Goal: Task Accomplishment & Management: Use online tool/utility

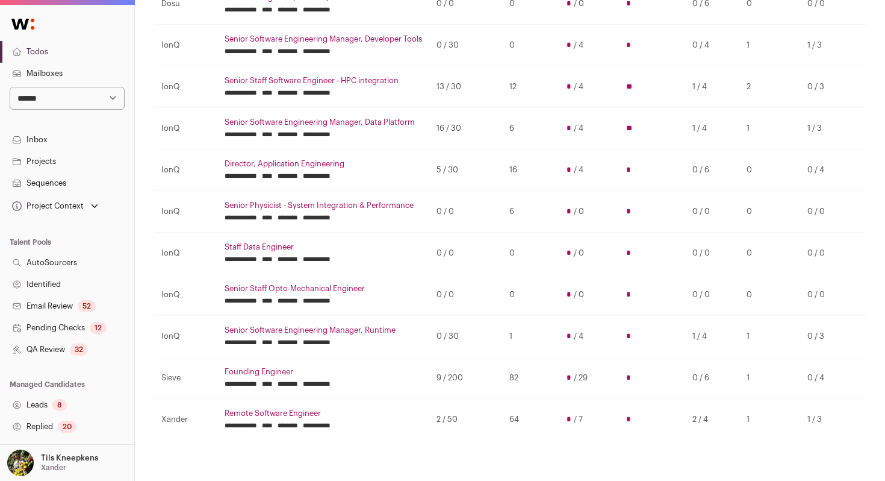
scroll to position [255, 0]
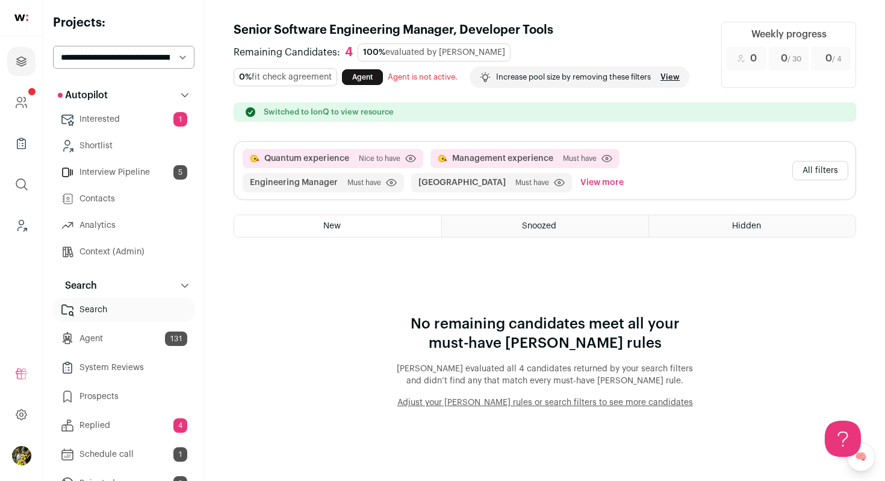
click at [821, 173] on button "All filters" at bounding box center [821, 170] width 56 height 19
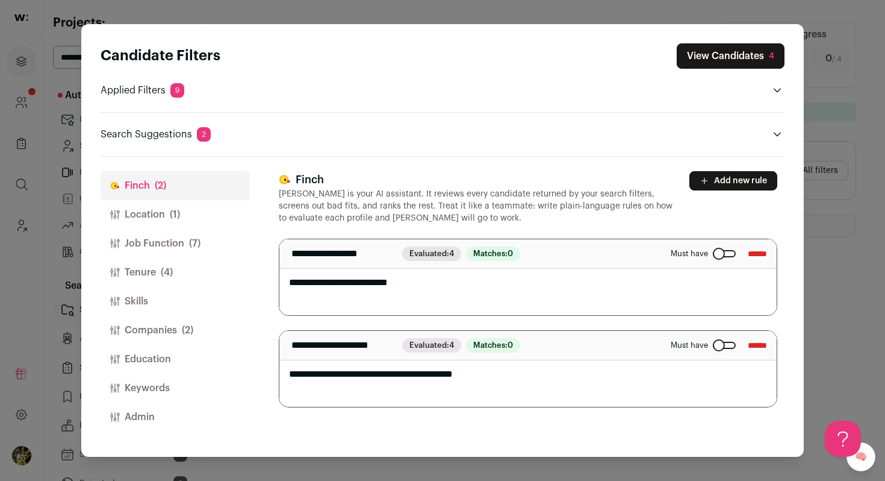
click at [203, 207] on button "Location (1)" at bounding box center [175, 214] width 149 height 29
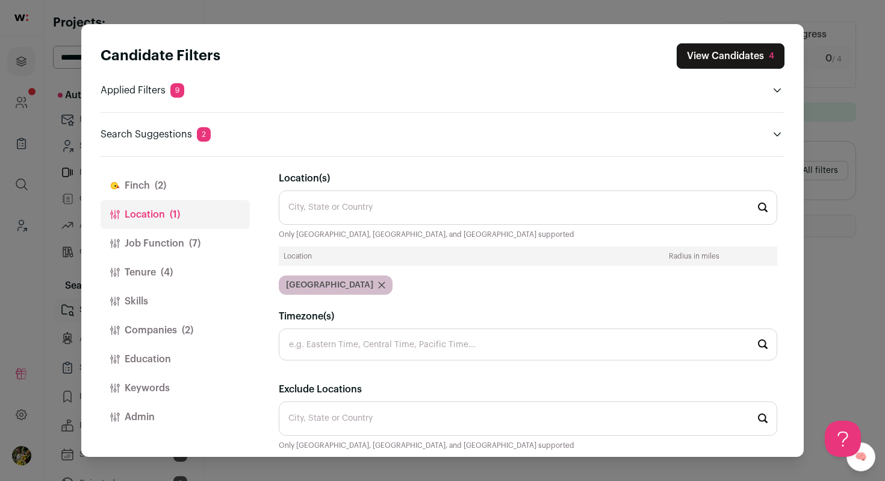
click at [187, 238] on button "Job Function (7)" at bounding box center [175, 243] width 149 height 29
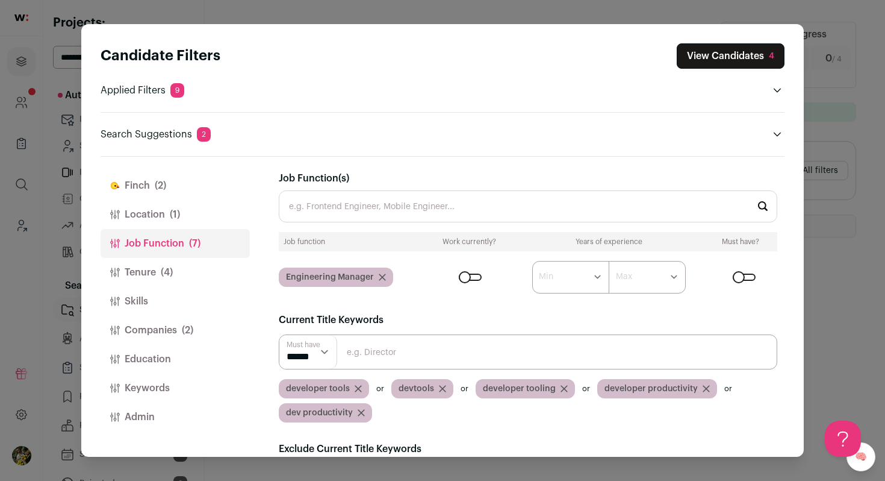
click at [193, 219] on button "Location (1)" at bounding box center [175, 214] width 149 height 29
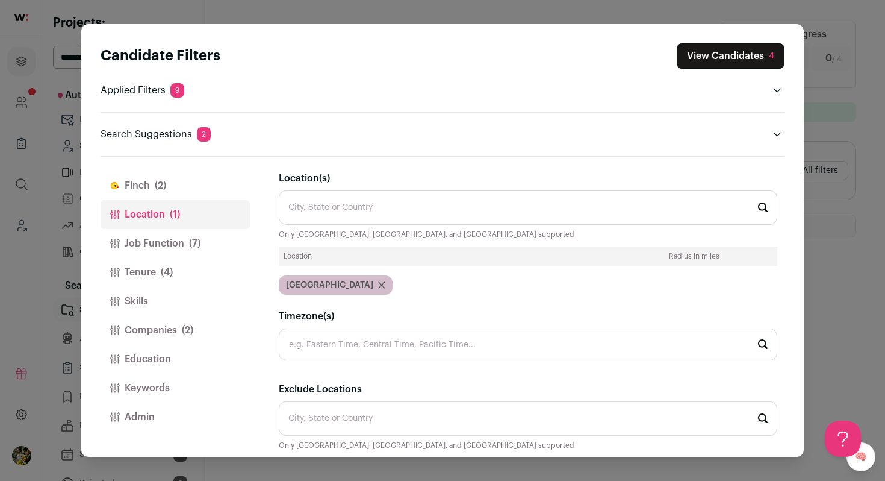
click at [219, 237] on button "Job Function (7)" at bounding box center [175, 243] width 149 height 29
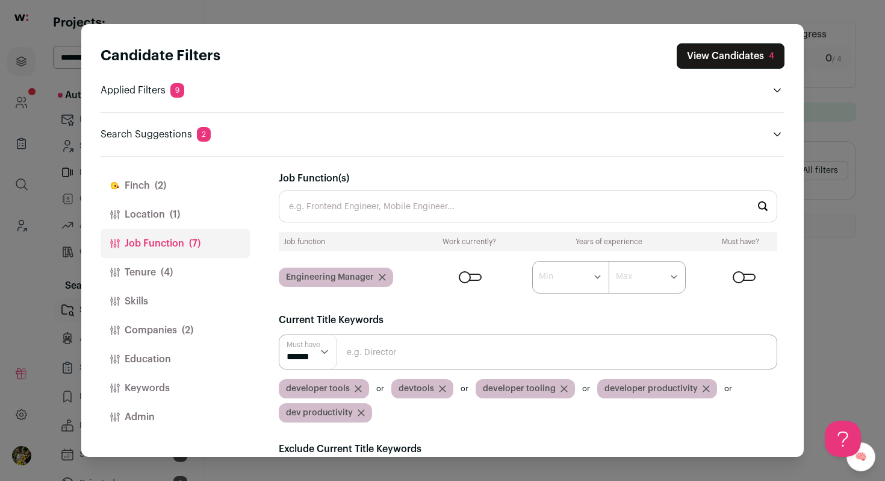
click at [199, 267] on button "Tenure (4)" at bounding box center [175, 272] width 149 height 29
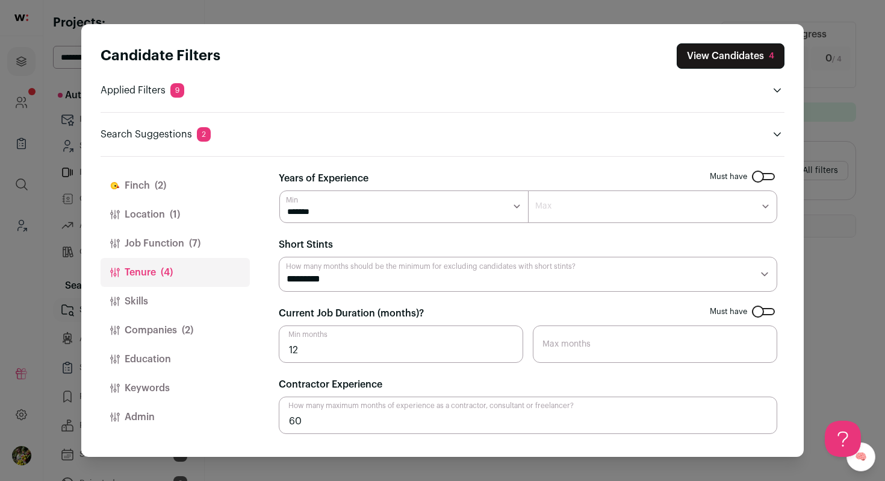
click at [195, 322] on button "Companies (2)" at bounding box center [175, 330] width 149 height 29
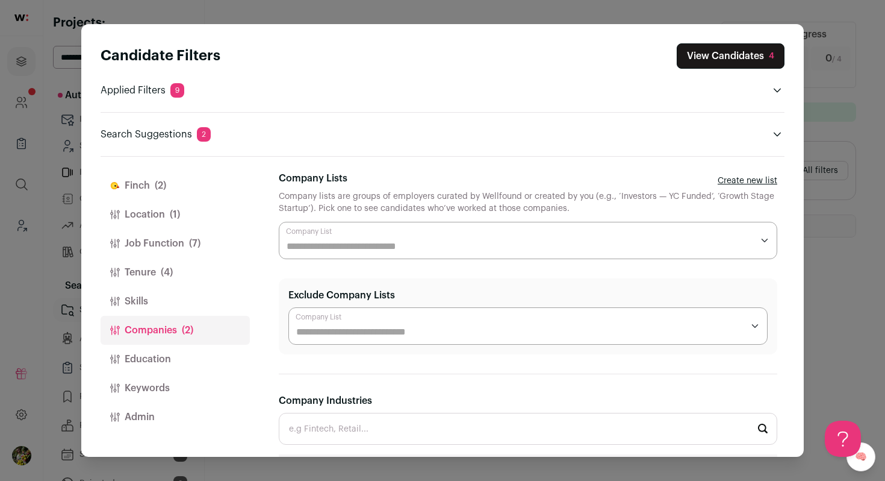
click at [205, 305] on button "Skills" at bounding box center [175, 301] width 149 height 29
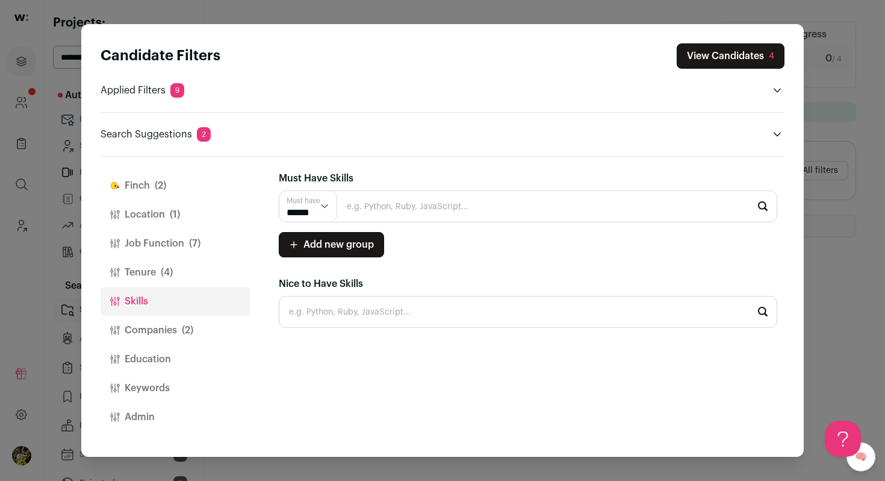
click at [205, 266] on button "Tenure (4)" at bounding box center [175, 272] width 149 height 29
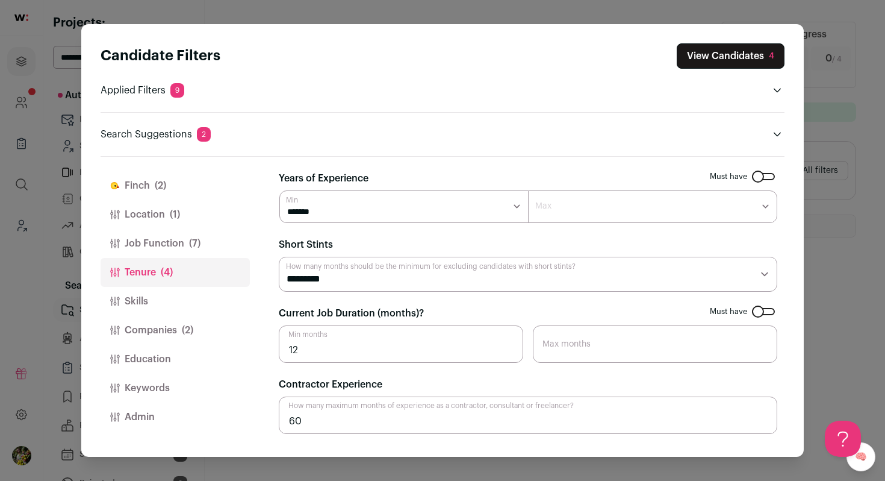
click at [226, 337] on button "Companies (2)" at bounding box center [175, 330] width 149 height 29
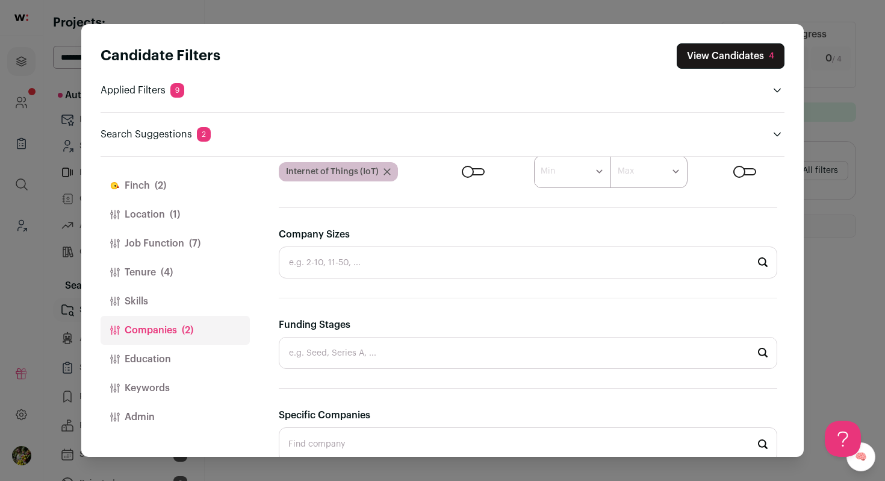
scroll to position [385, 0]
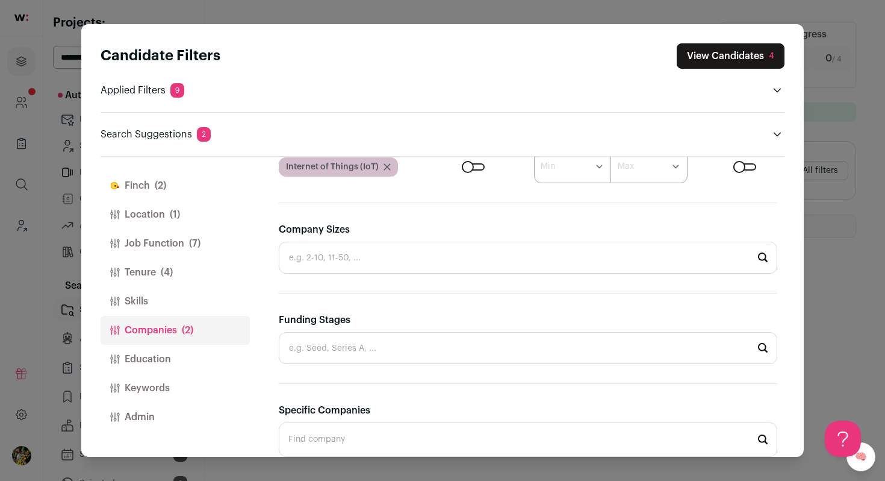
click at [738, 53] on button "View Candidates 4" at bounding box center [731, 55] width 108 height 25
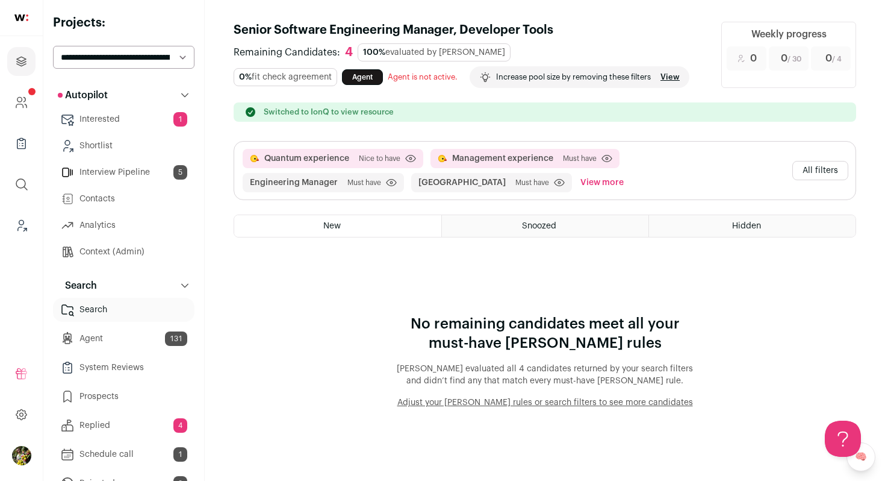
click at [835, 173] on button "All filters" at bounding box center [821, 170] width 56 height 19
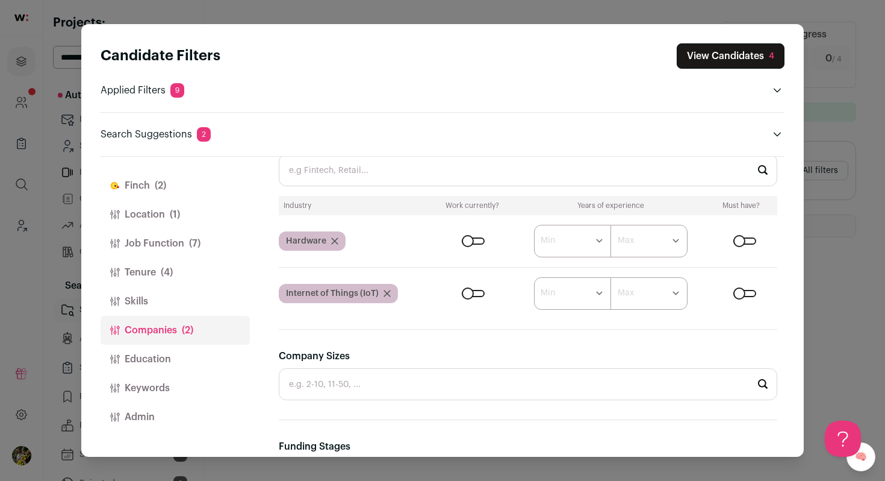
scroll to position [278, 0]
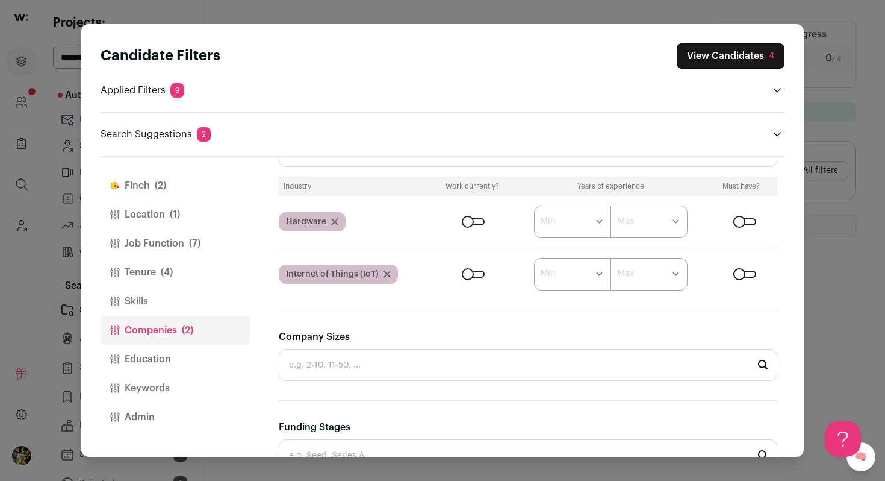
click at [174, 386] on button "Keywords" at bounding box center [175, 387] width 149 height 29
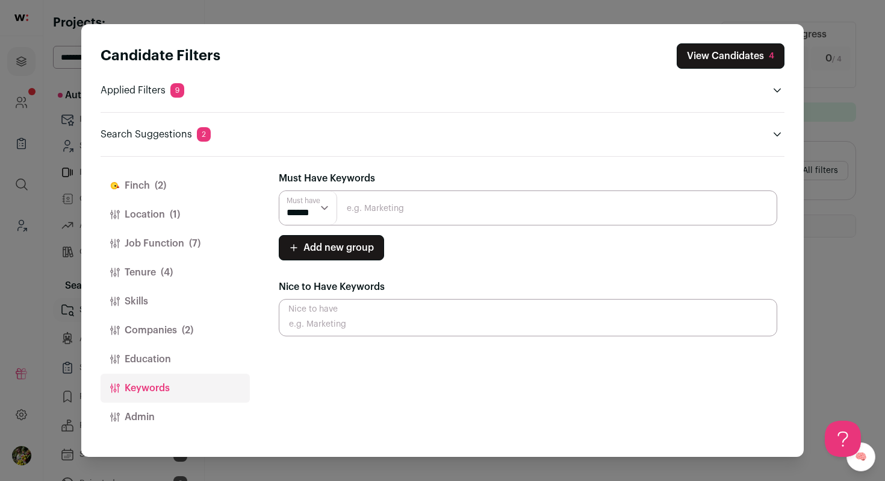
scroll to position [0, 0]
click at [178, 330] on button "Companies (2)" at bounding box center [175, 330] width 149 height 29
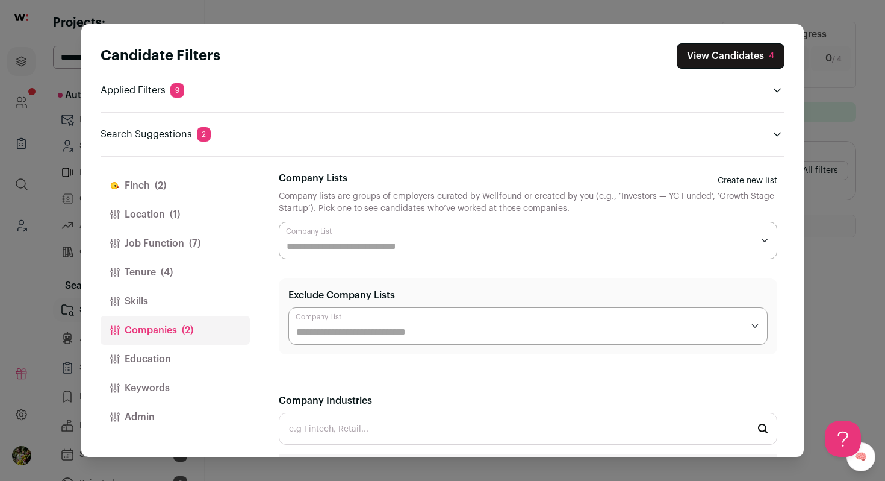
click at [196, 178] on button "Finch (2)" at bounding box center [175, 185] width 149 height 29
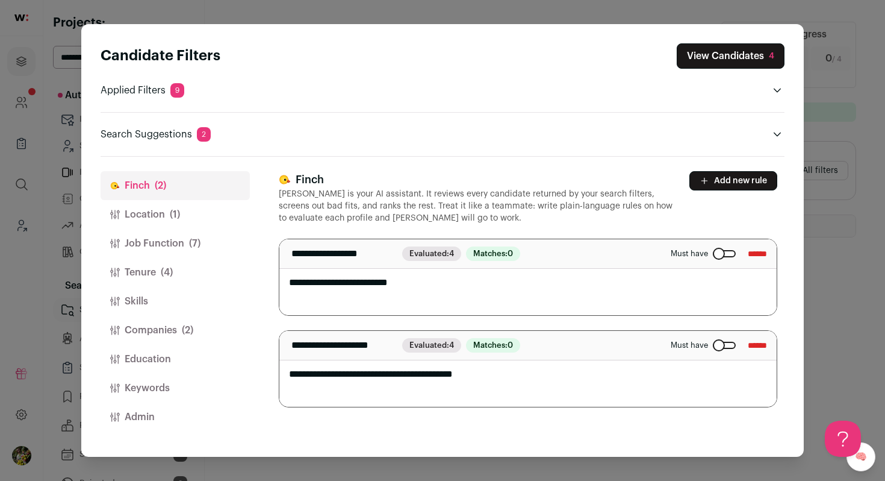
click at [225, 217] on button "Location (1)" at bounding box center [175, 214] width 149 height 29
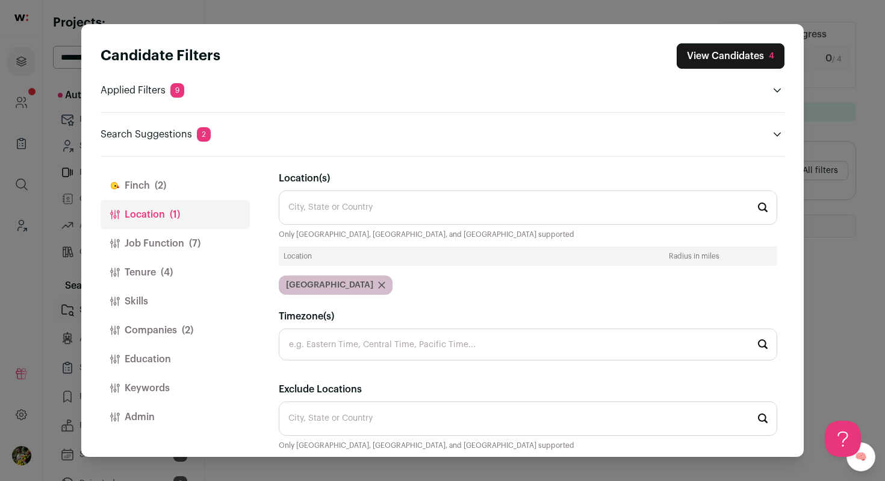
click at [216, 240] on button "Job Function (7)" at bounding box center [175, 243] width 149 height 29
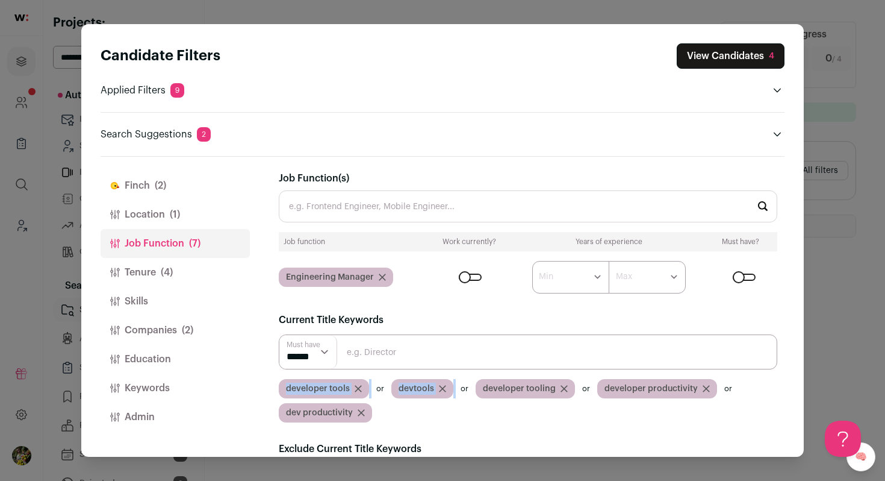
drag, startPoint x: 437, startPoint y: 408, endPoint x: 288, endPoint y: 393, distance: 150.2
click at [288, 393] on div "developer tools devtools developer tooling developer productivity dev productiv…" at bounding box center [528, 400] width 499 height 43
click at [288, 393] on span "developer tools" at bounding box center [318, 388] width 64 height 12
drag, startPoint x: 288, startPoint y: 389, endPoint x: 356, endPoint y: 416, distance: 73.0
click at [356, 416] on div "developer tools devtools developer tooling developer productivity dev productiv…" at bounding box center [528, 400] width 499 height 43
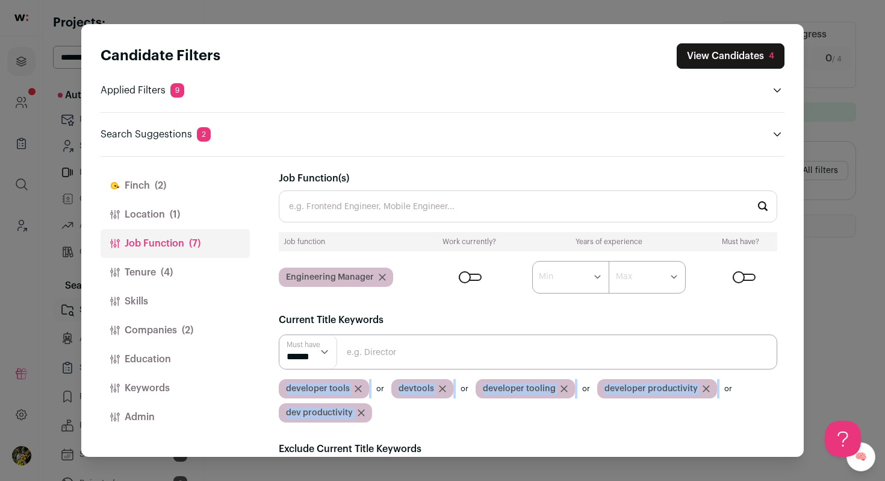
copy section "developer tools devtools developer tooling developer productivity dev productiv…"
click at [355, 388] on icon "Close modal via background" at bounding box center [358, 388] width 7 height 7
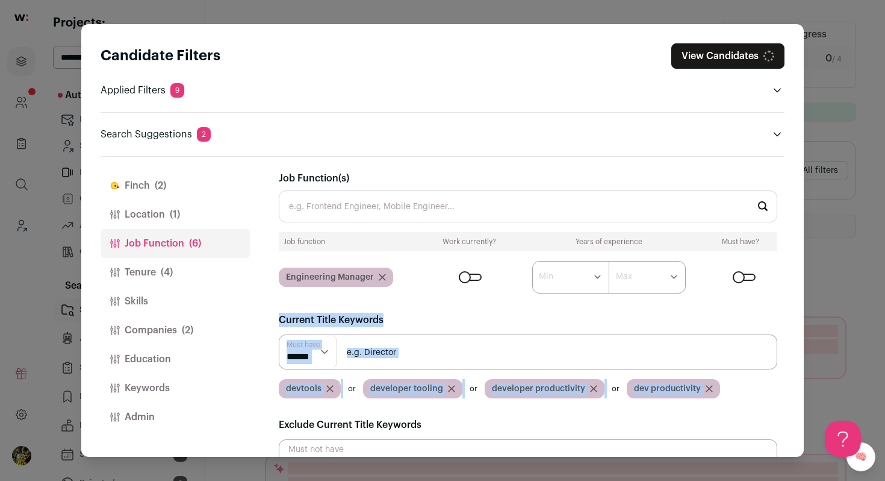
click at [330, 387] on icon "Close modal via background" at bounding box center [330, 388] width 6 height 6
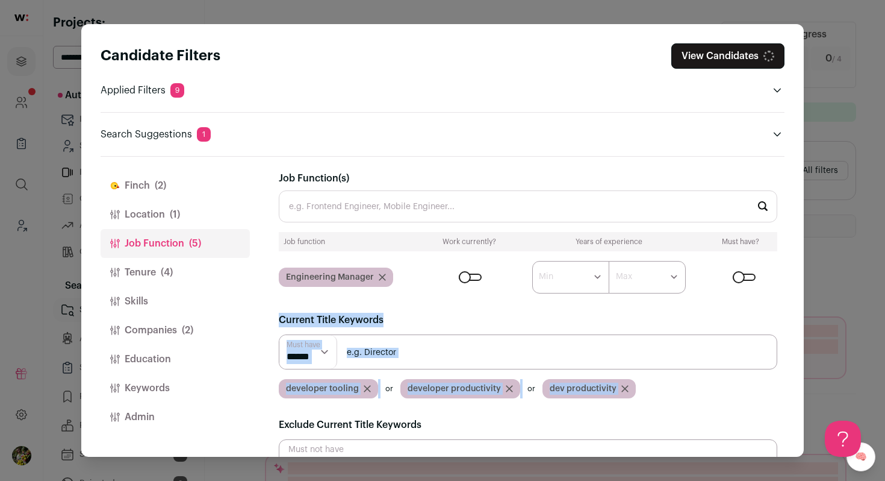
click at [364, 385] on icon "Close modal via background" at bounding box center [367, 388] width 6 height 6
click at [384, 387] on icon "Close modal via background" at bounding box center [387, 388] width 7 height 7
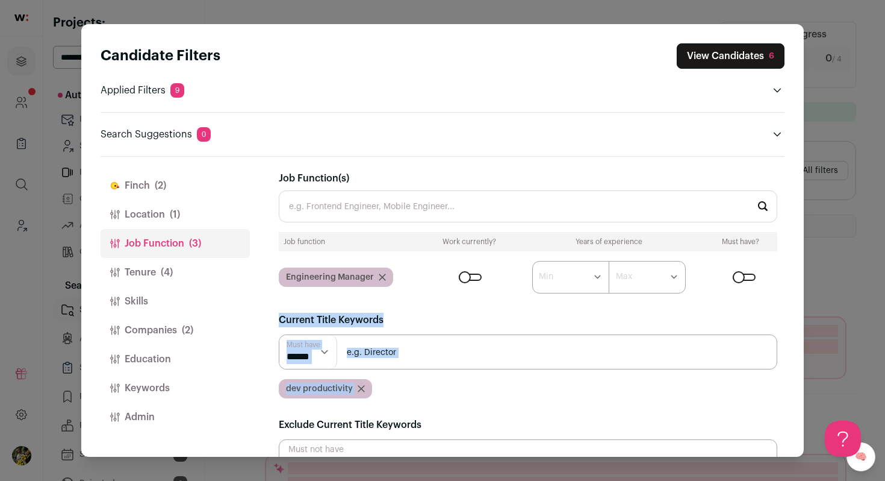
click at [362, 391] on icon "Close modal via background" at bounding box center [361, 388] width 7 height 7
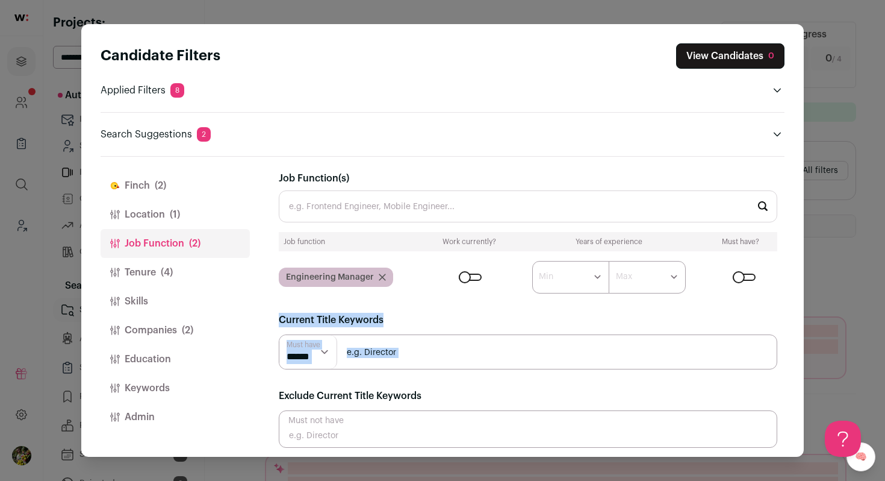
click at [202, 385] on button "Keywords" at bounding box center [175, 387] width 149 height 29
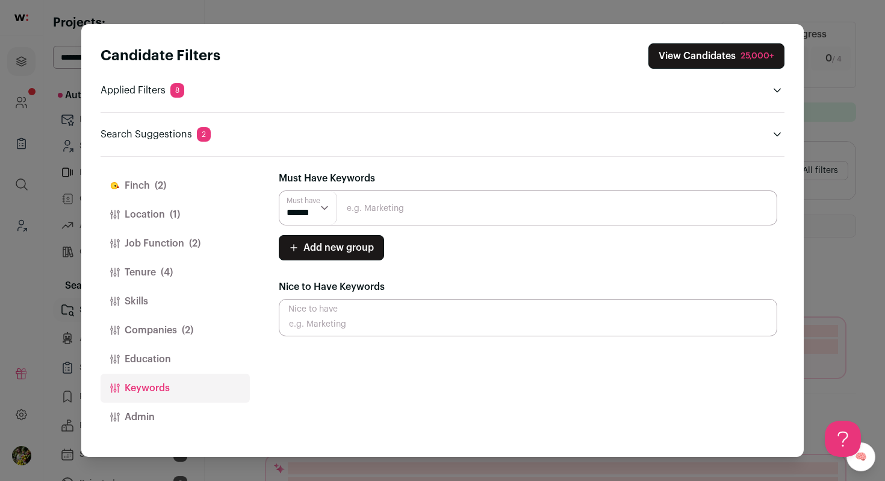
click at [363, 323] on input "Close modal via background" at bounding box center [528, 317] width 499 height 37
paste input "developer tools devtools developer tooling developer productivity dev productiv…"
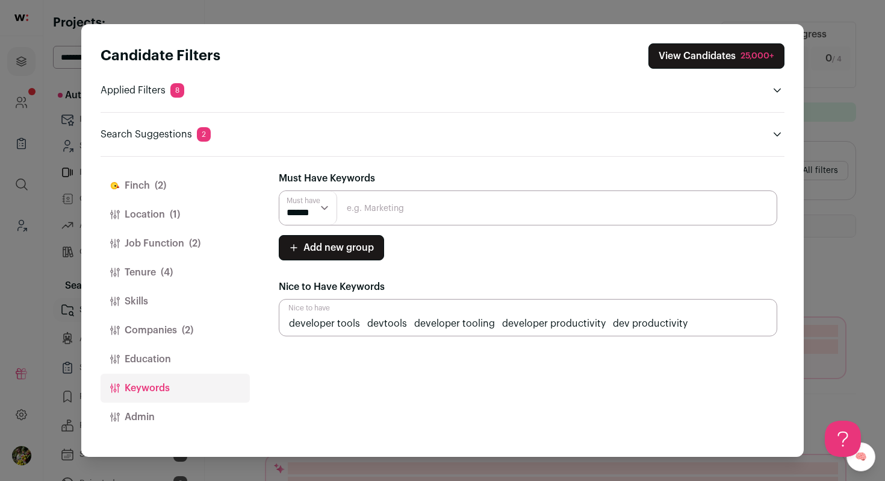
type input "developer tools devtools developer tooling developer productivity dev productiv…"
click at [373, 204] on input "Close modal via background" at bounding box center [528, 207] width 499 height 35
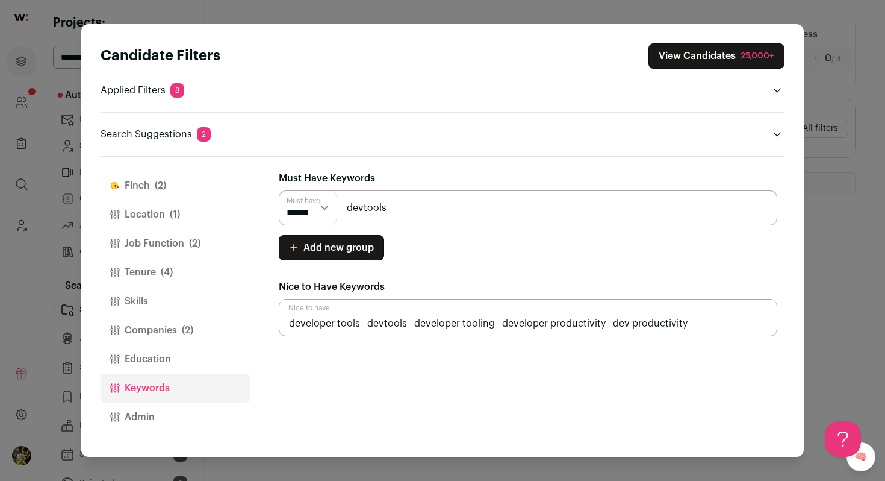
type input "devtools"
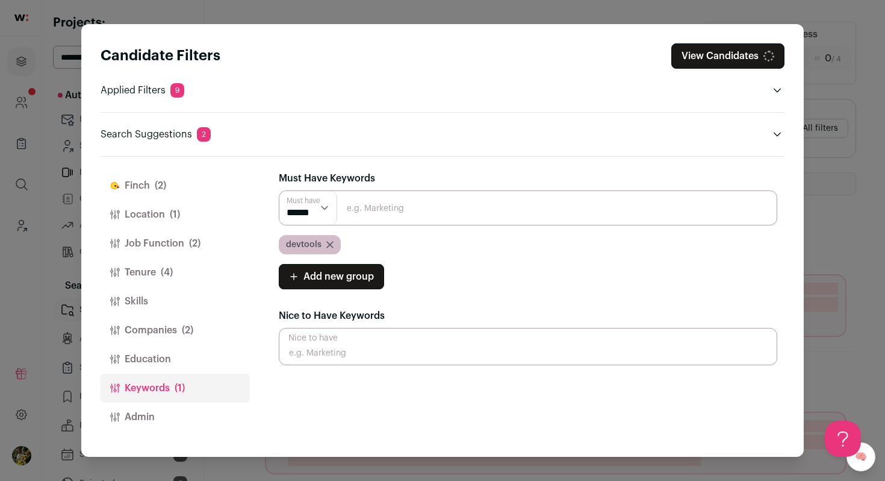
click at [344, 207] on input "Close modal via background" at bounding box center [528, 207] width 499 height 35
type input "developer tools"
click at [319, 210] on select "****** ******" at bounding box center [308, 208] width 58 height 34
select select "**"
click at [279, 191] on select "****** ******" at bounding box center [308, 208] width 58 height 34
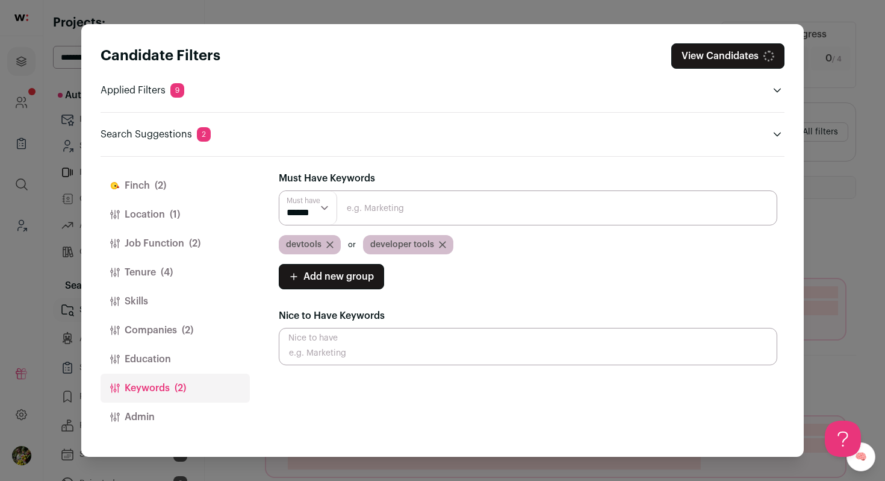
click at [345, 351] on input "Close modal via background" at bounding box center [528, 346] width 499 height 37
paste input "developer tools devtools developer tooling developer productivity dev productiv…"
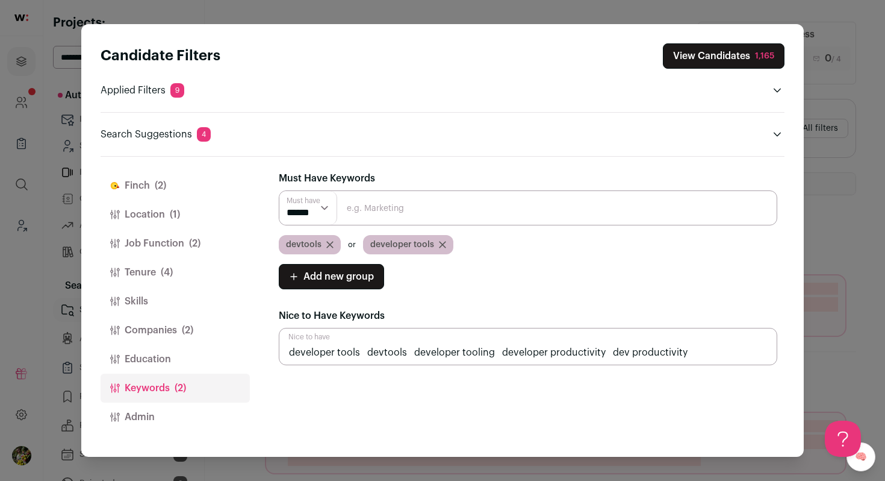
drag, startPoint x: 602, startPoint y: 354, endPoint x: 502, endPoint y: 355, distance: 100.0
click at [502, 355] on input "developer tools devtools developer tooling developer productivity dev productiv…" at bounding box center [528, 346] width 499 height 37
type input "developer tools devtools developer tooling developer productivity dev productiv…"
click at [317, 278] on span "Add new group" at bounding box center [339, 276] width 70 height 14
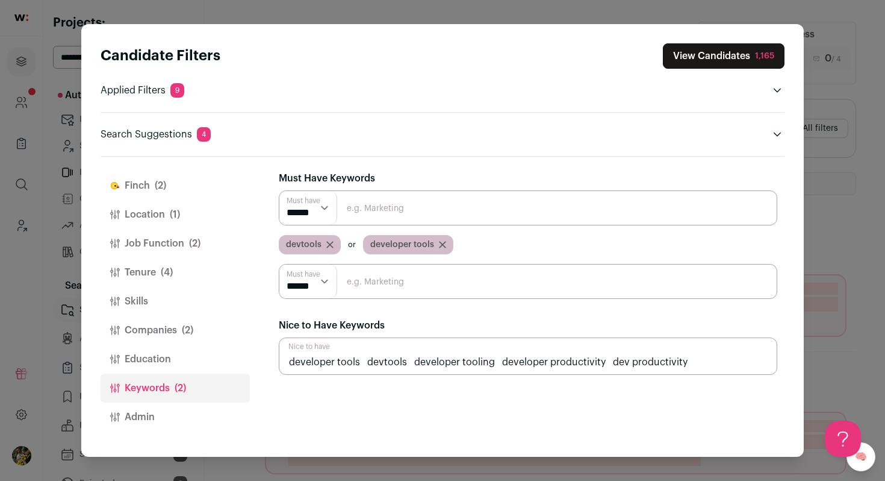
click at [366, 287] on input "Close modal via background" at bounding box center [528, 281] width 499 height 35
paste input "developer productivity"
type input "developer productivity"
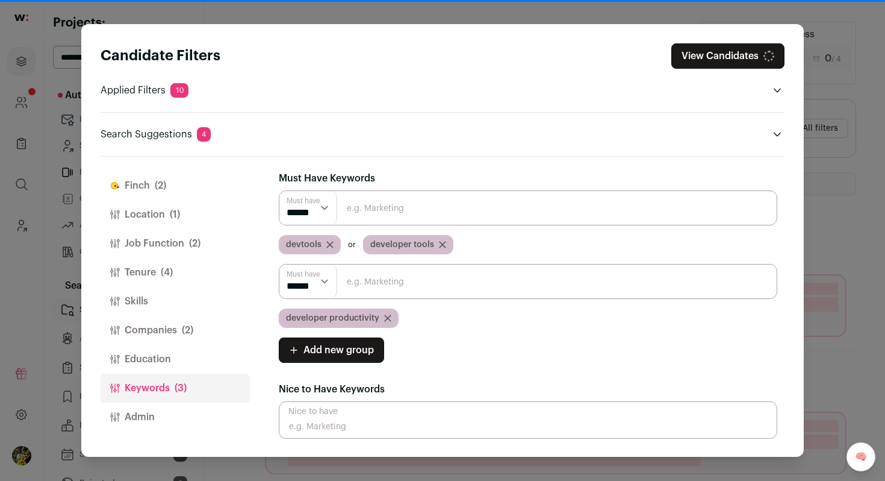
click at [420, 413] on input "Close modal via background" at bounding box center [528, 419] width 499 height 37
paste input "developer productivity"
type input "developer productivity"
click at [547, 281] on input "Close modal via background" at bounding box center [528, 281] width 499 height 35
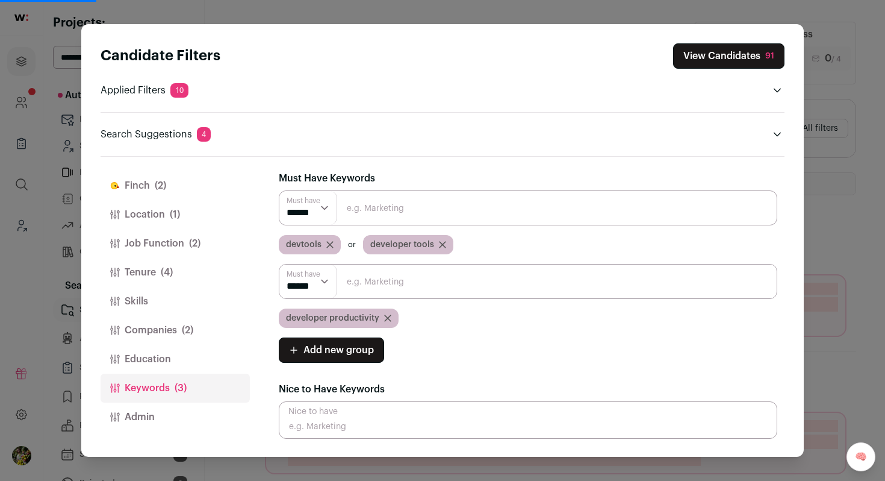
paste input "developer tools devtools developer tooling developer productivity dev productiv…"
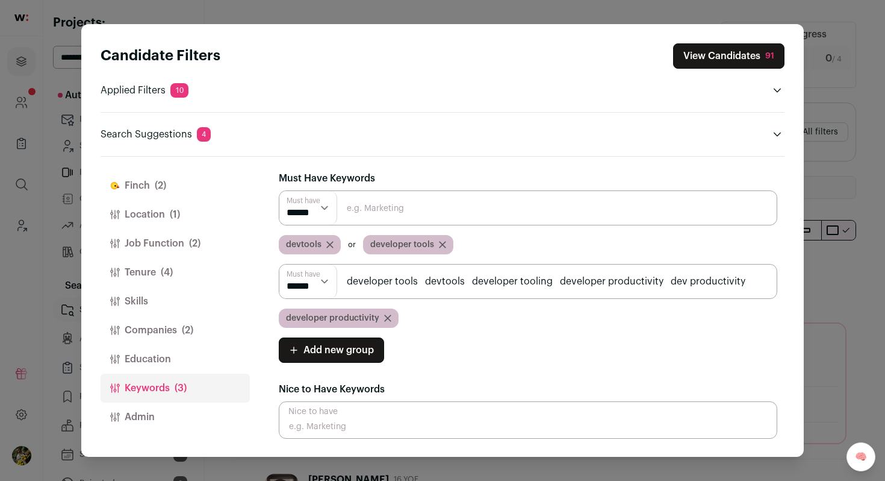
drag, startPoint x: 668, startPoint y: 279, endPoint x: 334, endPoint y: 279, distance: 334.3
click at [334, 279] on div "Must have ****** ****** developer tools devtools developer tooling developer pr…" at bounding box center [528, 281] width 499 height 35
type input "dev productivity"
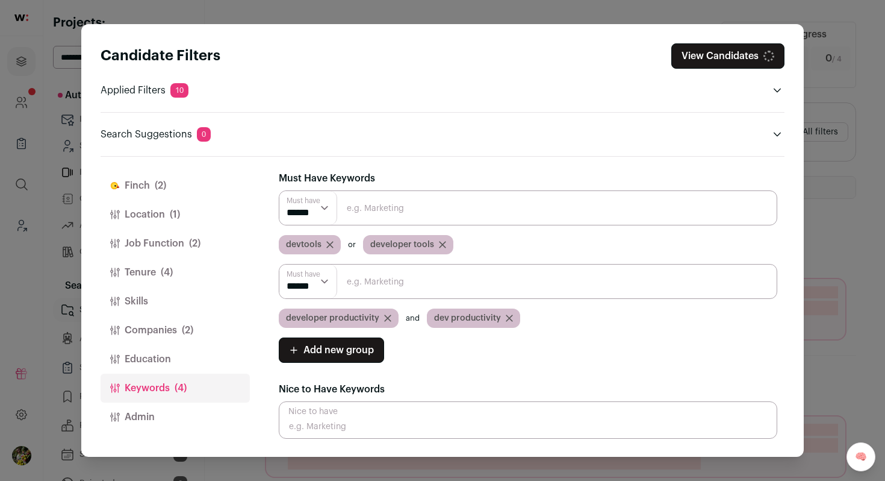
click at [303, 285] on select "****** ******" at bounding box center [308, 281] width 58 height 34
select select "**"
click at [279, 264] on select "****** ******" at bounding box center [308, 281] width 58 height 34
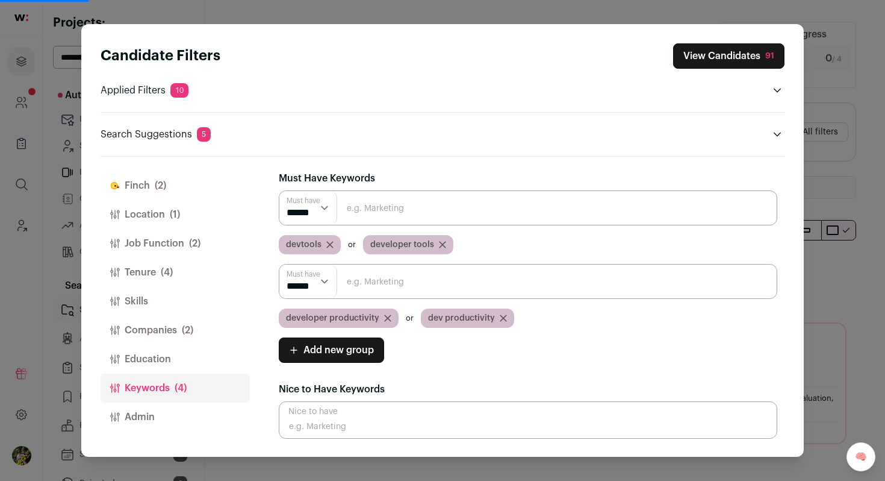
click at [193, 332] on span "(2)" at bounding box center [187, 330] width 11 height 14
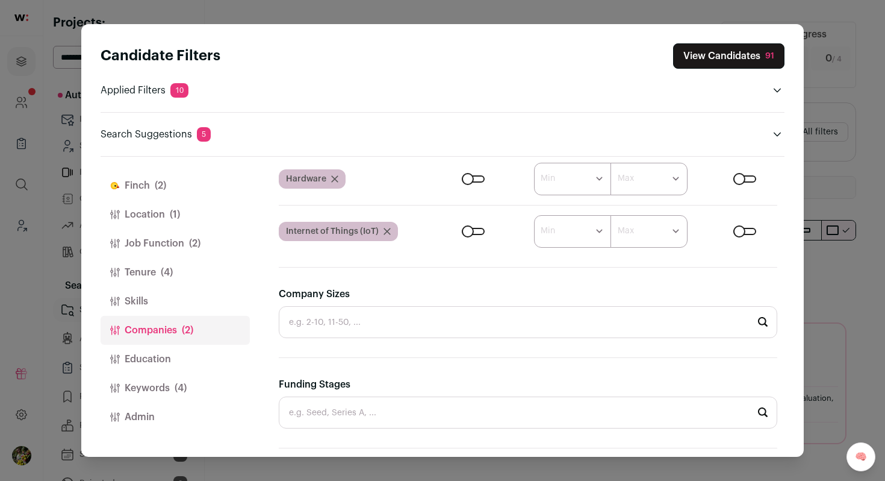
scroll to position [338, 0]
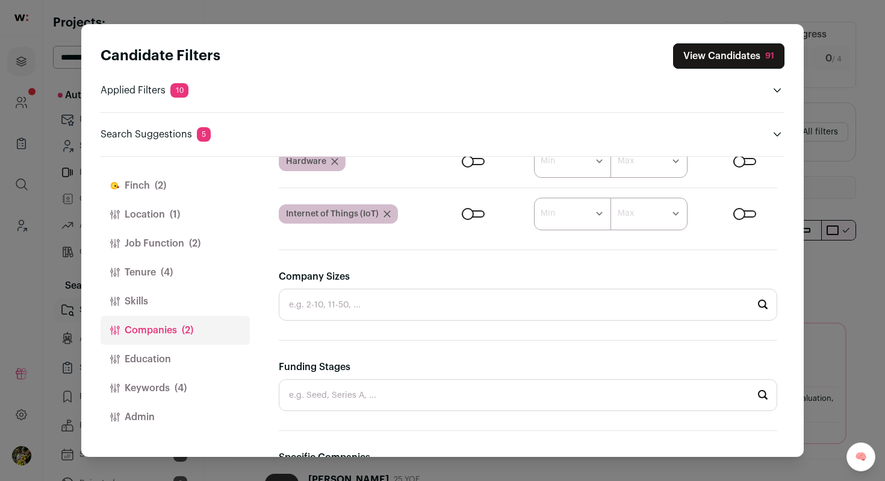
click at [167, 268] on span "(4)" at bounding box center [167, 272] width 12 height 14
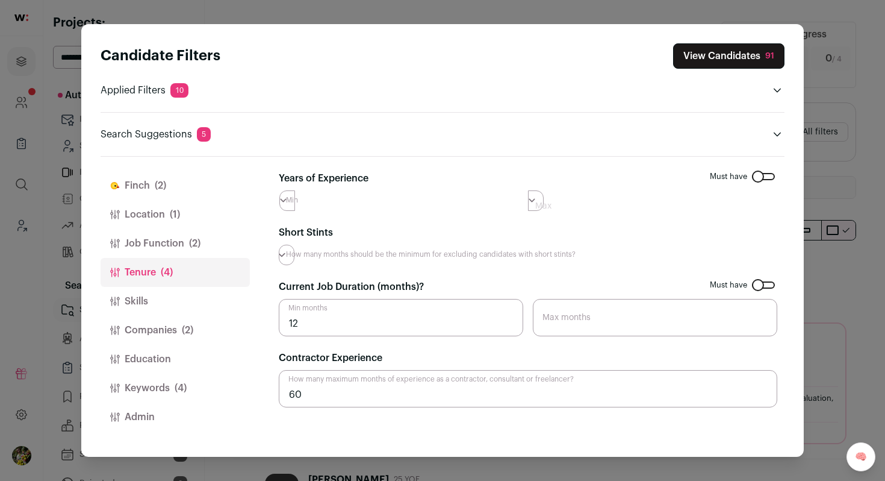
scroll to position [0, 0]
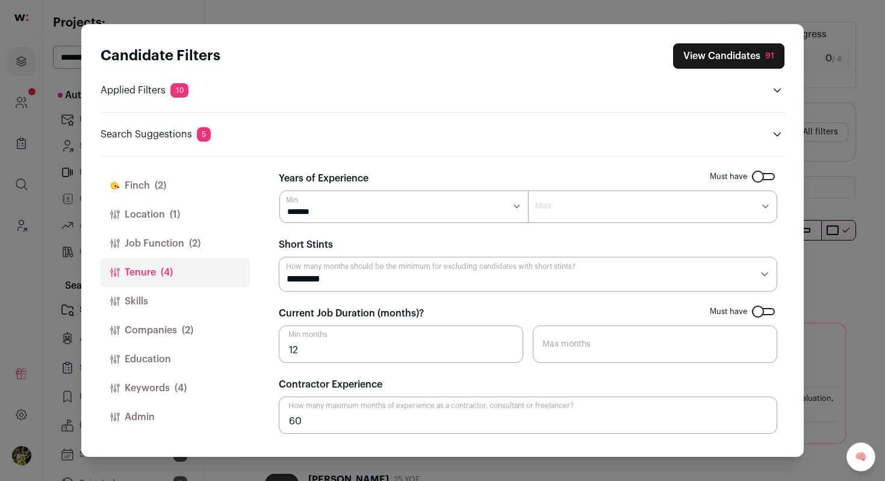
click at [181, 247] on button "Job Function (2)" at bounding box center [175, 243] width 149 height 29
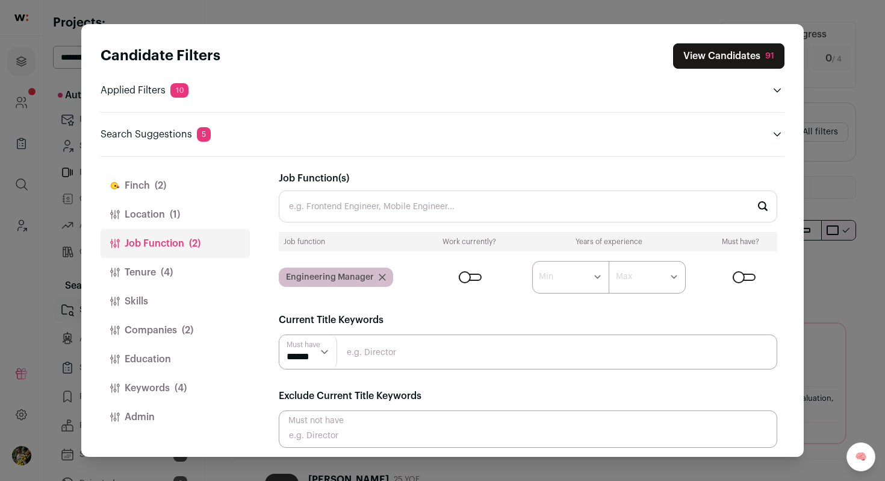
click at [182, 229] on button "Job Function (2)" at bounding box center [175, 243] width 149 height 29
click at [184, 219] on button "Location (1)" at bounding box center [175, 214] width 149 height 29
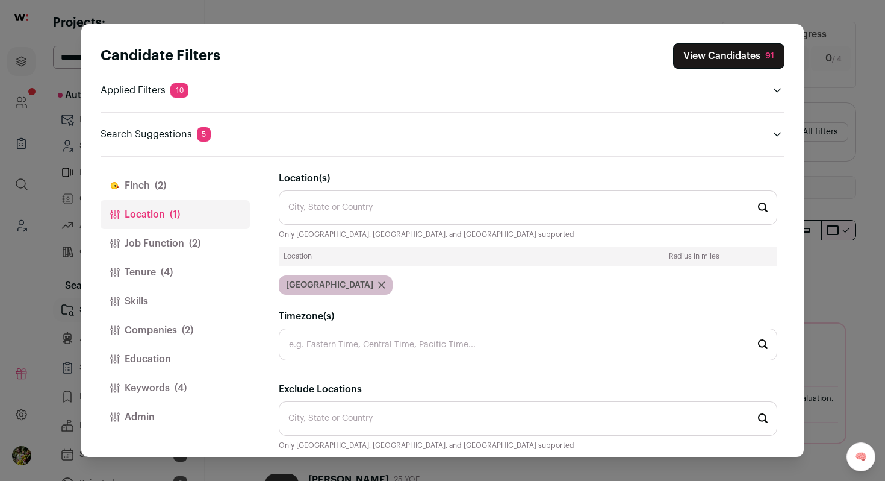
click at [179, 187] on button "Finch (2)" at bounding box center [175, 185] width 149 height 29
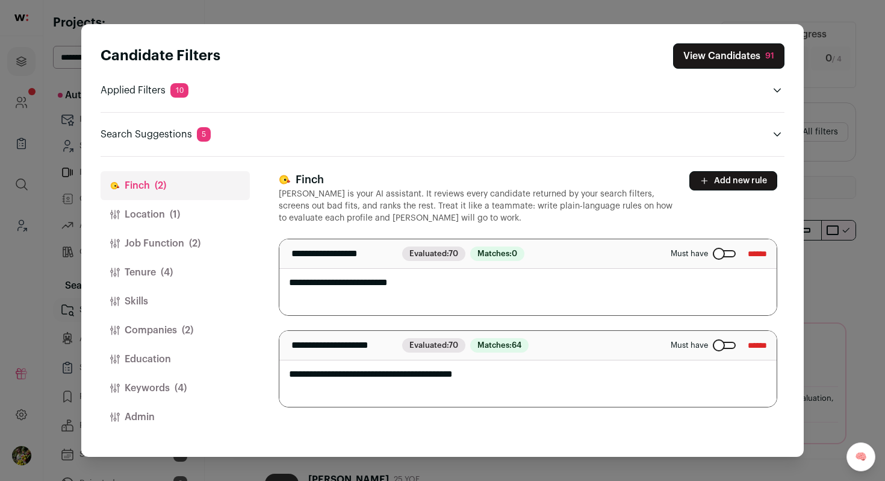
scroll to position [4, 0]
click at [721, 191] on header "Finch Finch is your AI assistant. It reviews every candidate returned by your s…" at bounding box center [528, 197] width 499 height 53
click at [721, 185] on button "Add new rule" at bounding box center [734, 180] width 88 height 19
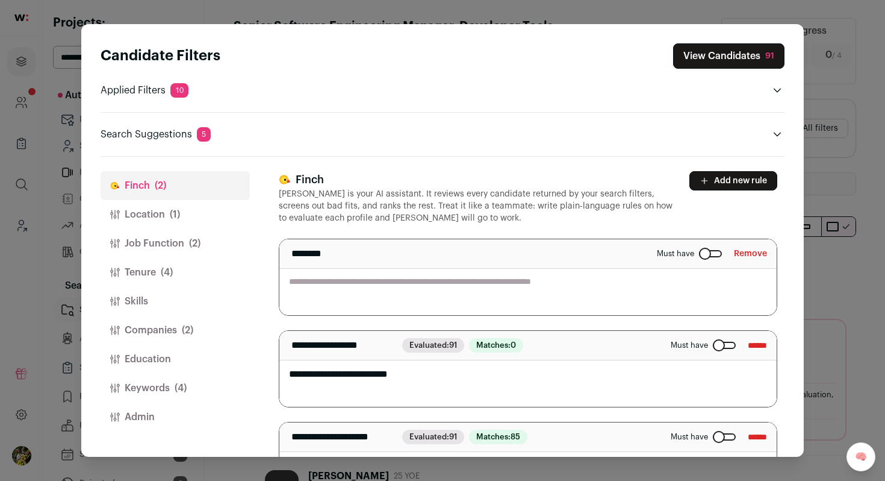
click at [641, 270] on textarea "Close modal via background" at bounding box center [527, 277] width 497 height 76
click at [634, 290] on textarea "Close modal via background" at bounding box center [527, 277] width 497 height 76
paste textarea "**********"
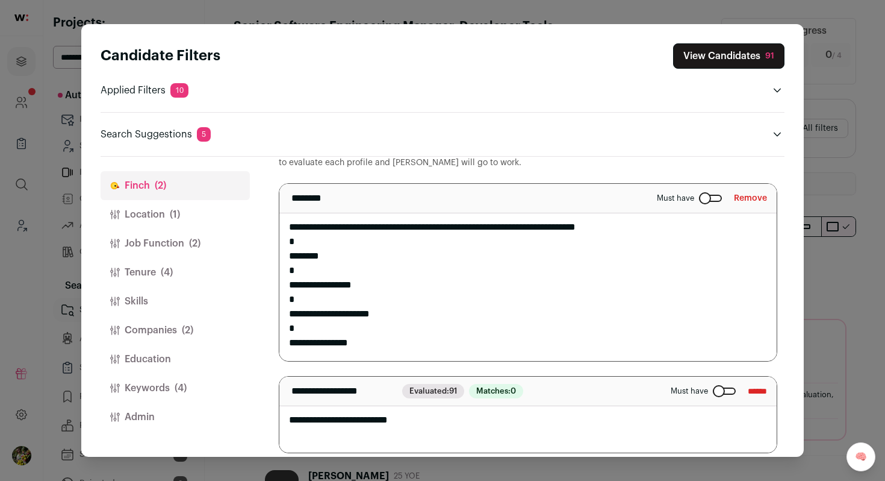
scroll to position [102, 0]
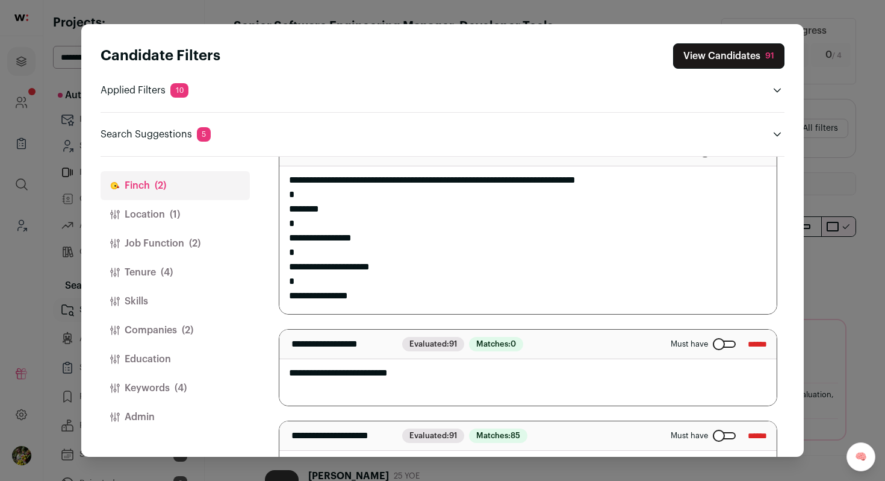
click at [577, 181] on textarea "**********" at bounding box center [527, 225] width 497 height 177
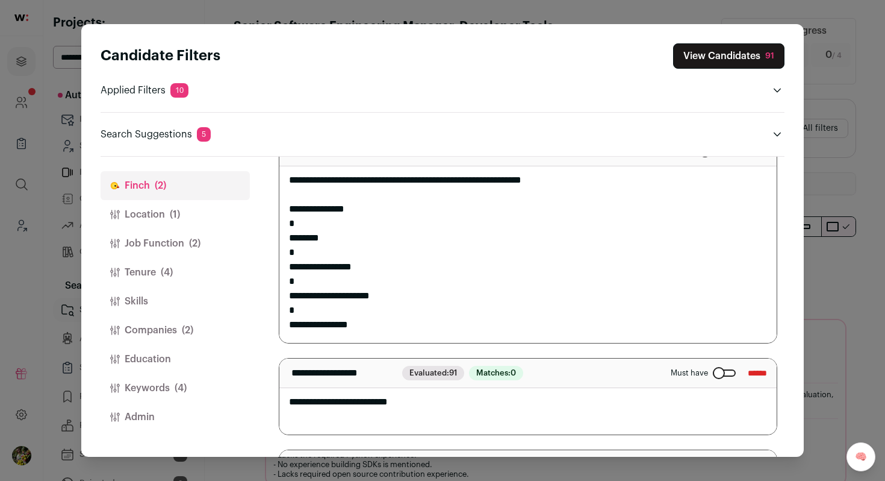
type textarea "**********"
click at [717, 58] on button "View Candidates 91" at bounding box center [728, 55] width 111 height 25
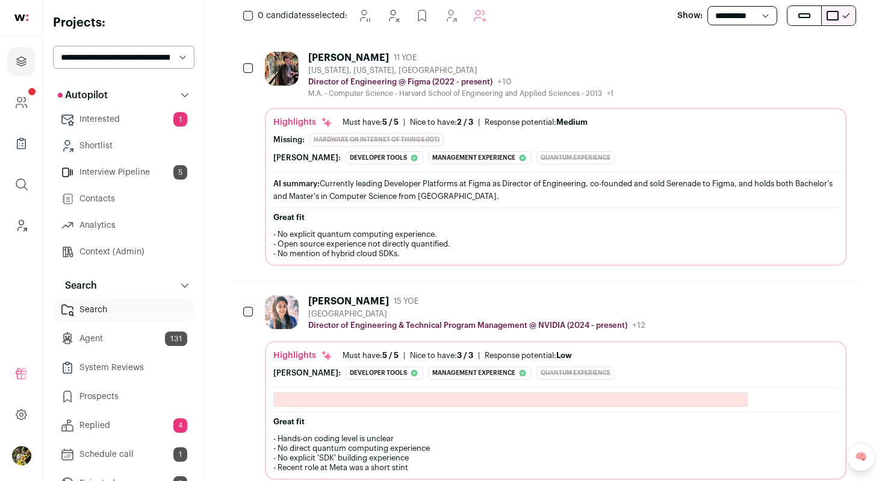
scroll to position [217, 0]
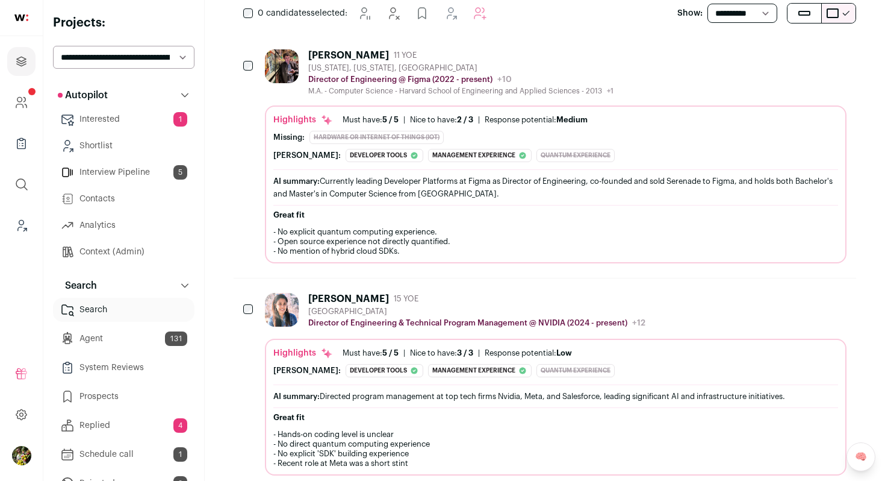
click at [680, 81] on div "Tommy MacWilliam 11 YOE New York, New York, United States Director of Engineeri…" at bounding box center [556, 72] width 582 height 46
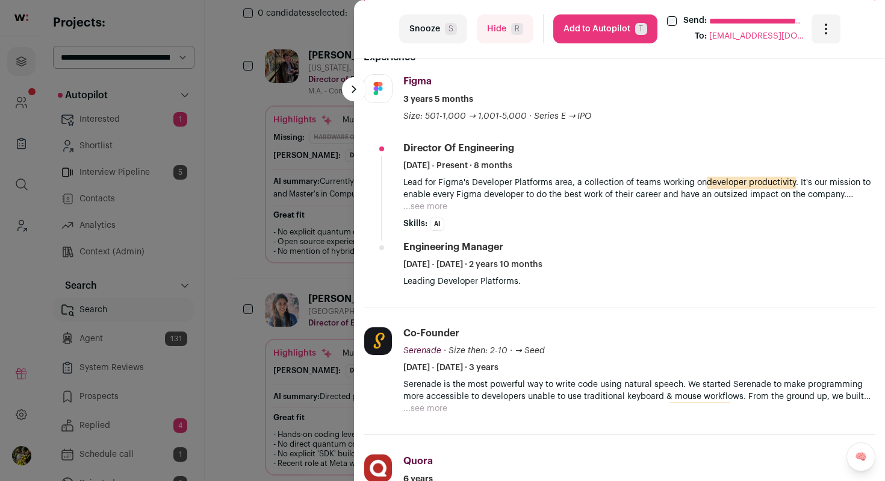
scroll to position [428, 0]
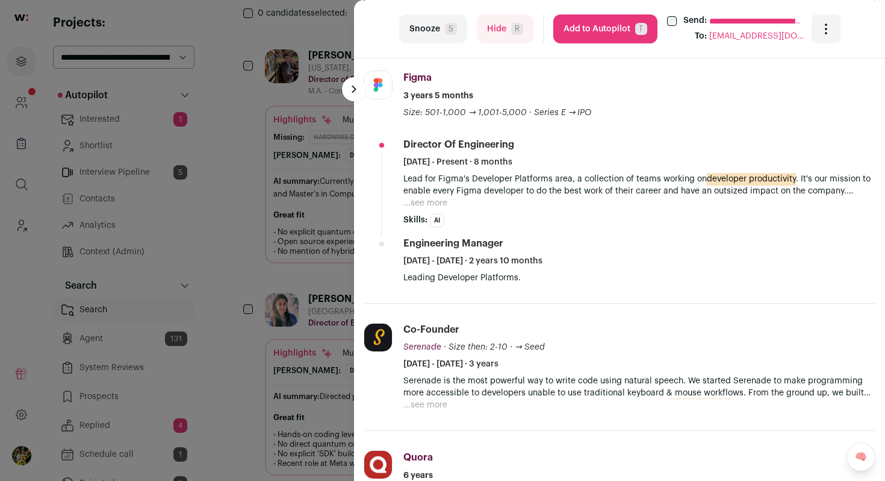
click at [423, 207] on button "...see more" at bounding box center [426, 203] width 44 height 12
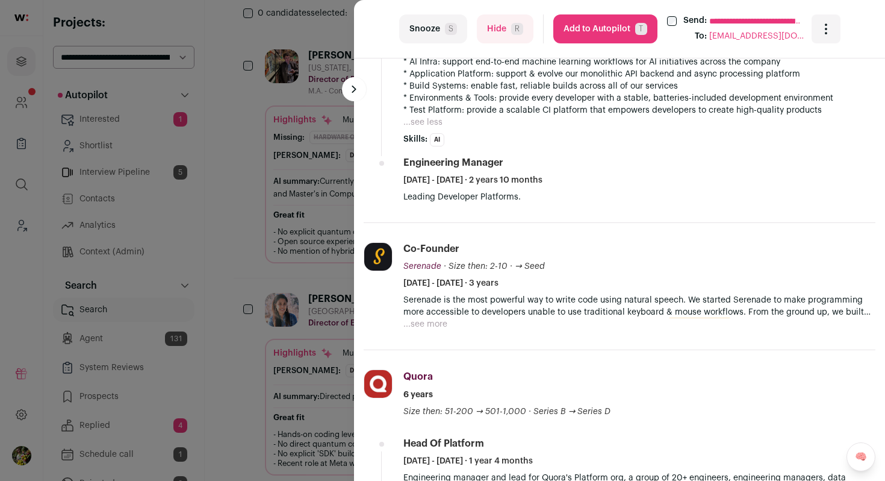
scroll to position [585, 0]
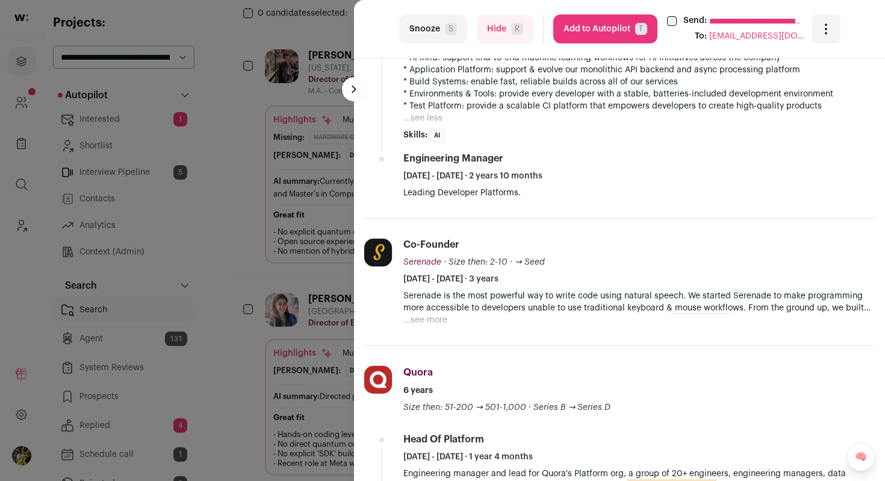
click at [595, 40] on button "Add to Autopilot T" at bounding box center [605, 28] width 104 height 29
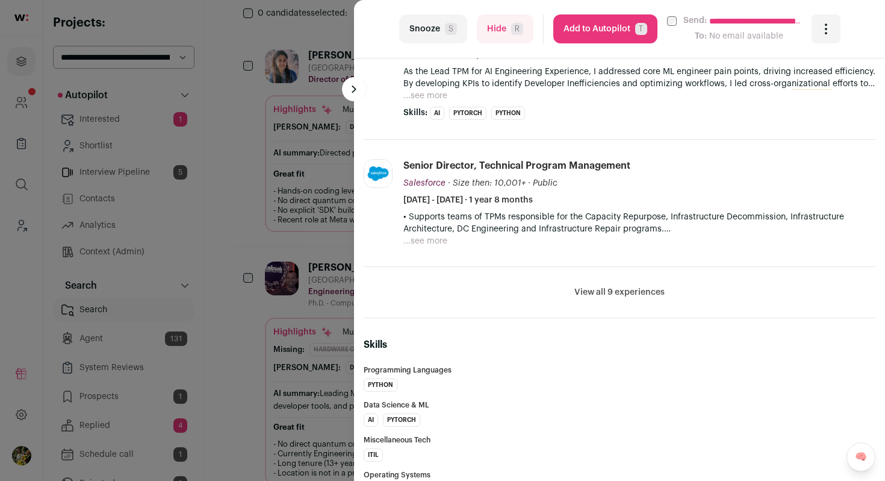
scroll to position [737, 0]
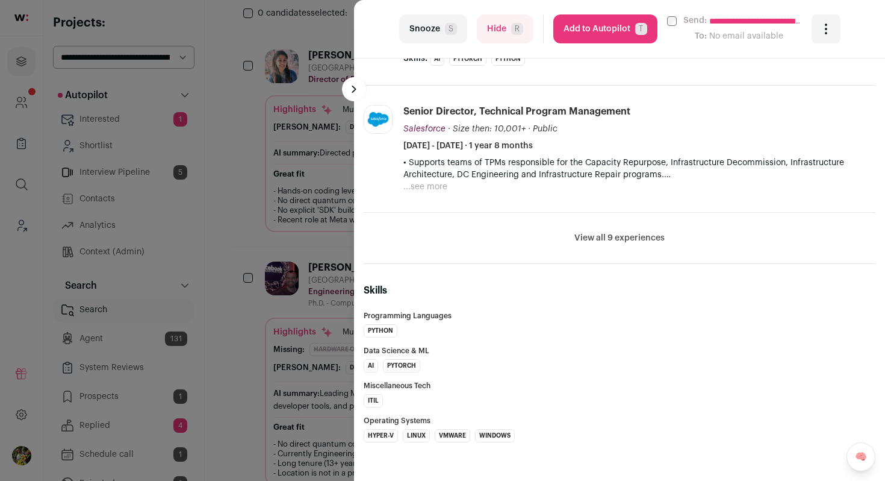
click at [512, 30] on span "R" at bounding box center [517, 29] width 12 height 12
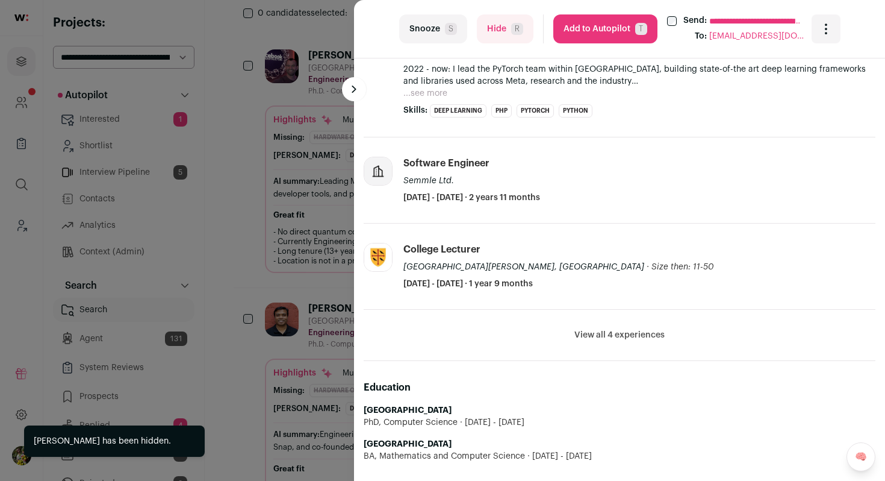
scroll to position [497, 0]
click at [431, 96] on button "...see more" at bounding box center [426, 93] width 44 height 12
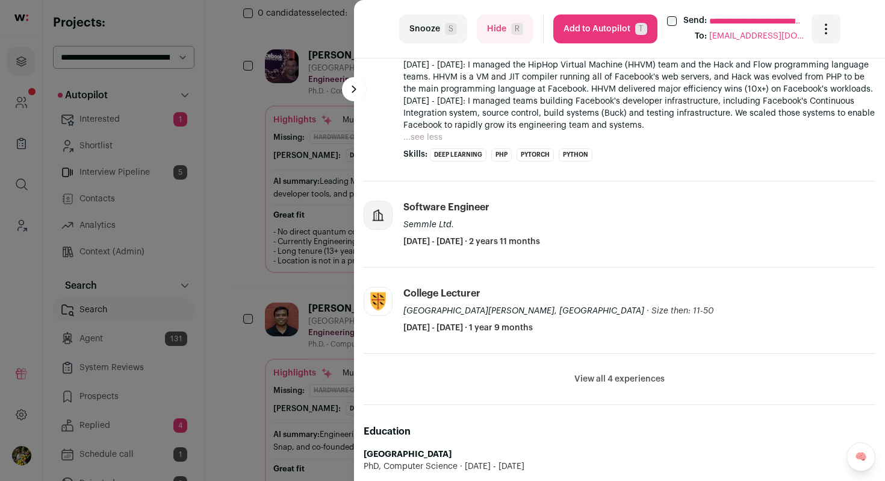
scroll to position [634, 0]
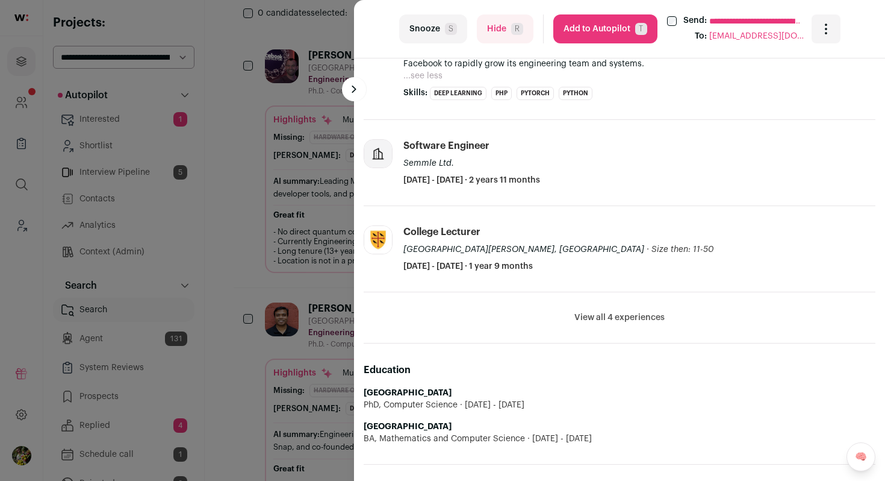
click at [650, 320] on button "View all 4 experiences" at bounding box center [620, 317] width 90 height 12
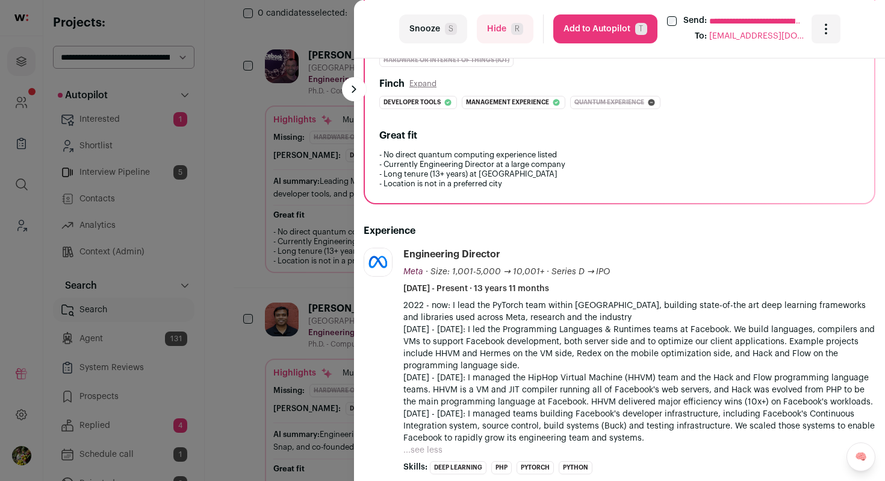
scroll to position [0, 0]
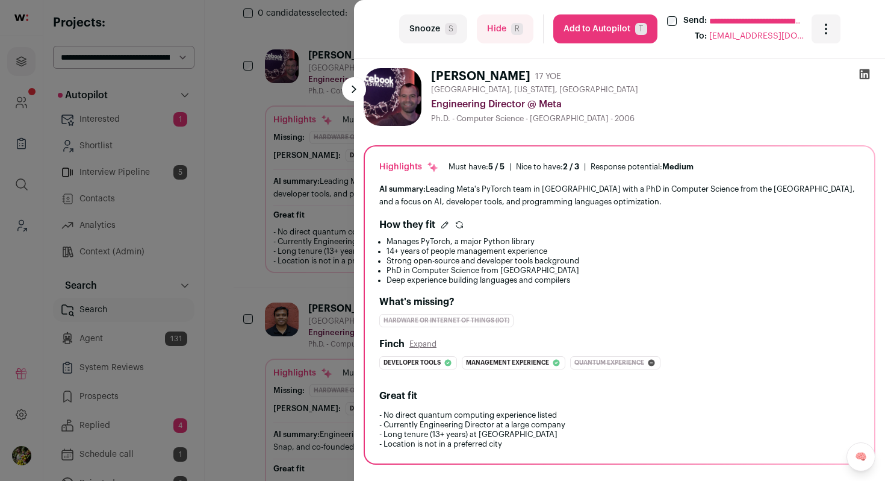
click at [865, 73] on icon at bounding box center [865, 74] width 10 height 10
click at [504, 28] on button "Hide R" at bounding box center [505, 28] width 57 height 29
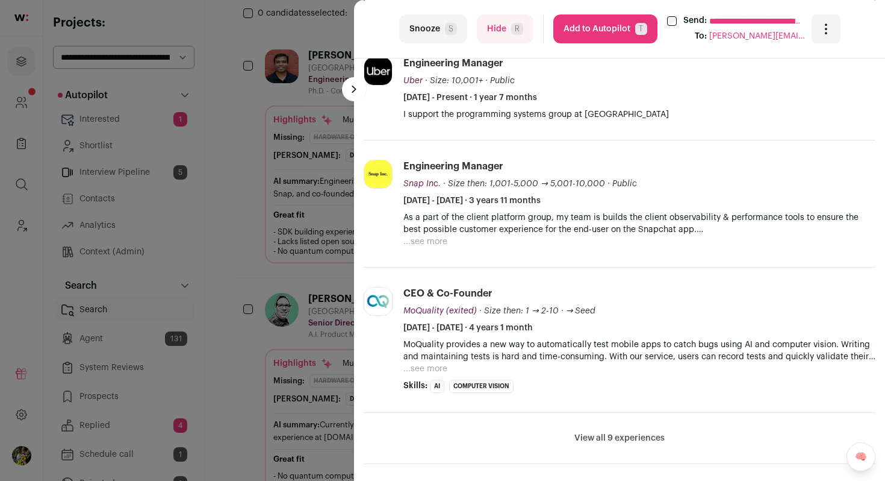
scroll to position [465, 0]
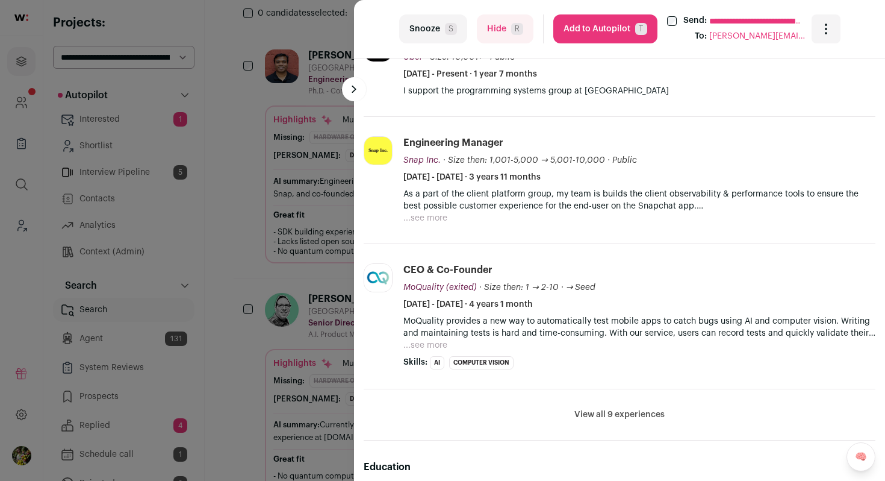
click at [423, 219] on button "...see more" at bounding box center [426, 218] width 44 height 12
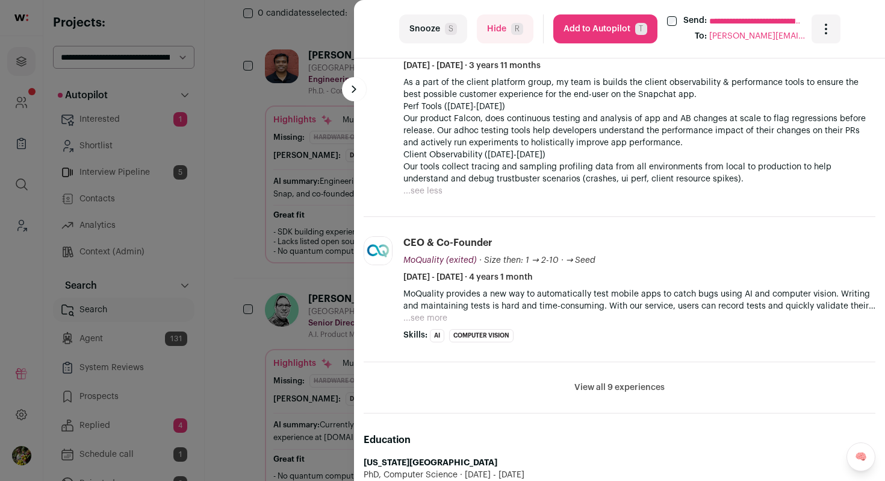
scroll to position [596, 0]
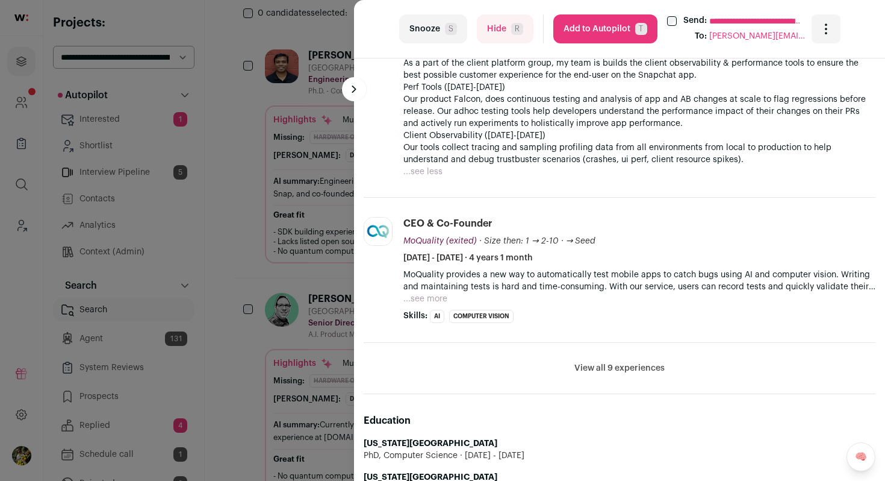
click at [435, 302] on button "...see more" at bounding box center [426, 299] width 44 height 12
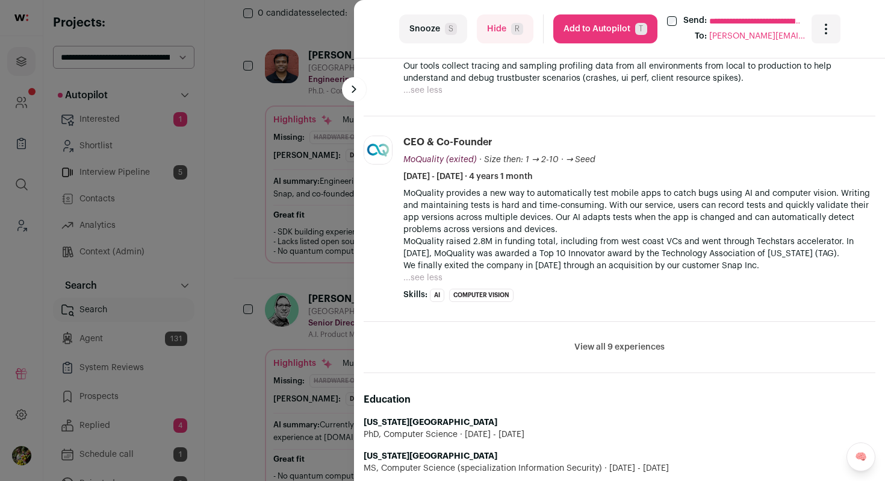
scroll to position [681, 0]
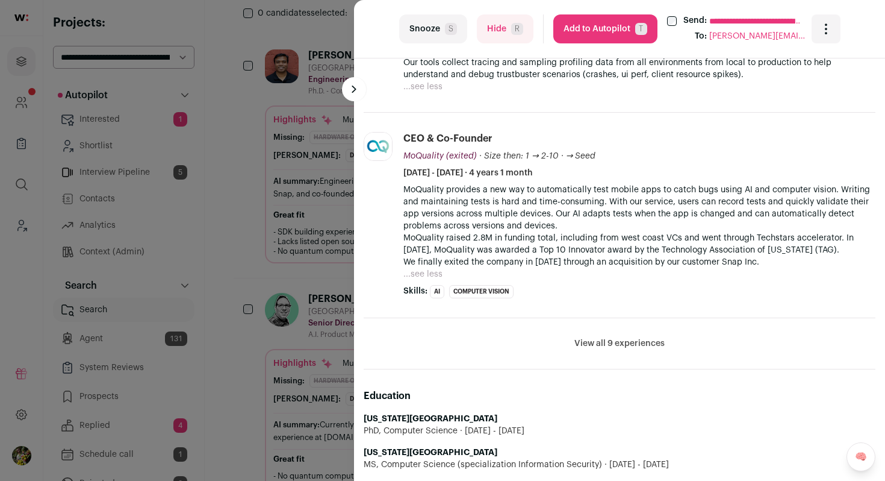
click at [599, 341] on button "View all 9 experiences" at bounding box center [620, 343] width 90 height 12
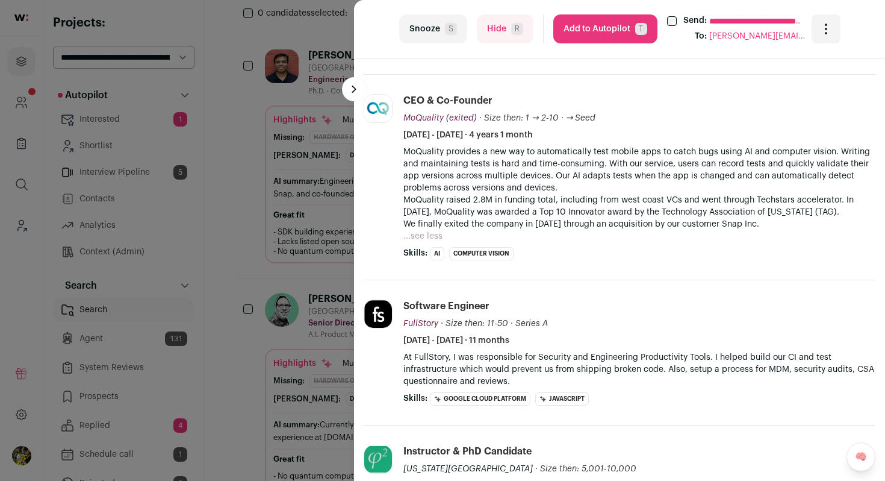
scroll to position [727, 0]
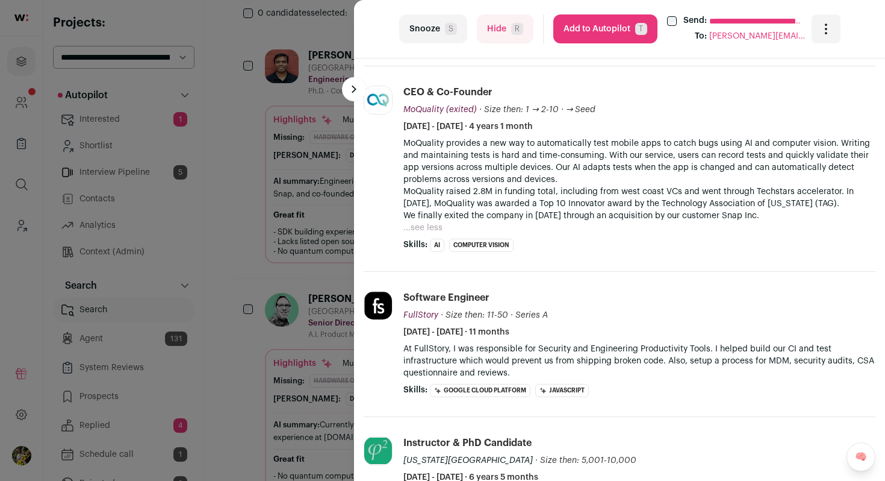
click at [487, 26] on button "Hide R" at bounding box center [505, 28] width 57 height 29
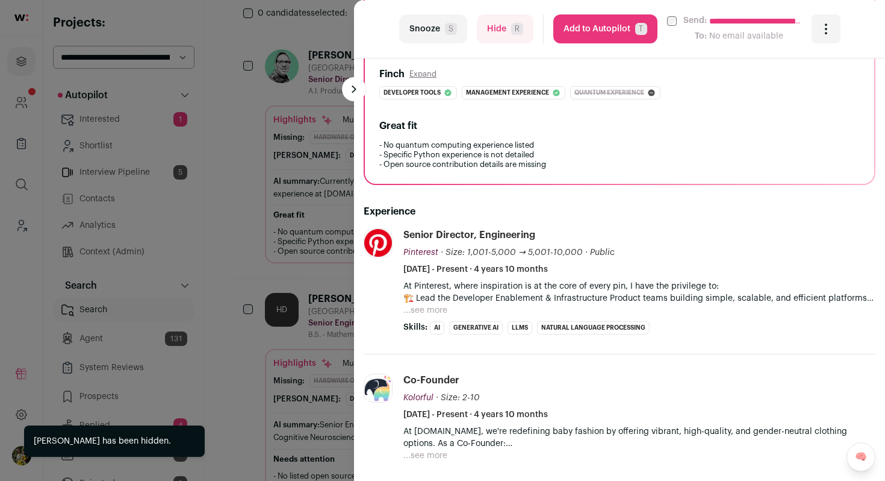
scroll to position [345, 0]
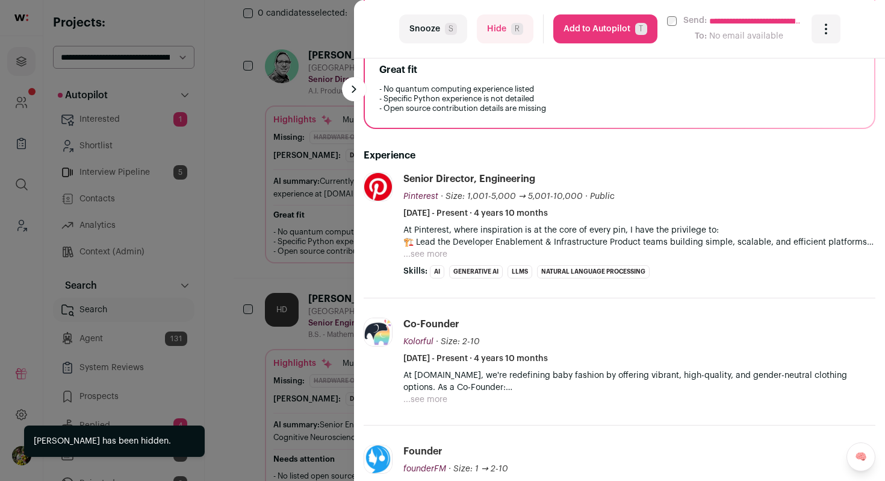
click at [435, 254] on button "...see more" at bounding box center [426, 254] width 44 height 12
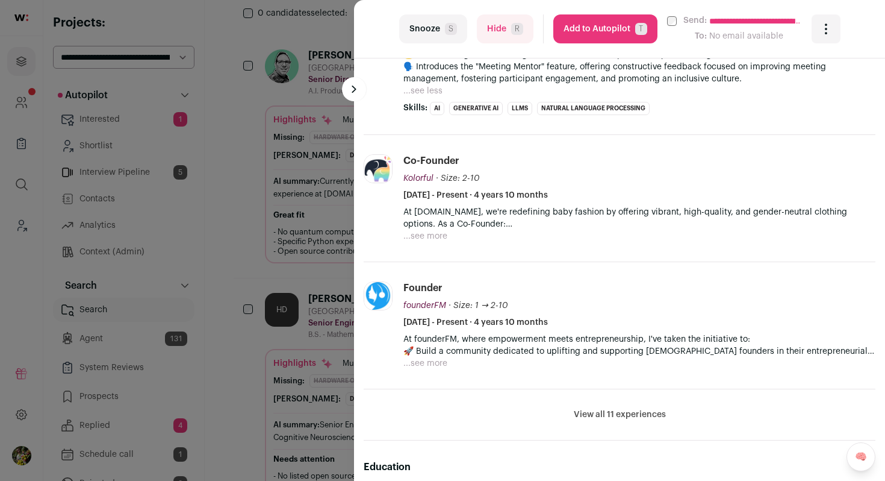
scroll to position [827, 0]
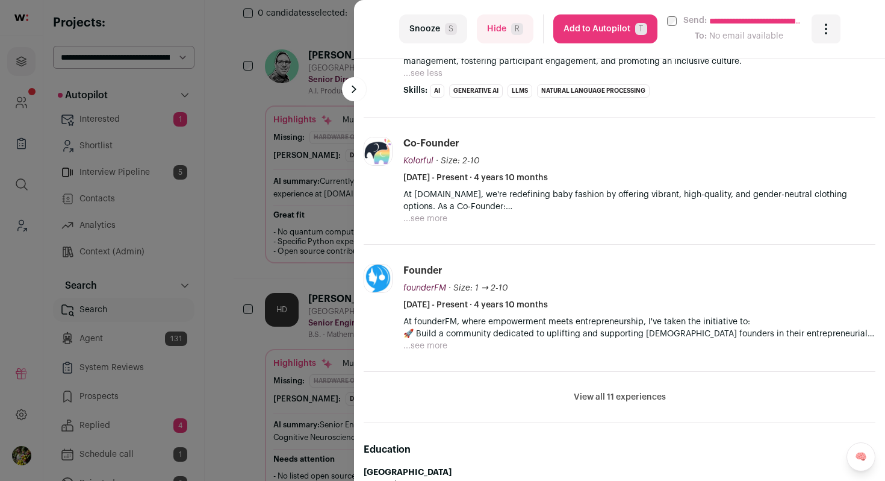
click at [593, 395] on button "View all 11 experiences" at bounding box center [620, 397] width 92 height 12
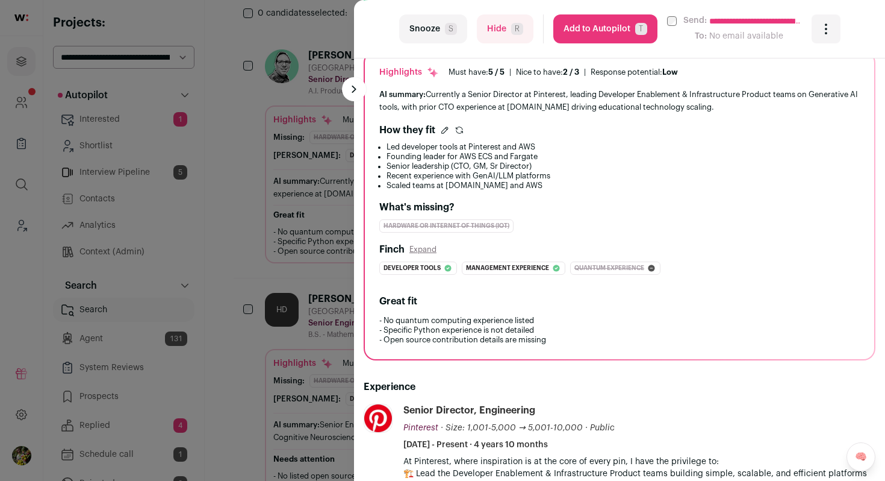
scroll to position [0, 0]
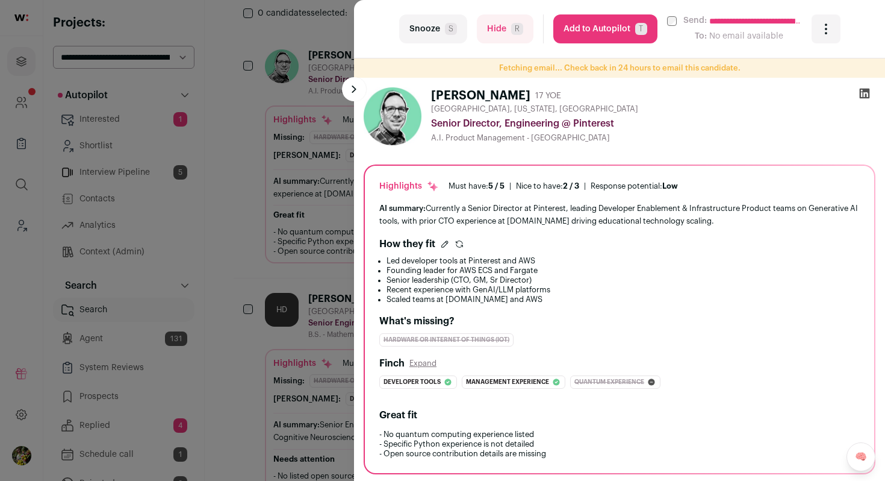
click at [862, 94] on icon at bounding box center [865, 93] width 12 height 12
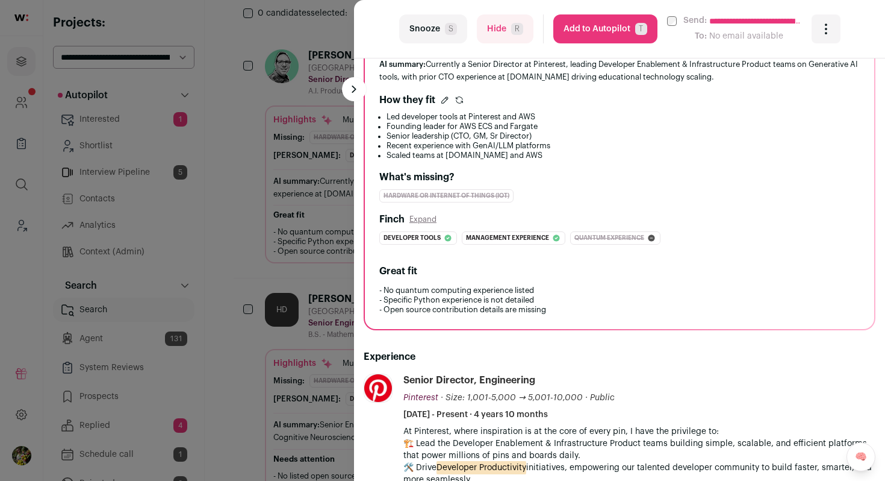
scroll to position [211, 0]
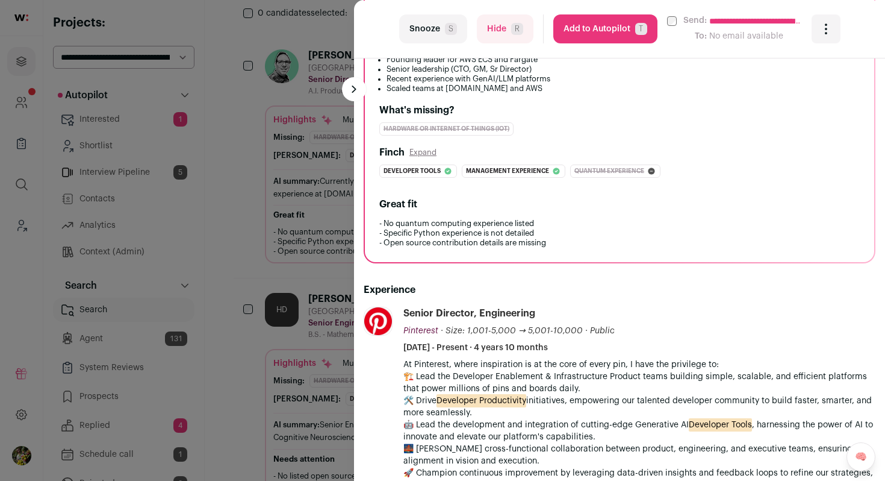
click at [498, 28] on button "Hide R" at bounding box center [505, 28] width 57 height 29
click at [301, 154] on div "**********" at bounding box center [442, 240] width 885 height 481
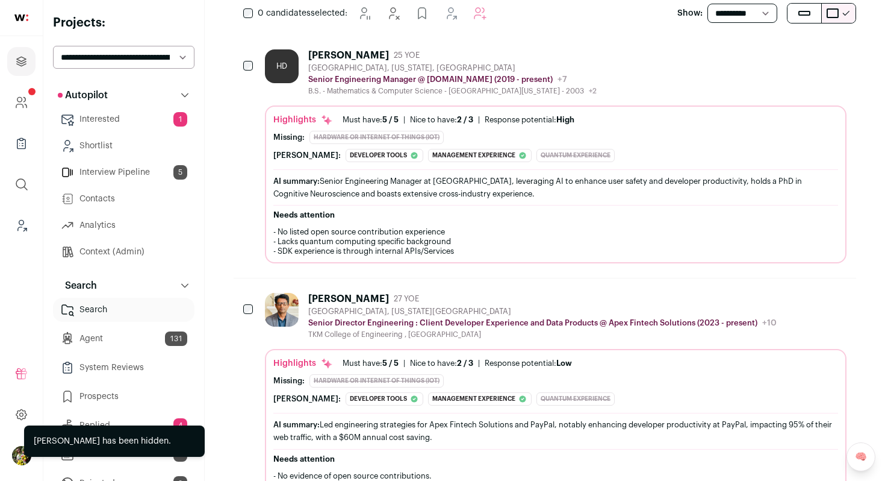
scroll to position [164, 0]
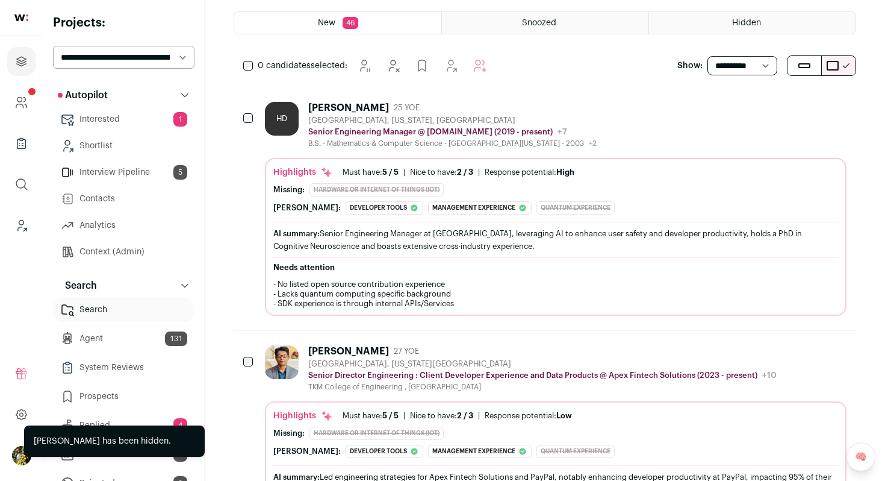
click at [738, 111] on icon "Hide" at bounding box center [739, 107] width 14 height 14
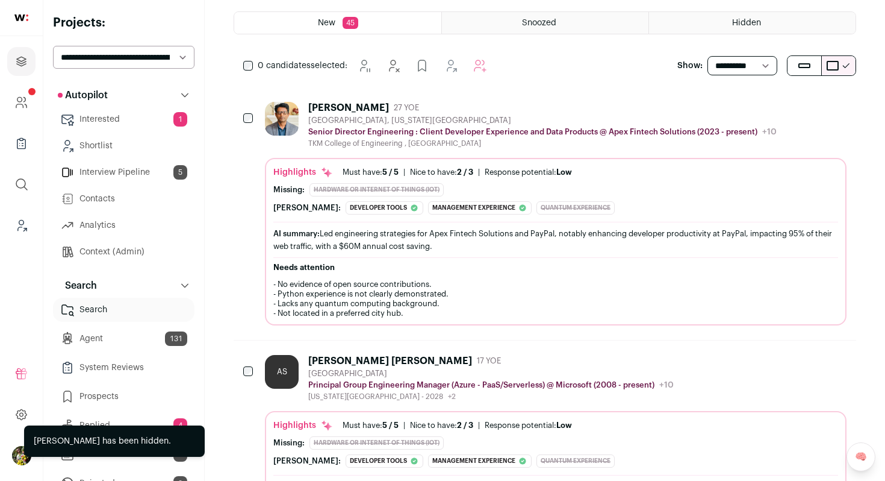
click at [738, 111] on icon "Hide" at bounding box center [739, 107] width 14 height 14
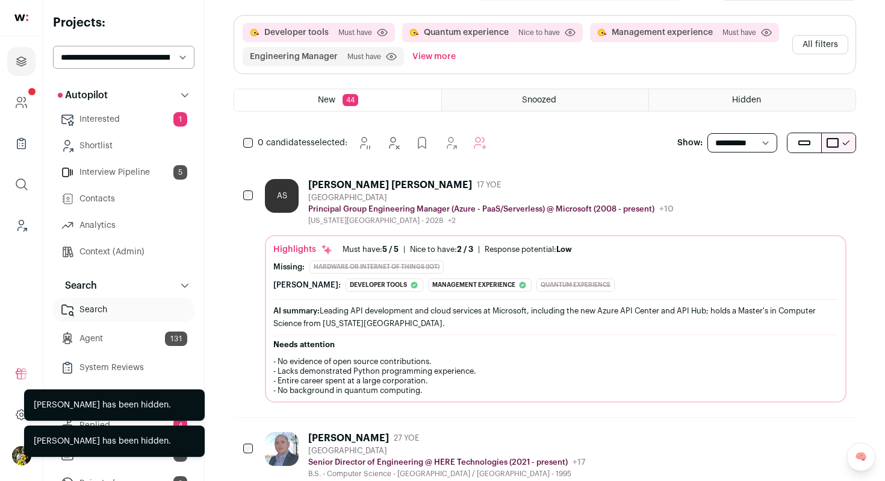
scroll to position [6, 0]
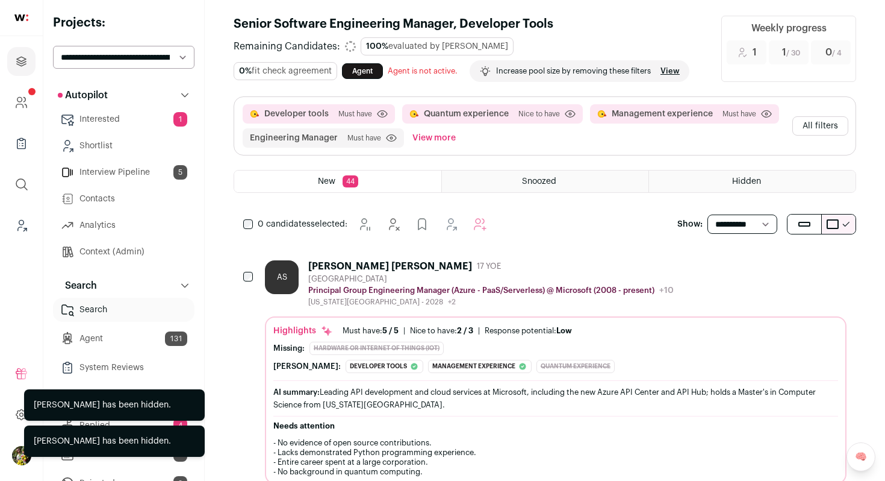
click at [823, 126] on button "All filters" at bounding box center [821, 125] width 56 height 19
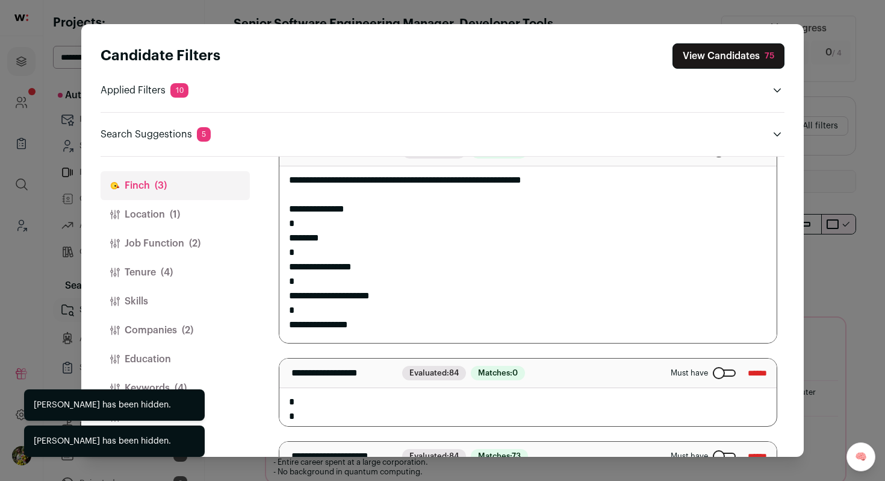
scroll to position [102, 0]
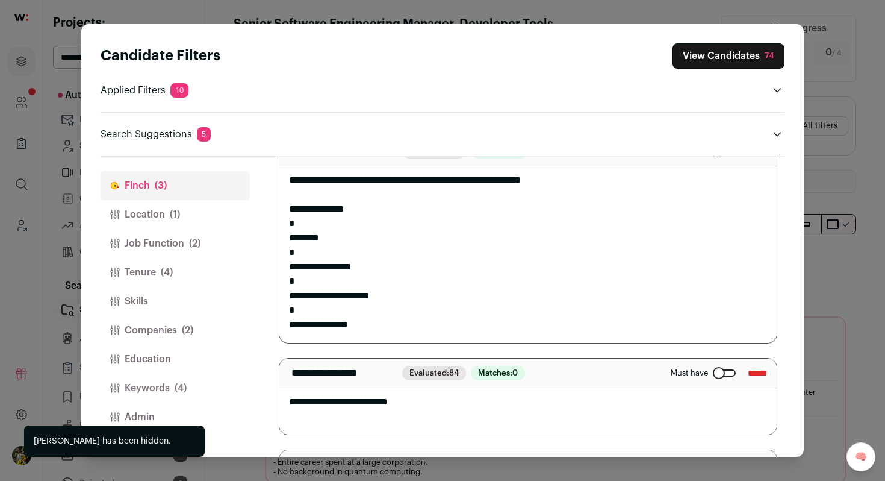
click at [131, 416] on button "Admin" at bounding box center [175, 416] width 149 height 29
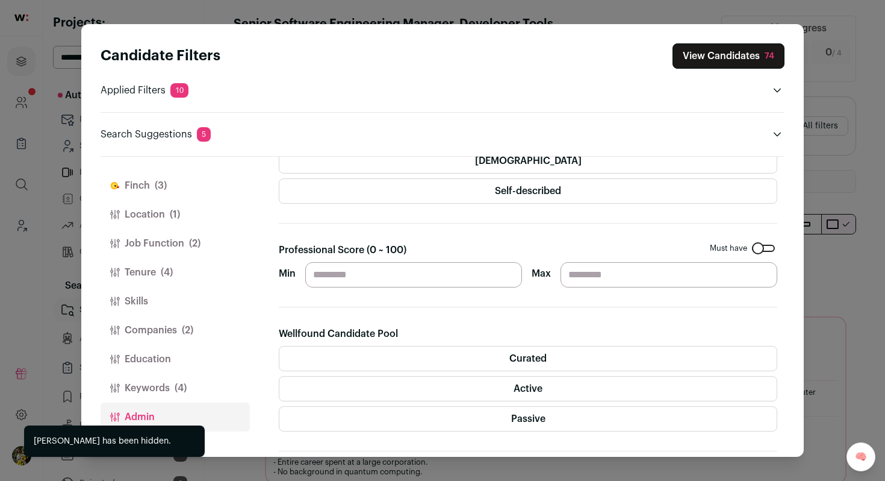
click at [423, 271] on input "Min" at bounding box center [413, 274] width 217 height 25
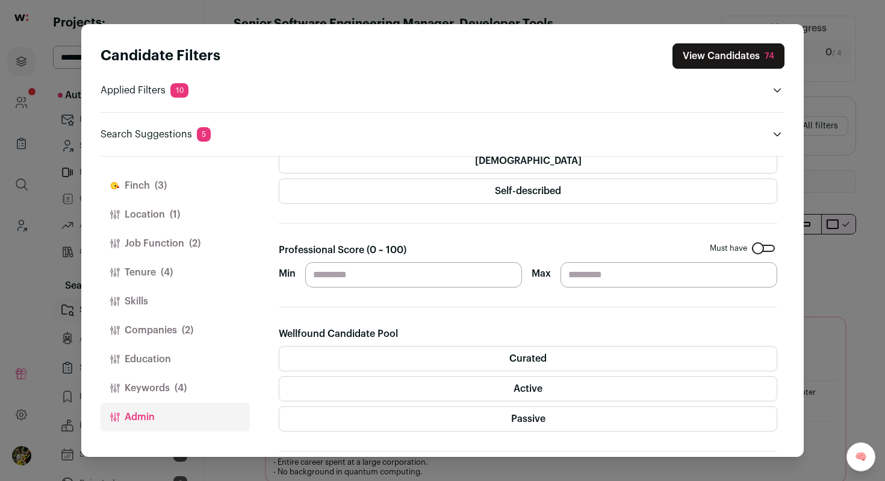
type input "**"
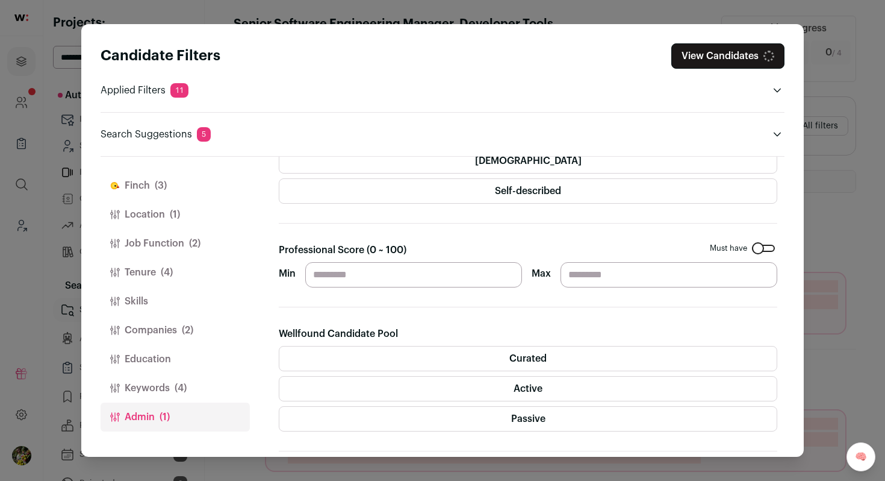
click at [638, 233] on section "Gender Must have Female Male Non-binary Self-described Professional Score (0 ~ …" at bounding box center [528, 367] width 499 height 597
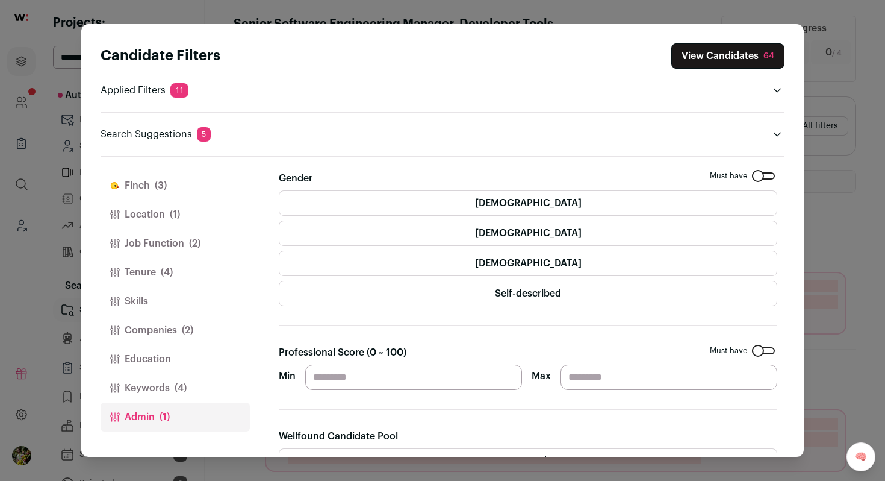
click at [692, 64] on button "View Candidates 64" at bounding box center [728, 55] width 113 height 25
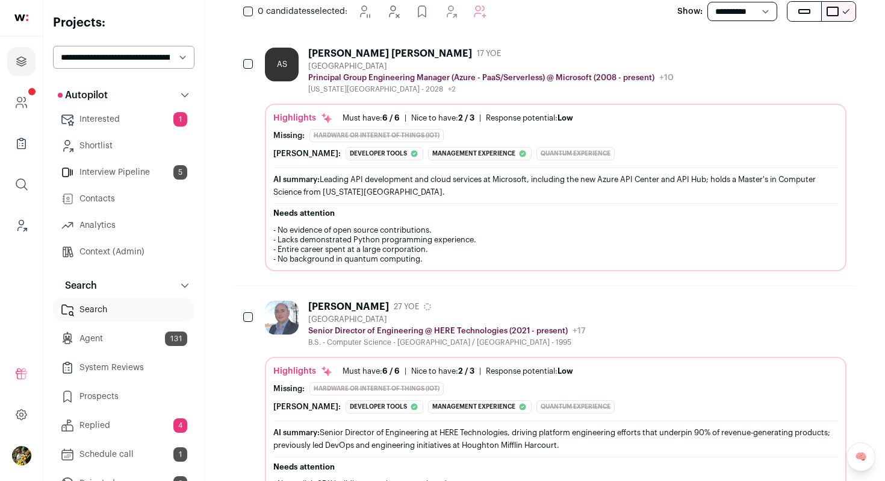
scroll to position [220, 0]
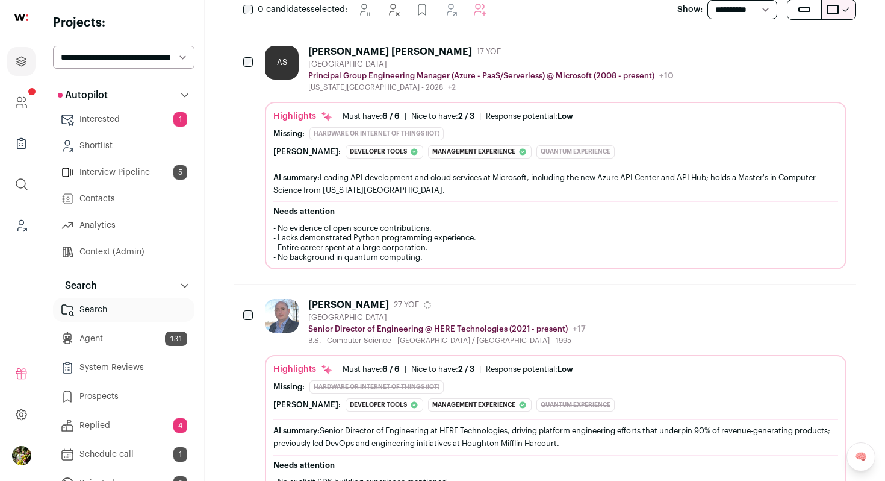
click at [720, 77] on div "AS Annaji Sharma Ganti 17 YOE Greater Seattle Area Principal Group Engineering …" at bounding box center [556, 69] width 582 height 46
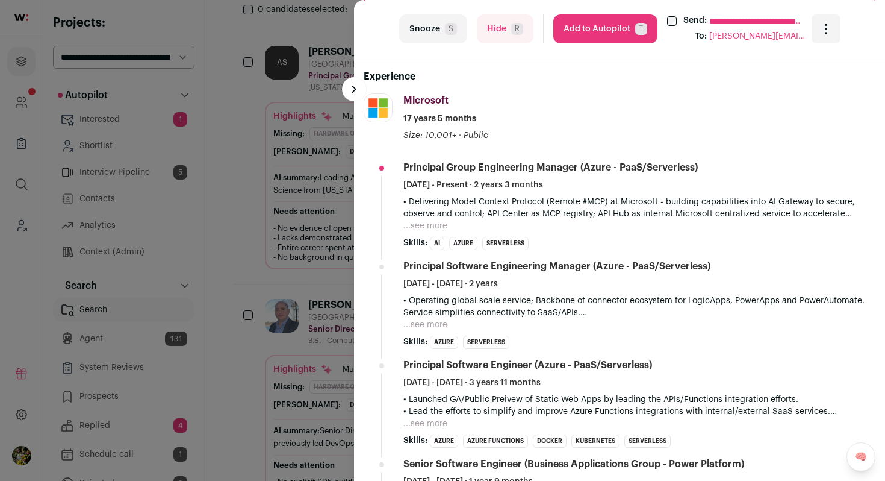
scroll to position [409, 0]
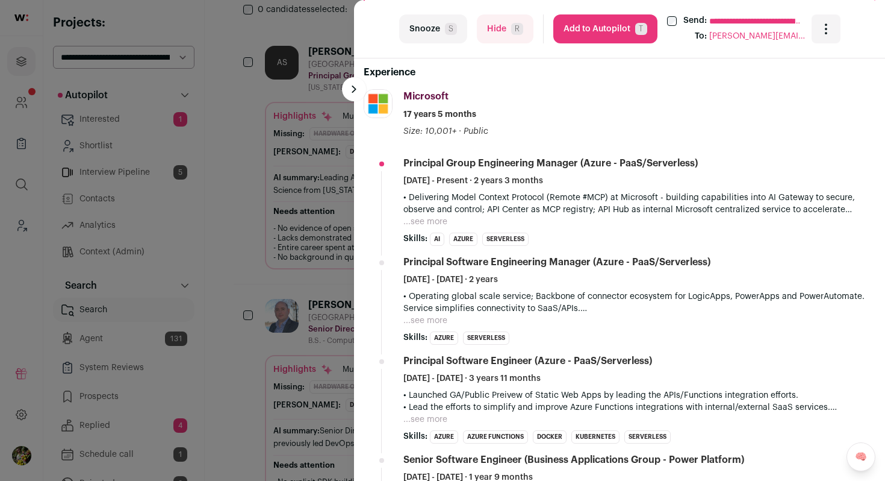
click at [443, 222] on button "...see more" at bounding box center [426, 222] width 44 height 12
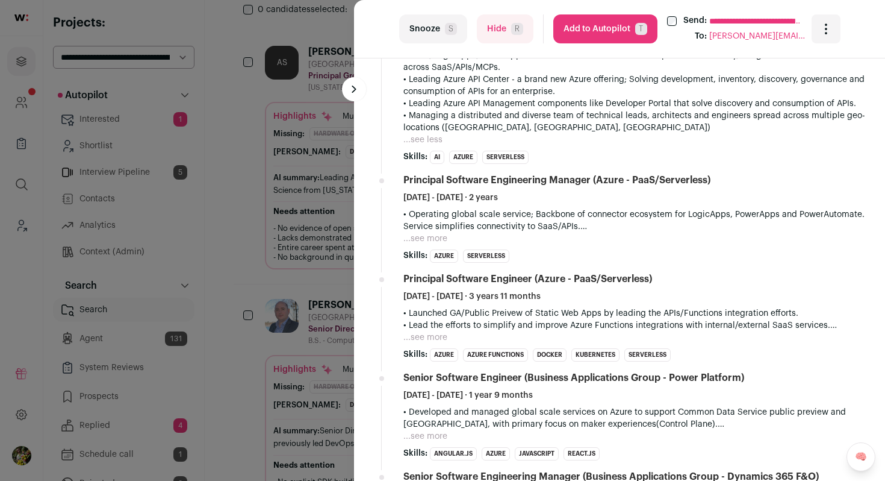
scroll to position [613, 0]
click at [439, 231] on button "...see more" at bounding box center [426, 237] width 44 height 12
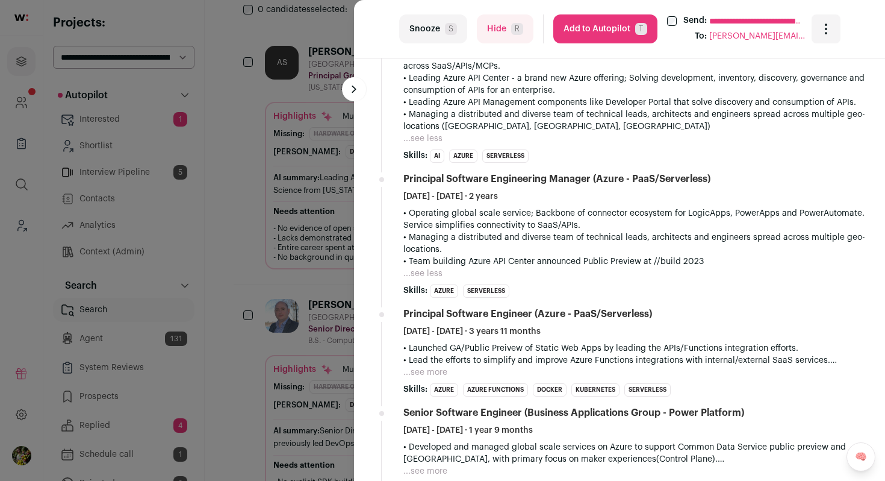
click at [598, 20] on button "Add to Autopilot T" at bounding box center [605, 28] width 104 height 29
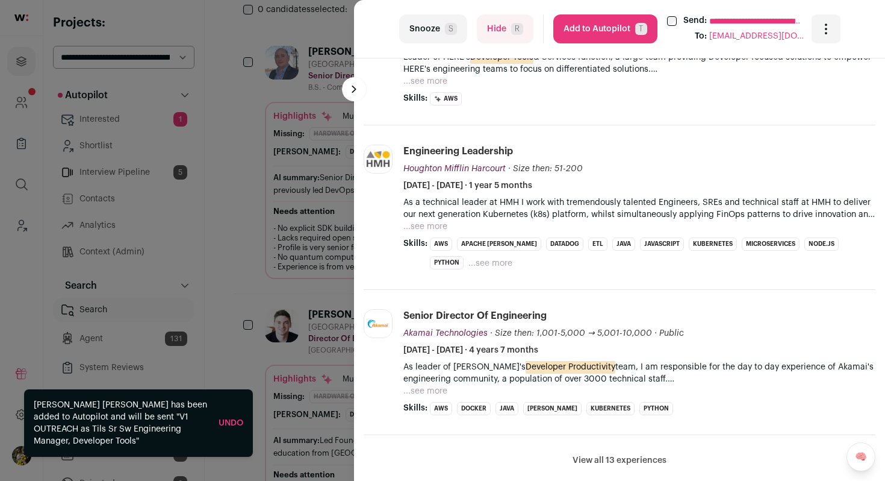
scroll to position [691, 0]
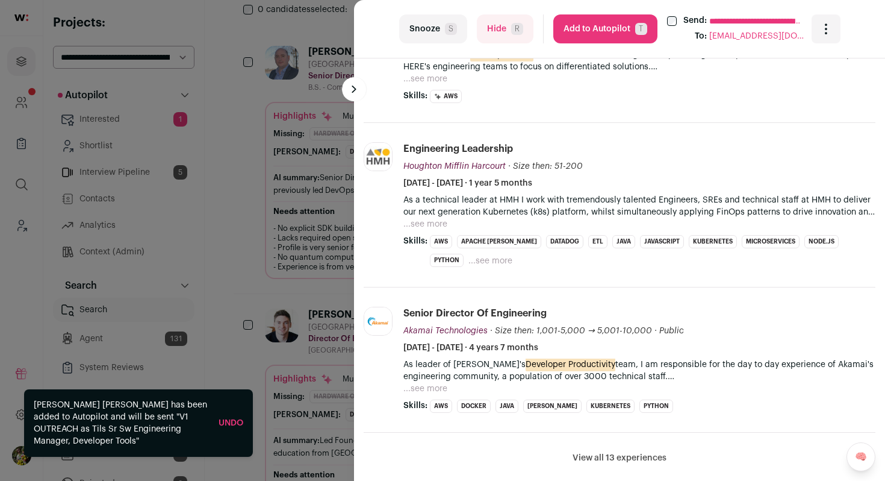
click at [572, 33] on button "Add to Autopilot T" at bounding box center [605, 28] width 104 height 29
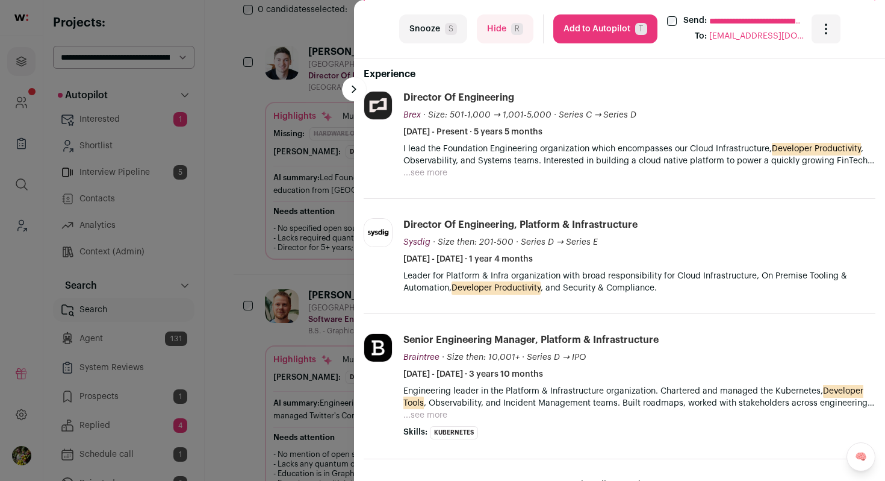
scroll to position [405, 0]
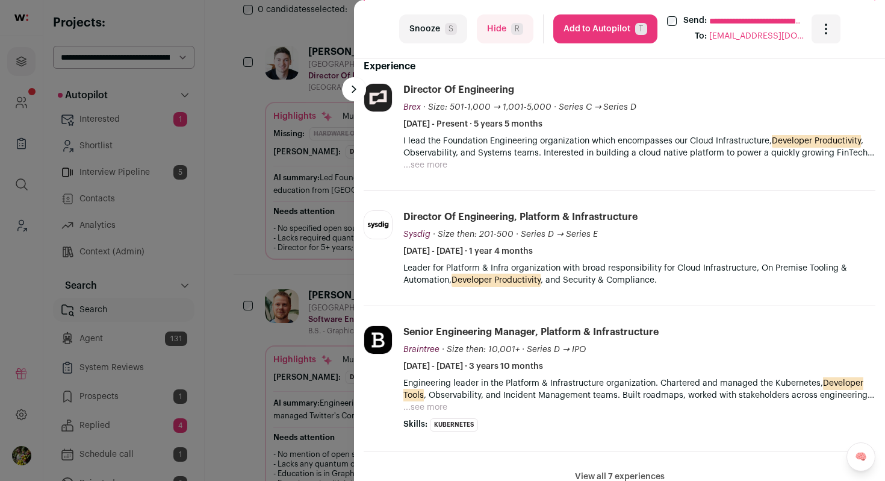
click at [432, 169] on button "...see more" at bounding box center [426, 165] width 44 height 12
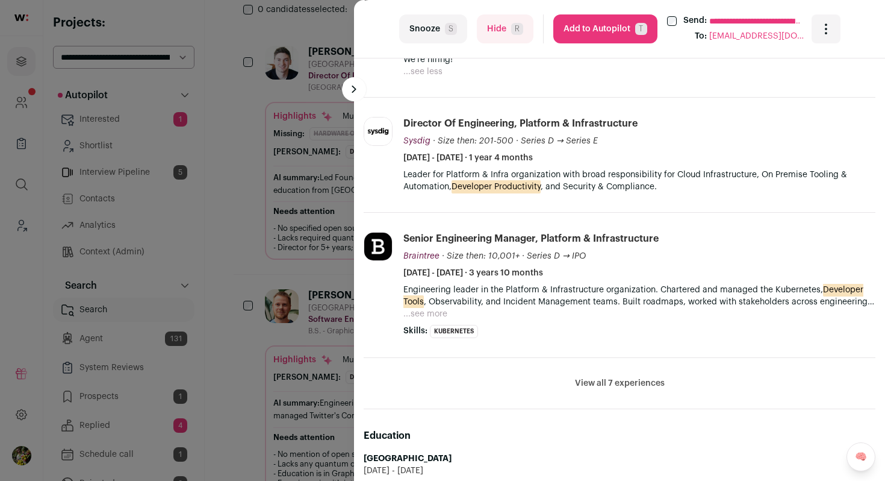
scroll to position [512, 0]
click at [605, 34] on button "Add to Autopilot T" at bounding box center [605, 28] width 104 height 29
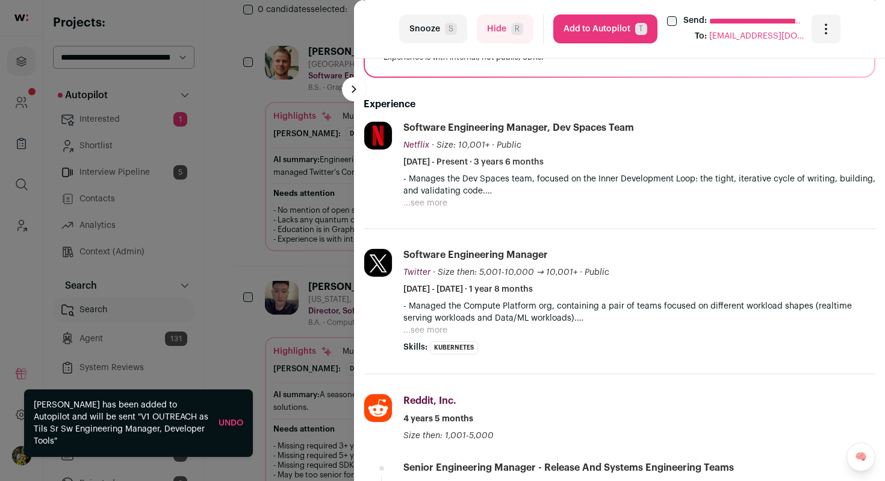
scroll to position [367, 0]
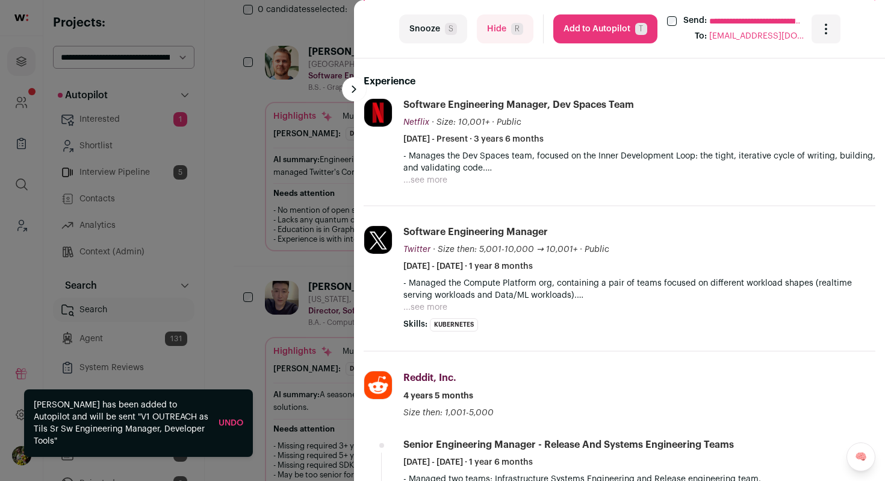
click at [434, 179] on button "...see more" at bounding box center [426, 180] width 44 height 12
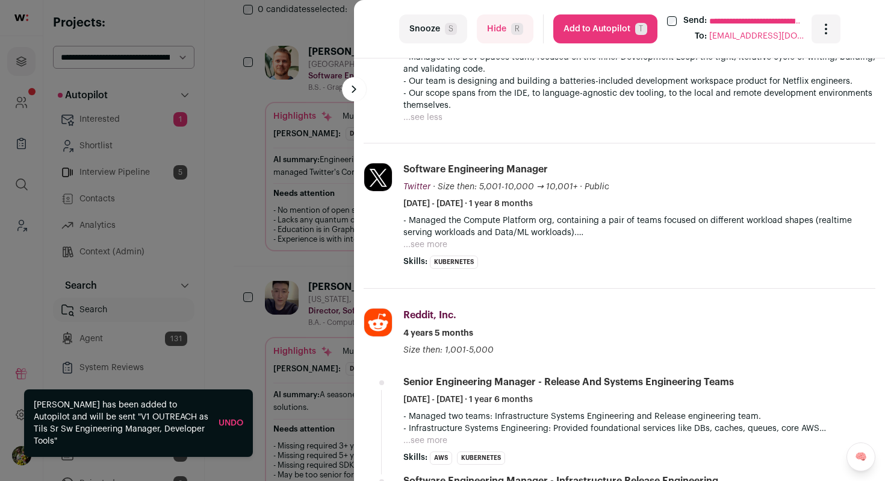
scroll to position [474, 0]
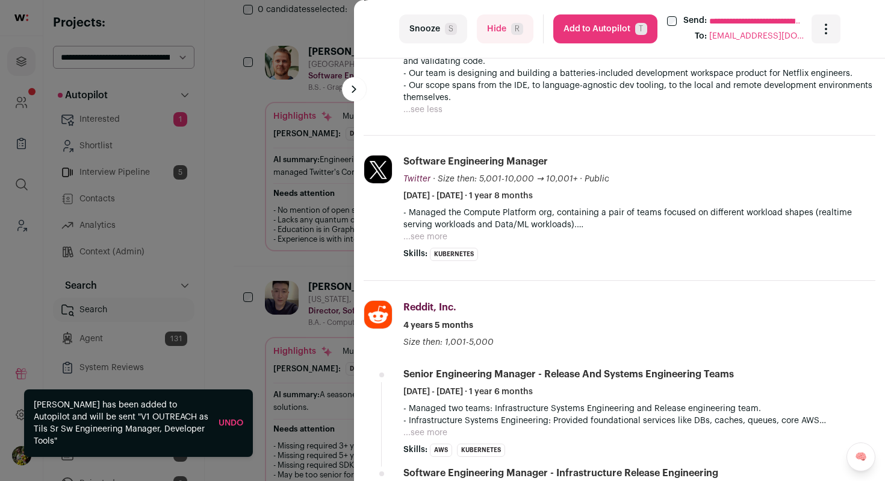
click at [428, 238] on button "...see more" at bounding box center [426, 237] width 44 height 12
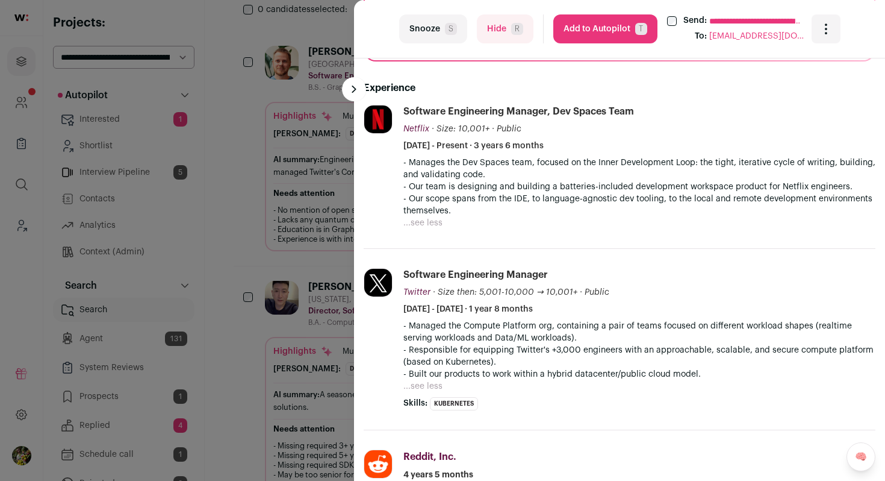
scroll to position [347, 0]
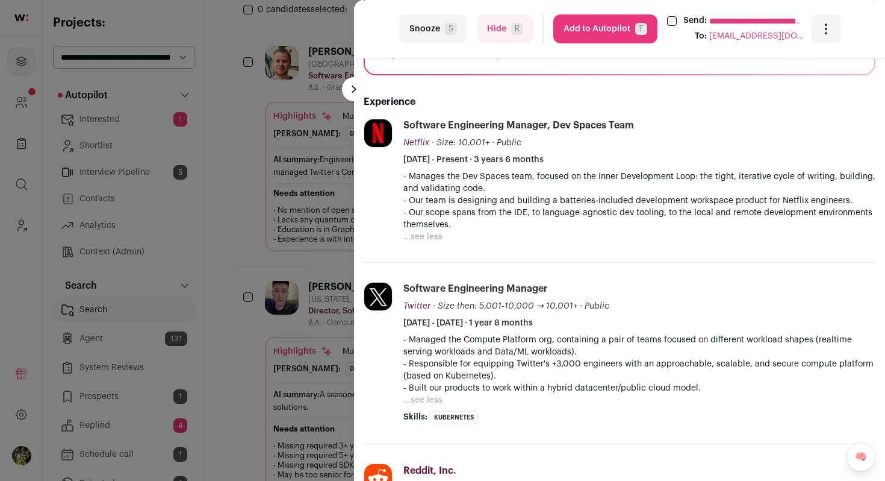
click at [613, 39] on button "Add to Autopilot T" at bounding box center [605, 28] width 104 height 29
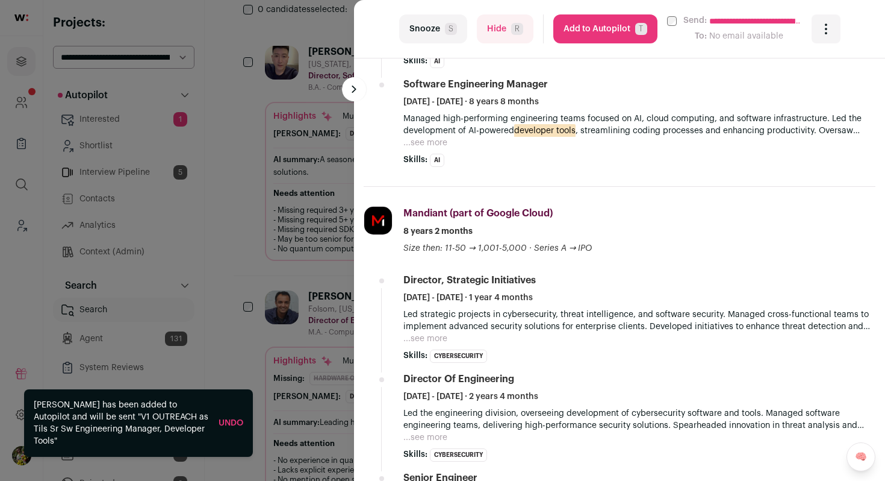
scroll to position [603, 0]
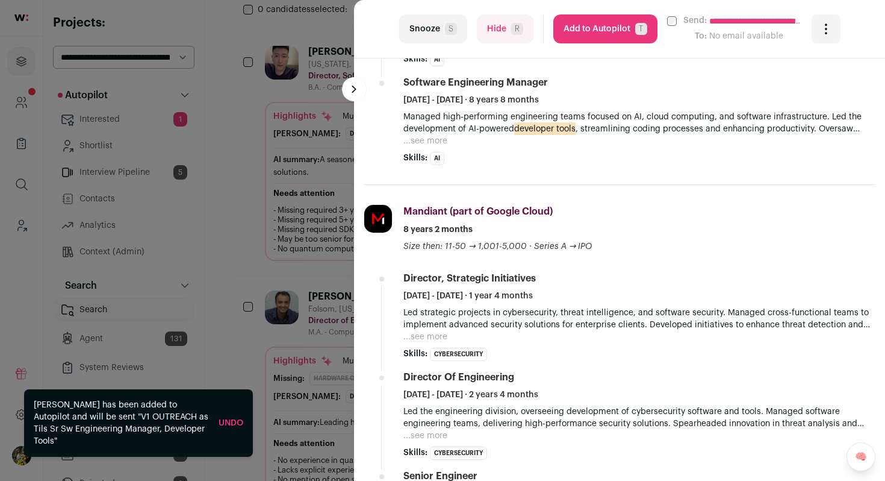
click at [596, 29] on button "Add to Autopilot T" at bounding box center [605, 28] width 104 height 29
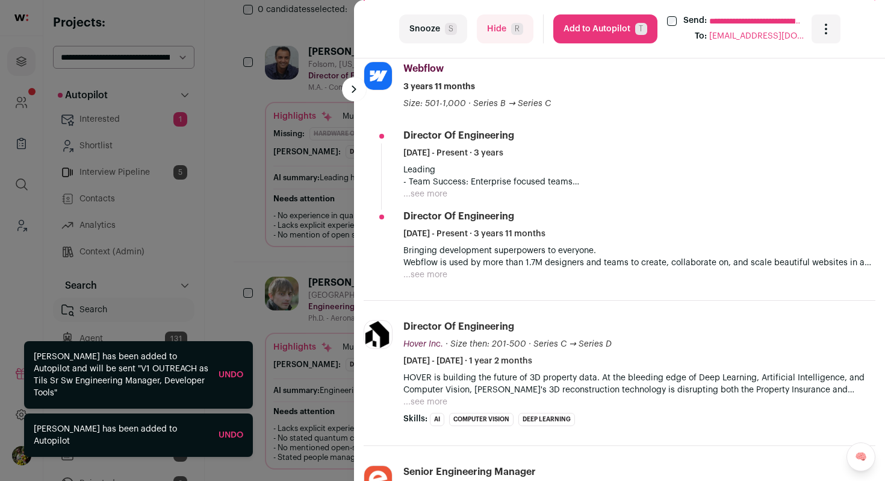
click at [435, 199] on button "...see more" at bounding box center [426, 194] width 44 height 12
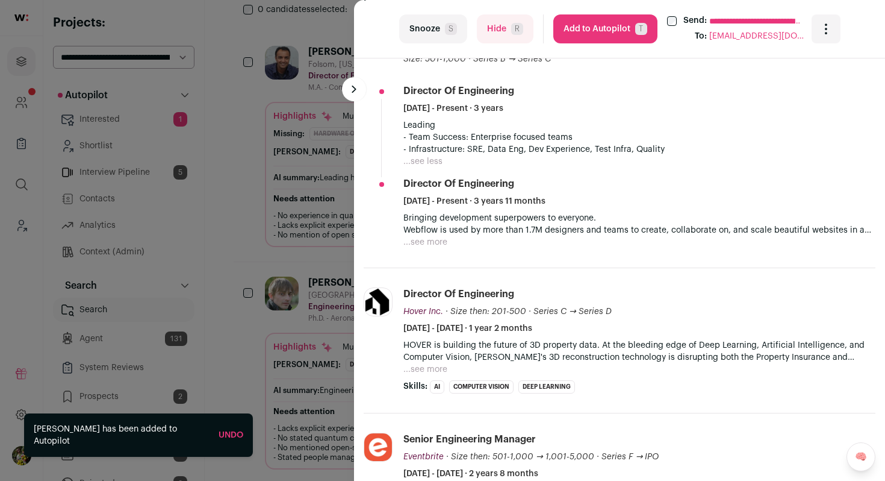
scroll to position [500, 0]
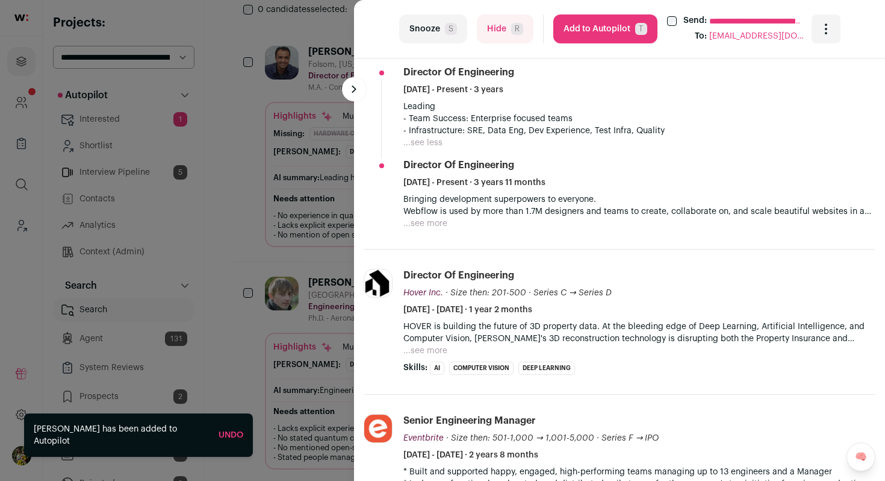
click at [425, 220] on button "...see more" at bounding box center [426, 223] width 44 height 12
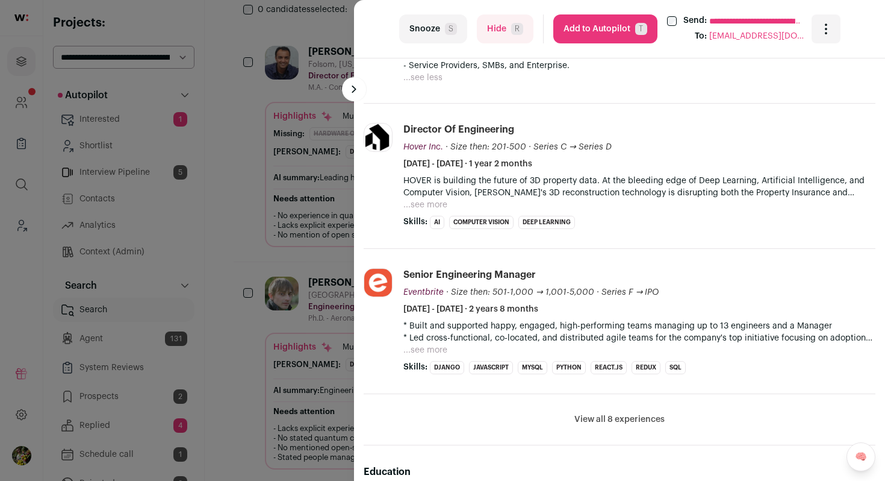
scroll to position [679, 0]
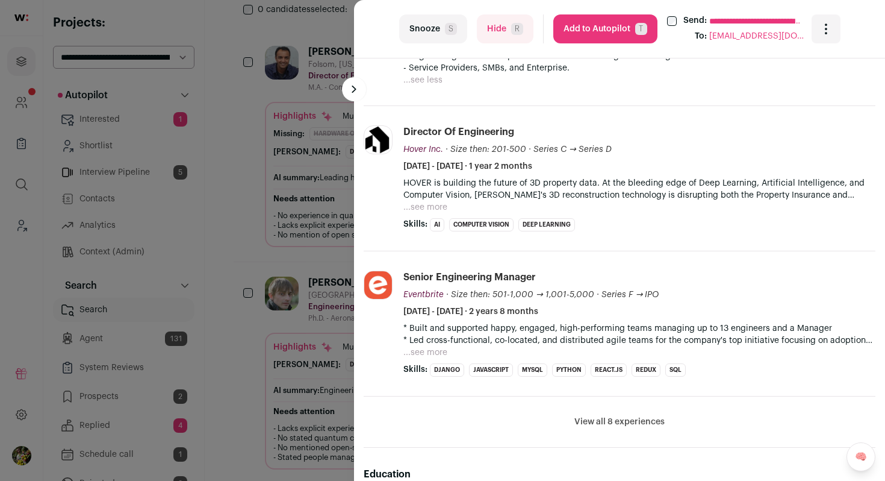
click at [422, 205] on button "...see more" at bounding box center [426, 207] width 44 height 12
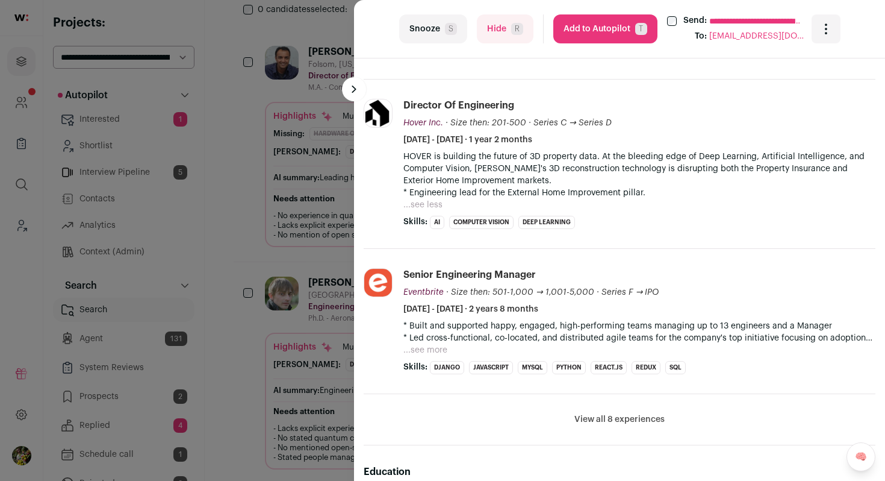
scroll to position [703, 0]
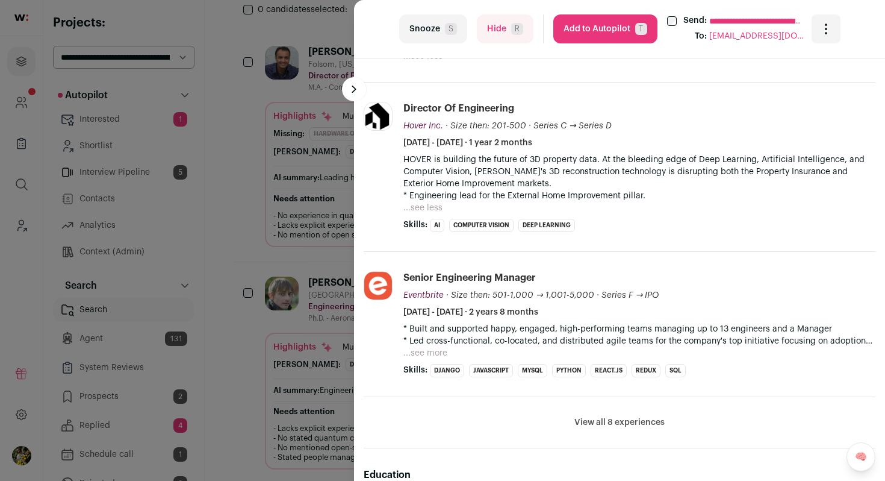
click at [432, 347] on button "...see more" at bounding box center [426, 353] width 44 height 12
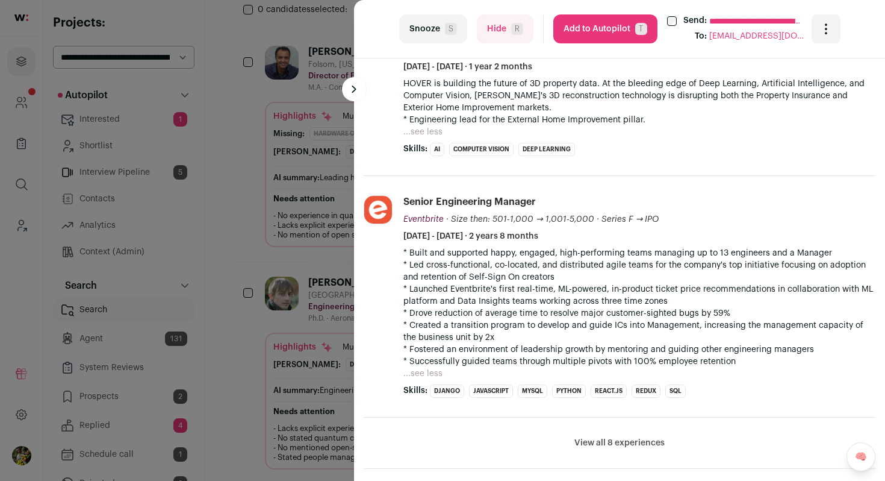
scroll to position [823, 0]
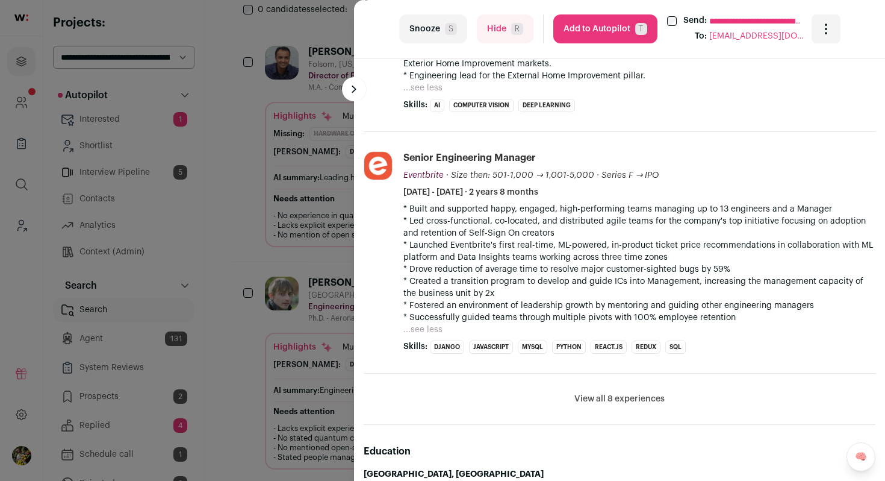
click at [588, 397] on button "View all 8 experiences" at bounding box center [620, 399] width 90 height 12
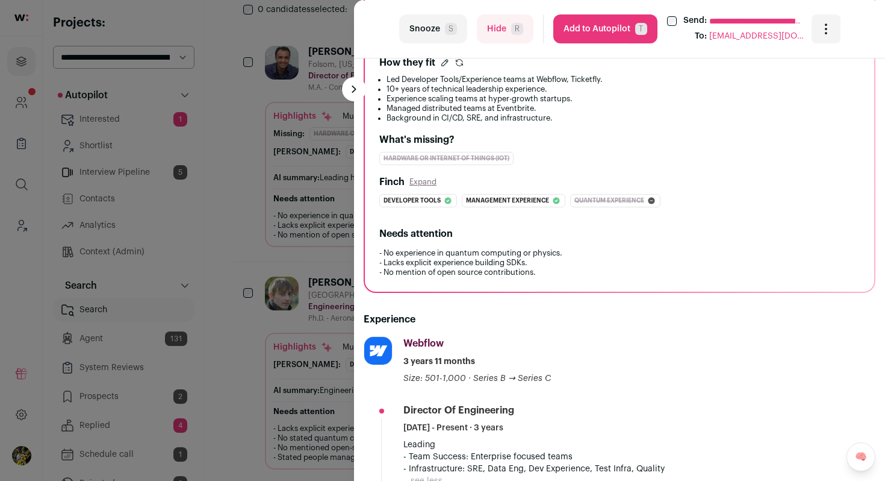
scroll to position [75, 0]
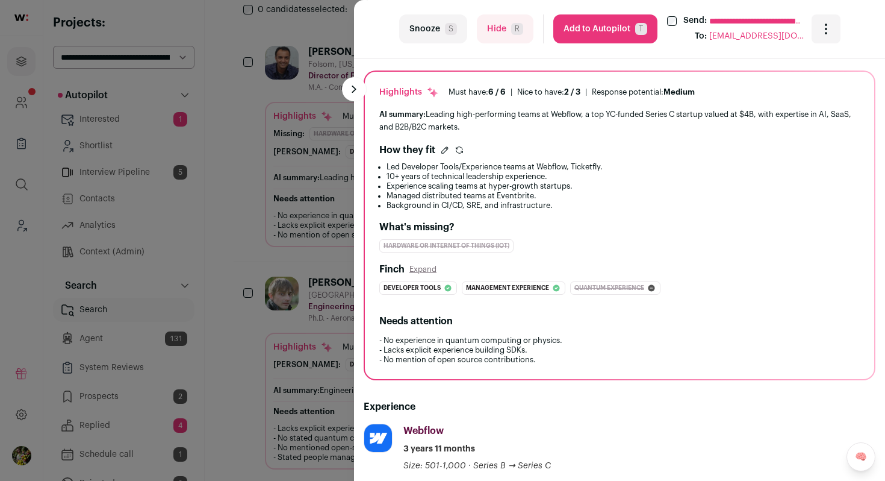
click at [605, 33] on button "Add to Autopilot T" at bounding box center [605, 28] width 104 height 29
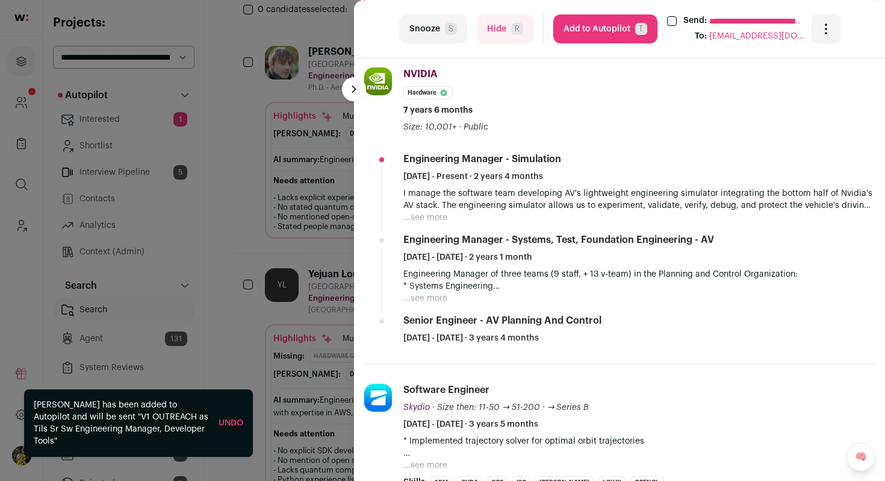
scroll to position [402, 0]
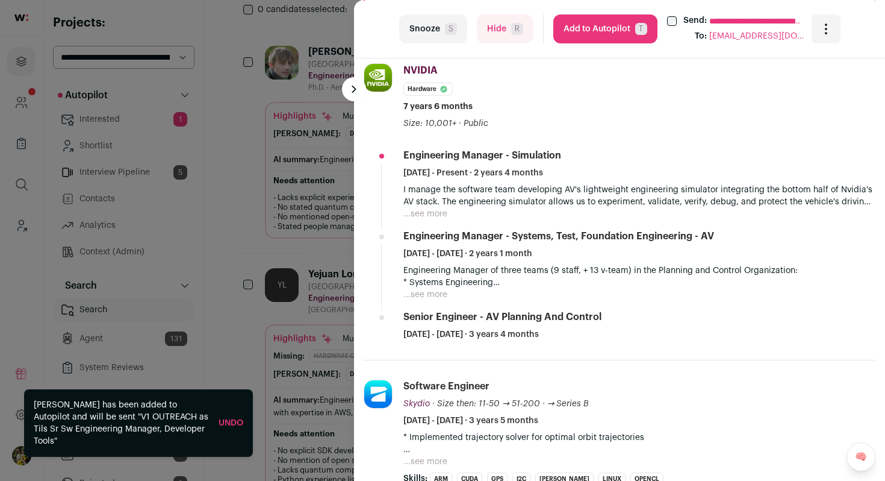
click at [429, 217] on button "...see more" at bounding box center [426, 214] width 44 height 12
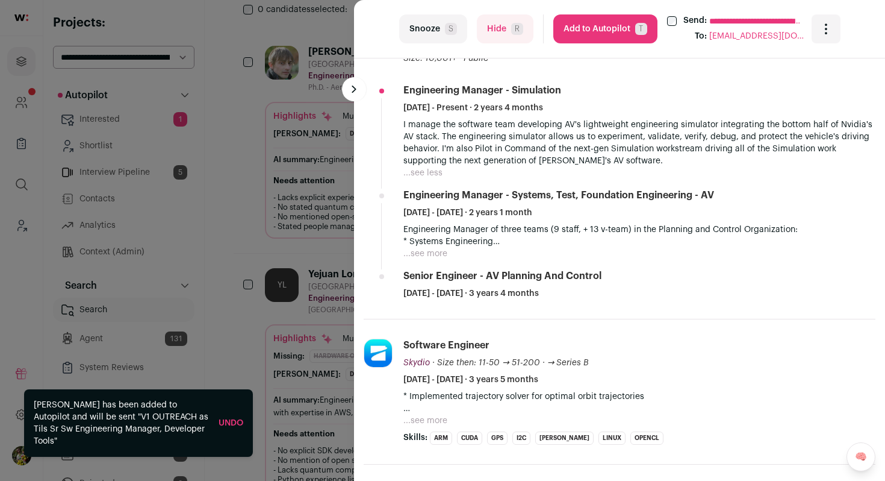
scroll to position [485, 0]
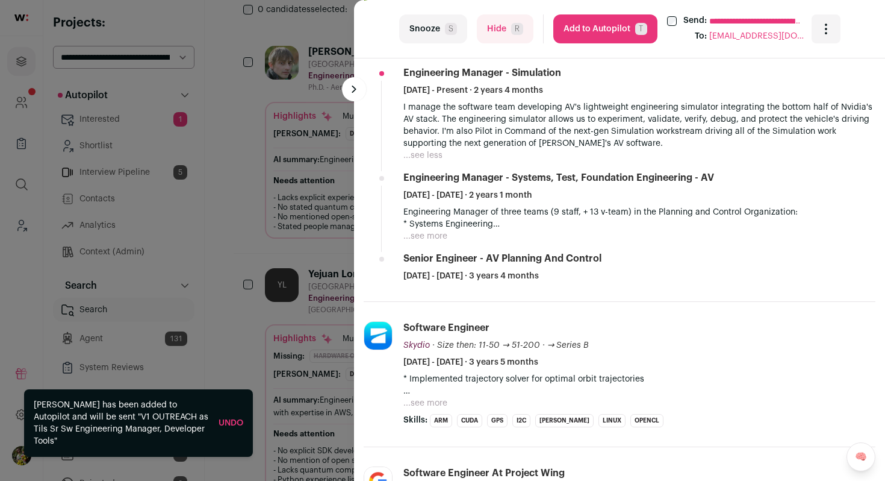
click at [425, 242] on button "...see more" at bounding box center [426, 236] width 44 height 12
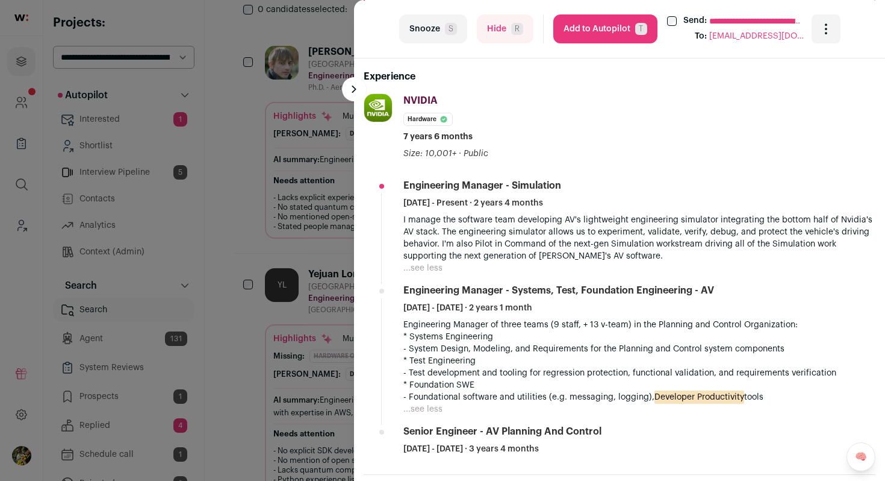
scroll to position [373, 0]
click at [602, 35] on button "Add to Autopilot T" at bounding box center [605, 28] width 104 height 29
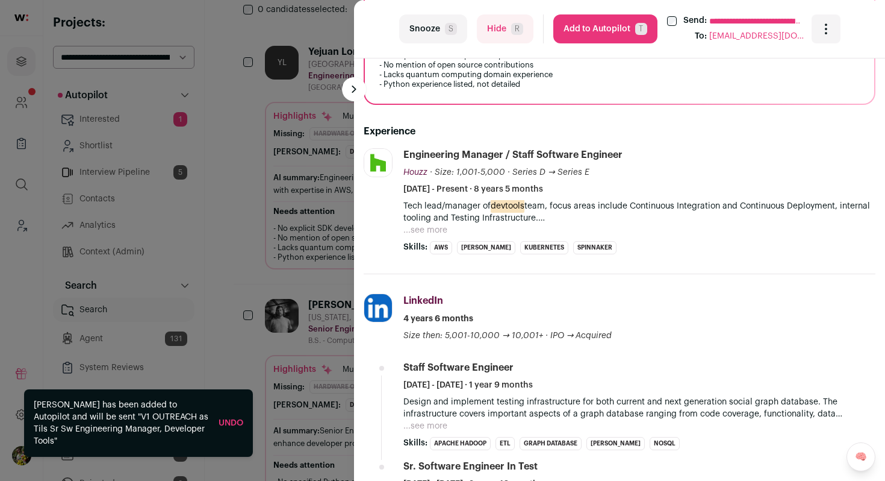
scroll to position [387, 0]
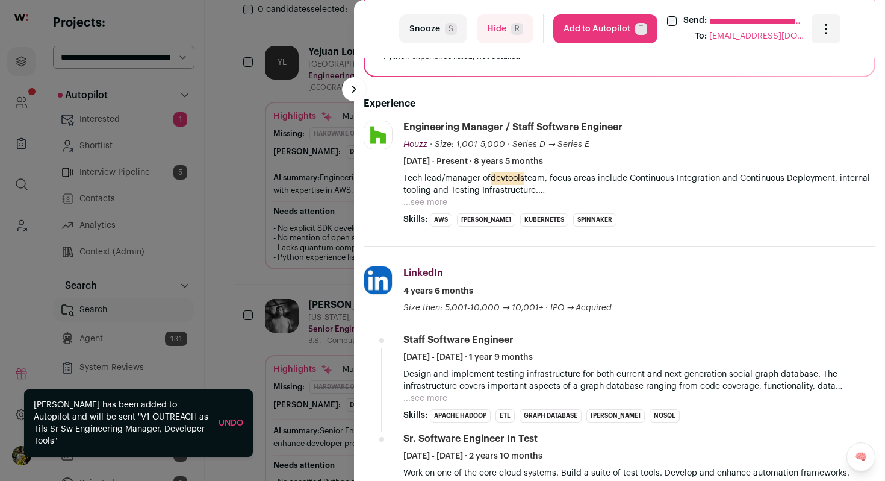
click at [429, 201] on button "...see more" at bounding box center [426, 202] width 44 height 12
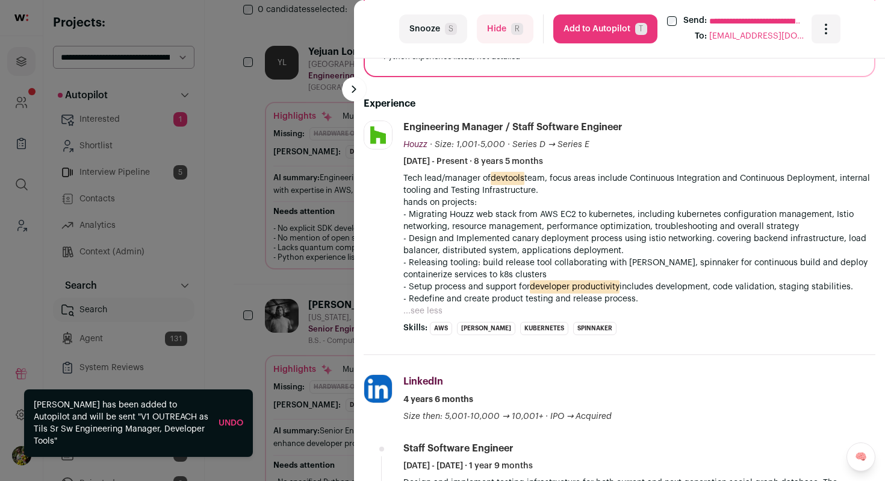
click at [584, 25] on button "Add to Autopilot T" at bounding box center [605, 28] width 104 height 29
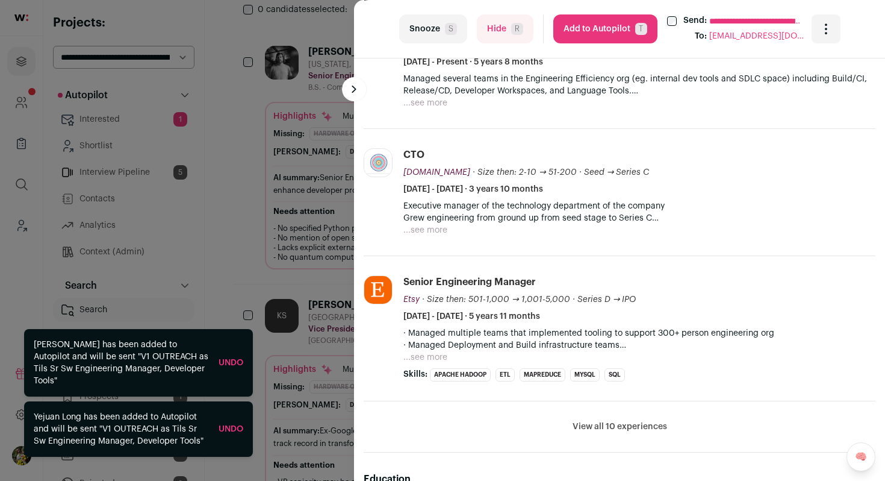
scroll to position [443, 0]
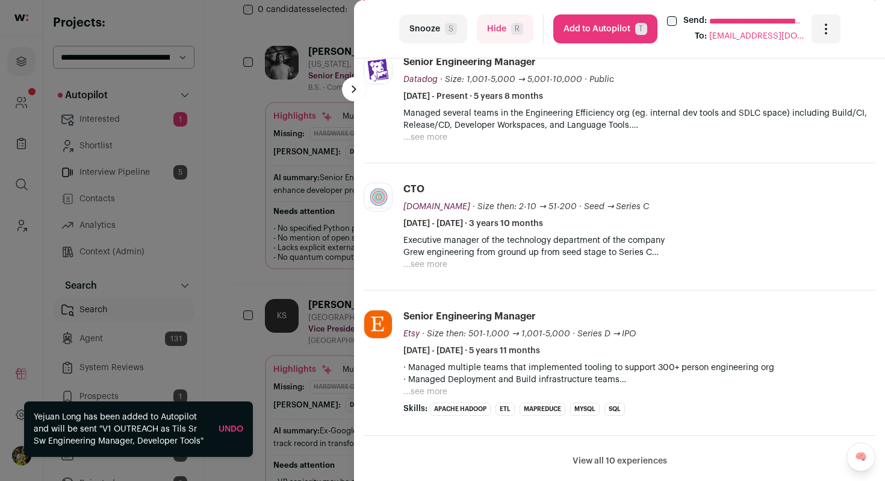
click at [426, 139] on button "...see more" at bounding box center [426, 137] width 44 height 12
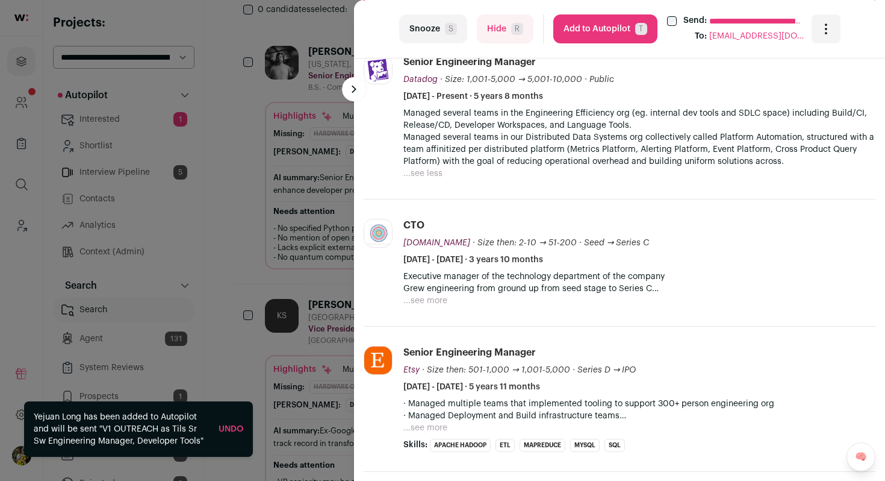
click at [413, 298] on button "...see more" at bounding box center [426, 301] width 44 height 12
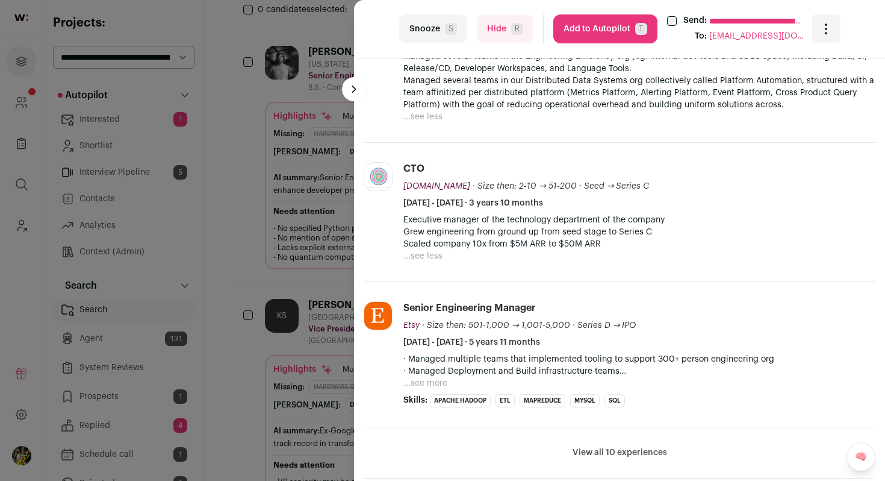
scroll to position [502, 0]
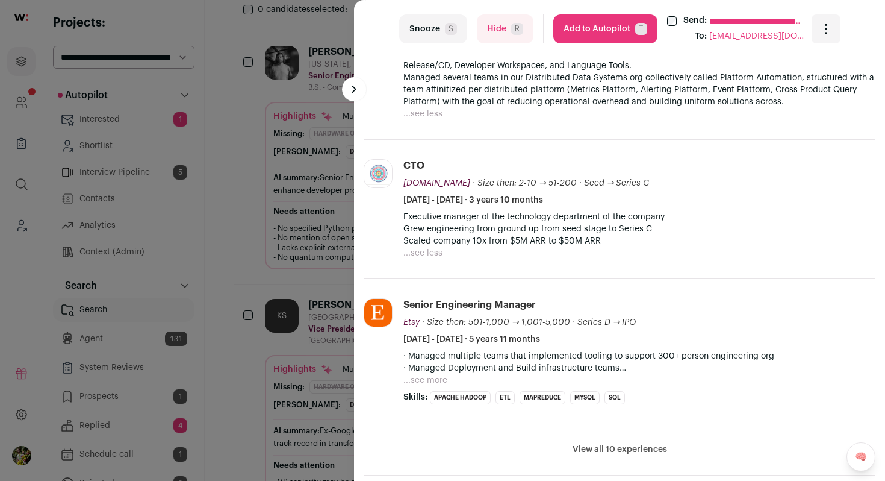
click at [430, 376] on button "...see more" at bounding box center [426, 380] width 44 height 12
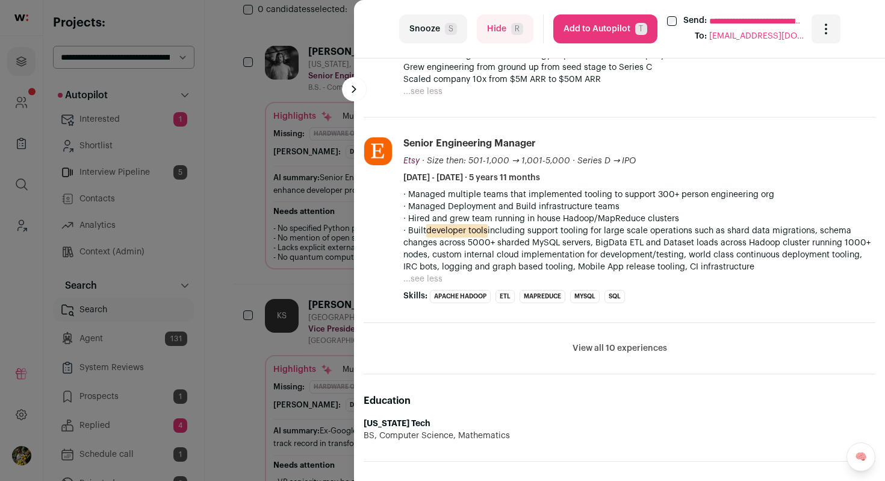
scroll to position [669, 0]
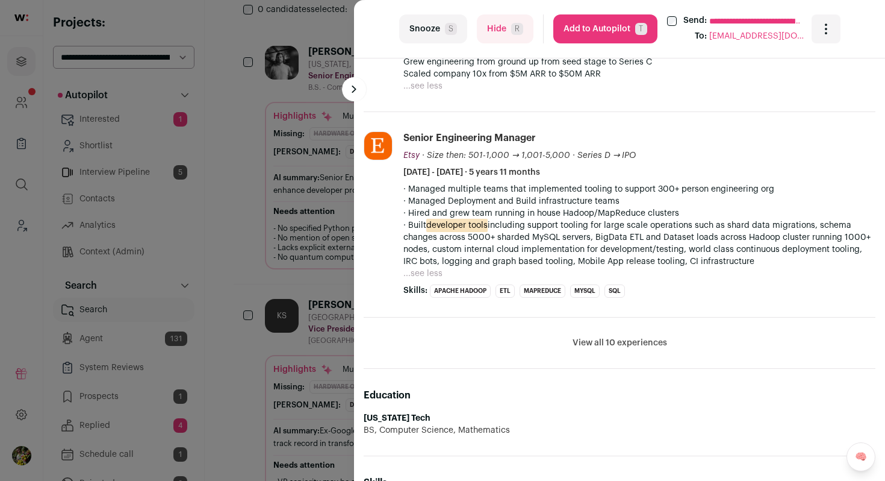
click at [626, 339] on button "View all 10 experiences" at bounding box center [620, 343] width 95 height 12
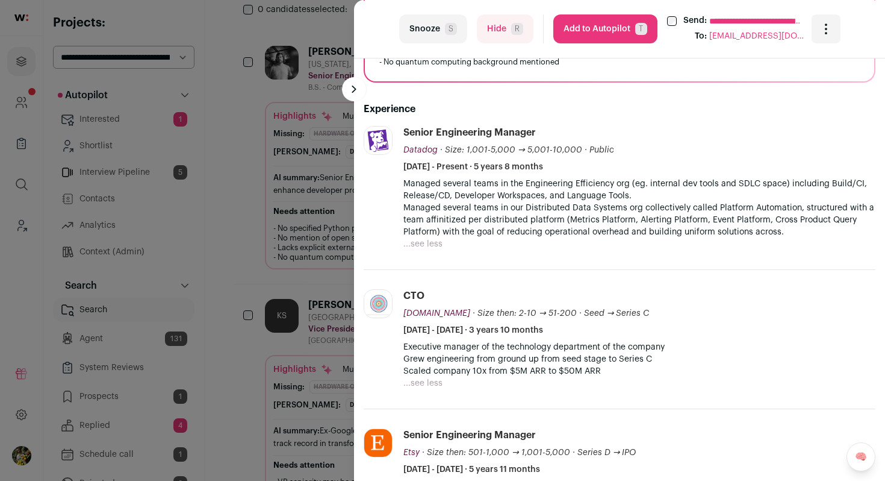
scroll to position [365, 0]
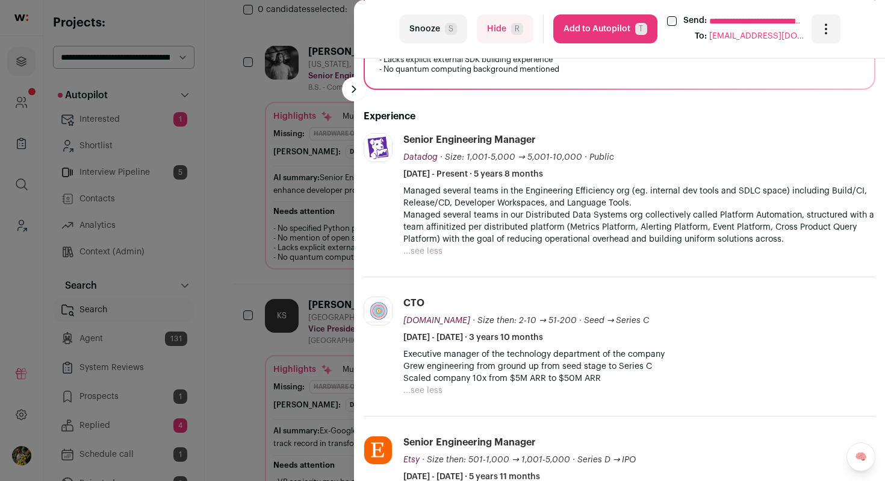
click at [611, 37] on button "Add to Autopilot T" at bounding box center [605, 28] width 104 height 29
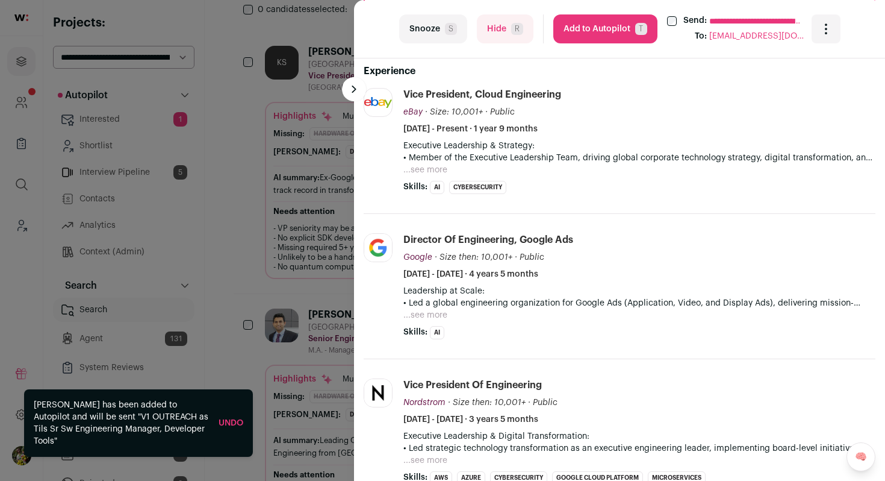
scroll to position [421, 0]
click at [441, 167] on button "...see more" at bounding box center [426, 169] width 44 height 12
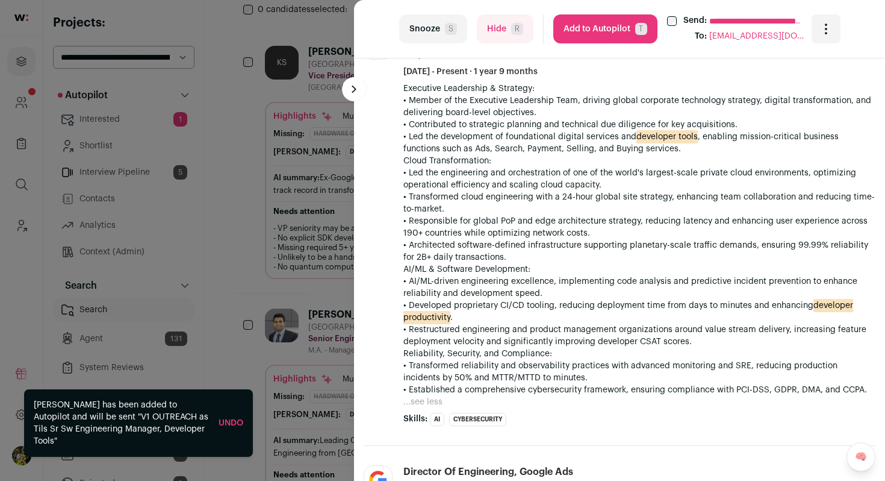
scroll to position [480, 0]
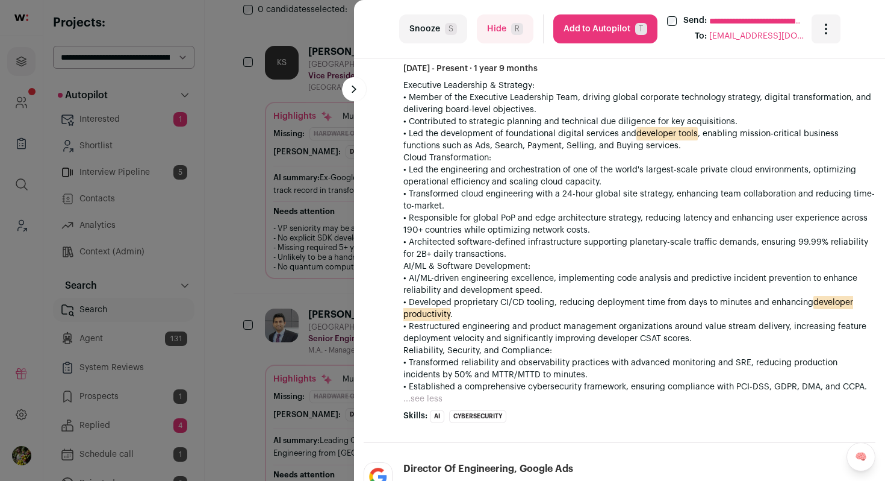
click at [494, 32] on button "Hide R" at bounding box center [505, 28] width 57 height 29
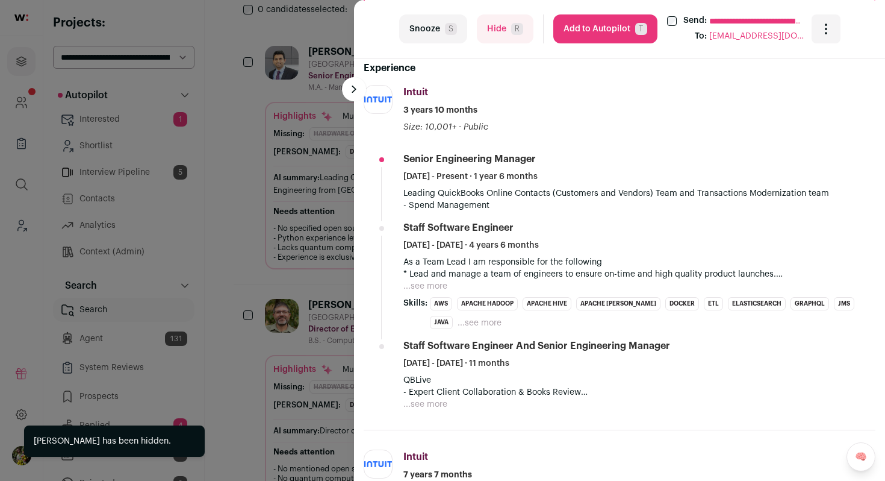
scroll to position [533, 0]
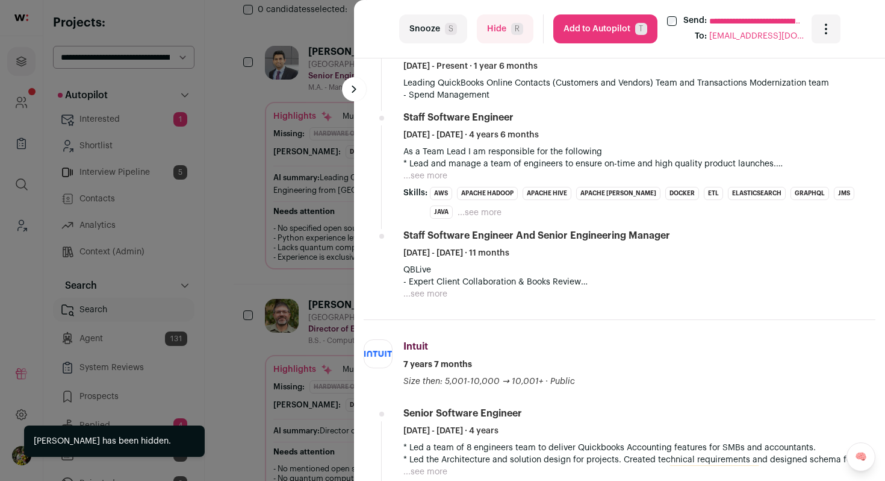
click at [498, 29] on button "Hide R" at bounding box center [505, 28] width 57 height 29
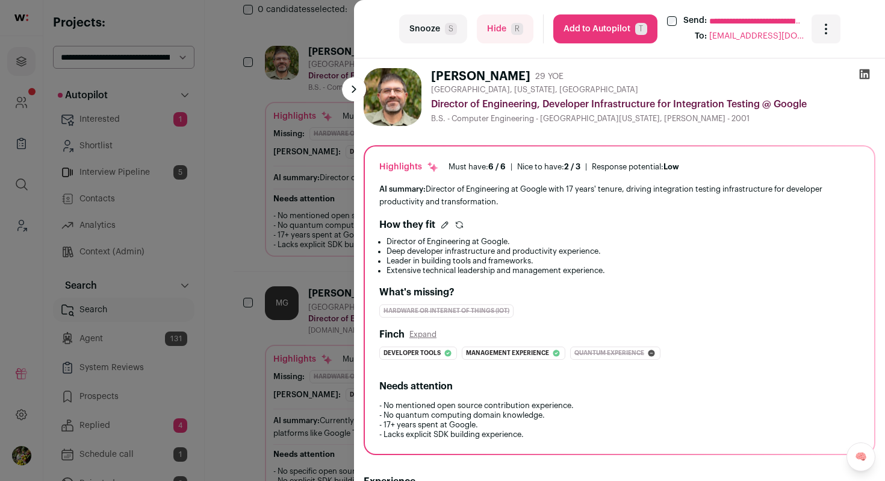
click at [294, 82] on div "**********" at bounding box center [442, 240] width 885 height 481
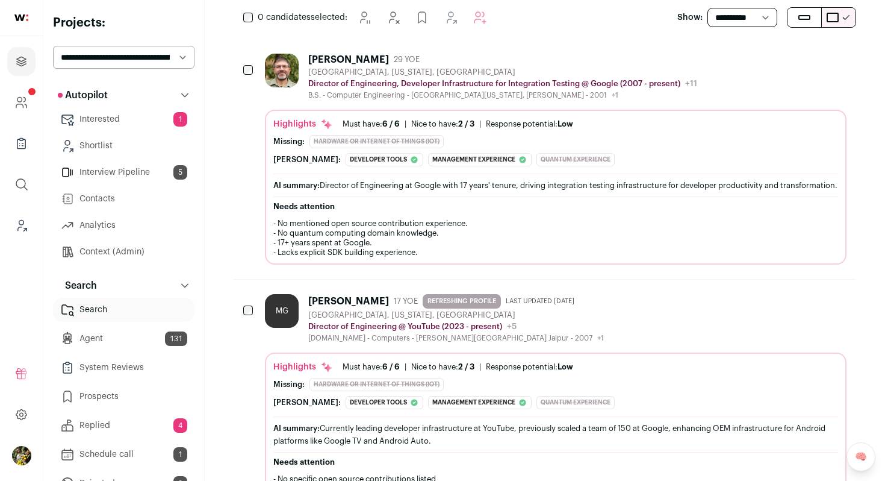
scroll to position [213, 0]
click at [338, 102] on div "Brian Vance 29 YOE Seattle, Washington, United States Director of Engineering, …" at bounding box center [556, 158] width 582 height 211
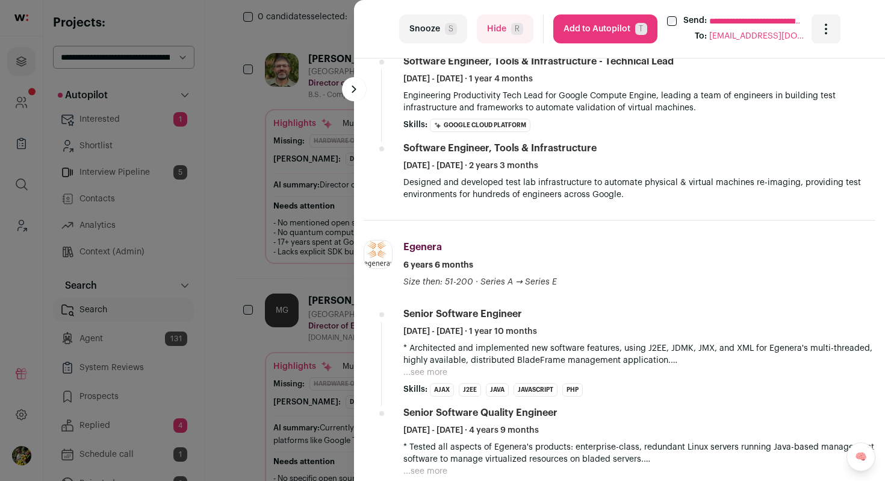
scroll to position [917, 0]
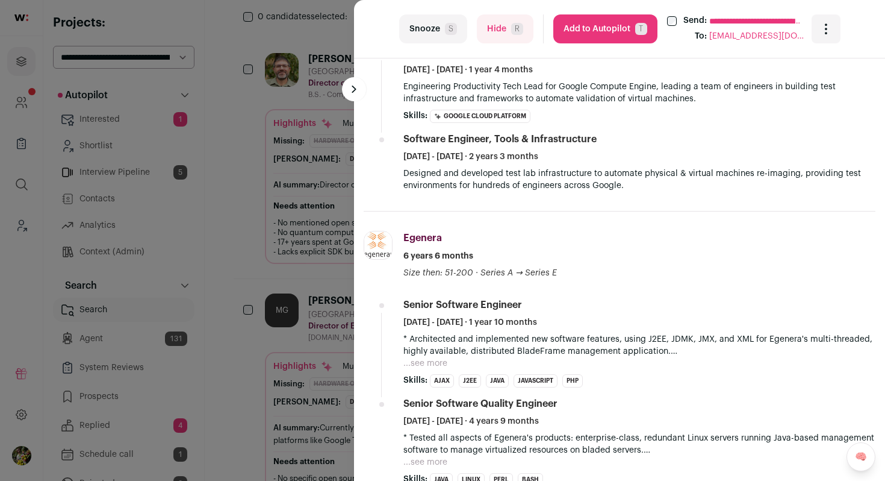
click at [625, 33] on button "Add to Autopilot T" at bounding box center [605, 28] width 104 height 29
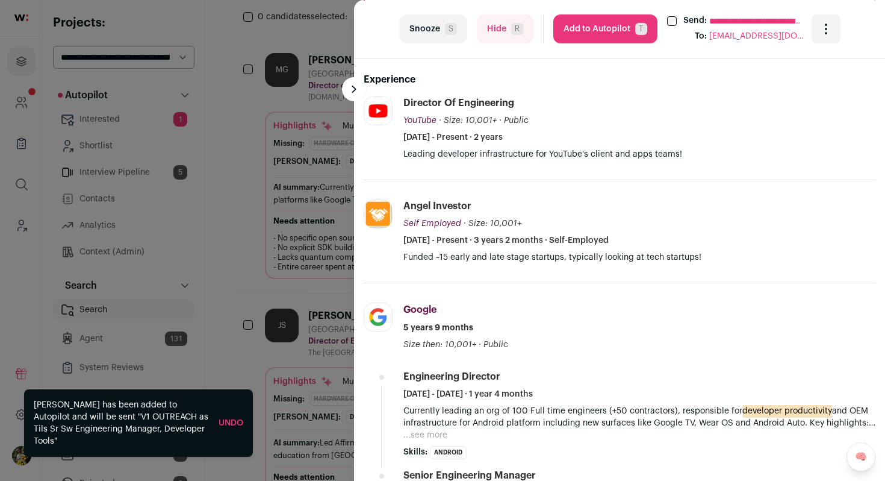
scroll to position [413, 0]
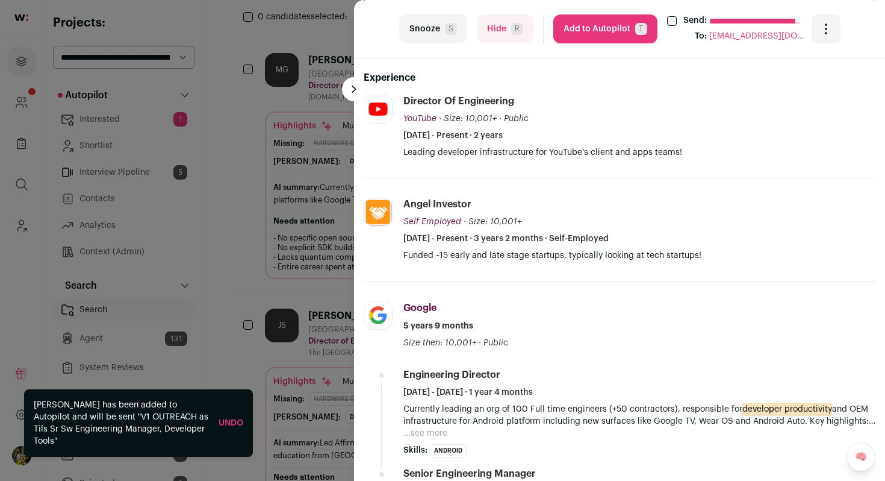
click at [593, 33] on button "Add to Autopilot T" at bounding box center [605, 28] width 104 height 29
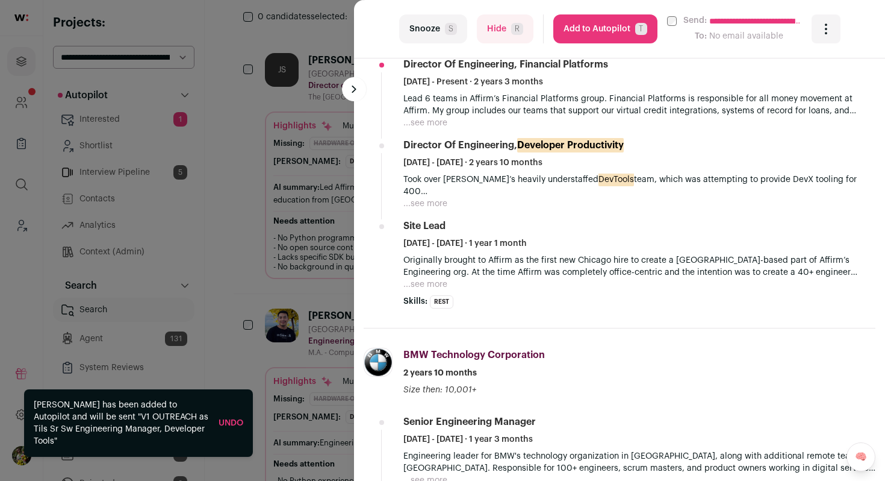
scroll to position [540, 0]
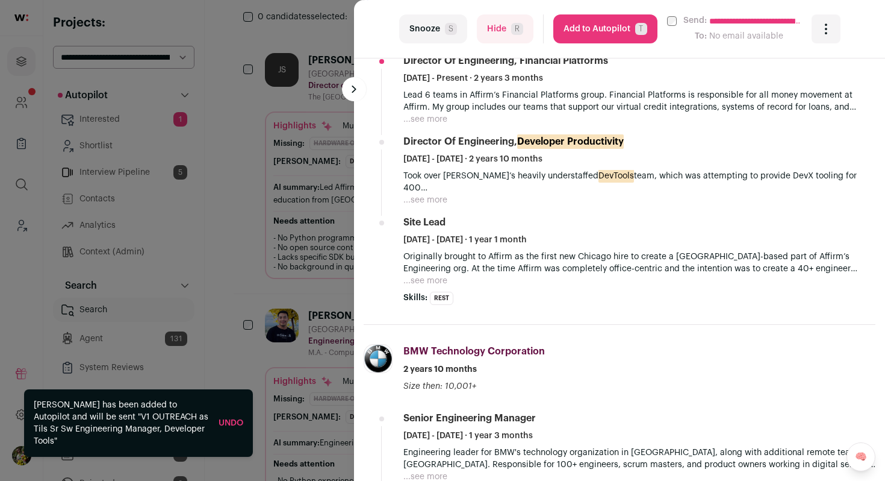
click at [431, 123] on button "...see more" at bounding box center [426, 119] width 44 height 12
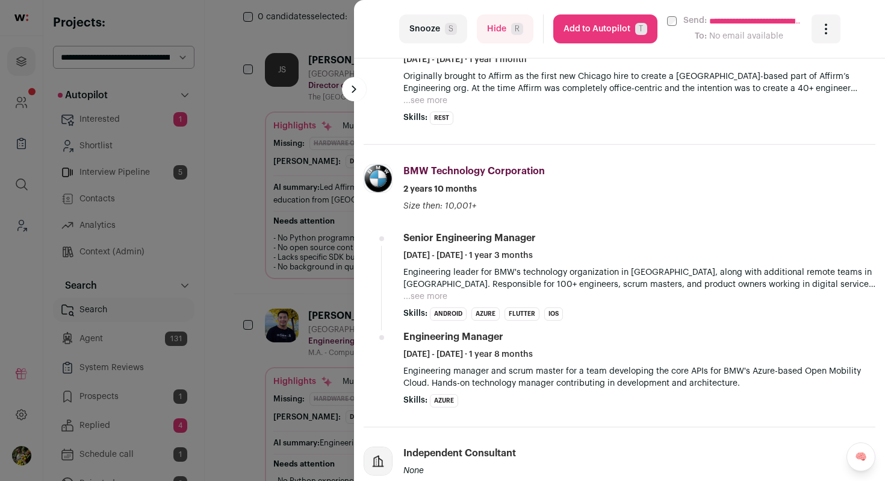
scroll to position [756, 0]
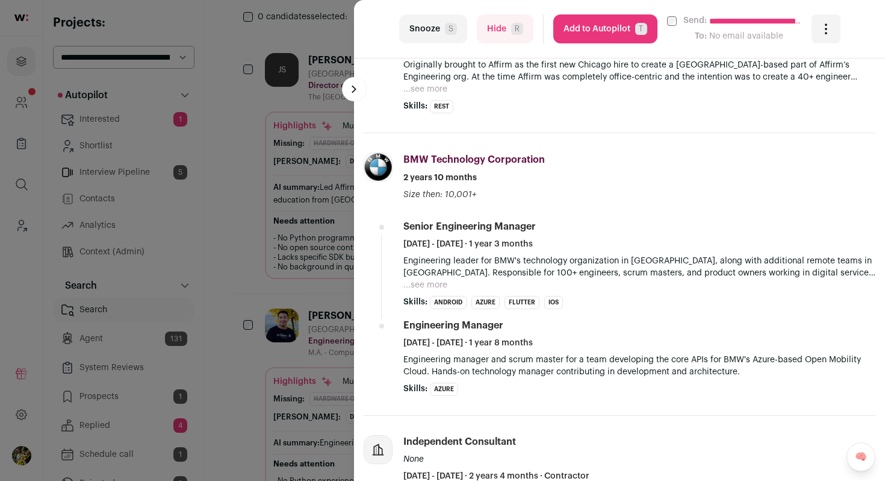
click at [441, 281] on button "...see more" at bounding box center [426, 285] width 44 height 12
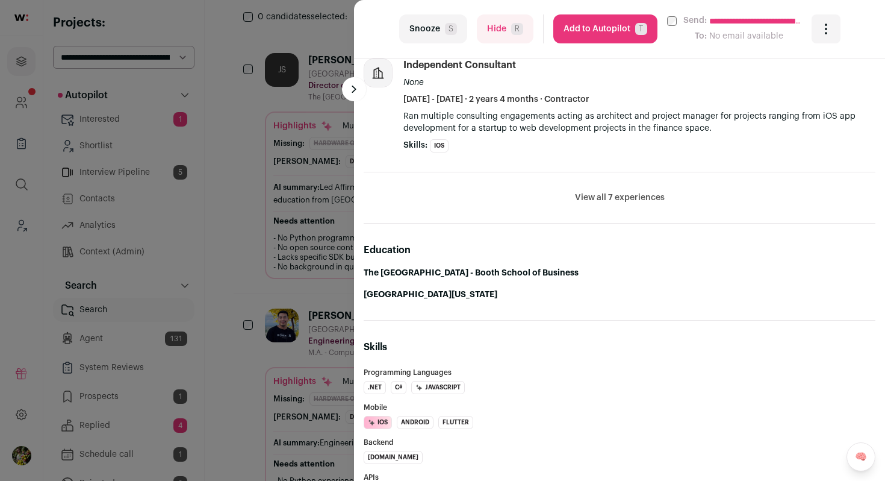
scroll to position [1258, 0]
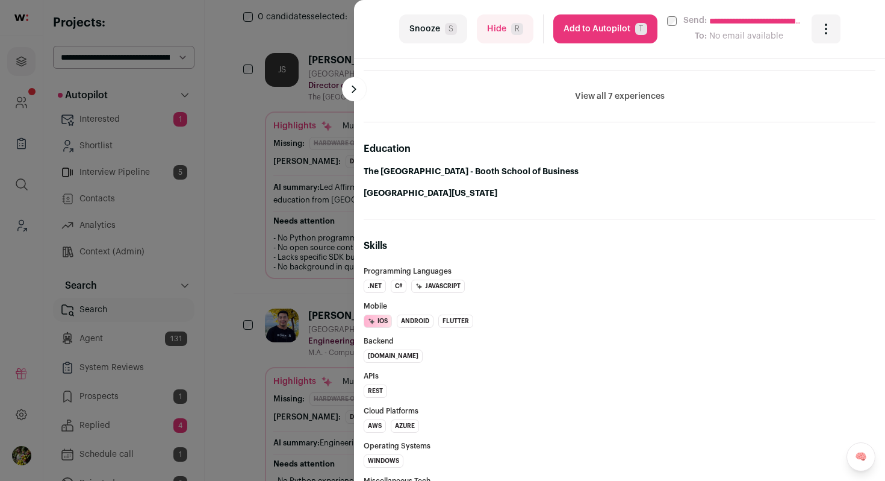
click at [623, 90] on button "View all 7 experiences" at bounding box center [620, 96] width 90 height 12
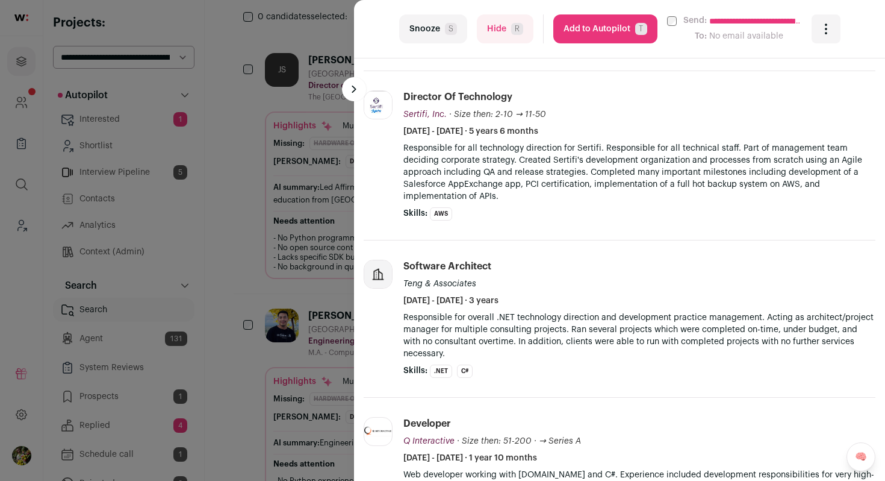
click at [620, 22] on button "Add to Autopilot T" at bounding box center [605, 28] width 104 height 29
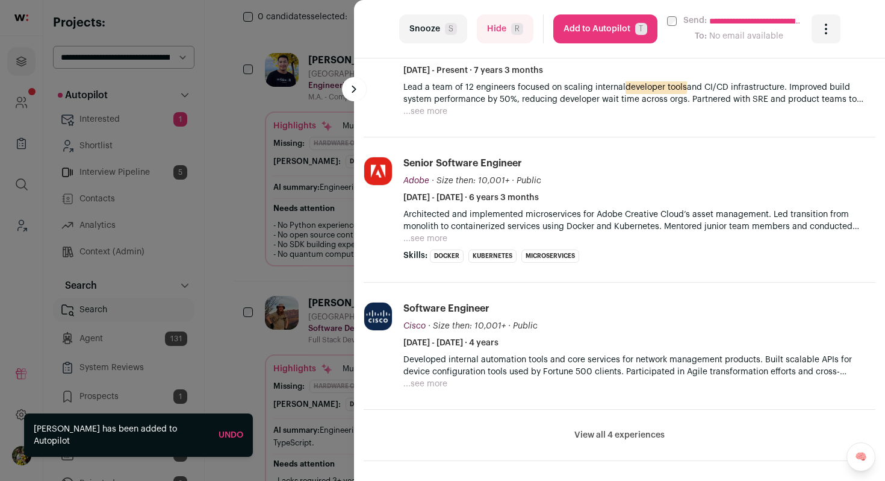
scroll to position [493, 0]
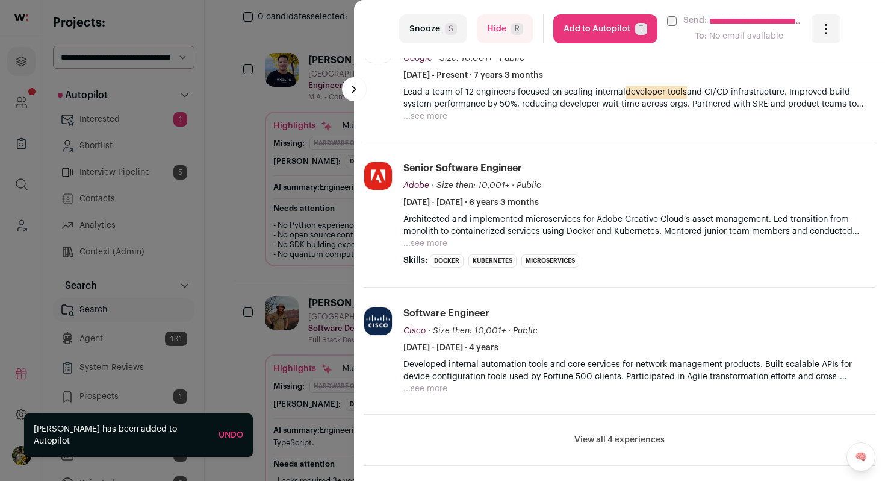
click at [608, 28] on button "Add to Autopilot T" at bounding box center [605, 28] width 104 height 29
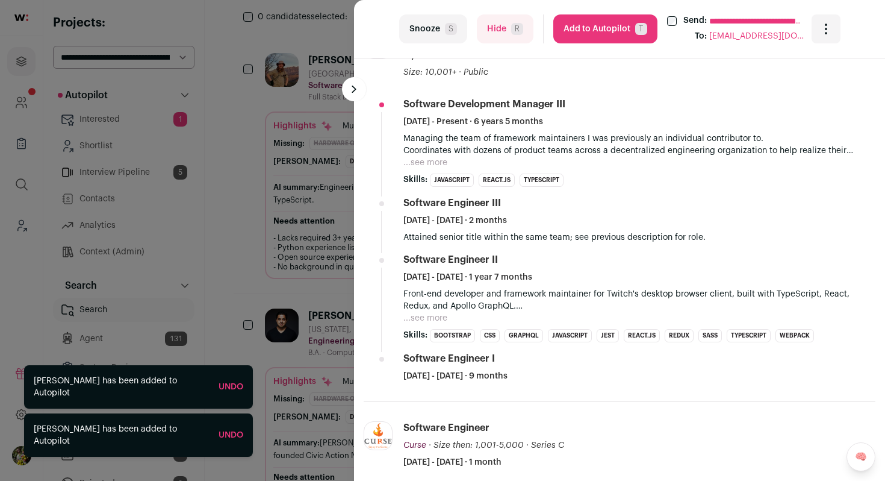
scroll to position [477, 0]
click at [440, 162] on button "...see more" at bounding box center [426, 163] width 44 height 12
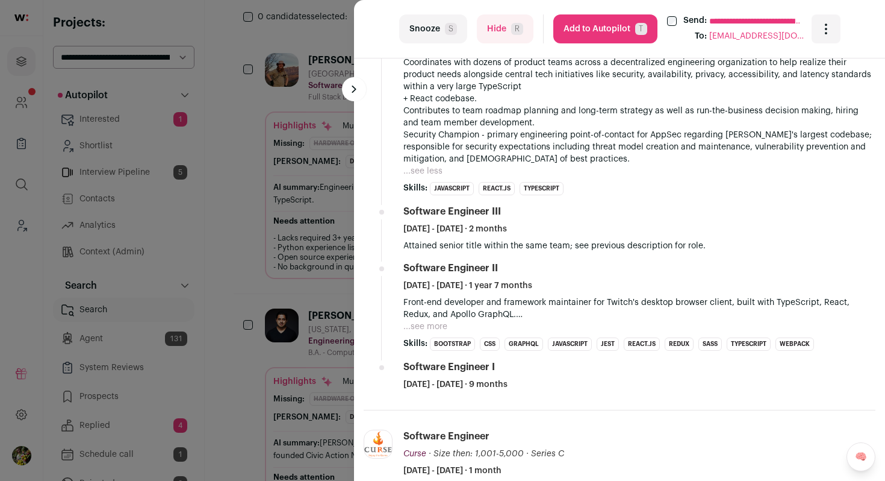
scroll to position [581, 0]
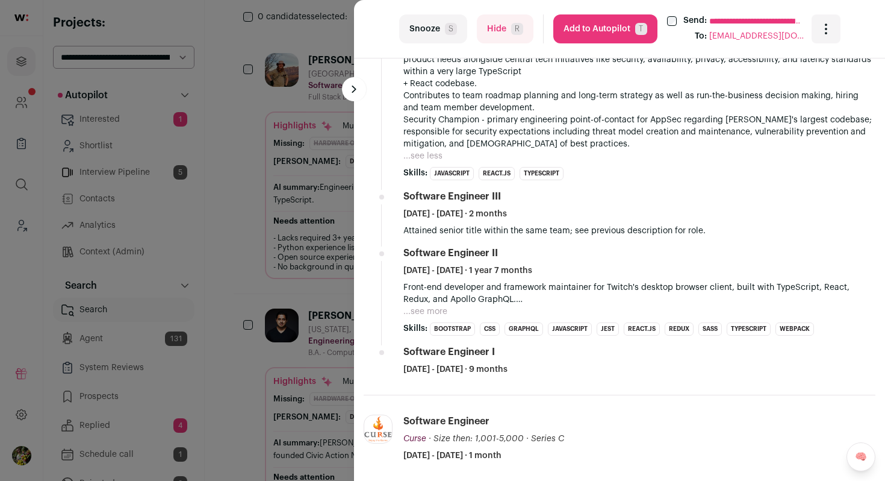
click at [530, 29] on button "Hide R" at bounding box center [505, 28] width 57 height 29
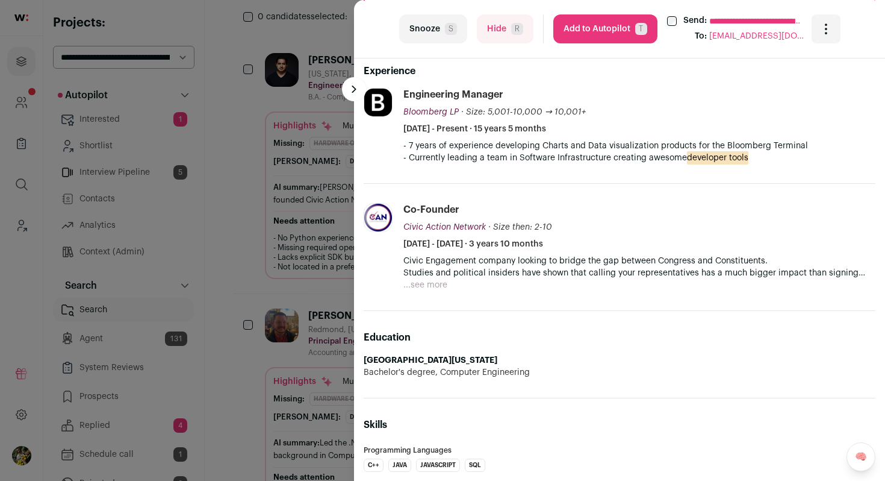
scroll to position [449, 0]
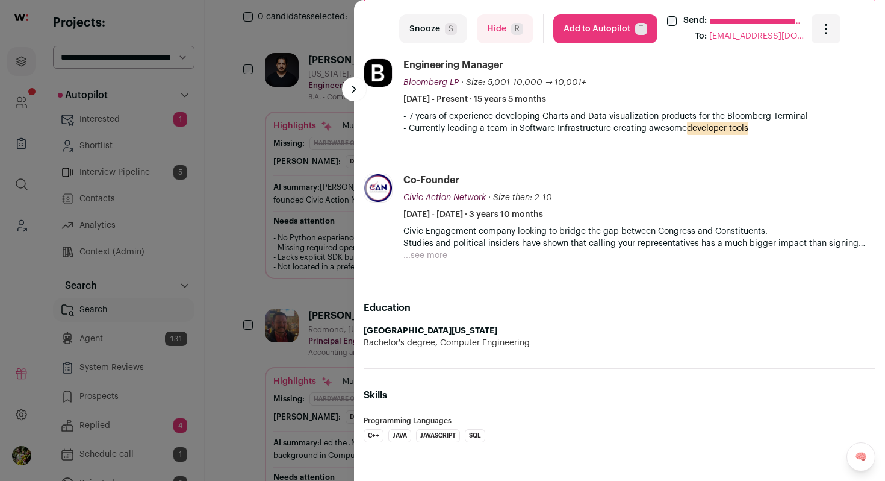
click at [312, 252] on div "**********" at bounding box center [442, 240] width 885 height 481
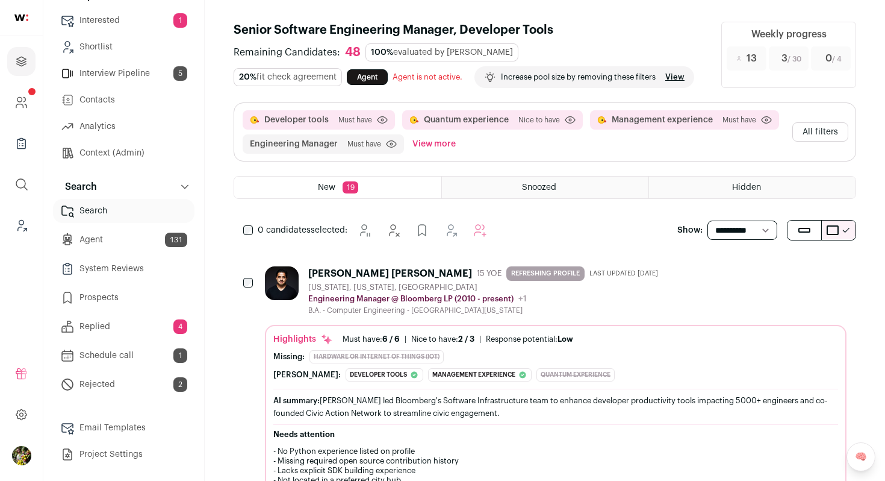
scroll to position [0, 0]
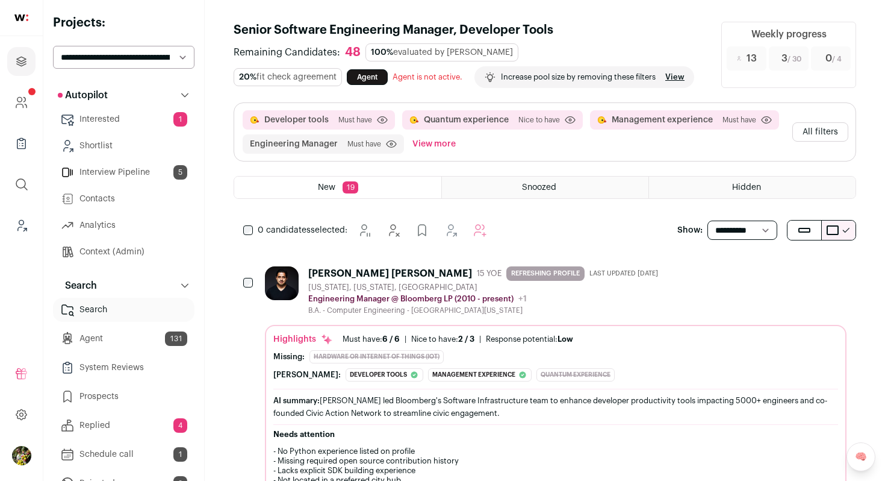
click at [813, 137] on button "All filters" at bounding box center [821, 131] width 56 height 19
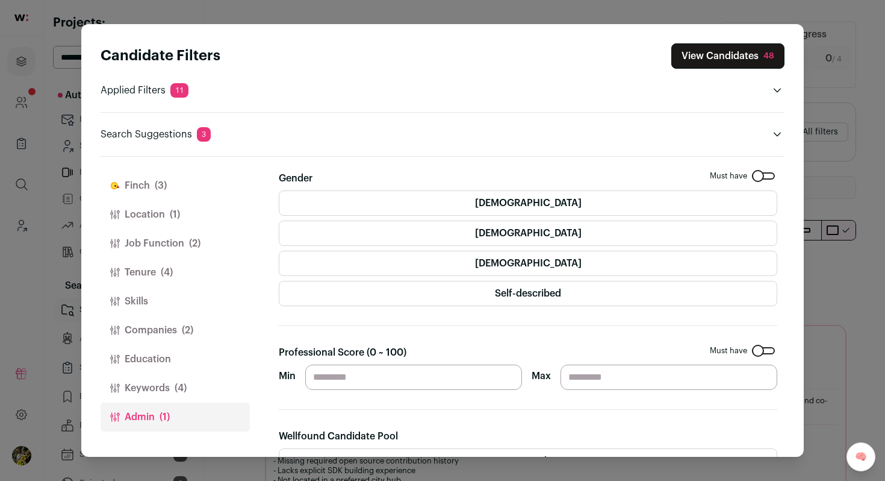
click at [211, 384] on button "Keywords (4)" at bounding box center [175, 387] width 149 height 29
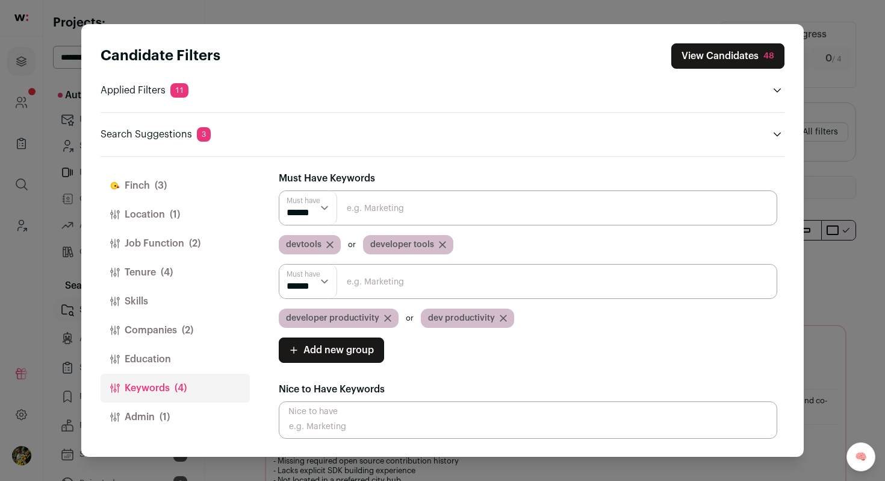
click at [347, 349] on span "Add new group" at bounding box center [339, 350] width 70 height 14
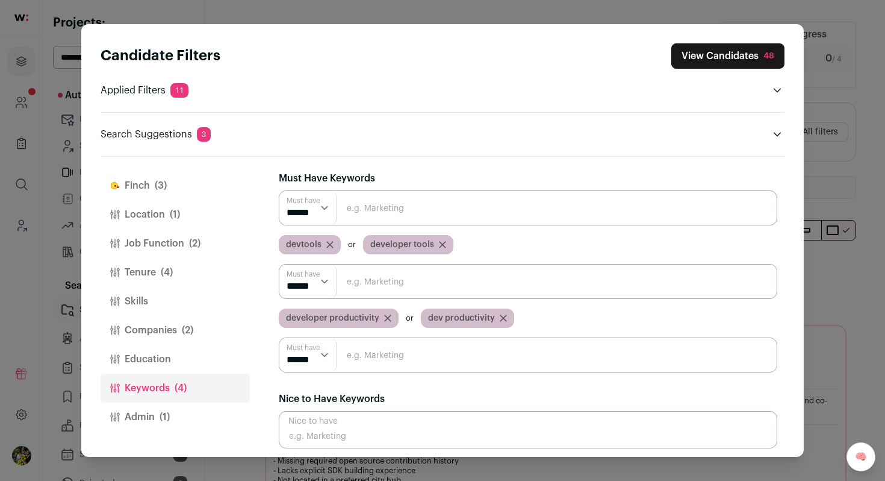
click at [348, 361] on input "Close modal via background" at bounding box center [528, 354] width 499 height 35
type input "e"
type input "open source"
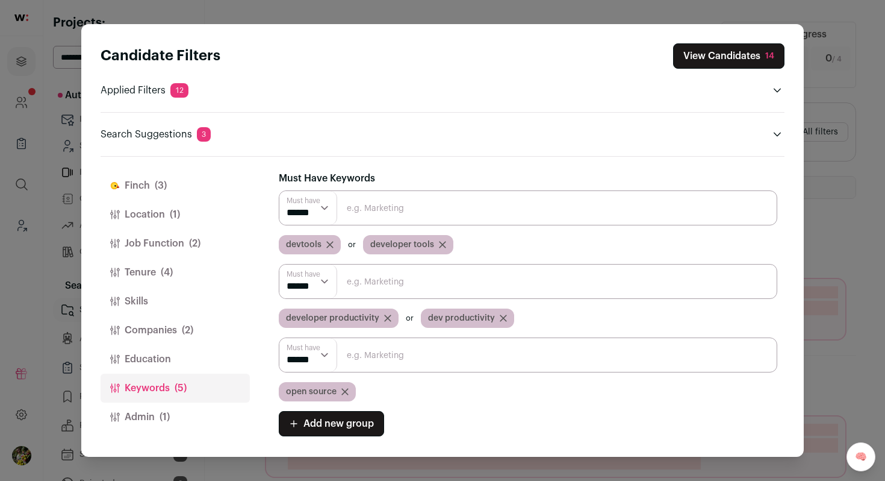
click at [730, 59] on button "View Candidates 14" at bounding box center [728, 55] width 111 height 25
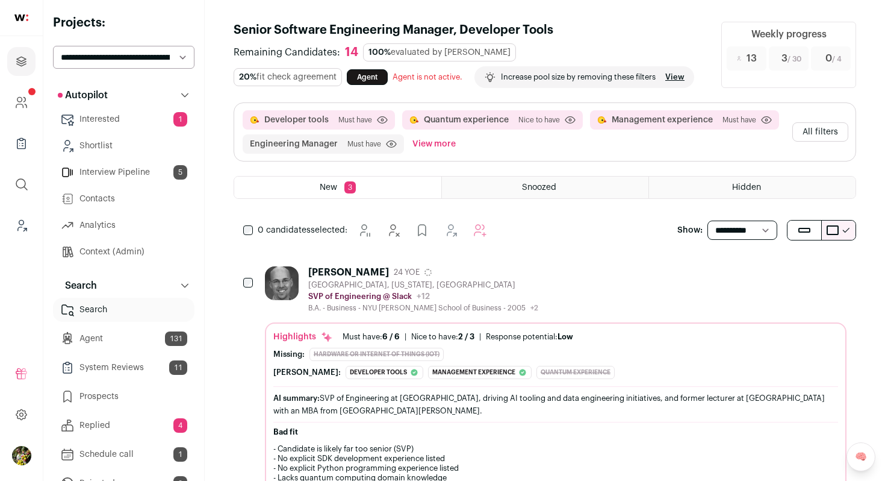
click at [576, 270] on div "Peter Secor 24 YOE Berkeley, California, United States SVP of Engineering @ Sla…" at bounding box center [556, 289] width 582 height 46
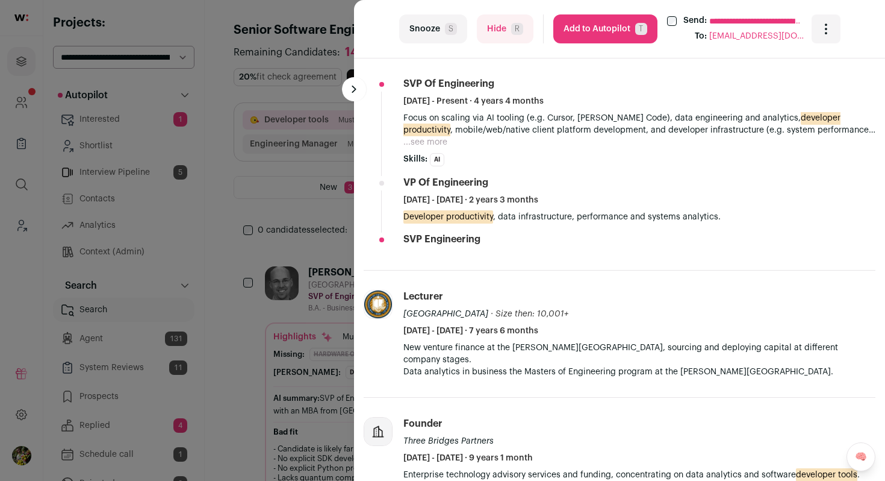
scroll to position [490, 0]
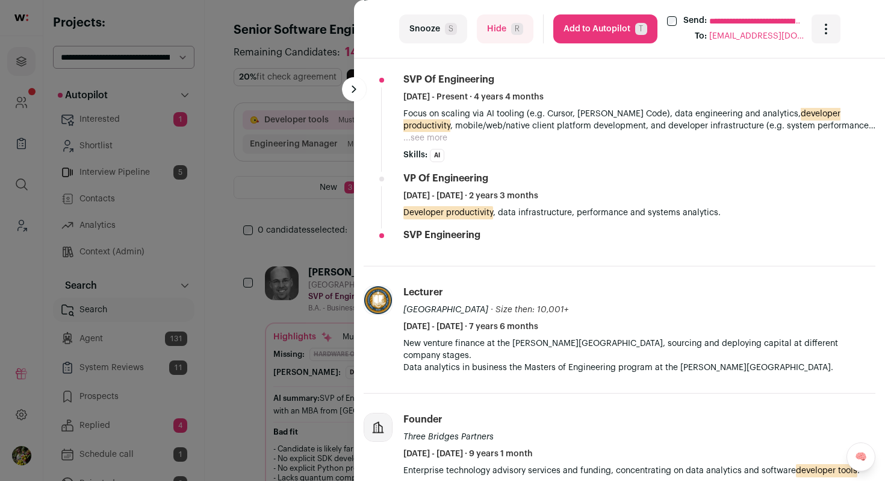
click at [503, 36] on button "Hide R" at bounding box center [505, 28] width 57 height 29
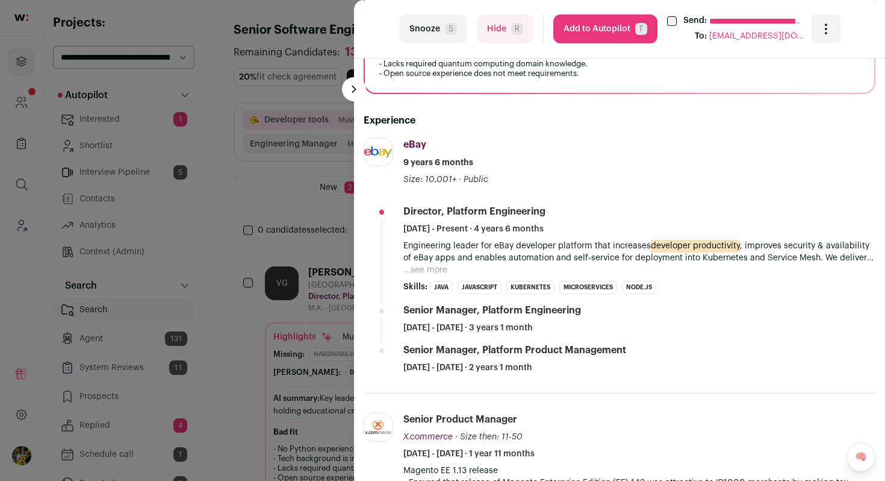
scroll to position [361, 0]
click at [426, 266] on button "...see more" at bounding box center [426, 269] width 44 height 12
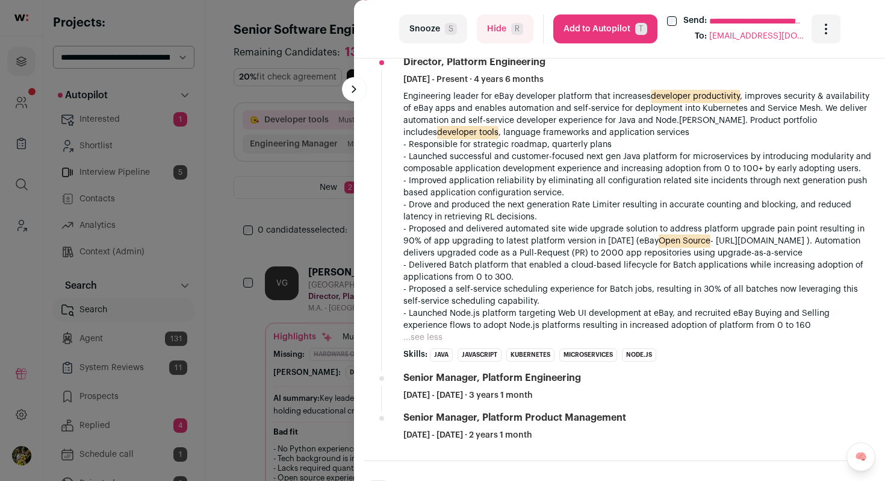
scroll to position [512, 0]
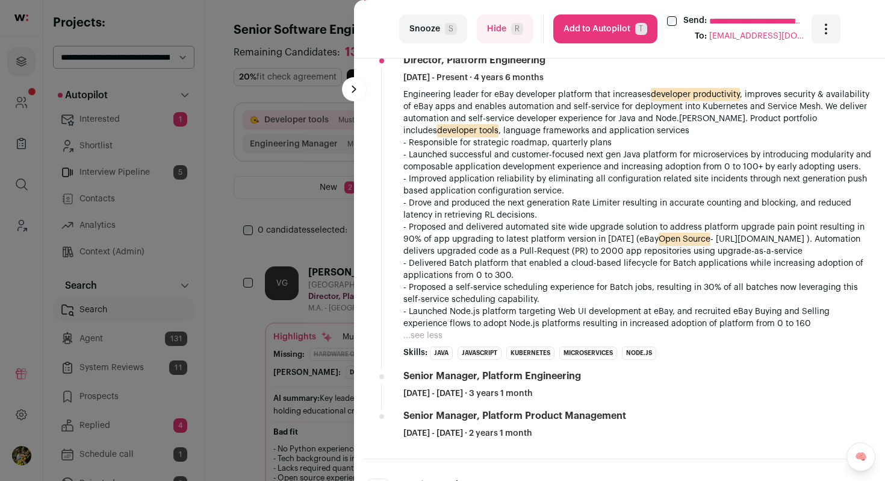
click at [502, 34] on button "Hide R" at bounding box center [505, 28] width 57 height 29
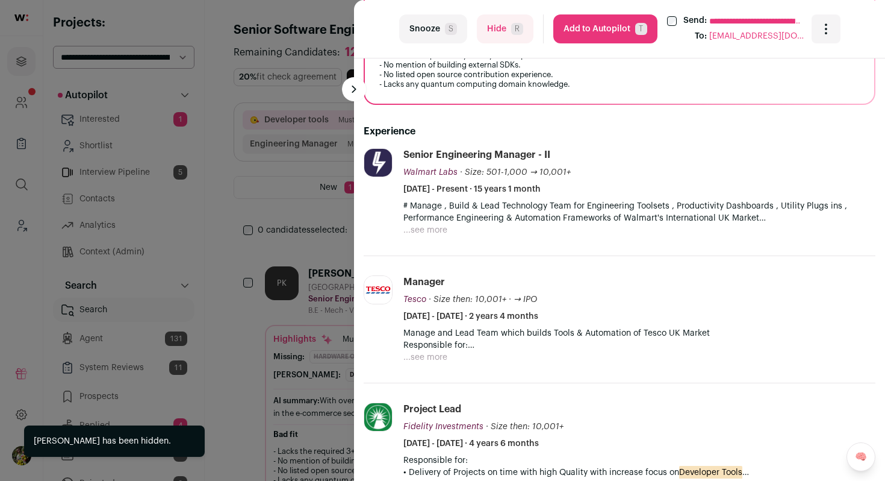
scroll to position [367, 0]
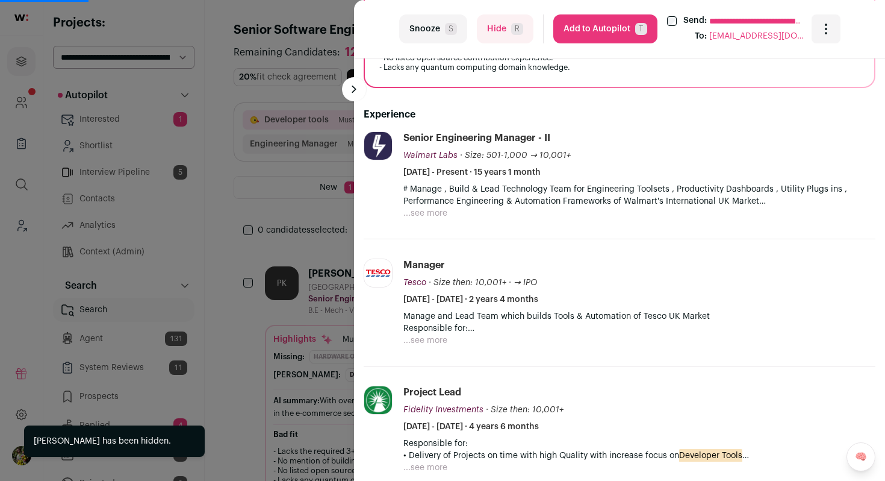
click at [435, 213] on button "...see more" at bounding box center [426, 213] width 44 height 12
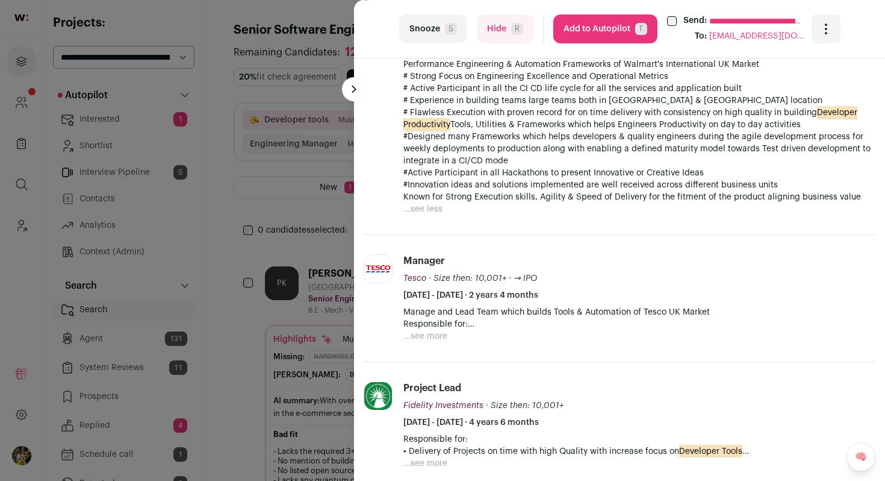
scroll to position [482, 0]
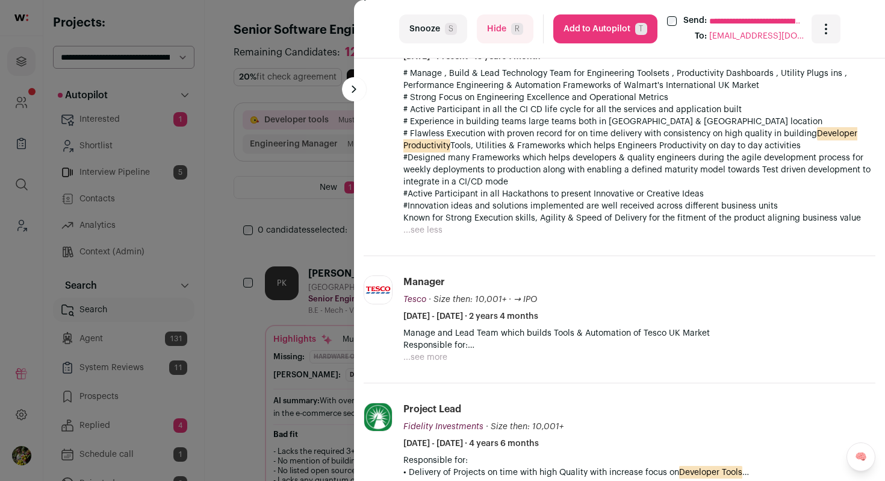
click at [495, 30] on button "Hide R" at bounding box center [505, 28] width 57 height 29
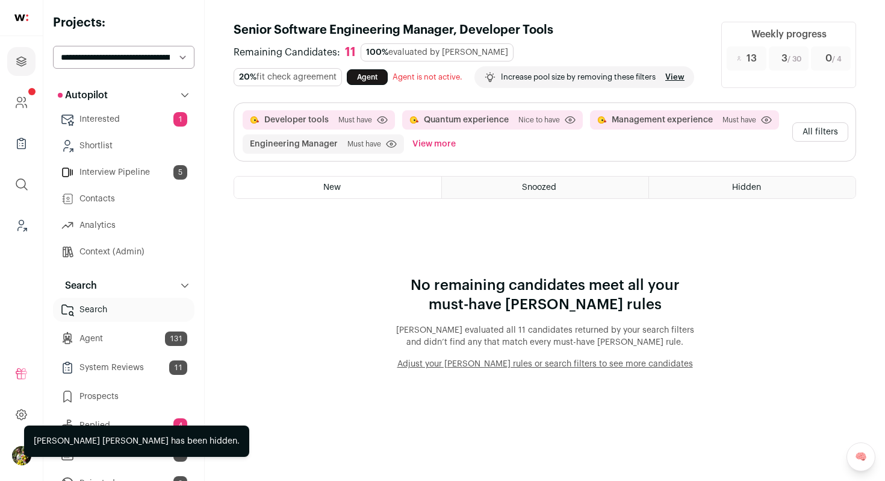
click at [814, 136] on button "All filters" at bounding box center [821, 131] width 56 height 19
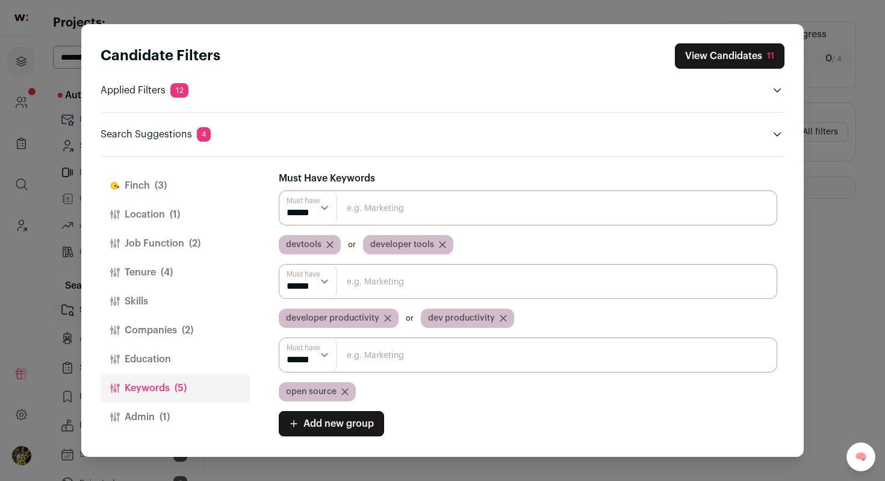
click at [389, 287] on input "Close modal via background" at bounding box center [528, 281] width 499 height 35
type input "python"
click at [407, 279] on input "Close modal via background" at bounding box center [528, 281] width 499 height 35
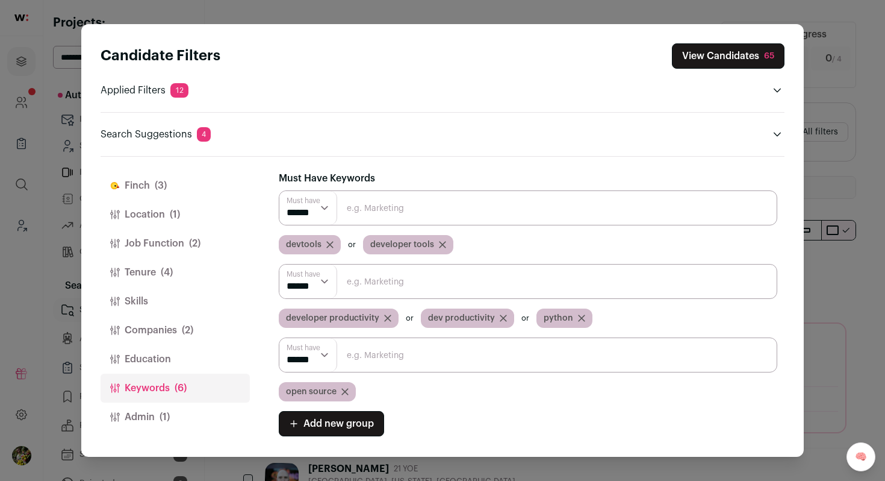
click at [487, 286] on input "Close modal via background" at bounding box center [528, 281] width 499 height 35
type input "maintainer"
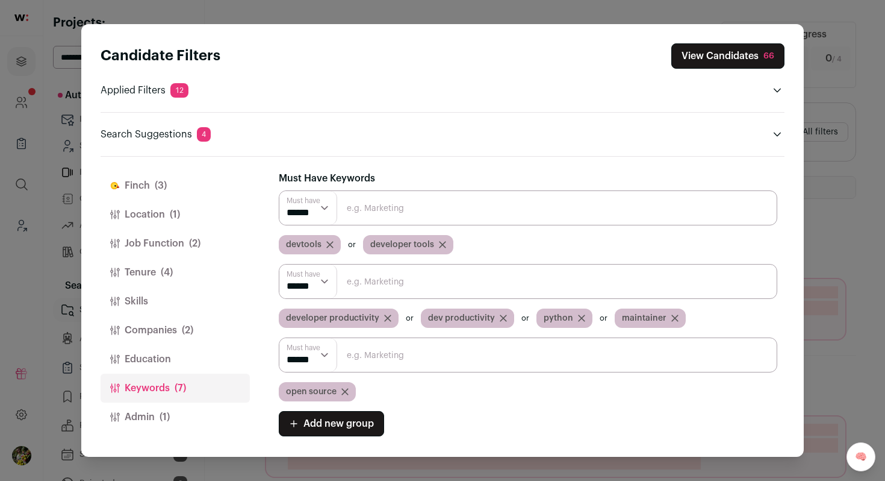
click at [747, 61] on button "View Candidates 66" at bounding box center [728, 55] width 113 height 25
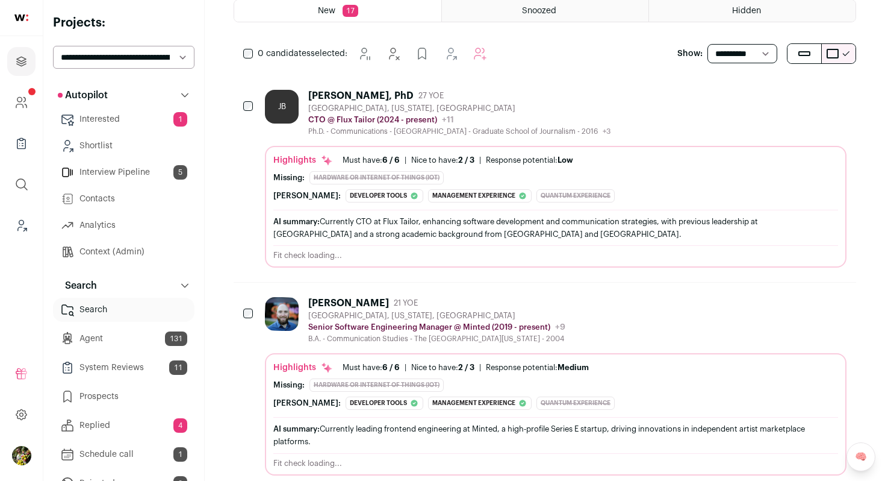
scroll to position [177, 0]
click at [663, 148] on div "Highlights Must have: 6 / 6 How many must haves have been fulfilled? | Nice to …" at bounding box center [556, 206] width 582 height 122
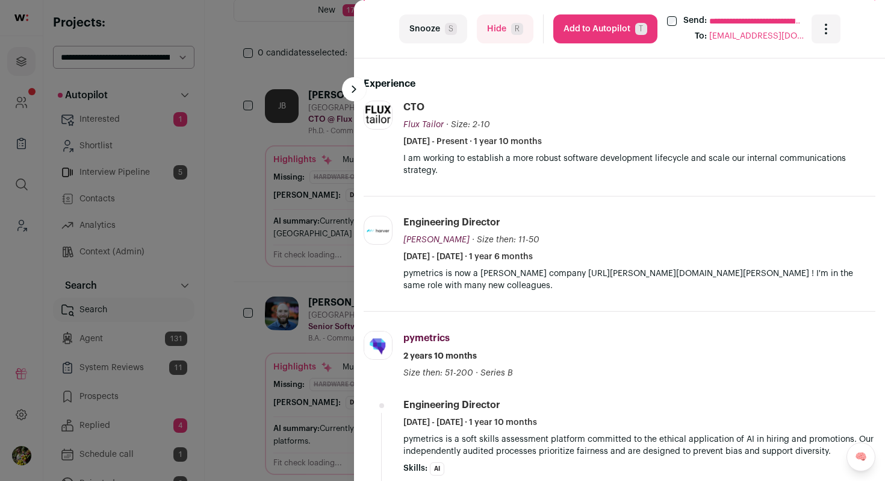
scroll to position [333, 0]
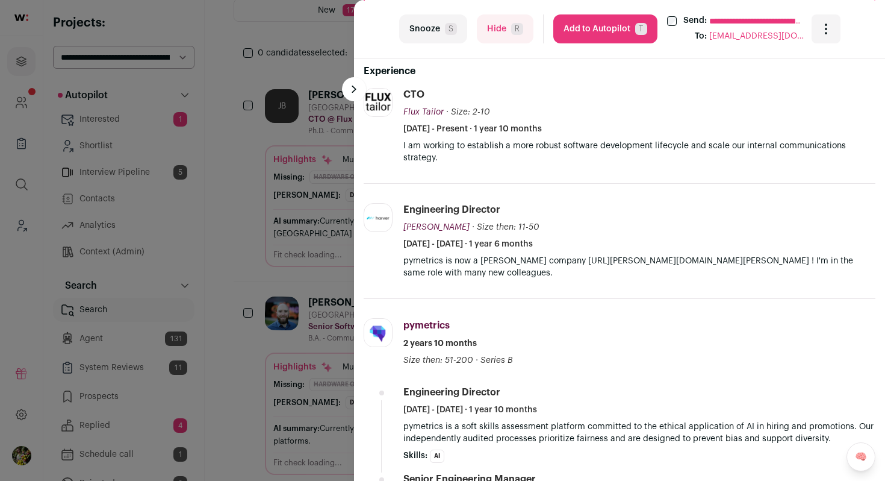
click at [421, 159] on p "I am working to establish a more robust software development lifecycle and scal…" at bounding box center [640, 152] width 472 height 24
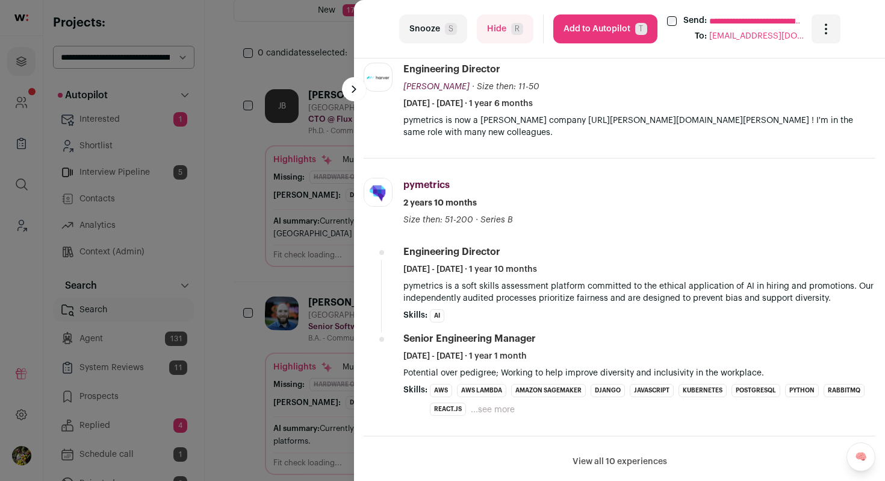
scroll to position [478, 0]
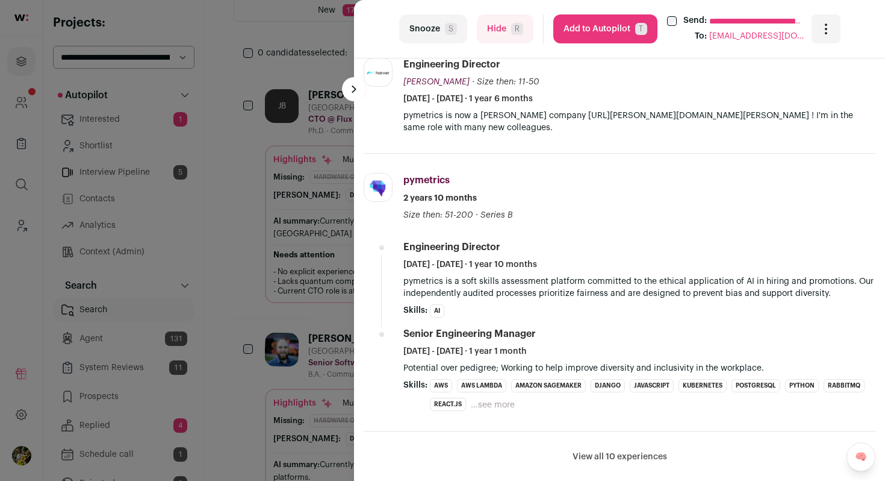
click at [503, 40] on button "Hide R" at bounding box center [505, 28] width 57 height 29
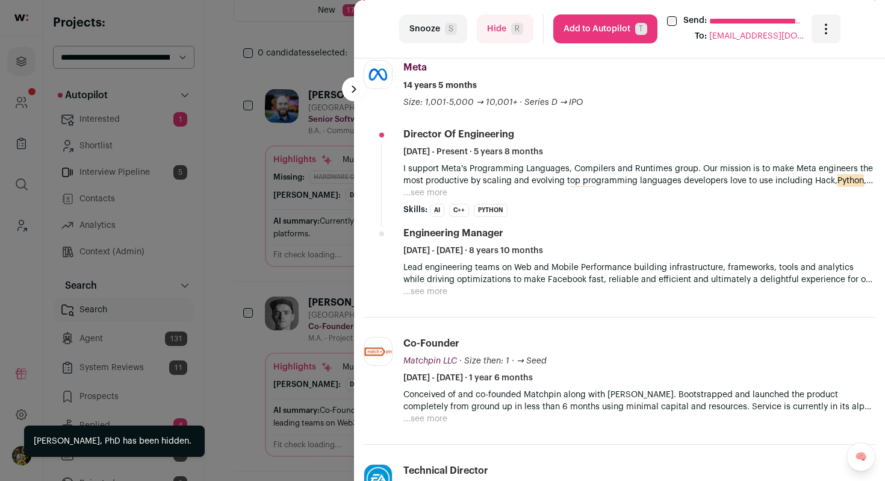
scroll to position [509, 0]
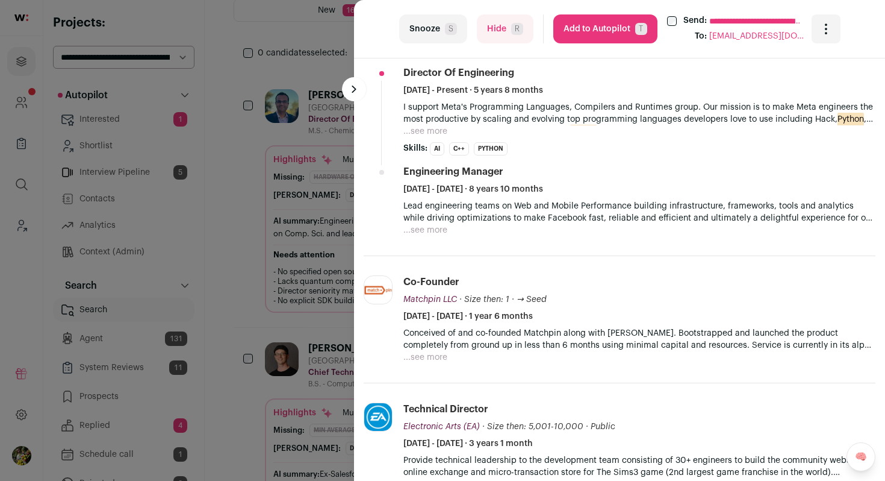
click at [437, 136] on button "...see more" at bounding box center [426, 131] width 44 height 12
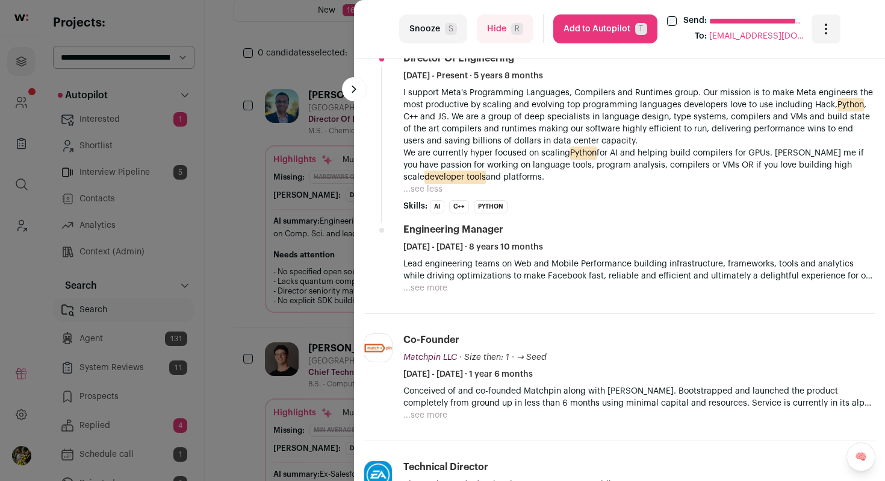
scroll to position [528, 0]
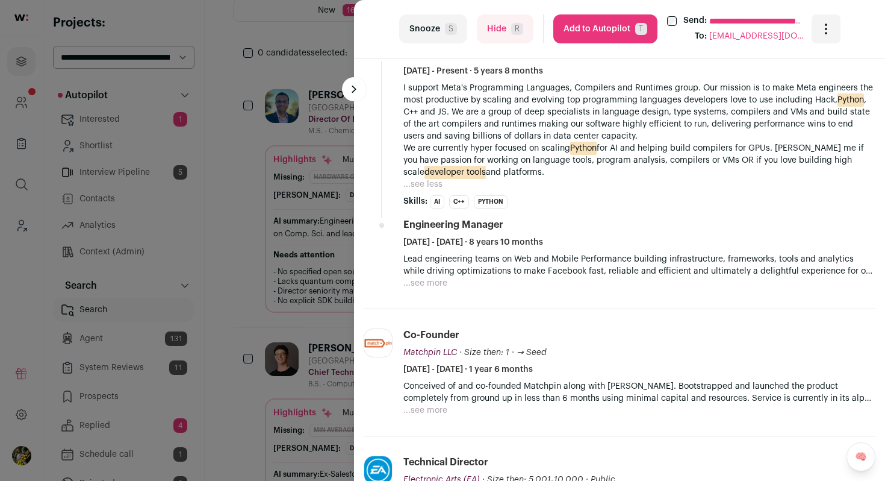
click at [425, 275] on p "Lead engineering teams on Web and Mobile Performance building infrastructure, f…" at bounding box center [640, 265] width 472 height 24
click at [424, 285] on button "...see more" at bounding box center [426, 283] width 44 height 12
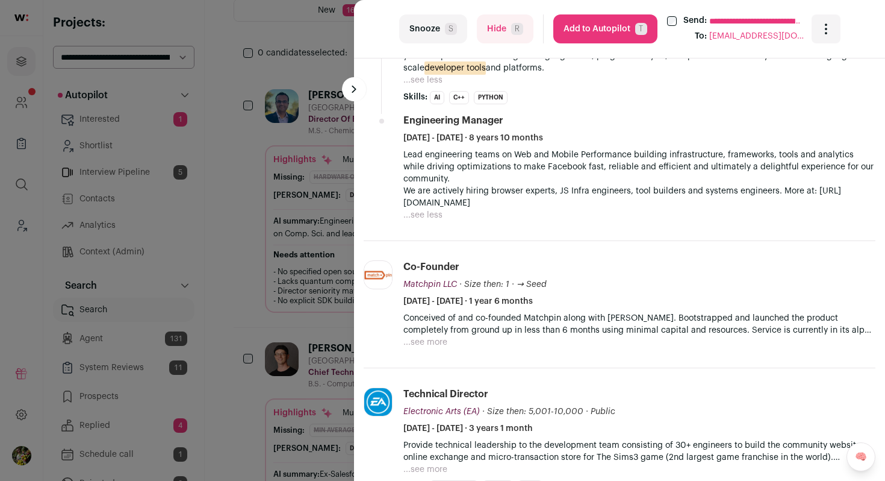
scroll to position [676, 0]
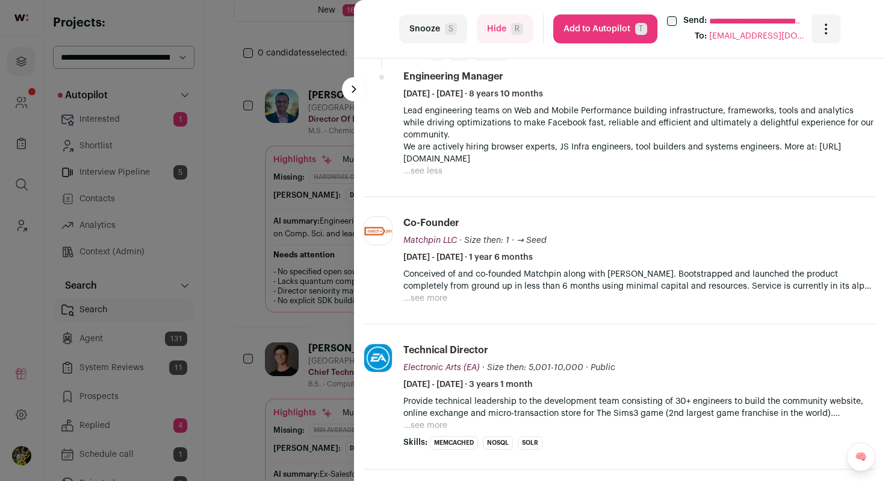
click at [425, 299] on button "...see more" at bounding box center [426, 298] width 44 height 12
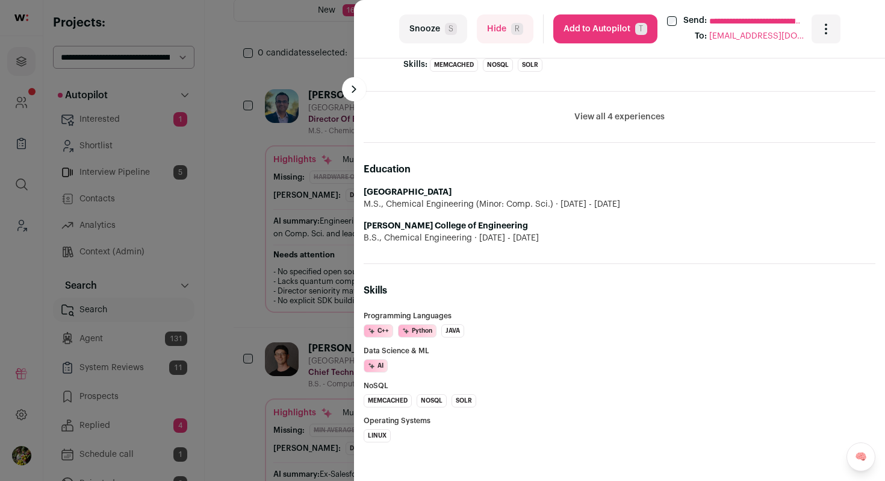
scroll to position [1067, 0]
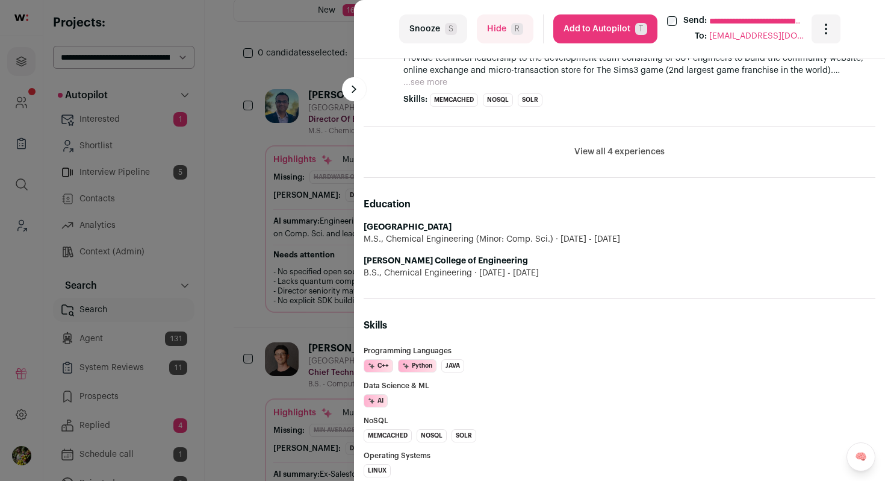
click at [614, 146] on button "View all 4 experiences" at bounding box center [620, 152] width 90 height 12
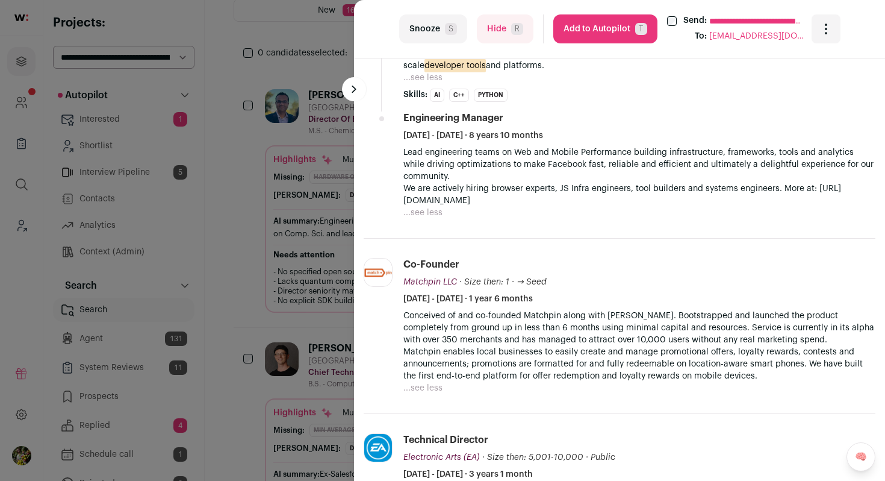
scroll to position [617, 0]
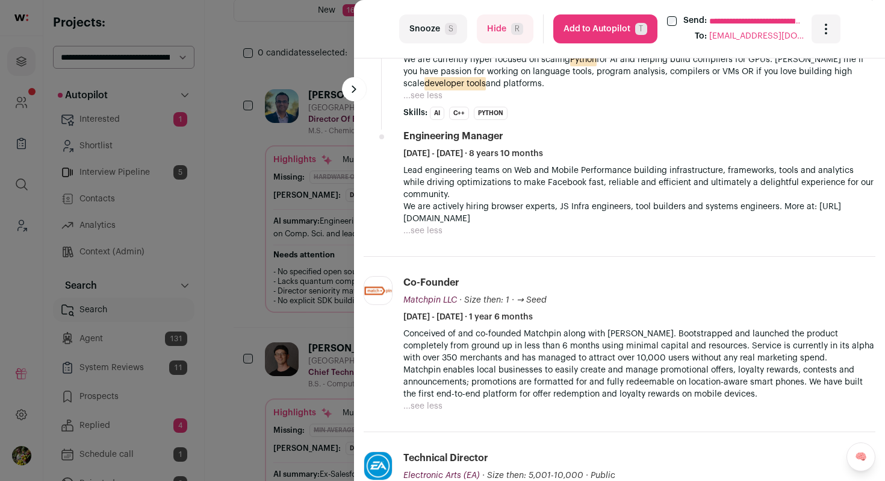
click at [585, 37] on button "Add to Autopilot T" at bounding box center [605, 28] width 104 height 29
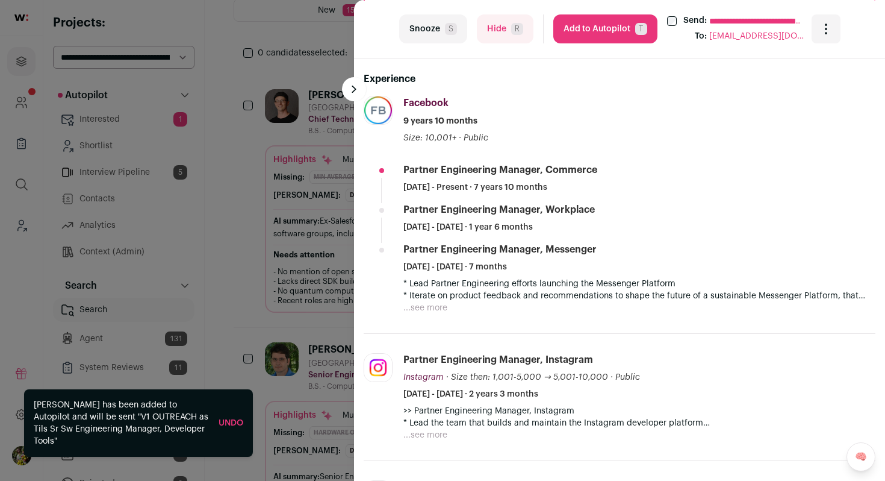
scroll to position [411, 0]
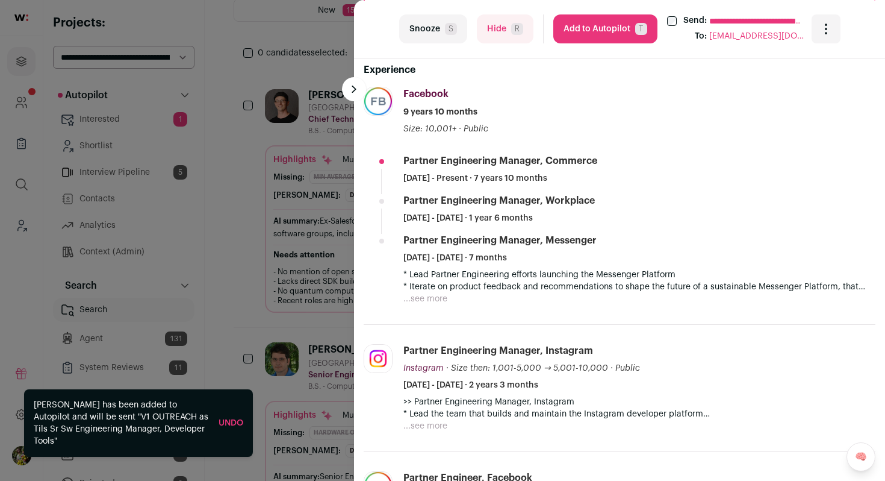
click at [443, 296] on button "...see more" at bounding box center [426, 299] width 44 height 12
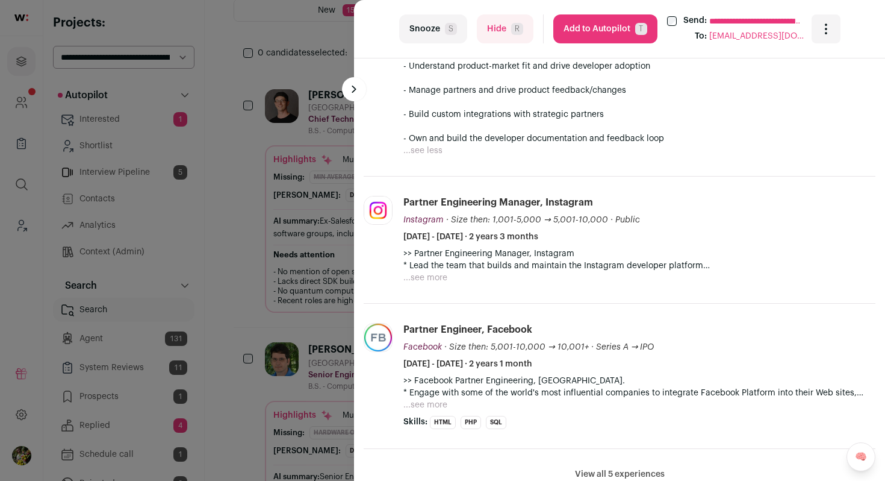
scroll to position [717, 0]
click at [437, 281] on button "...see more" at bounding box center [426, 276] width 44 height 12
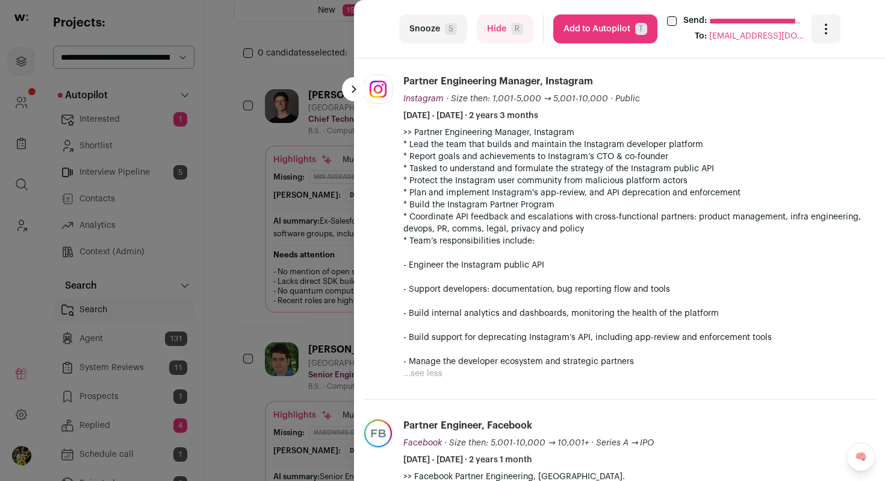
scroll to position [847, 0]
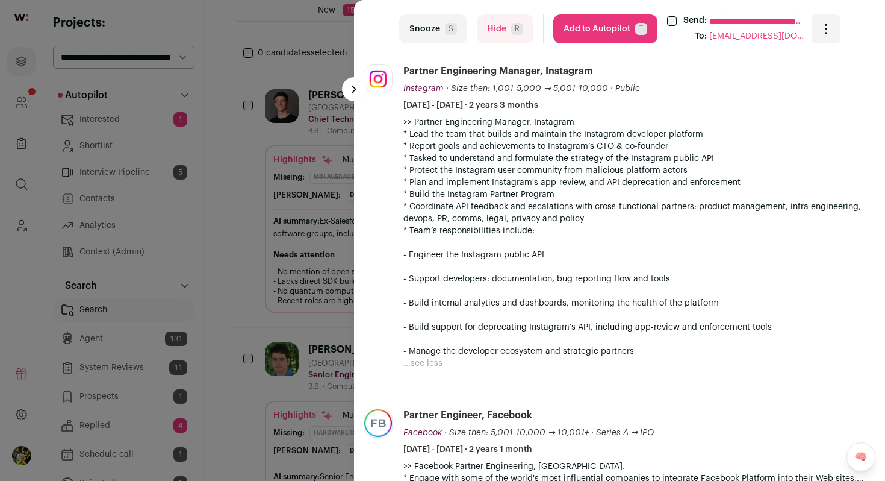
click at [602, 25] on button "Add to Autopilot T" at bounding box center [605, 28] width 104 height 29
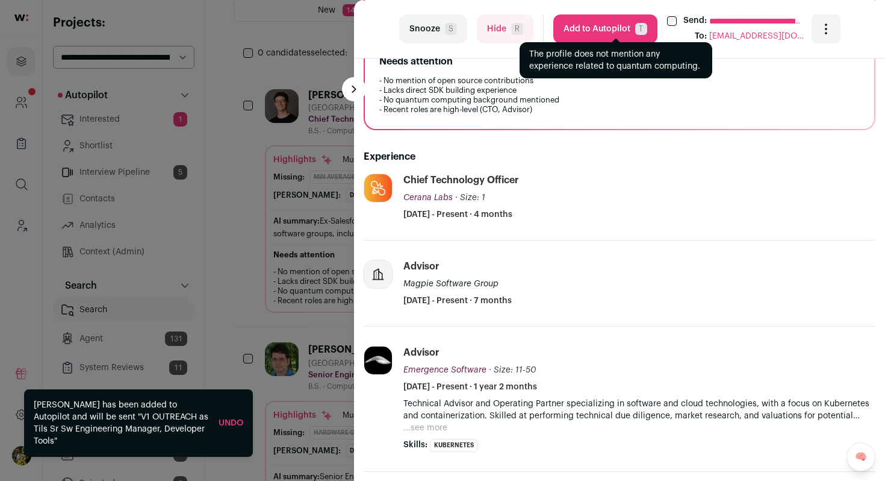
scroll to position [355, 0]
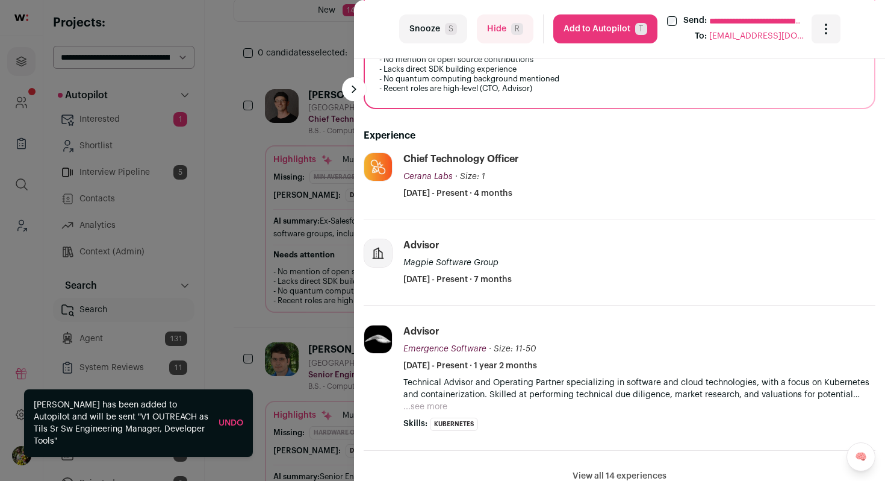
click at [515, 31] on span "R" at bounding box center [517, 29] width 12 height 12
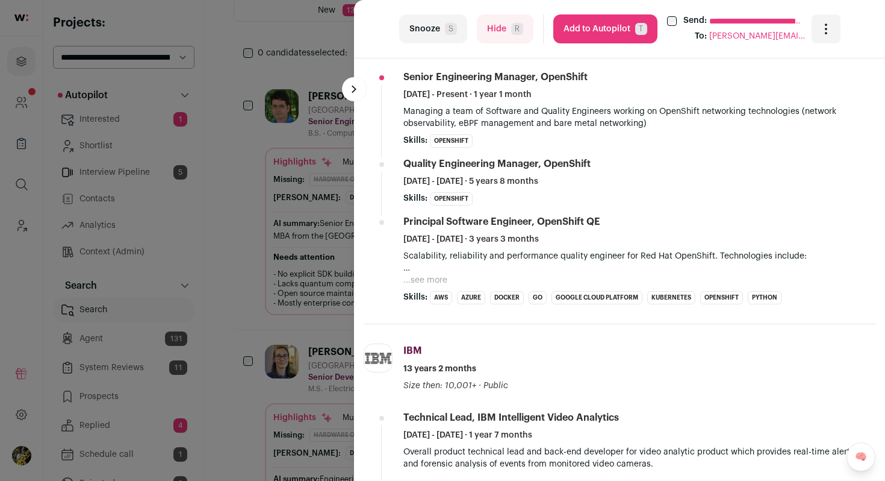
scroll to position [508, 0]
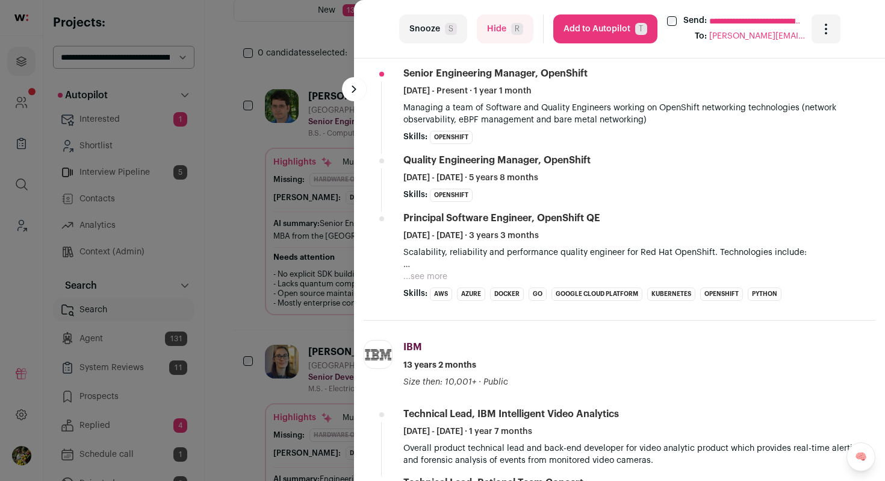
click at [507, 34] on button "Hide R" at bounding box center [505, 28] width 57 height 29
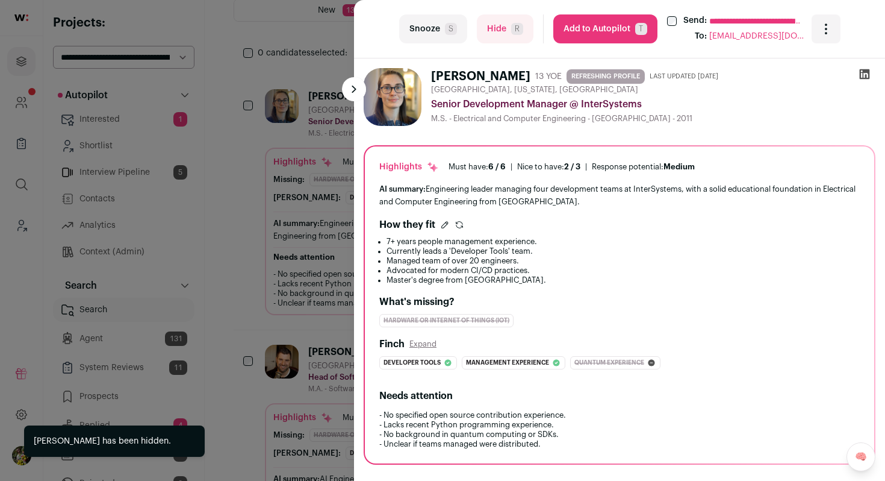
click at [328, 175] on div "**********" at bounding box center [442, 240] width 885 height 481
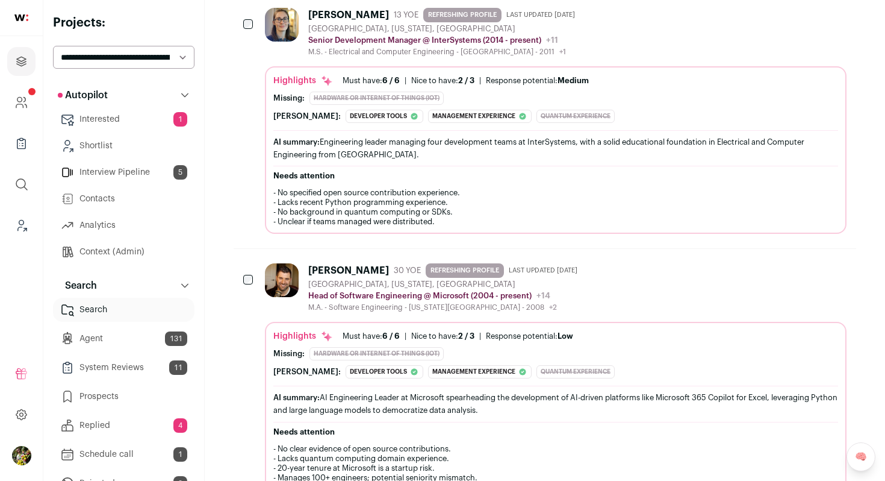
scroll to position [260, 0]
click at [622, 36] on div "Michelle Stolwyk 13 YOE REFRESHING PROFILE Last updated 8/16/2025 Boston, Massa…" at bounding box center [556, 31] width 582 height 49
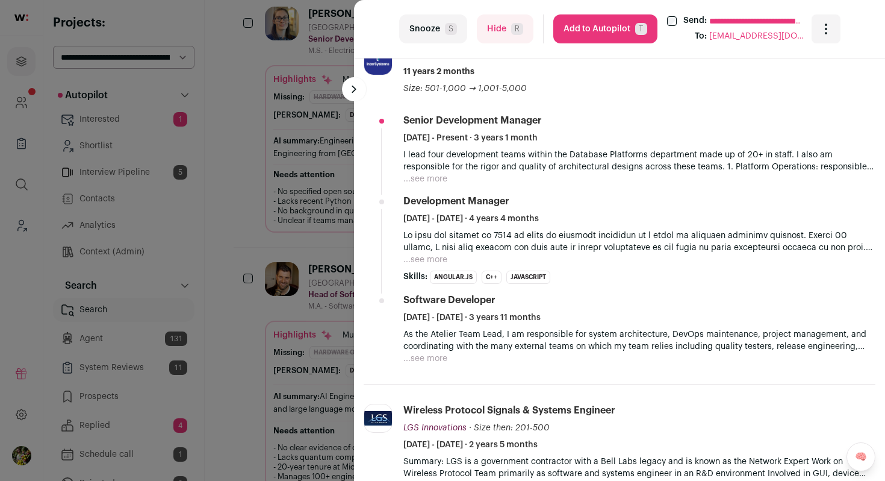
scroll to position [474, 0]
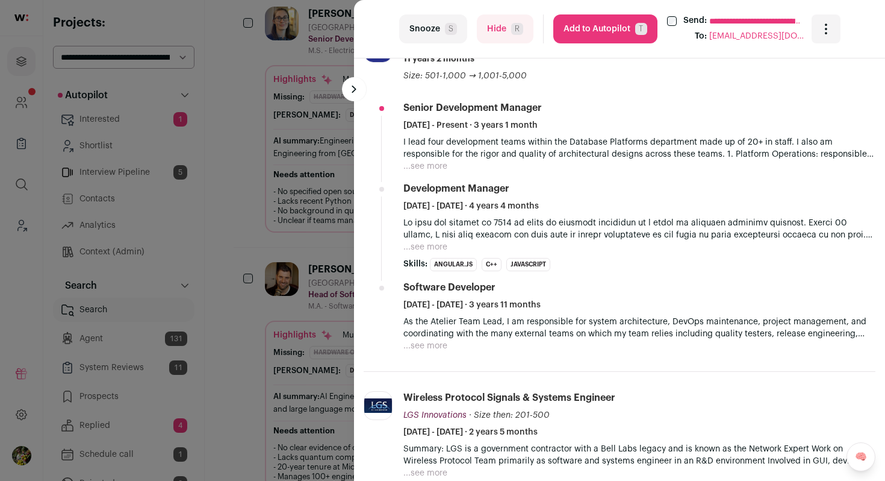
click at [431, 167] on button "...see more" at bounding box center [426, 166] width 44 height 12
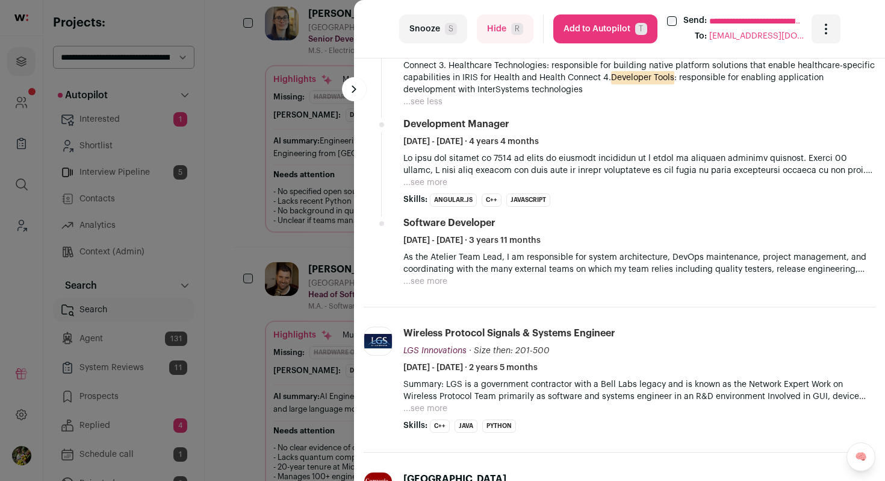
scroll to position [615, 0]
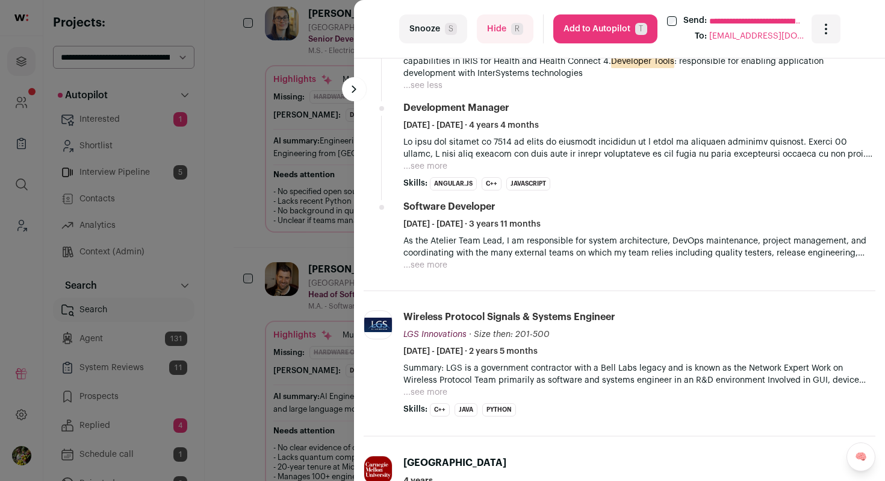
click at [517, 33] on span "R" at bounding box center [517, 29] width 12 height 12
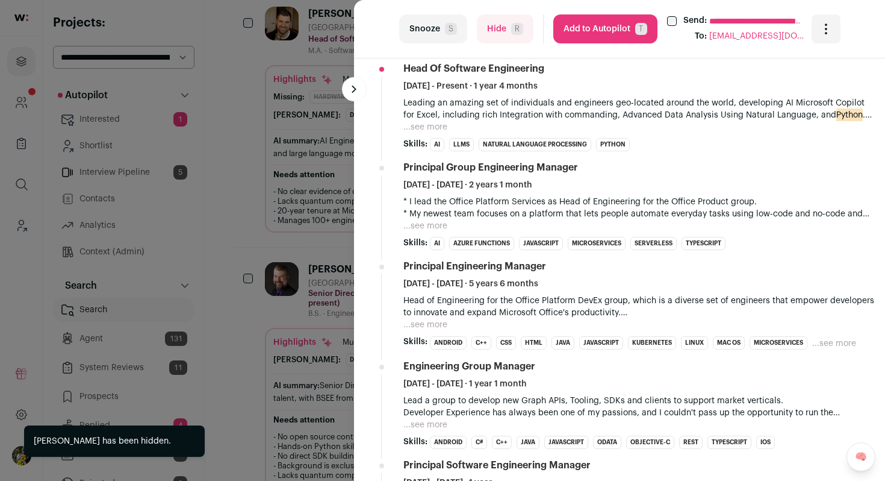
scroll to position [517, 0]
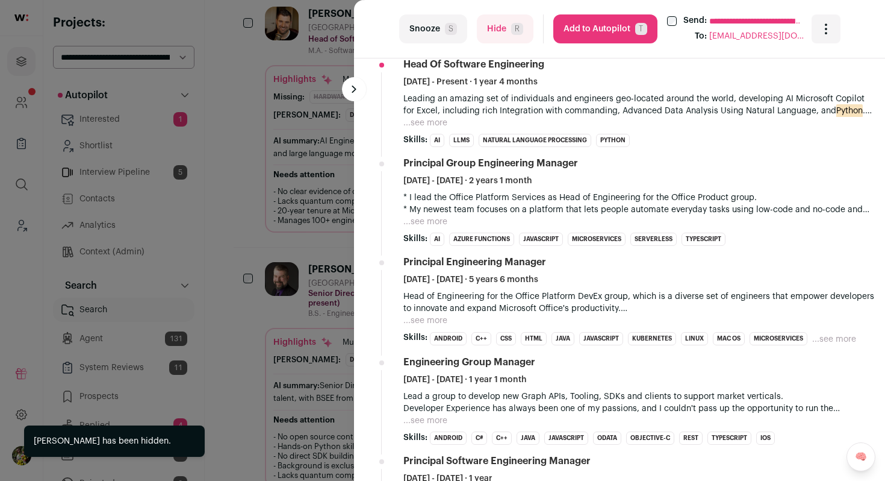
click at [431, 124] on button "...see more" at bounding box center [426, 123] width 44 height 12
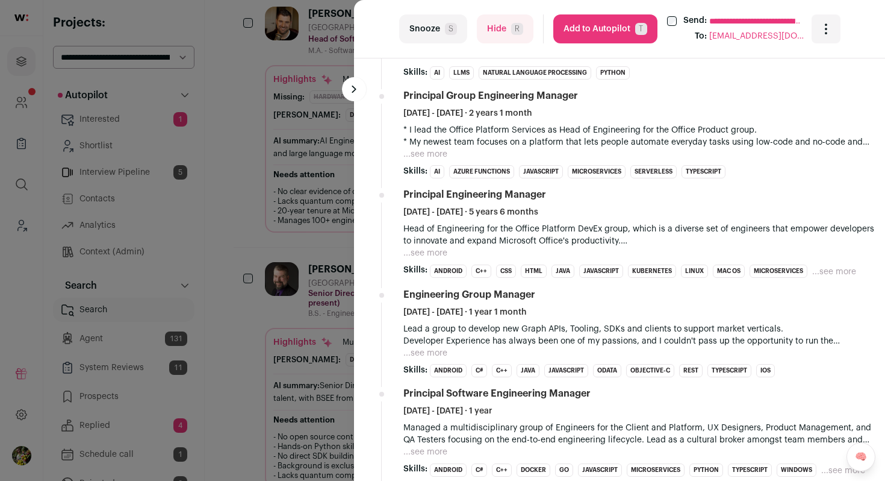
scroll to position [743, 0]
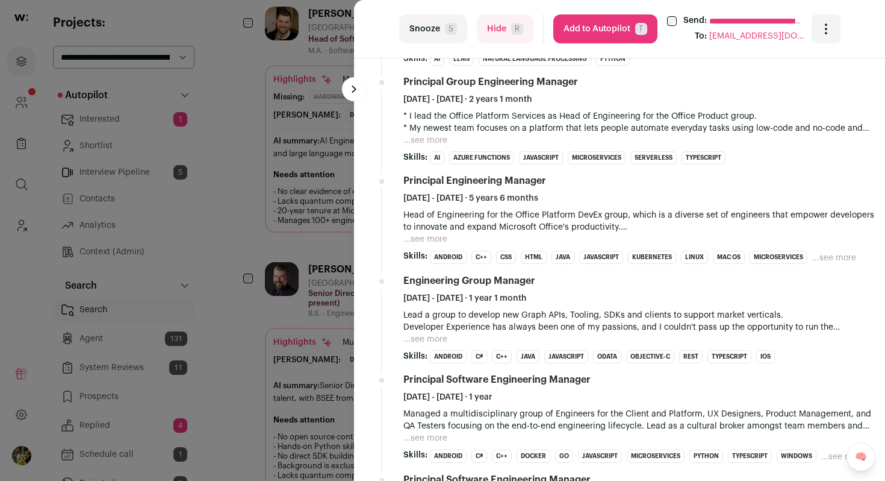
click at [427, 143] on button "...see more" at bounding box center [426, 140] width 44 height 12
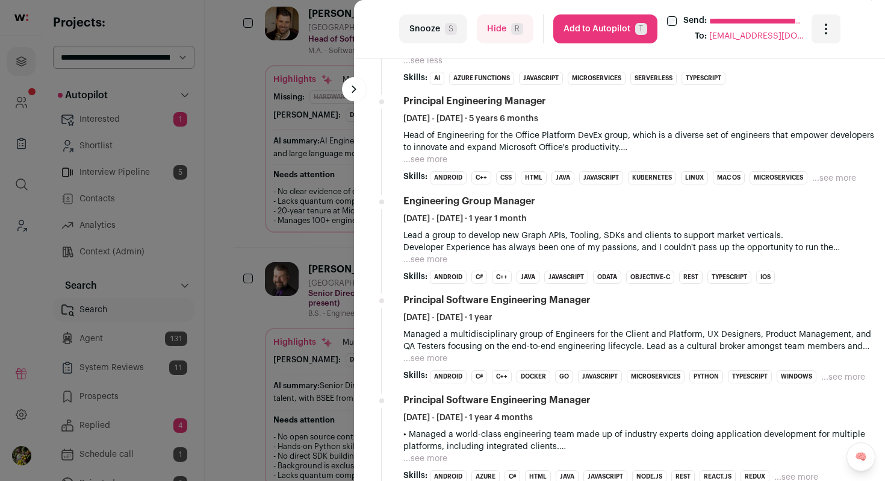
scroll to position [1055, 0]
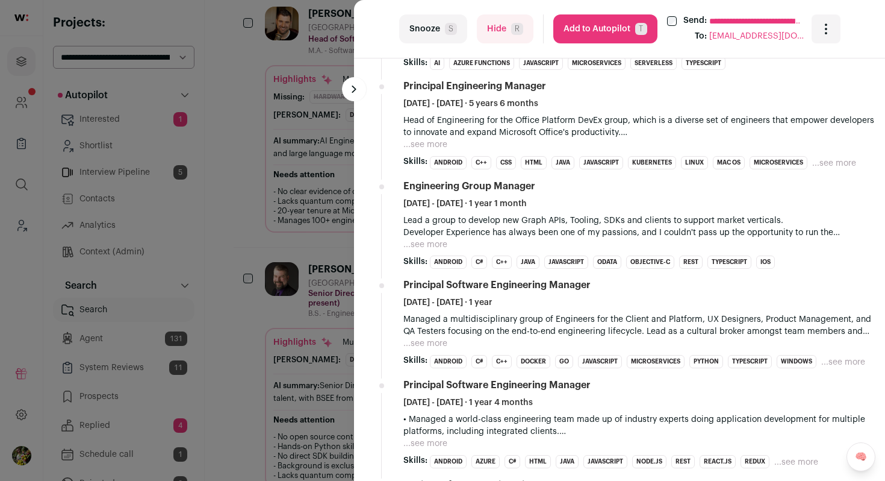
click at [428, 151] on button "...see more" at bounding box center [426, 145] width 44 height 12
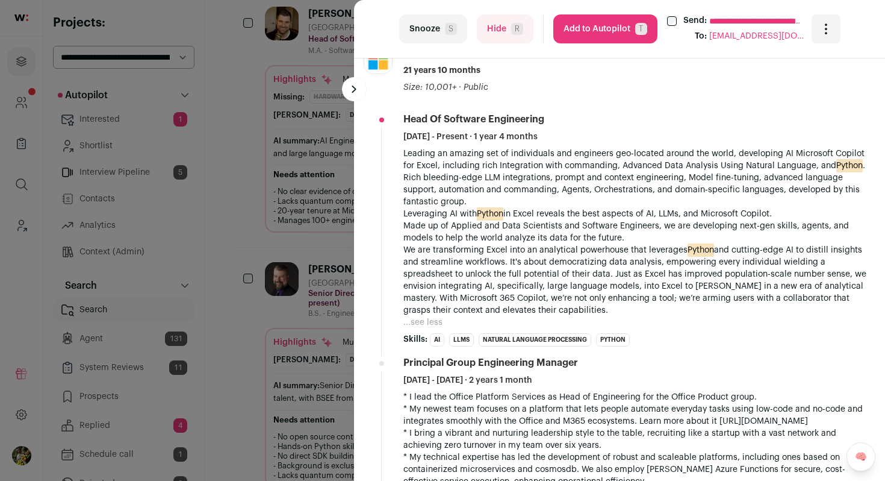
scroll to position [0, 0]
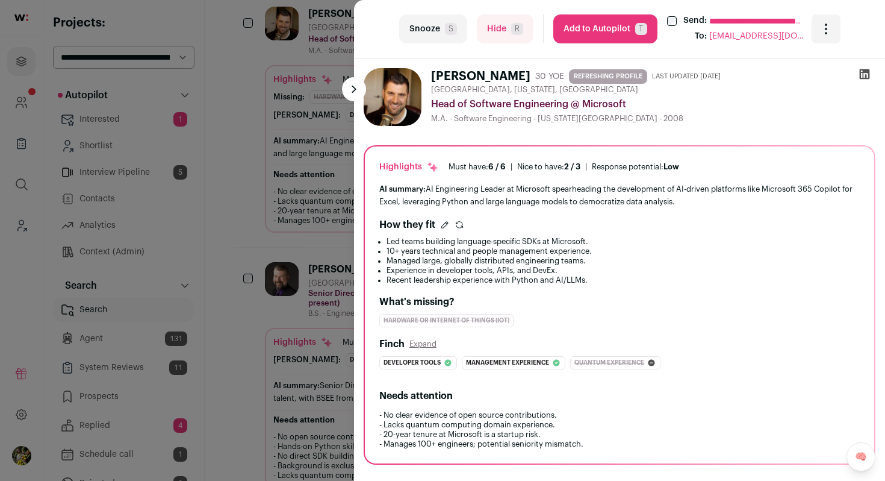
click at [494, 22] on button "Hide R" at bounding box center [505, 28] width 57 height 29
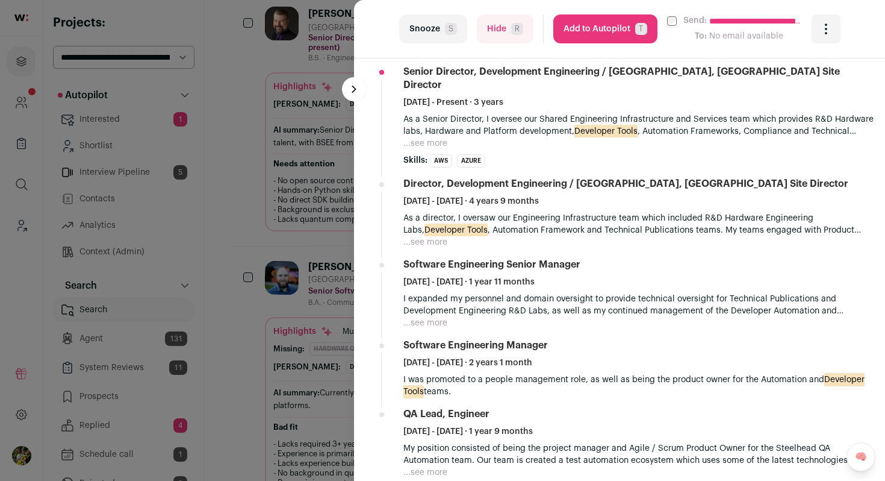
scroll to position [503, 0]
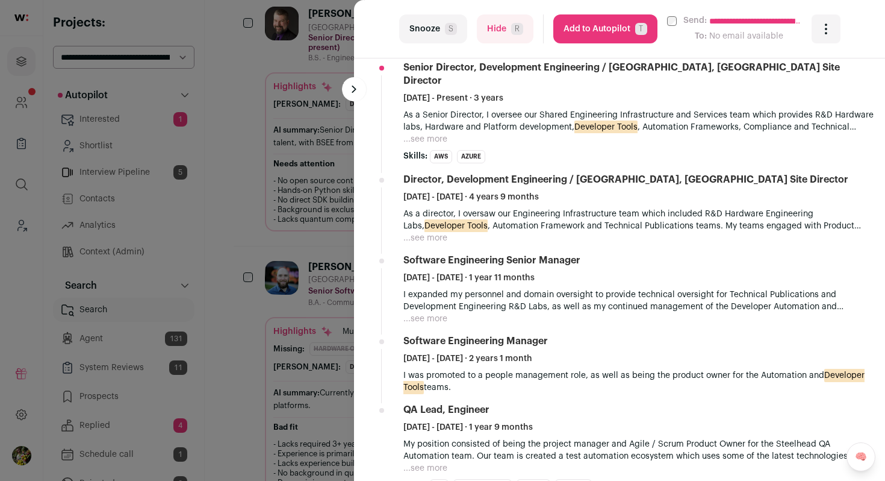
click at [429, 232] on button "...see more" at bounding box center [426, 238] width 44 height 12
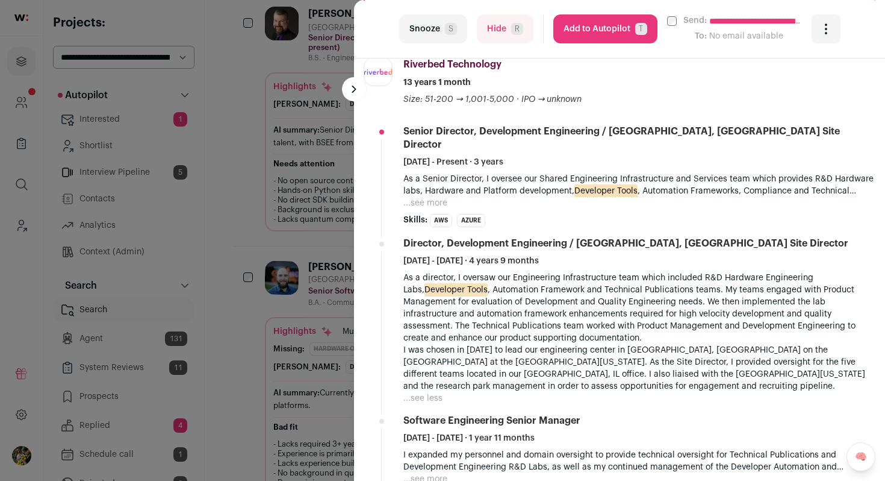
scroll to position [438, 0]
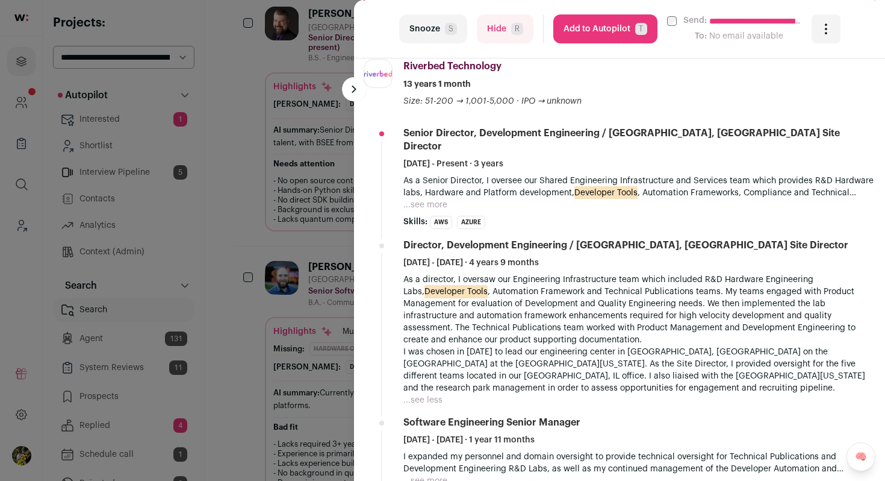
click at [425, 199] on button "...see more" at bounding box center [426, 205] width 44 height 12
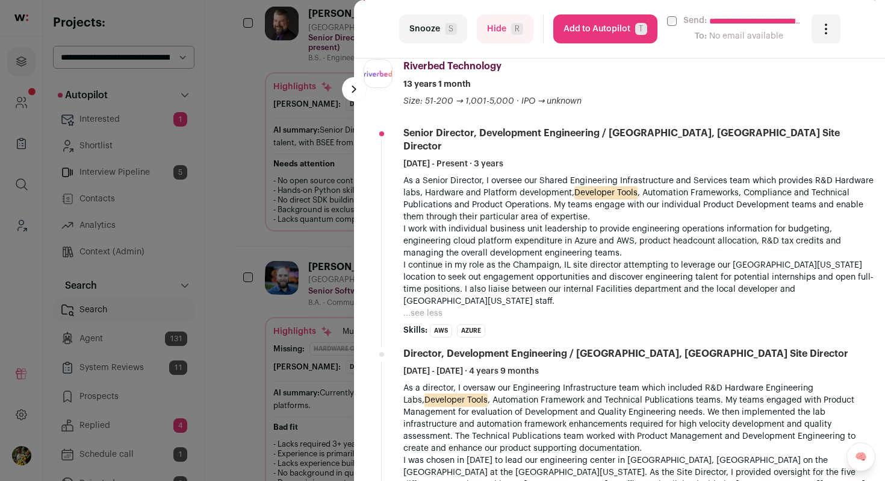
click at [598, 32] on button "Add to Autopilot T" at bounding box center [605, 28] width 104 height 29
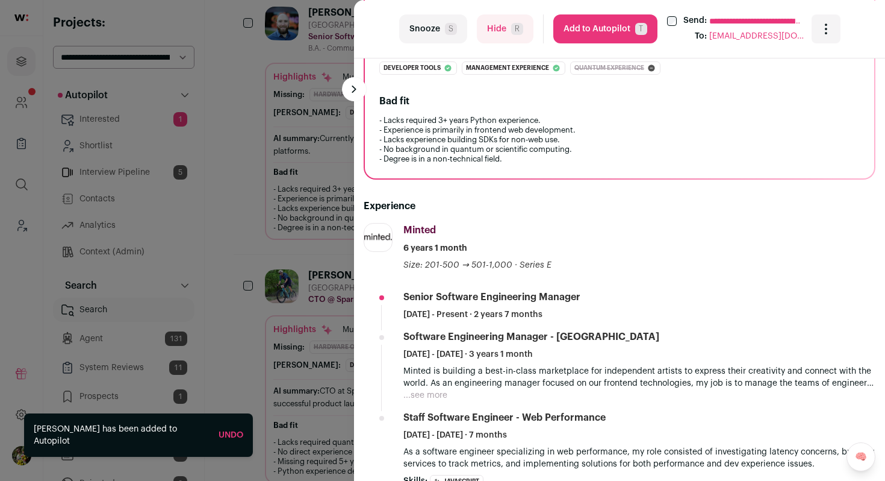
scroll to position [367, 0]
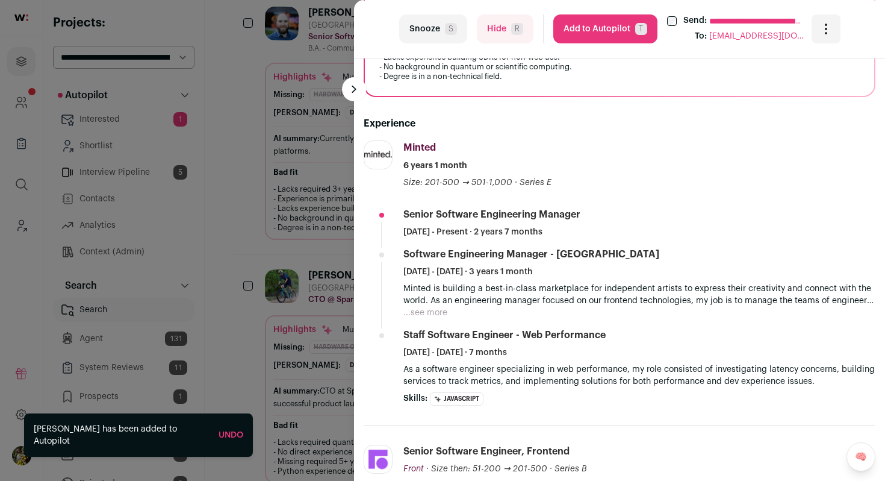
click at [503, 33] on button "Hide R" at bounding box center [505, 28] width 57 height 29
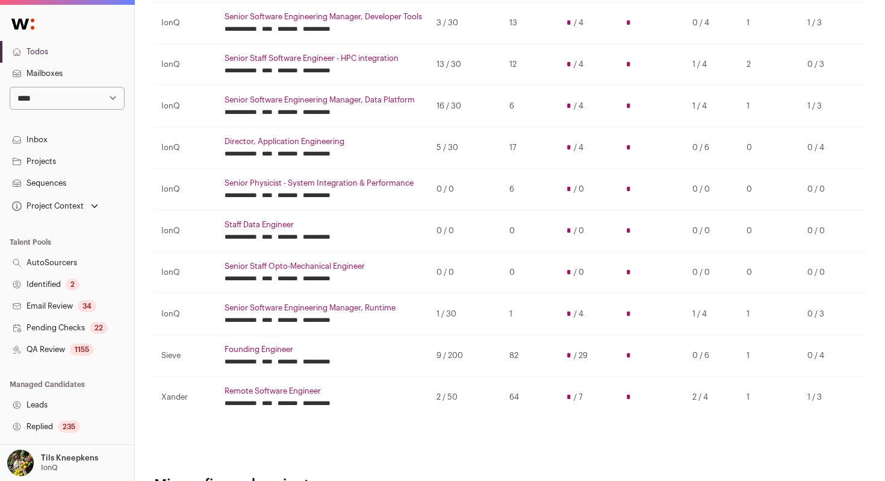
scroll to position [286, 0]
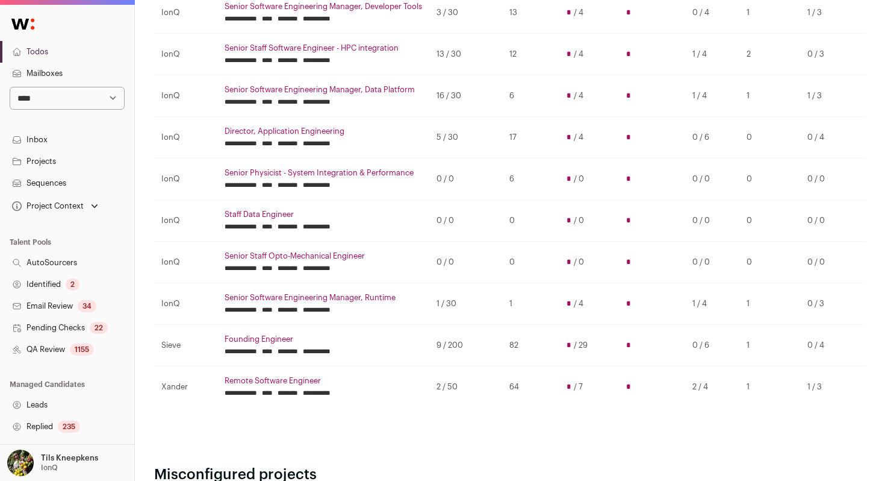
click at [452, 222] on td "0 / 0" at bounding box center [465, 221] width 73 height 42
click at [479, 222] on td "0 / 0" at bounding box center [465, 221] width 73 height 42
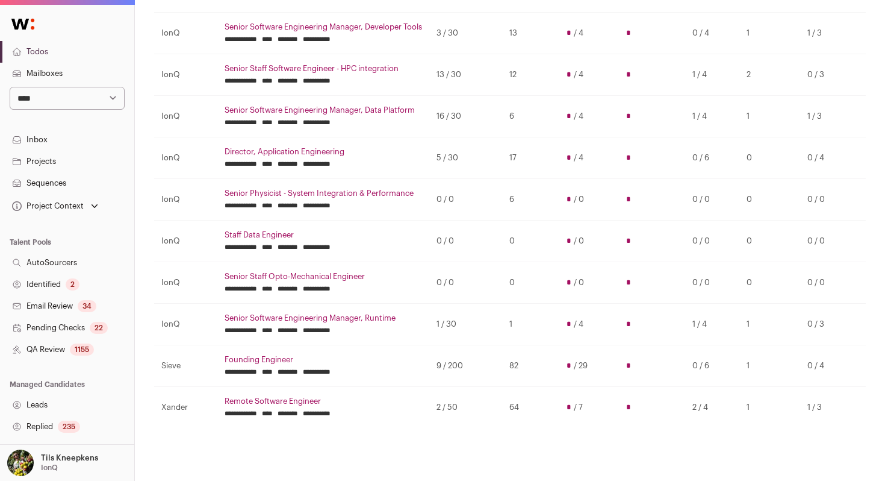
scroll to position [267, 0]
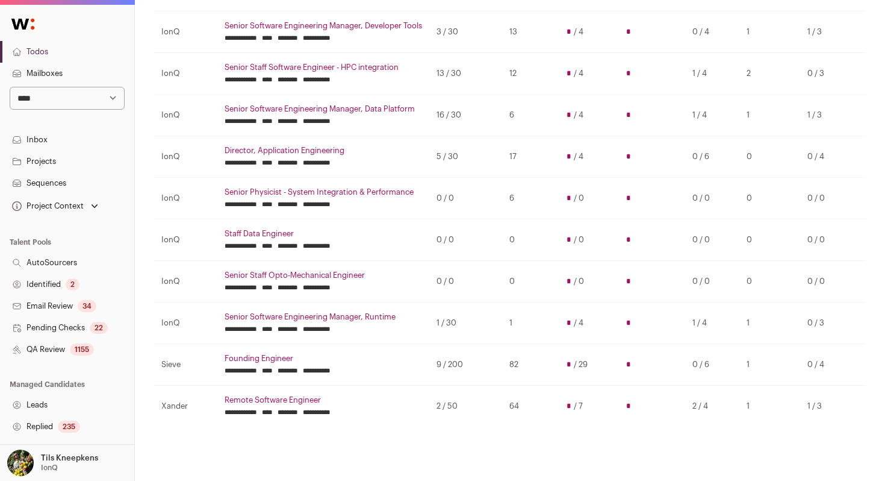
click at [170, 108] on td "IonQ" at bounding box center [185, 116] width 63 height 42
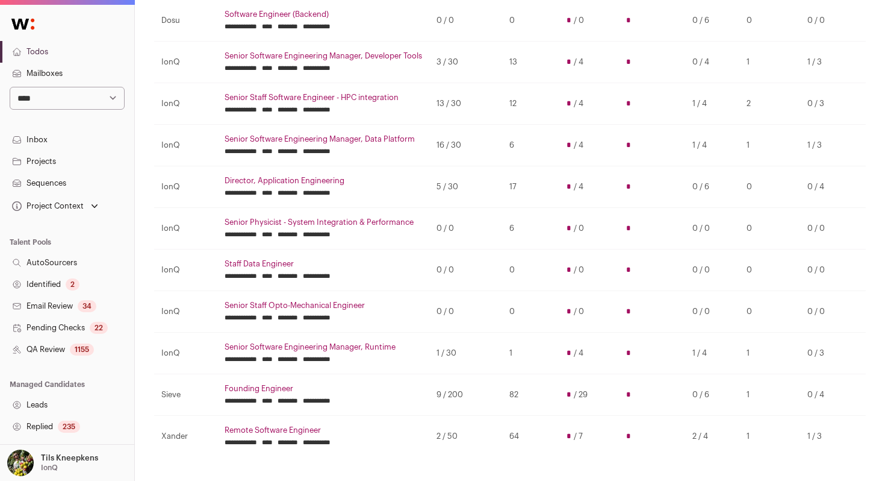
scroll to position [226, 0]
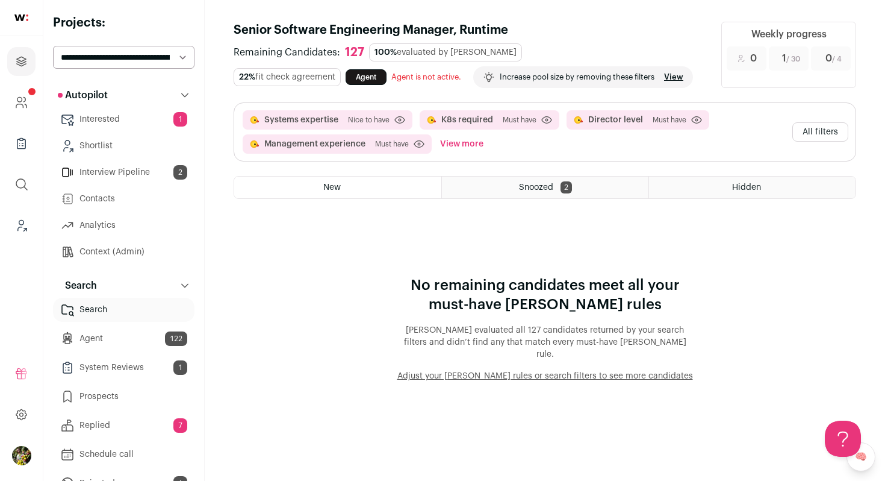
click at [818, 137] on button "All filters" at bounding box center [821, 131] width 56 height 19
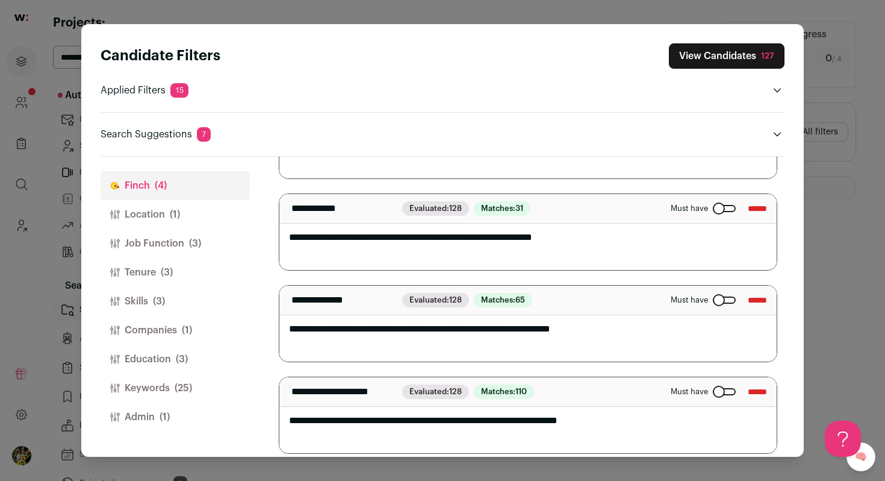
scroll to position [163, 0]
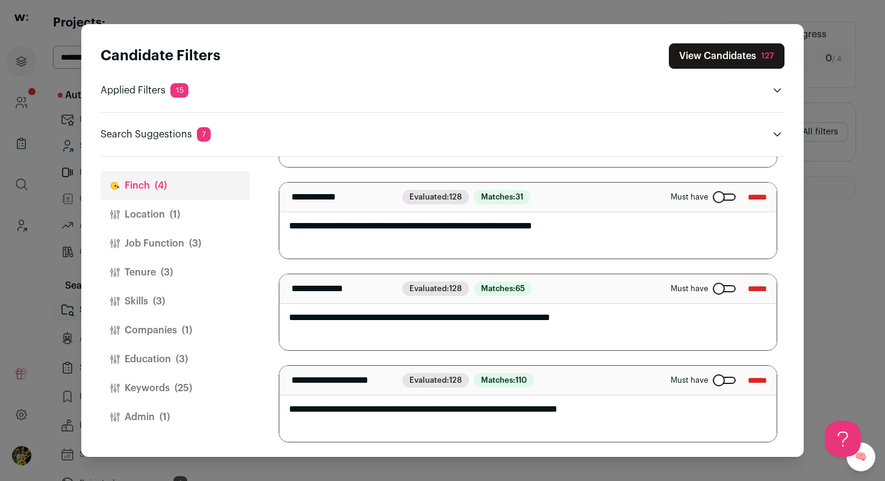
click at [176, 390] on span "(25)" at bounding box center [183, 388] width 17 height 14
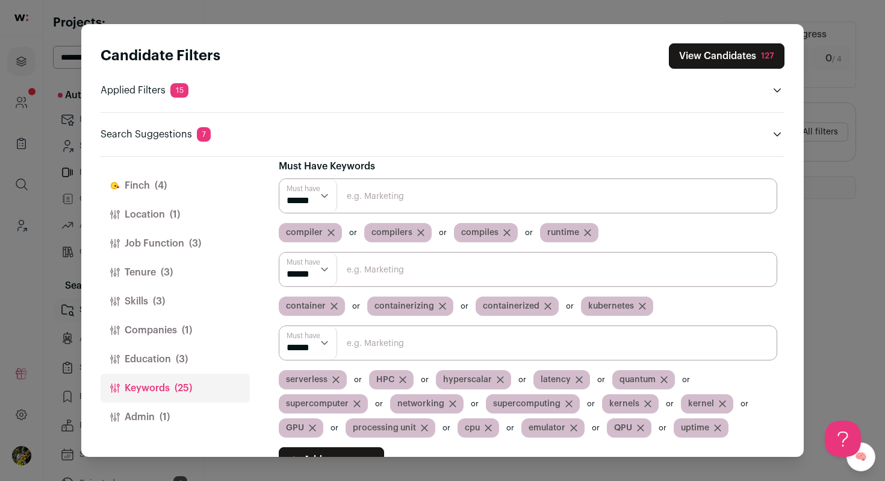
scroll to position [0, 0]
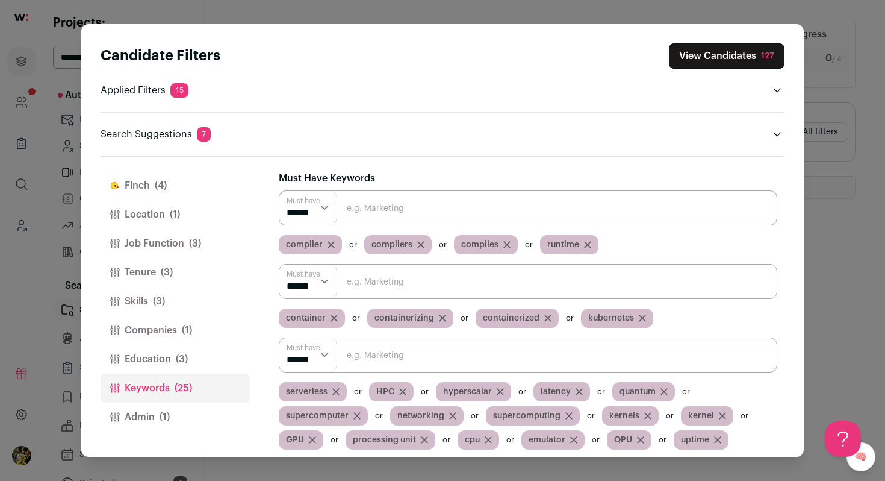
click at [449, 216] on input "Close modal via background" at bounding box center [528, 207] width 499 height 35
type input "compute"
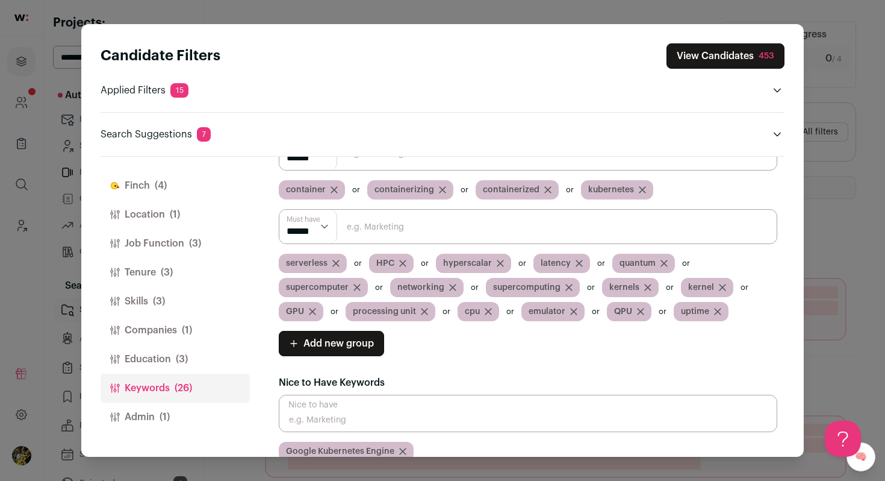
scroll to position [125, 0]
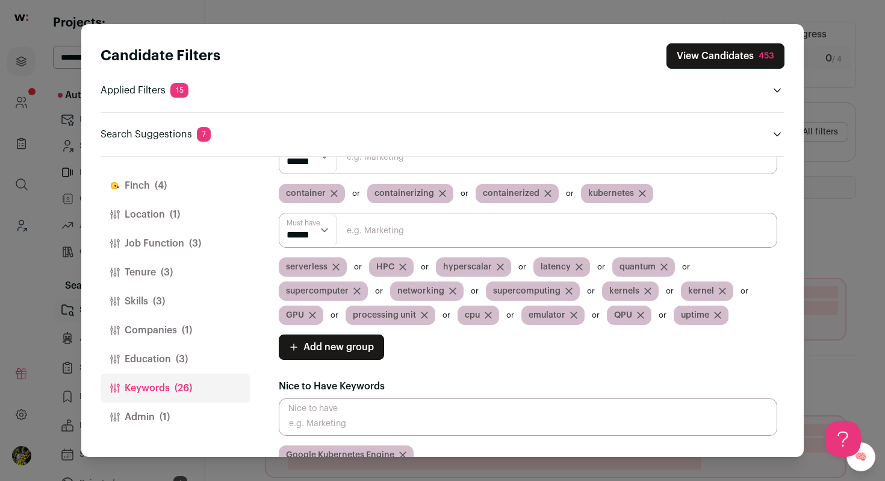
click at [710, 60] on button "View Candidates 453" at bounding box center [726, 55] width 118 height 25
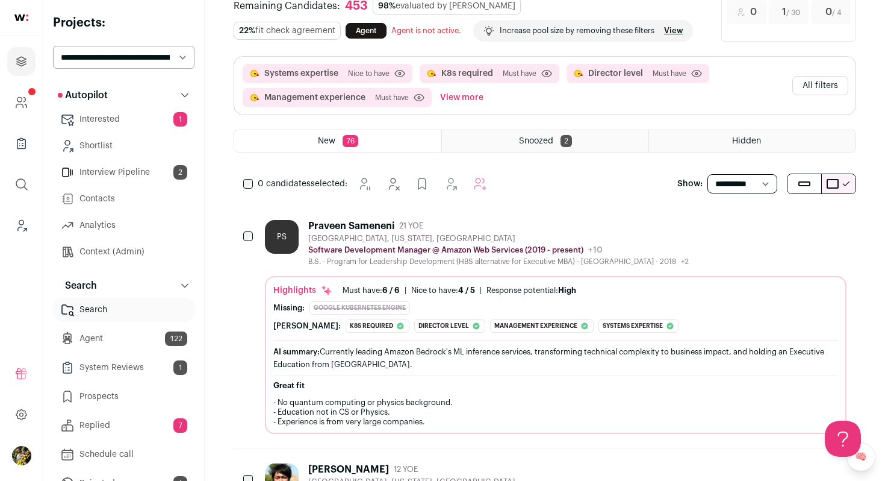
scroll to position [57, 0]
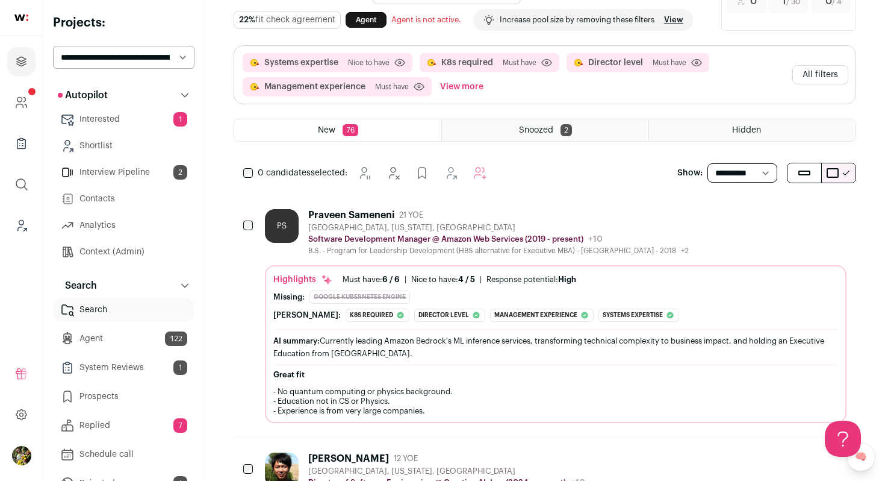
click at [502, 251] on div "B.S. - Program for Leadership Development (HBS alternative for Executive MBA) -…" at bounding box center [498, 251] width 381 height 10
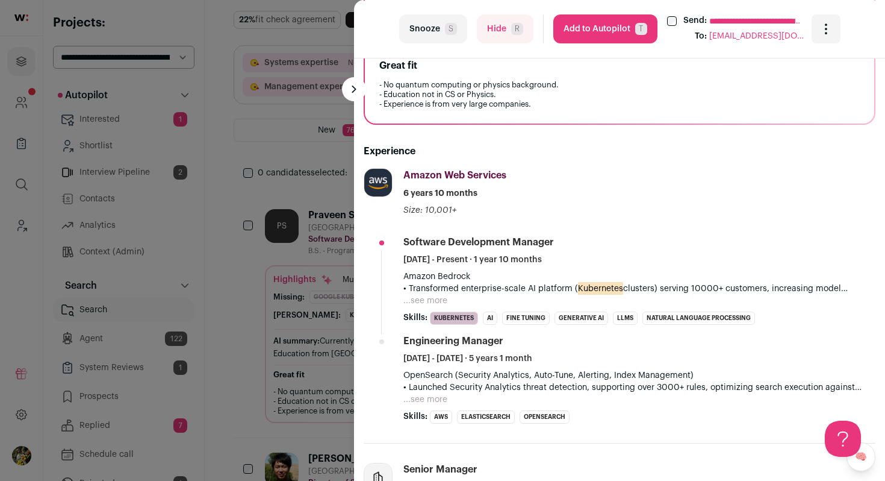
scroll to position [407, 0]
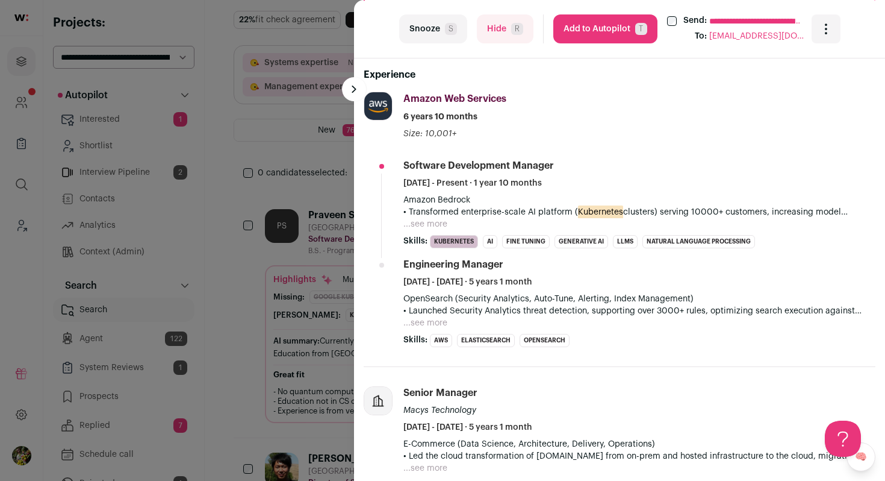
click at [435, 225] on button "...see more" at bounding box center [426, 224] width 44 height 12
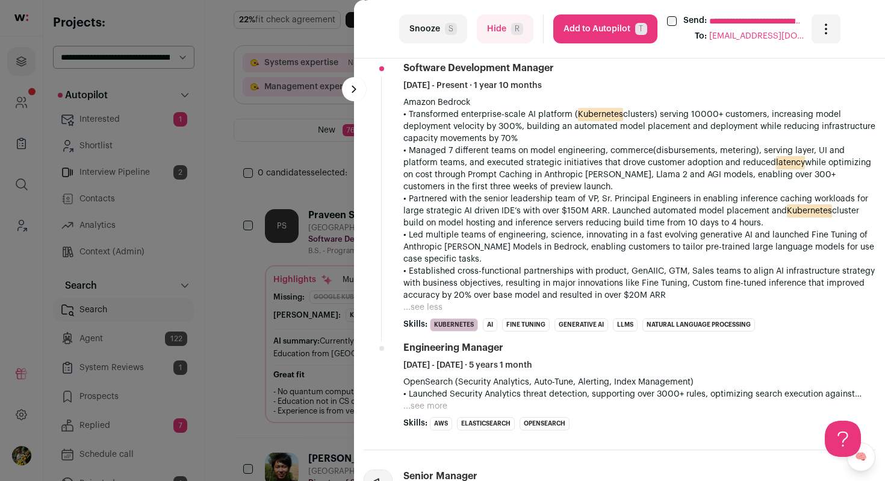
scroll to position [510, 0]
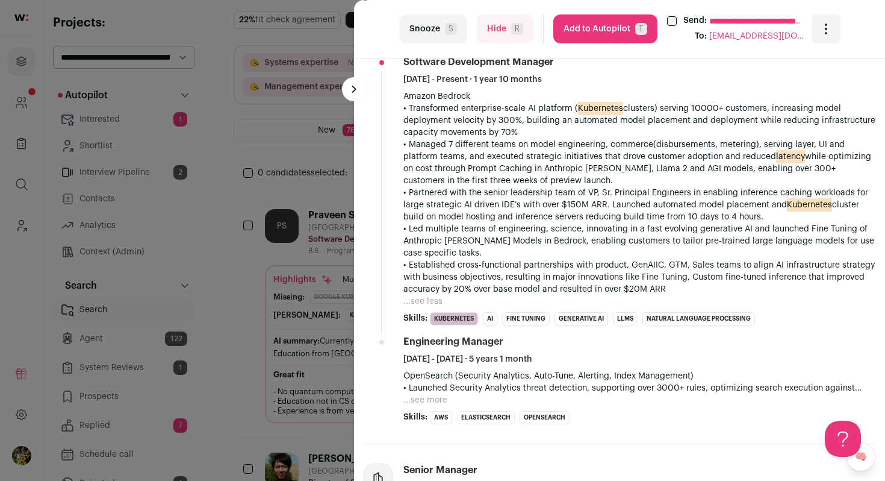
click at [600, 17] on button "Add to Autopilot T" at bounding box center [605, 28] width 104 height 29
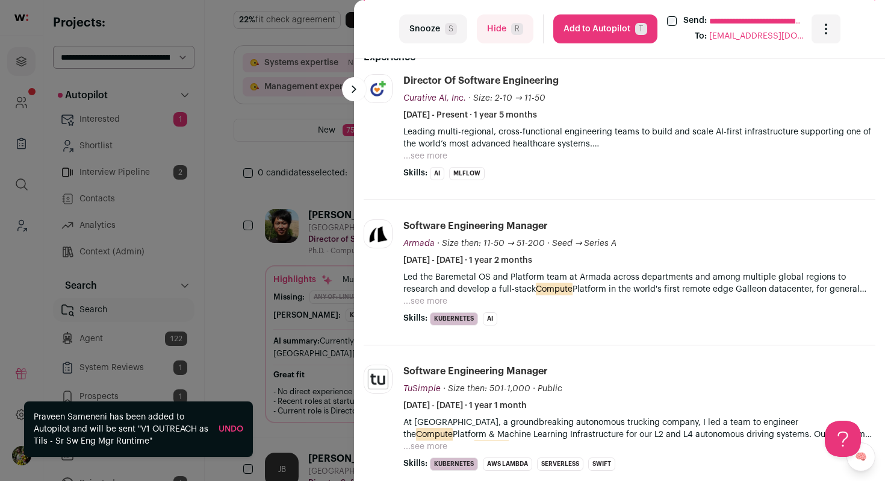
scroll to position [428, 0]
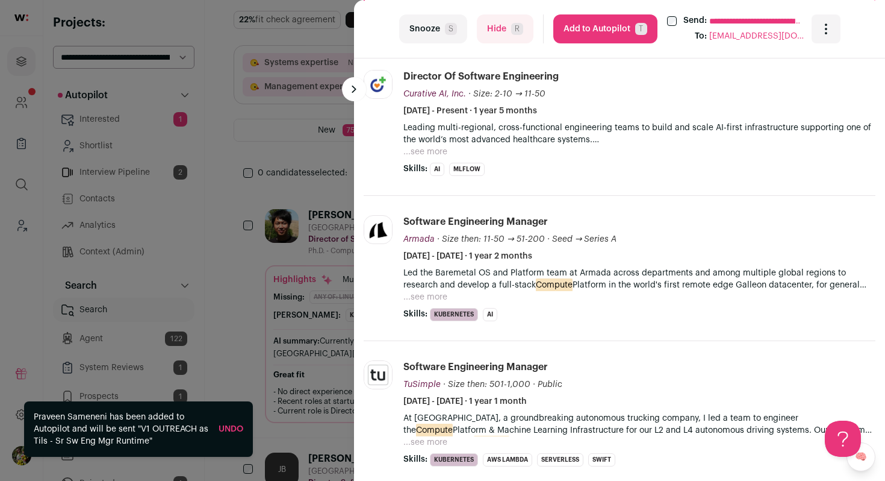
click at [437, 154] on button "...see more" at bounding box center [426, 152] width 44 height 12
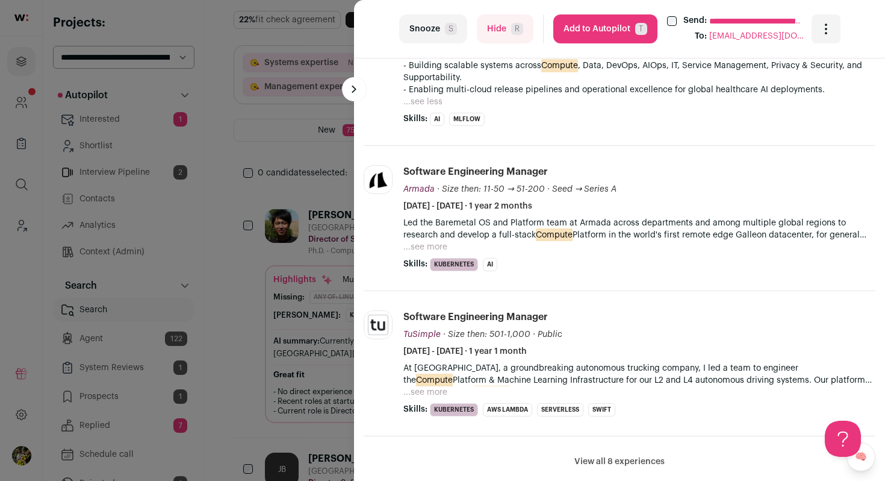
scroll to position [596, 0]
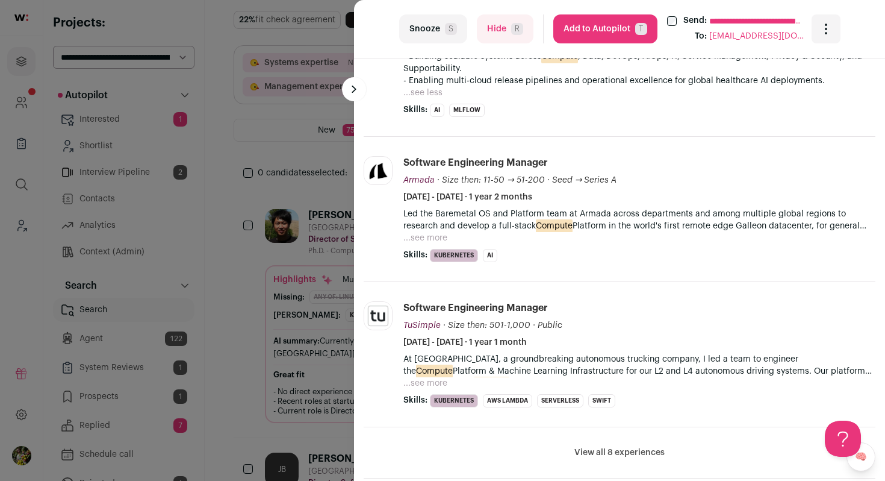
click at [425, 237] on button "...see more" at bounding box center [426, 238] width 44 height 12
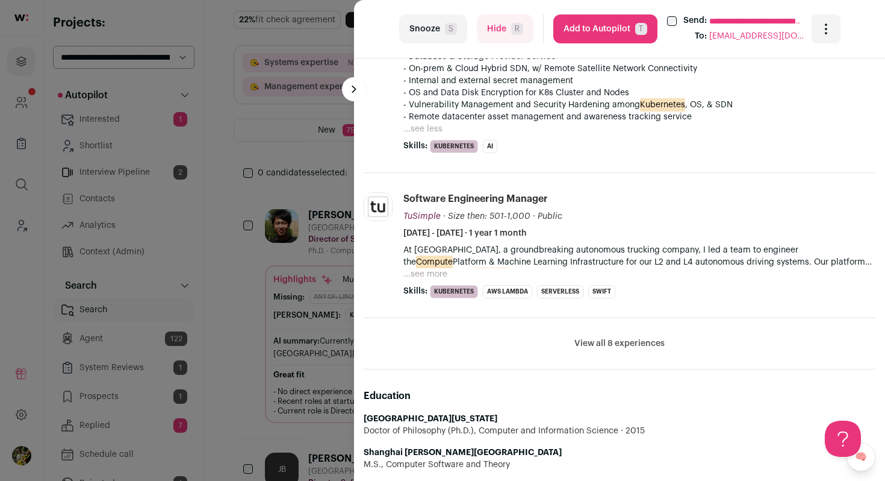
scroll to position [929, 0]
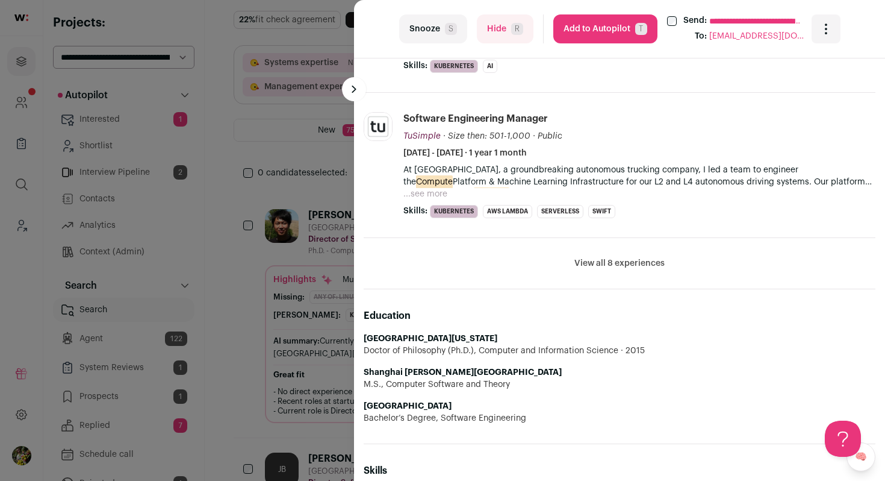
click at [583, 267] on button "View all 8 experiences" at bounding box center [620, 263] width 90 height 12
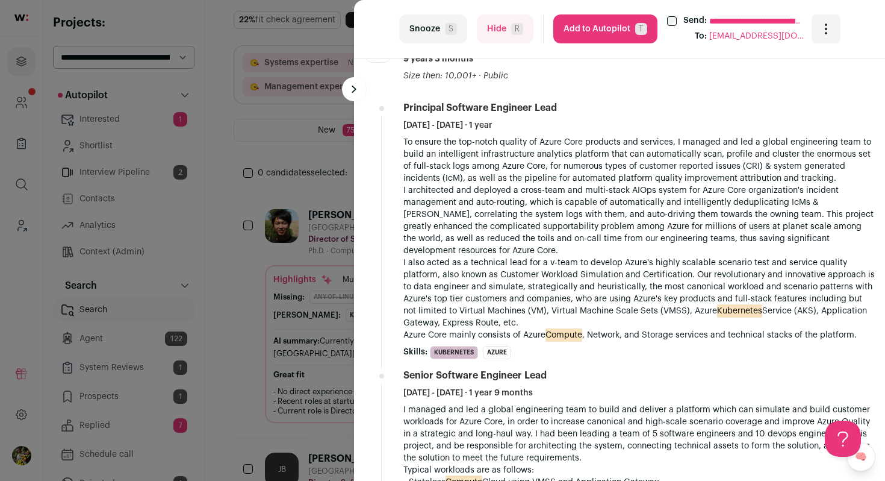
scroll to position [1276, 0]
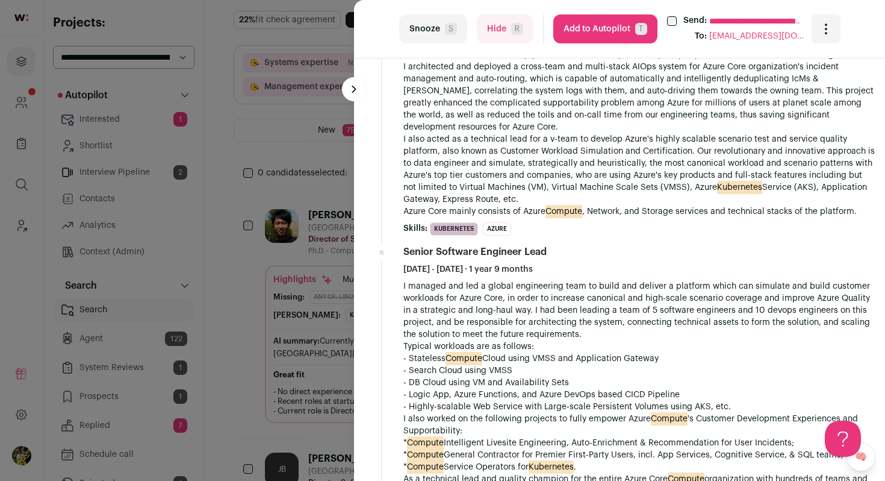
click at [588, 25] on button "Add to Autopilot T" at bounding box center [605, 28] width 104 height 29
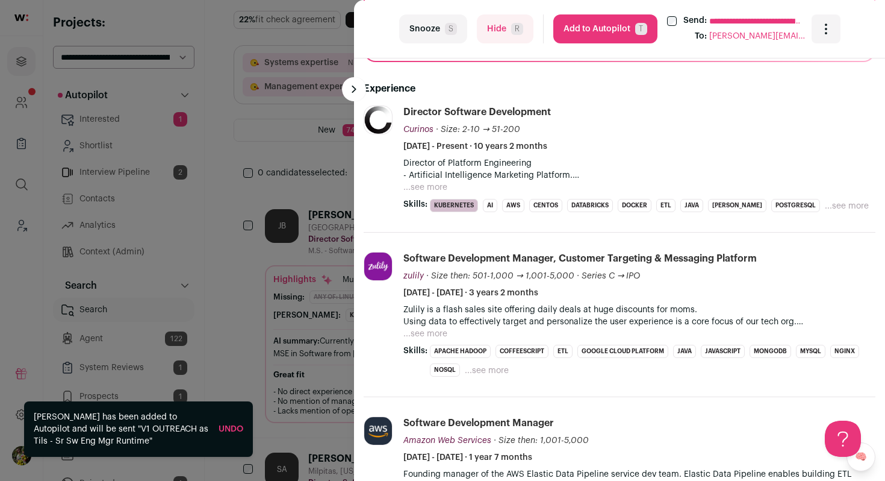
scroll to position [466, 0]
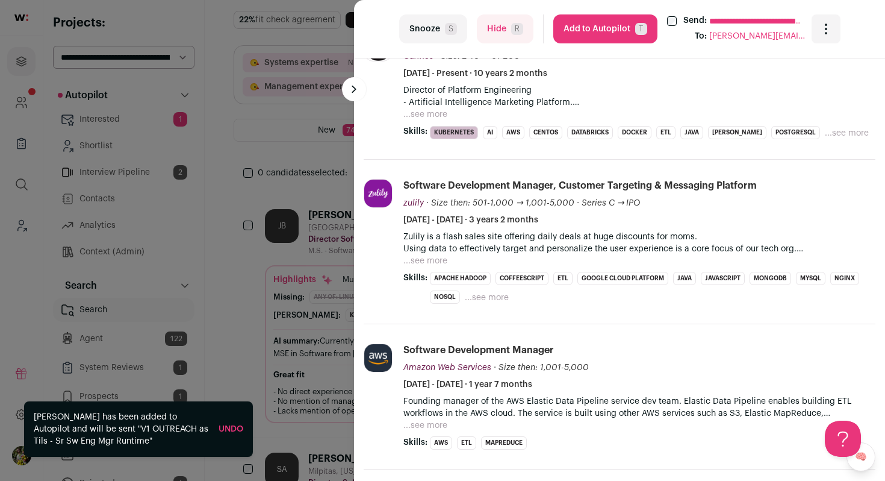
click at [433, 110] on button "...see more" at bounding box center [426, 114] width 44 height 12
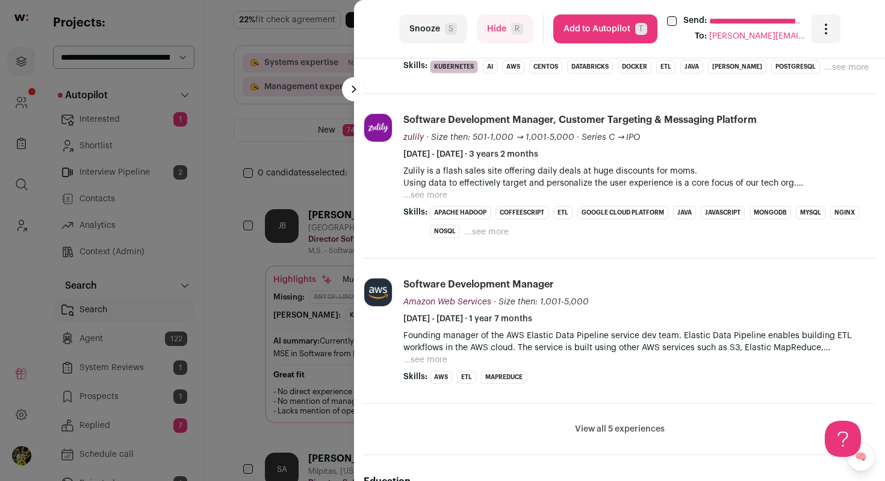
scroll to position [803, 0]
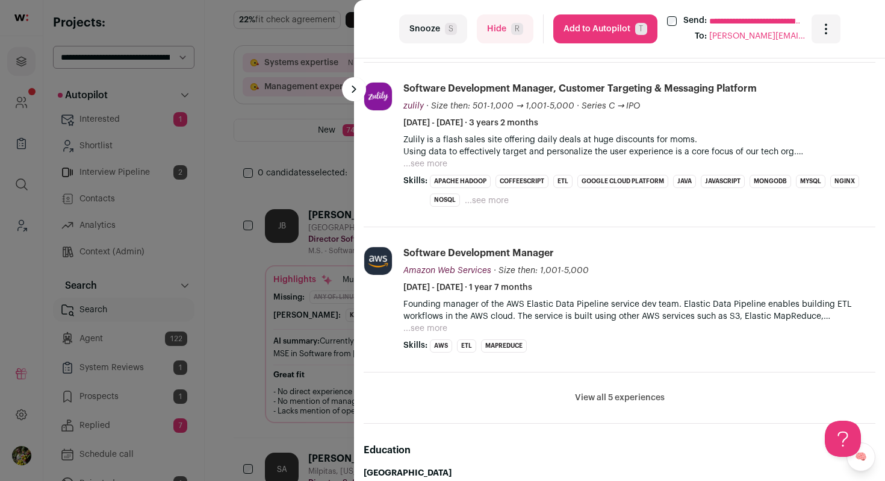
click at [422, 164] on button "...see more" at bounding box center [426, 164] width 44 height 12
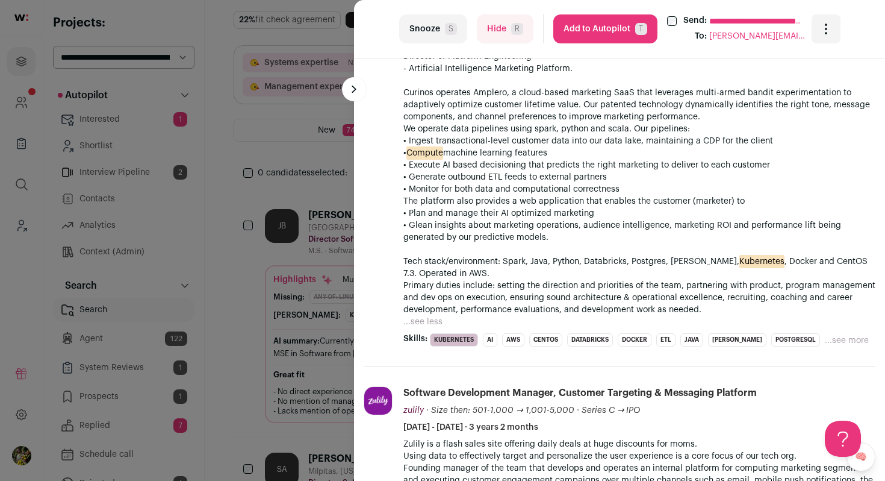
scroll to position [591, 0]
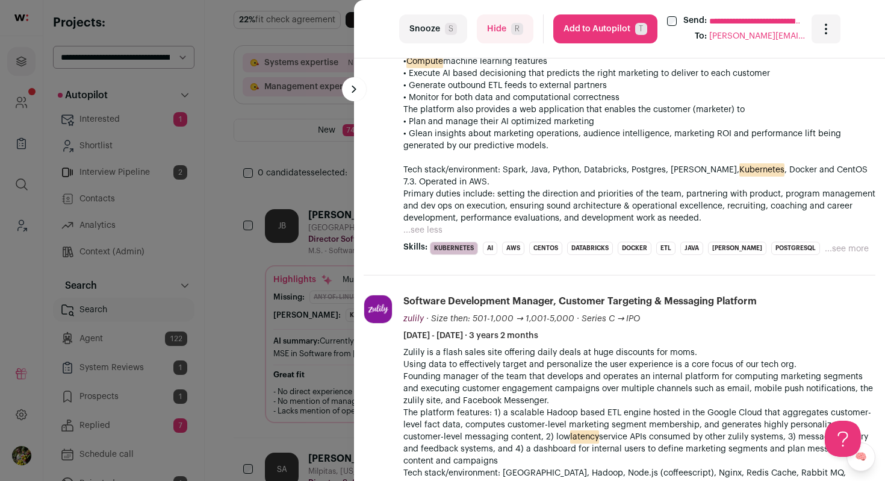
click at [487, 22] on button "Hide R" at bounding box center [505, 28] width 57 height 29
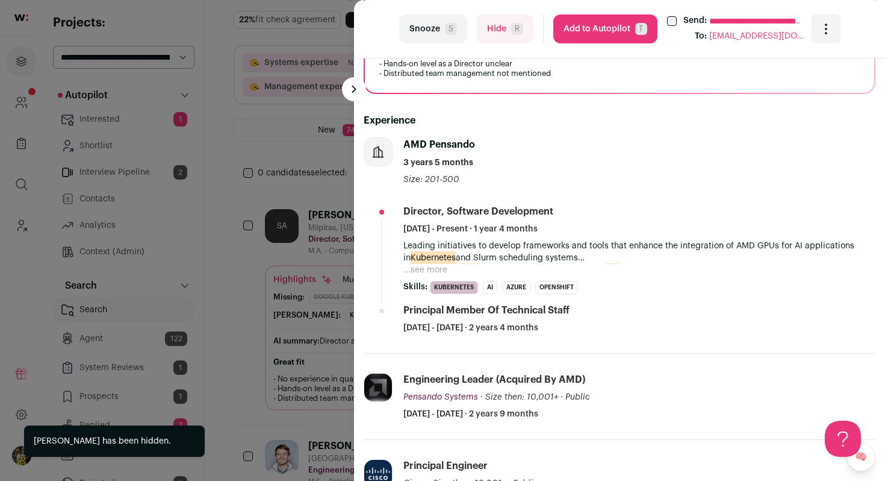
scroll to position [465, 0]
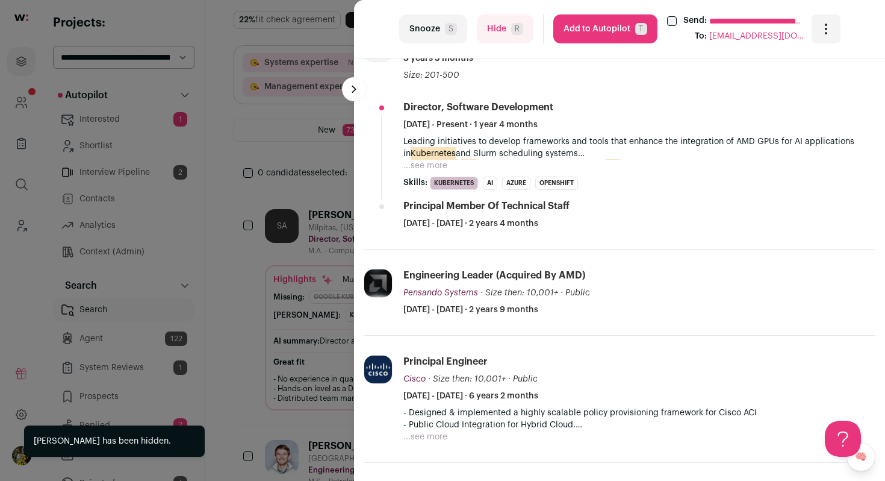
click at [429, 170] on button "...see more" at bounding box center [426, 166] width 44 height 12
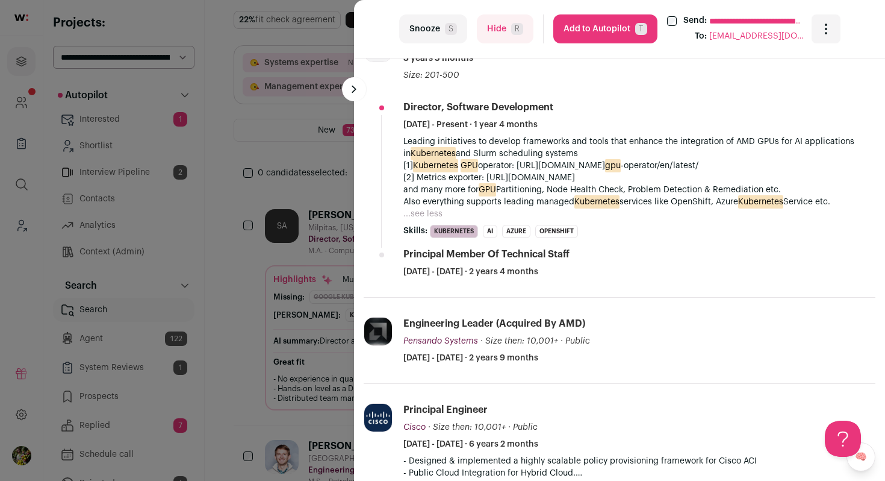
click at [598, 30] on button "Add to Autopilot T" at bounding box center [605, 28] width 104 height 29
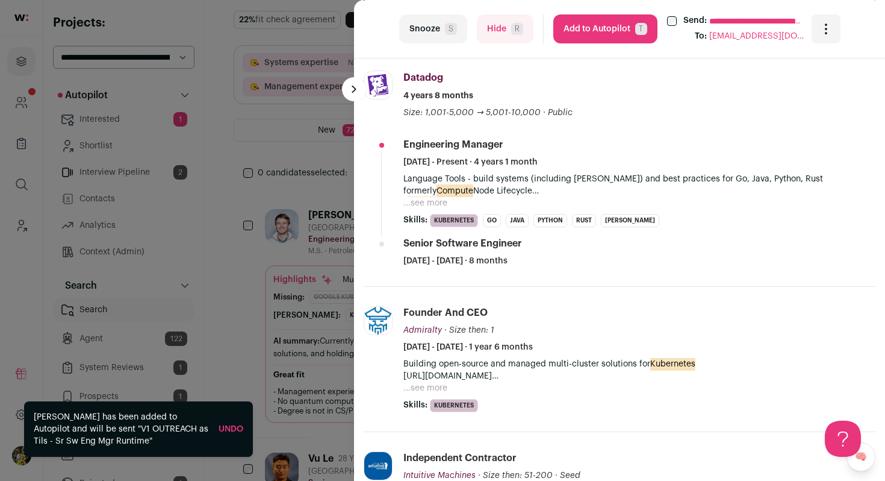
scroll to position [427, 0]
click at [433, 203] on button "...see more" at bounding box center [426, 204] width 44 height 12
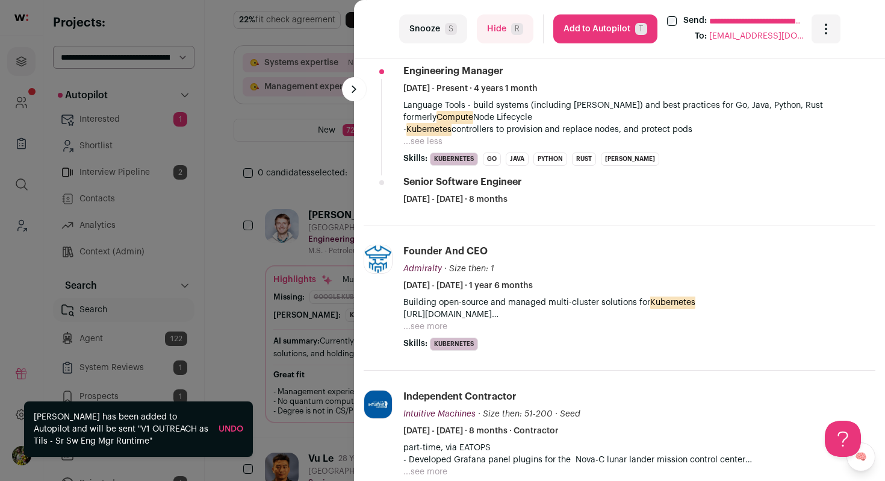
scroll to position [502, 0]
click at [432, 326] on button "...see more" at bounding box center [426, 325] width 44 height 12
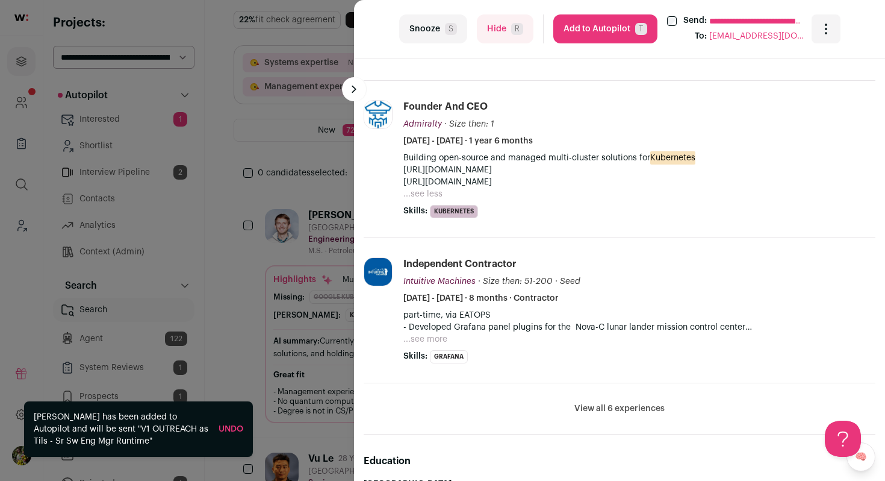
scroll to position [660, 0]
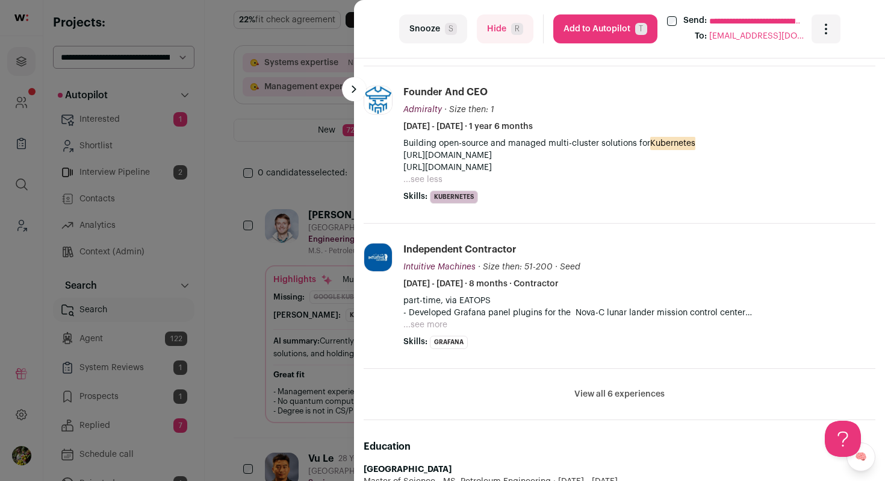
click at [432, 323] on button "...see more" at bounding box center [426, 325] width 44 height 12
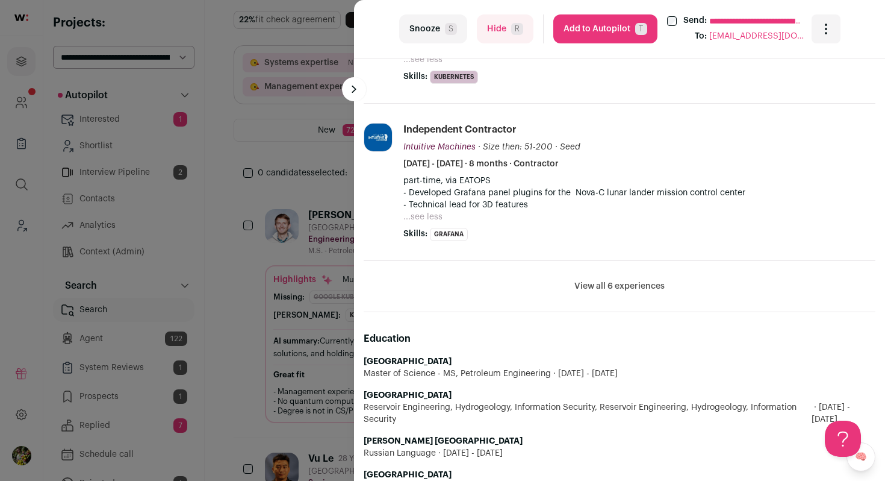
click at [613, 287] on button "View all 6 experiences" at bounding box center [620, 286] width 90 height 12
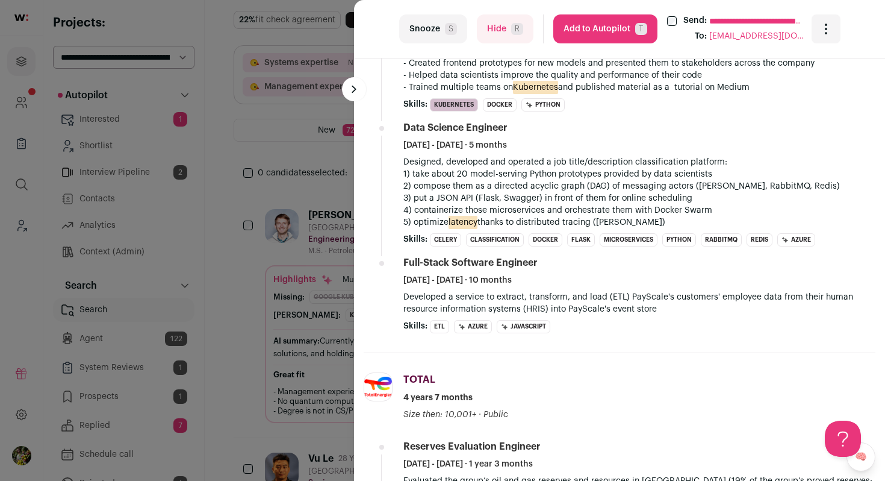
scroll to position [1173, 0]
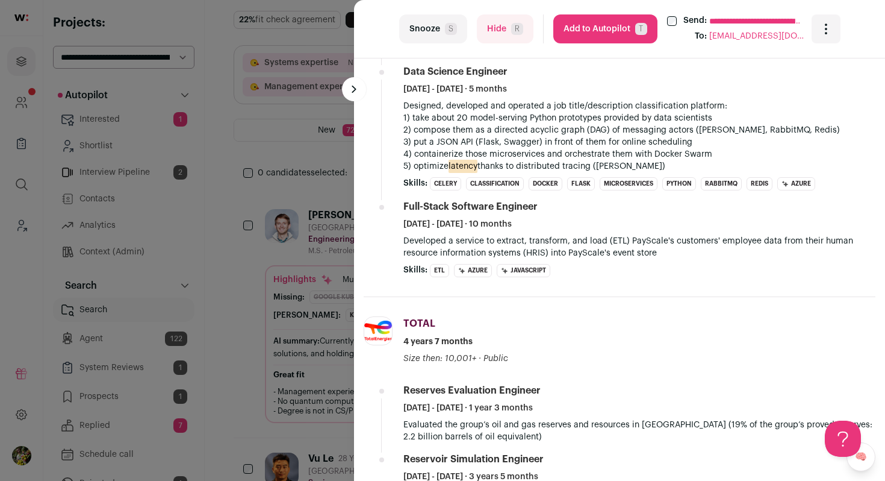
click at [593, 34] on button "Add to Autopilot T" at bounding box center [605, 28] width 104 height 29
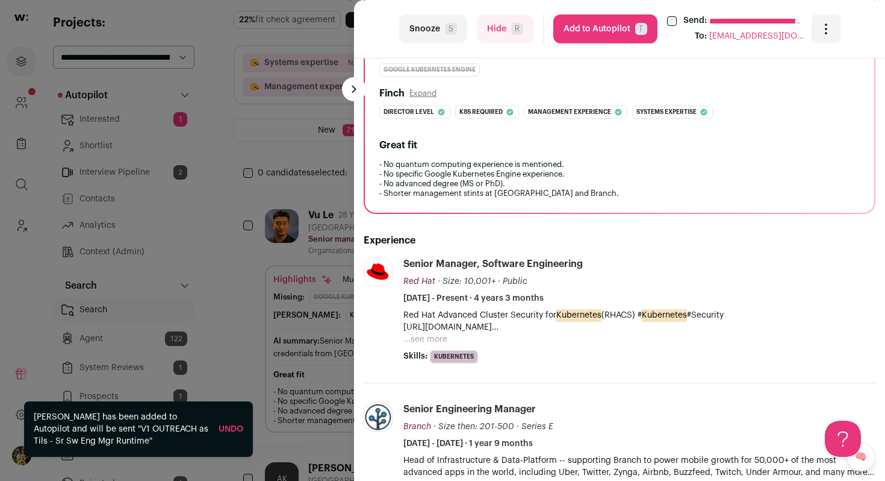
scroll to position [391, 0]
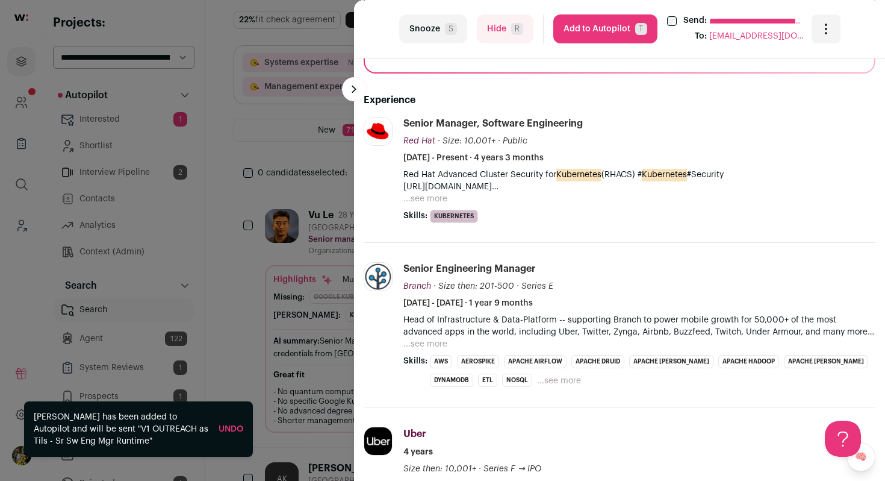
click at [424, 201] on button "...see more" at bounding box center [426, 199] width 44 height 12
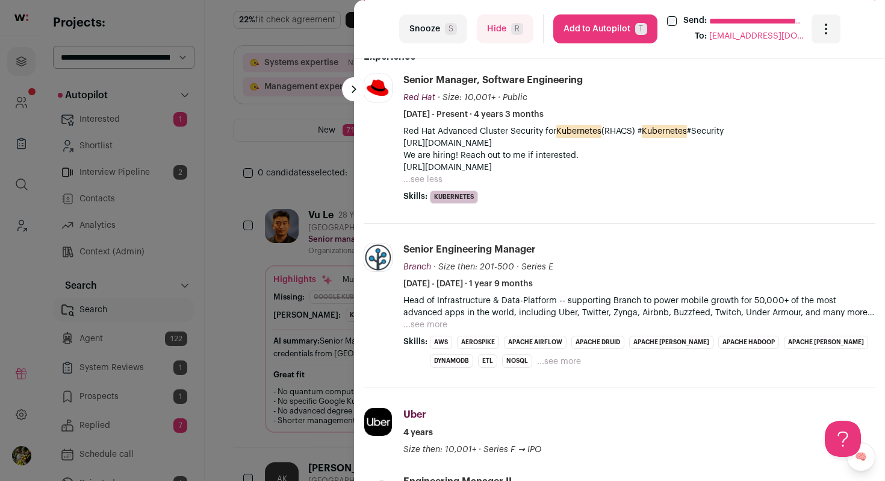
scroll to position [435, 0]
click at [428, 321] on button "...see more" at bounding box center [426, 323] width 44 height 12
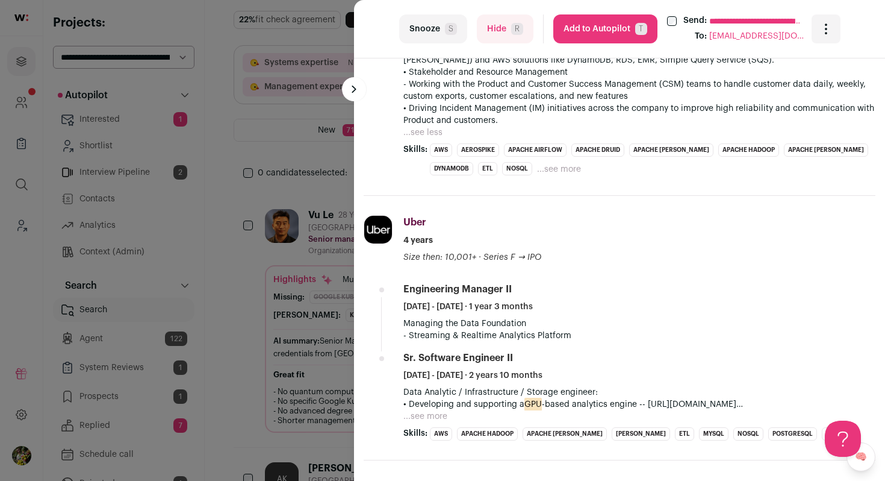
scroll to position [825, 0]
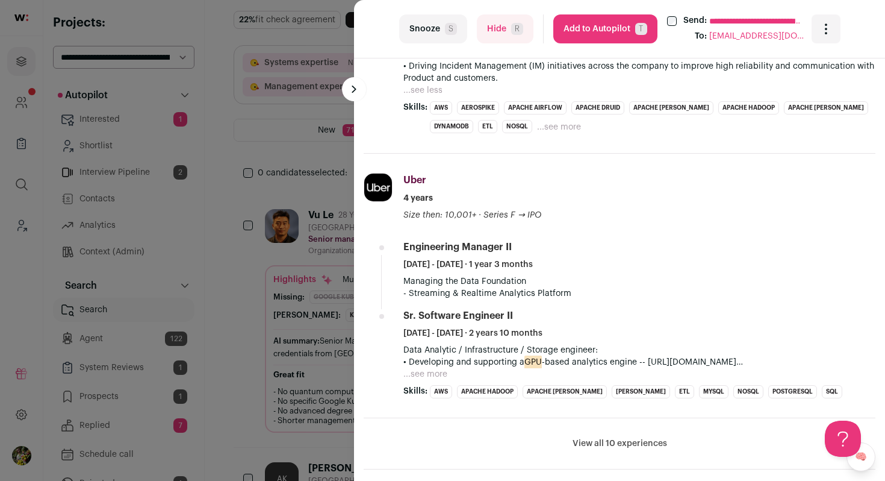
click at [432, 374] on button "...see more" at bounding box center [426, 374] width 44 height 12
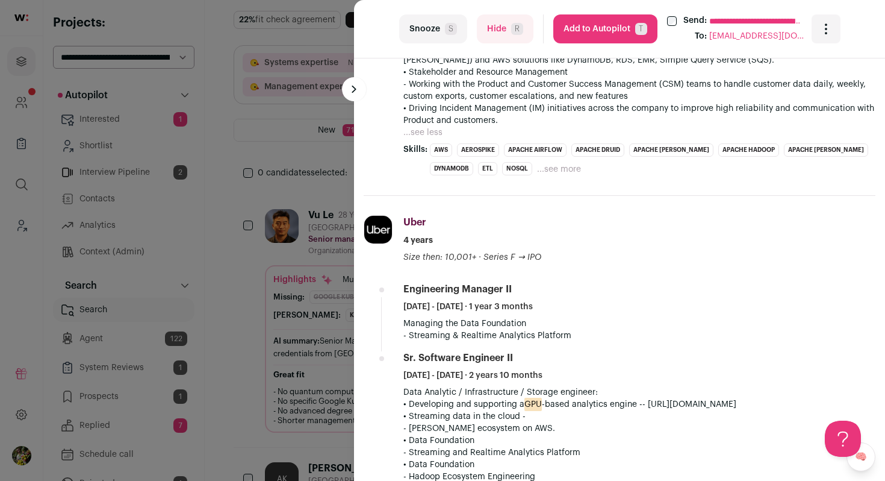
scroll to position [580, 0]
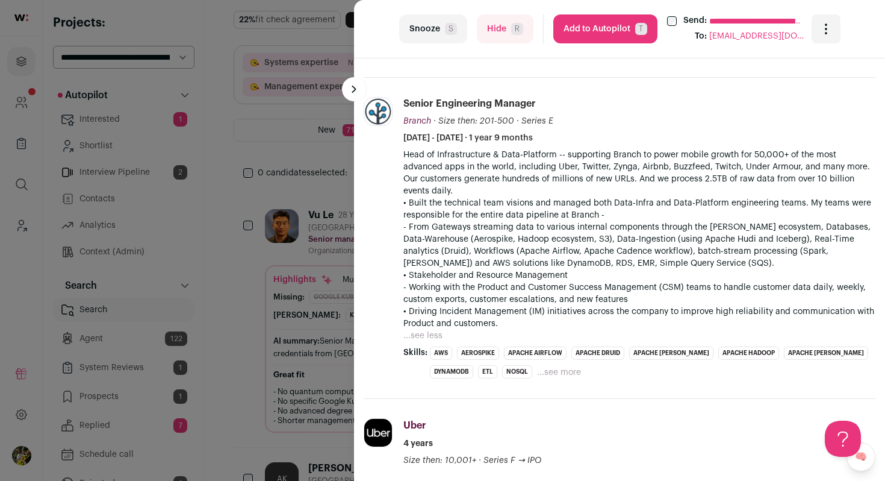
click at [505, 31] on button "Hide R" at bounding box center [505, 28] width 57 height 29
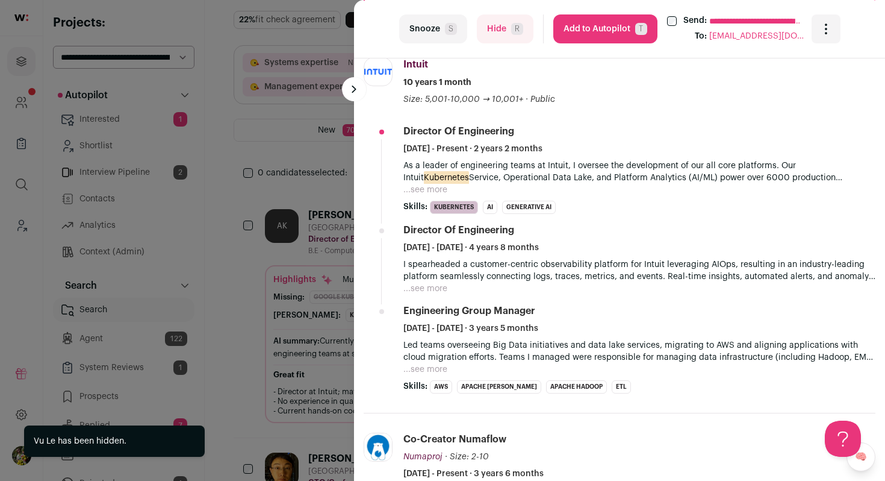
scroll to position [445, 0]
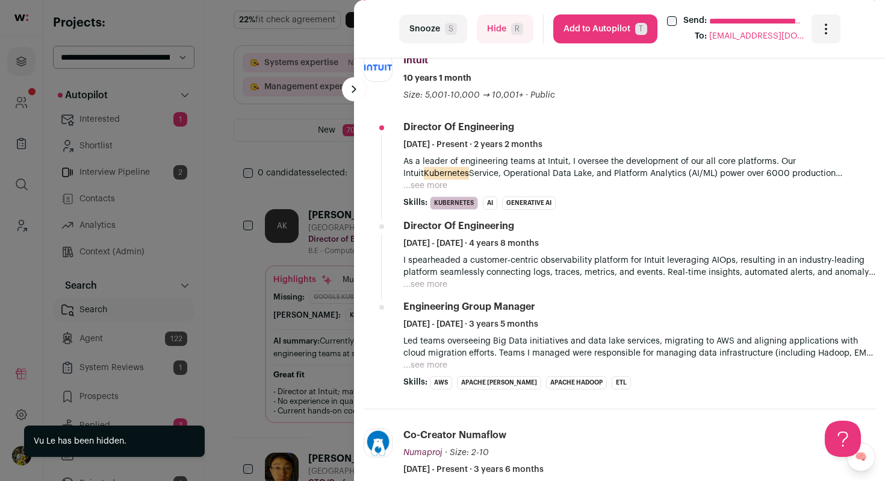
click at [435, 179] on button "...see more" at bounding box center [426, 185] width 44 height 12
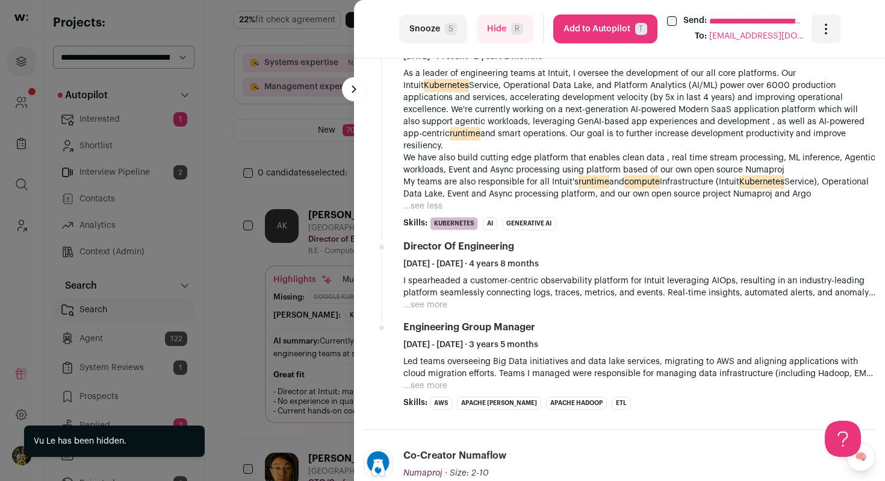
scroll to position [534, 0]
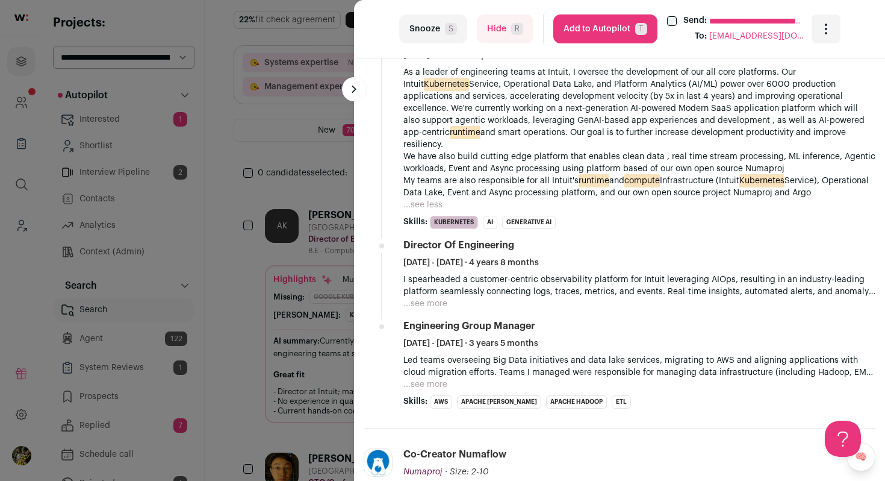
click at [579, 31] on button "Add to Autopilot T" at bounding box center [605, 28] width 104 height 29
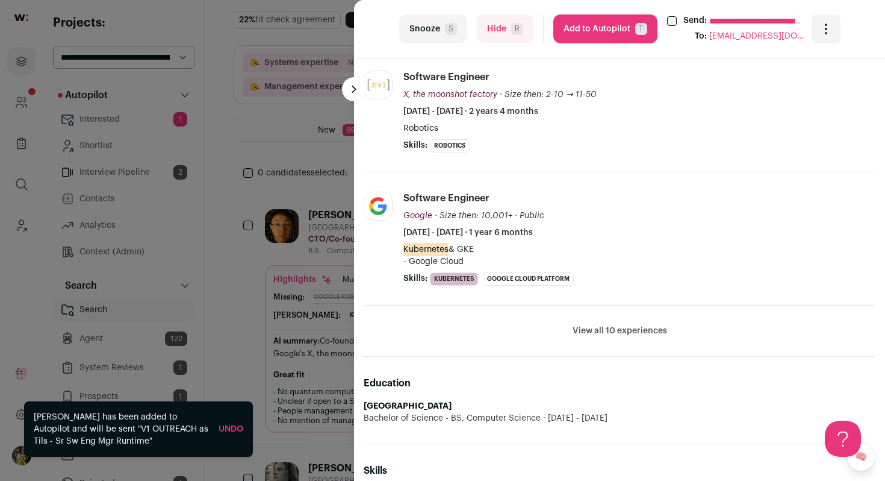
scroll to position [526, 0]
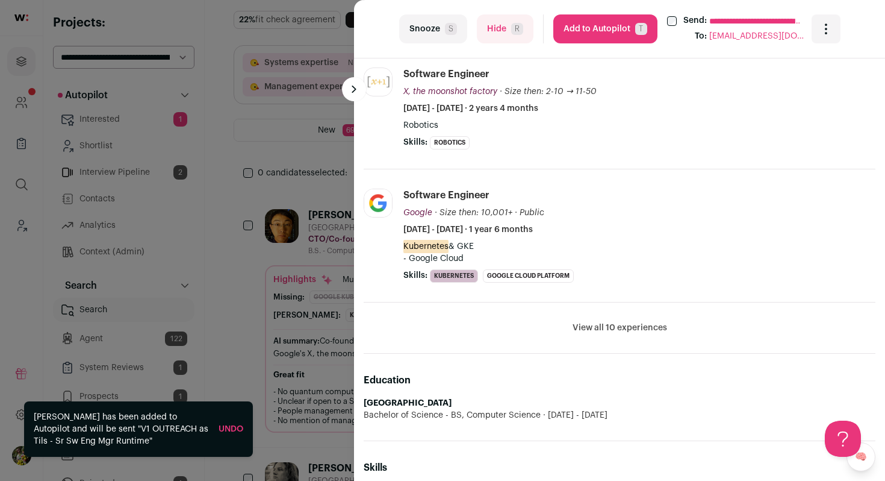
click at [597, 325] on button "View all 10 experiences" at bounding box center [620, 328] width 95 height 12
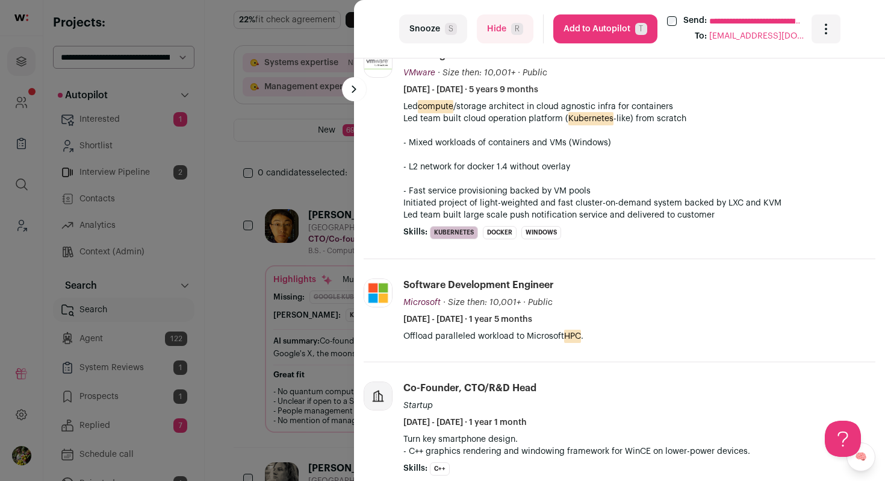
scroll to position [852, 0]
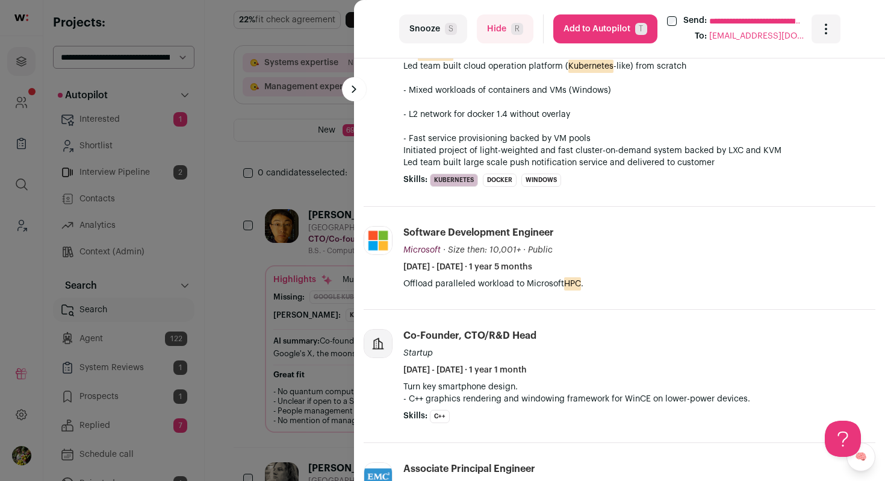
click at [603, 33] on button "Add to Autopilot T" at bounding box center [605, 28] width 104 height 29
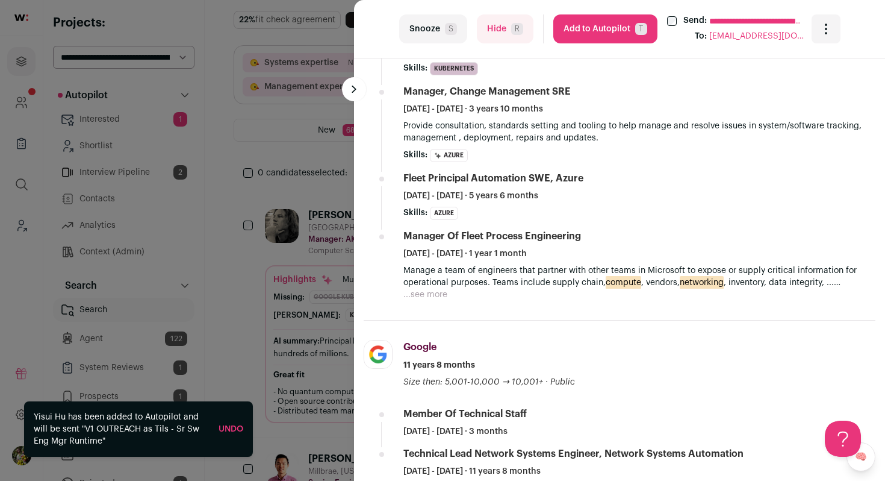
scroll to position [0, 0]
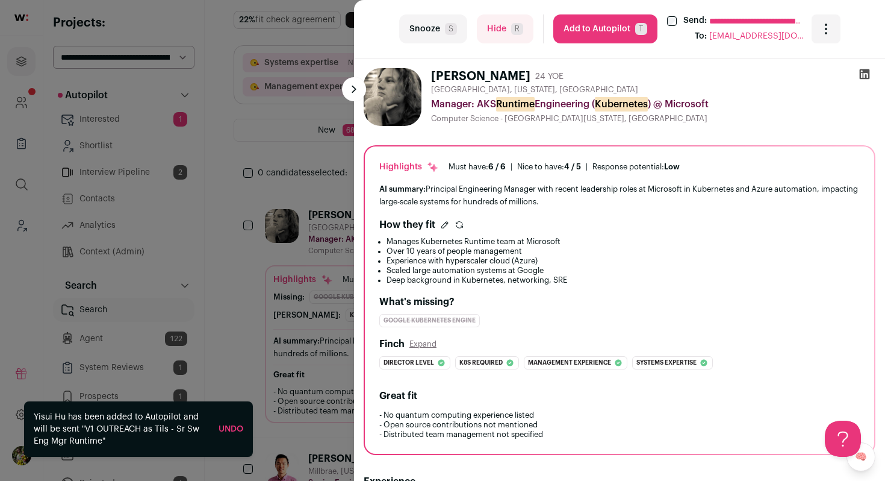
click at [863, 72] on icon at bounding box center [865, 74] width 10 height 10
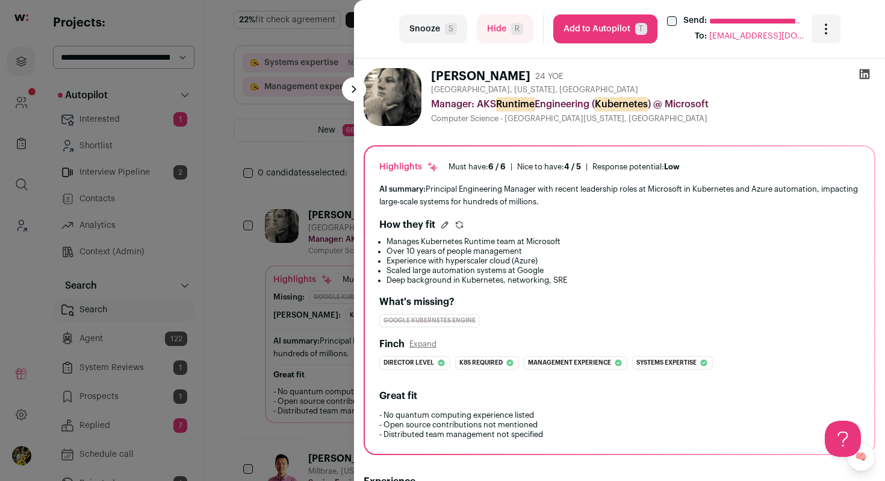
click at [606, 37] on button "Add to Autopilot T" at bounding box center [605, 28] width 104 height 29
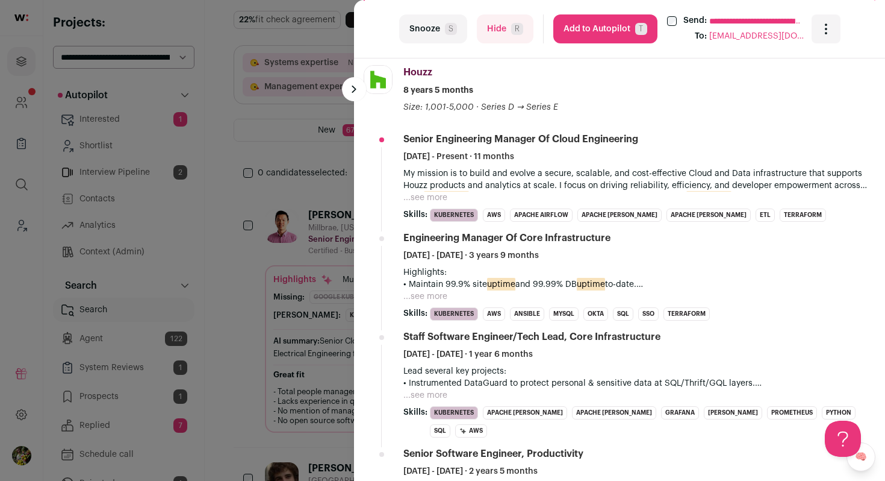
scroll to position [475, 0]
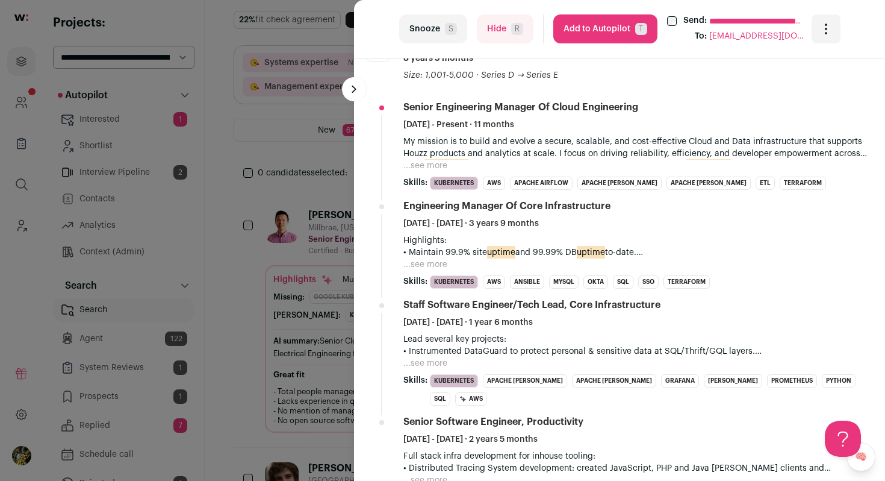
click at [437, 263] on button "...see more" at bounding box center [426, 264] width 44 height 12
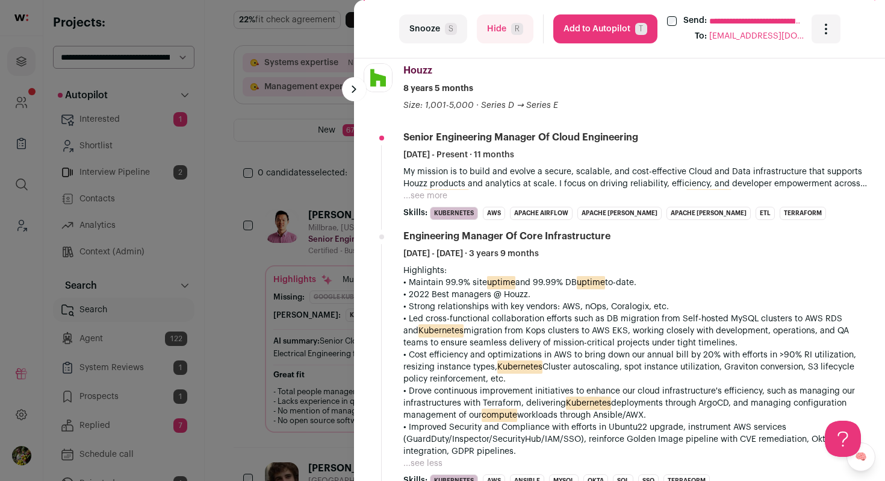
scroll to position [441, 0]
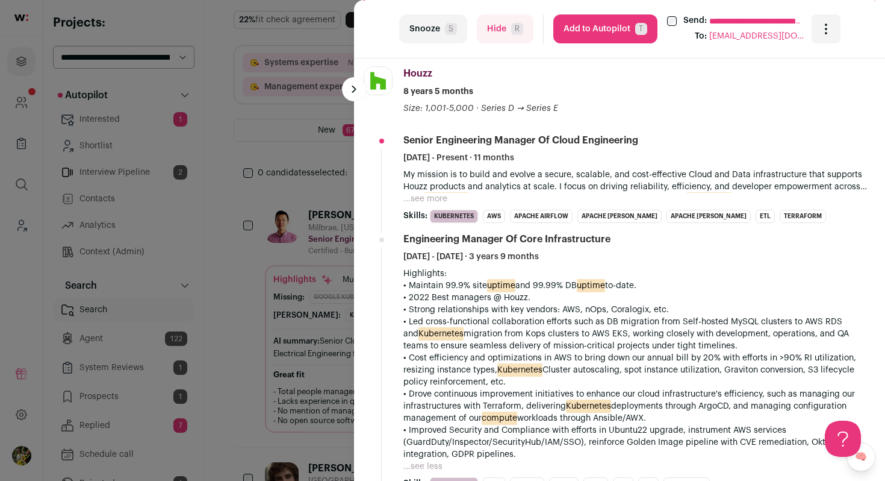
click at [437, 199] on button "...see more" at bounding box center [426, 199] width 44 height 12
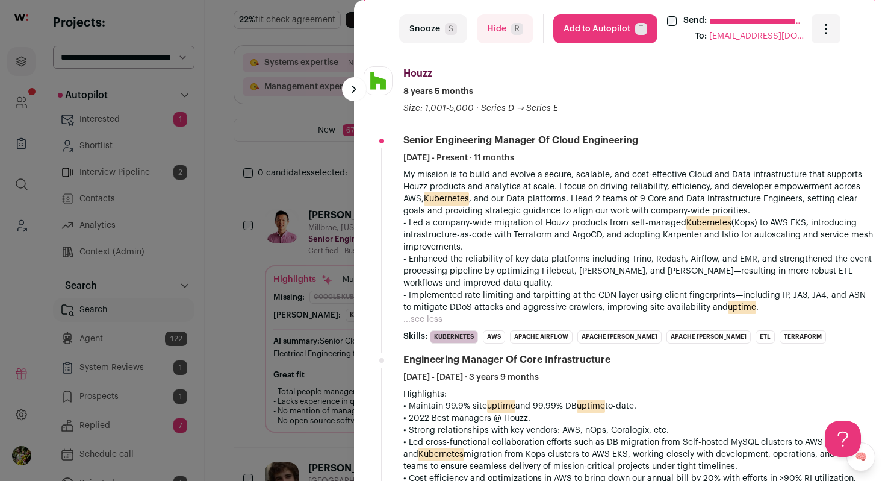
click at [618, 35] on button "Add to Autopilot T" at bounding box center [605, 28] width 104 height 29
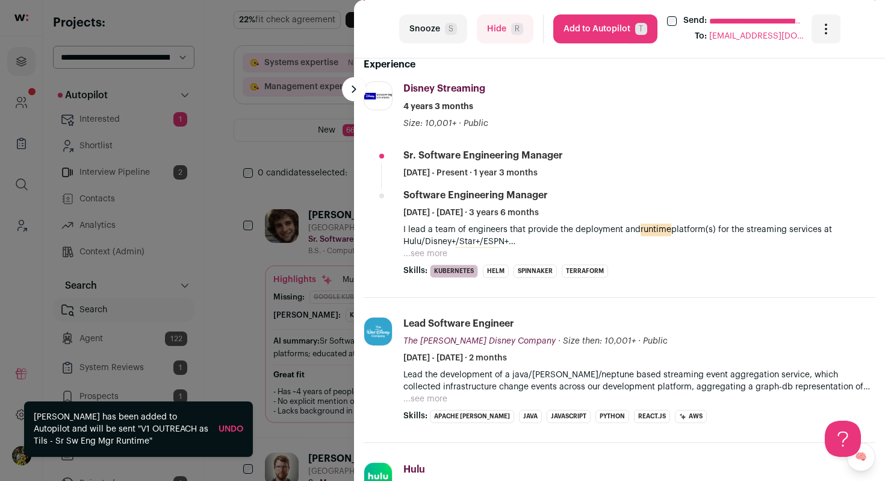
scroll to position [413, 0]
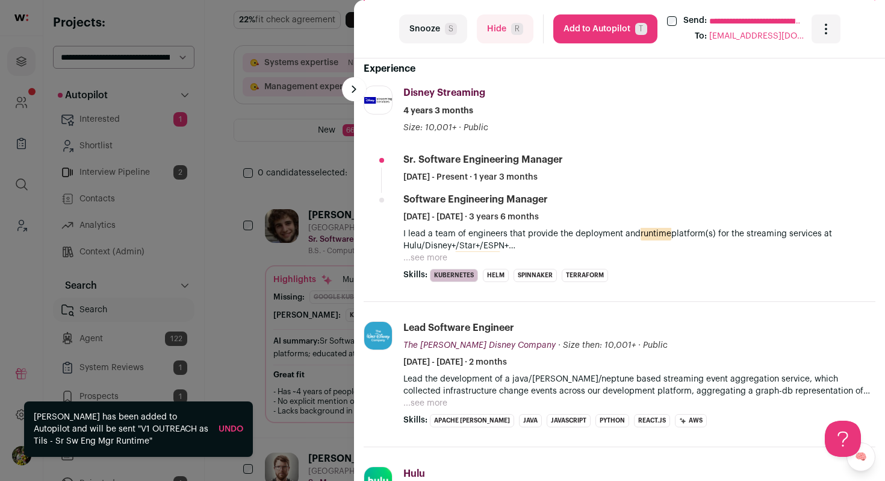
click at [438, 260] on button "...see more" at bounding box center [426, 258] width 44 height 12
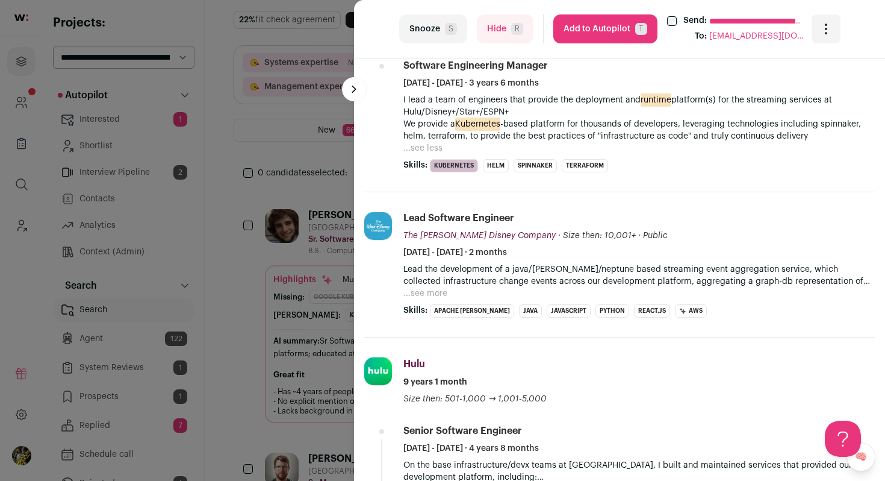
scroll to position [556, 0]
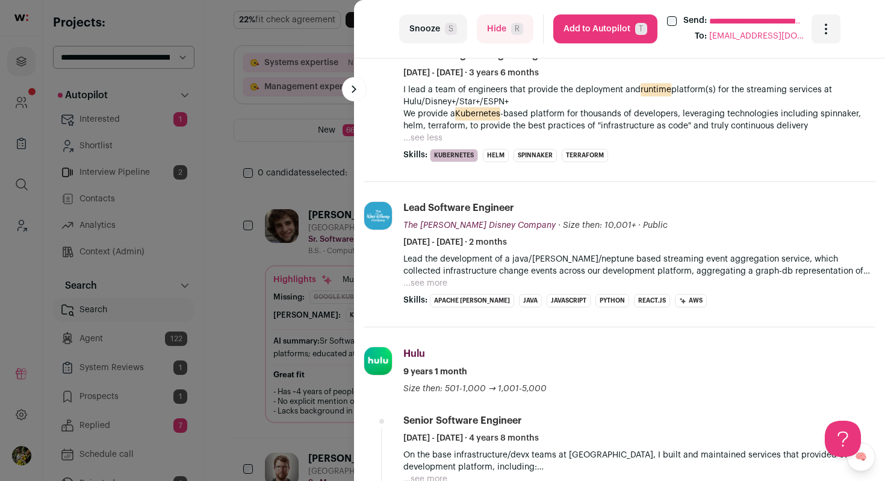
click at [430, 284] on button "...see more" at bounding box center [426, 283] width 44 height 12
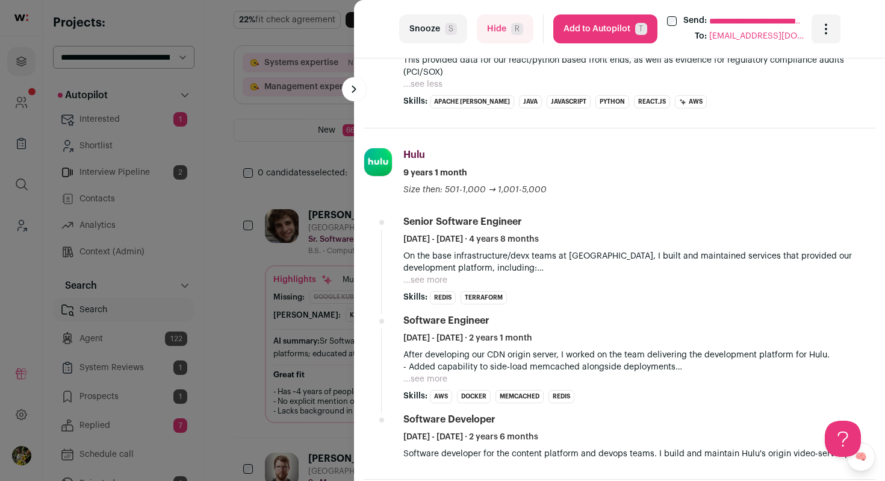
scroll to position [795, 0]
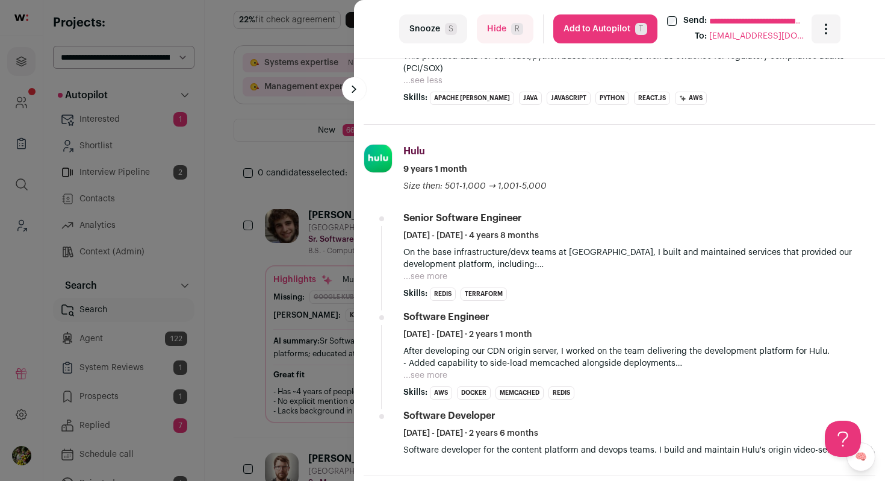
click at [435, 278] on button "...see more" at bounding box center [426, 276] width 44 height 12
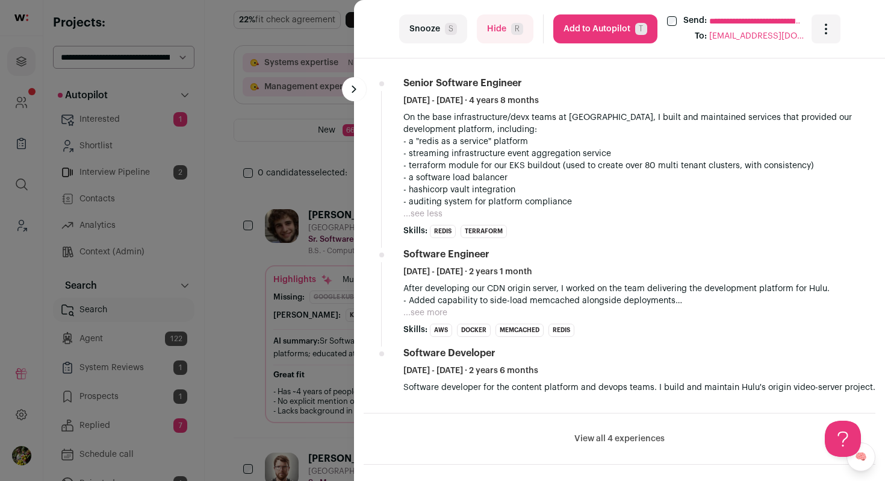
scroll to position [1003, 0]
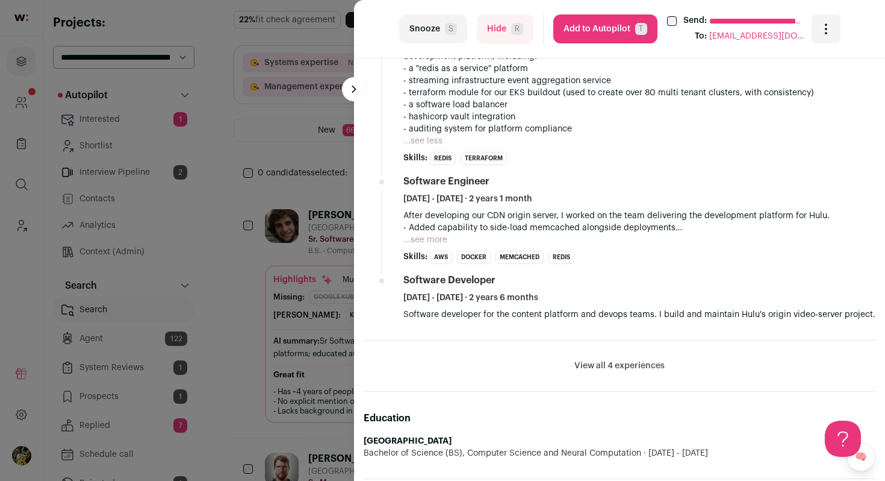
click at [438, 243] on button "...see more" at bounding box center [426, 240] width 44 height 12
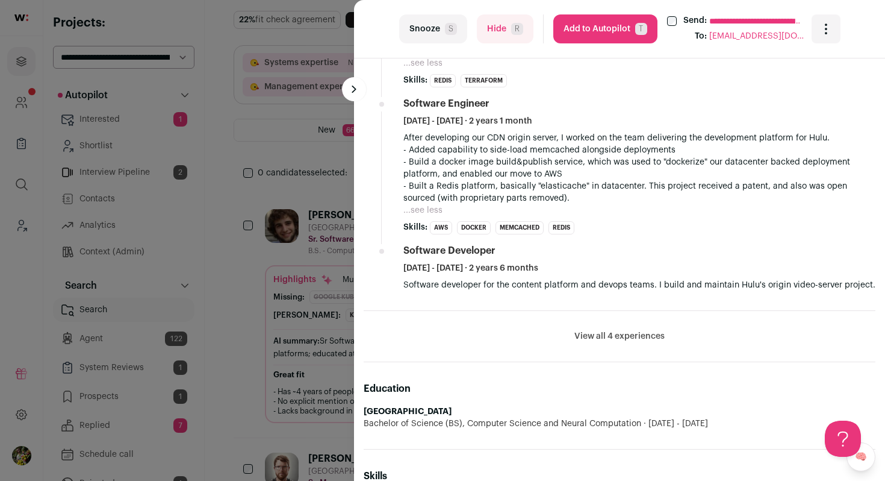
scroll to position [1112, 0]
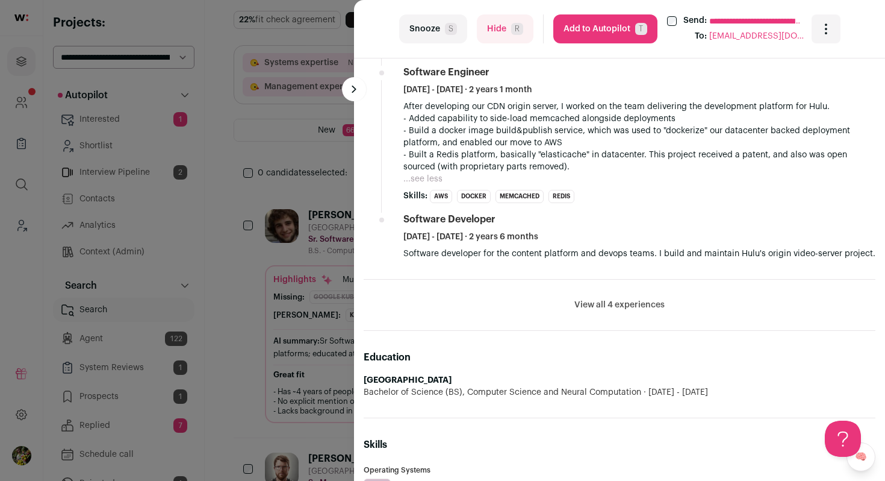
click at [587, 307] on button "View all 4 experiences" at bounding box center [620, 305] width 90 height 12
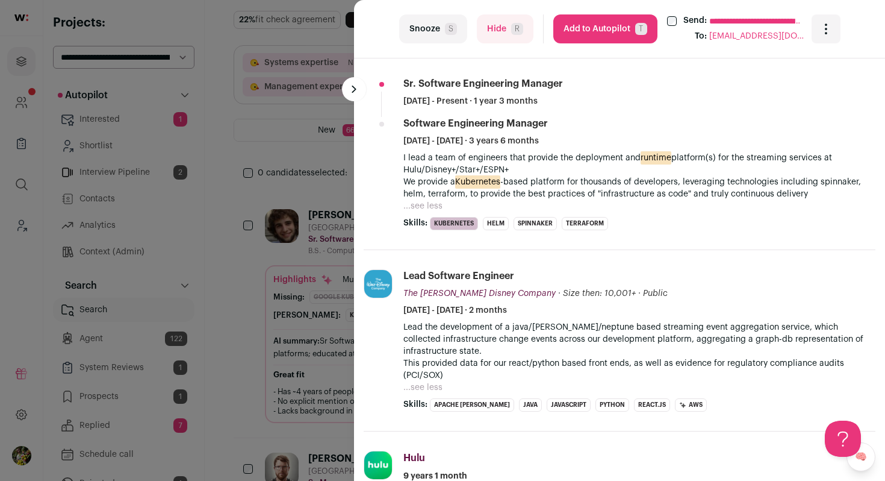
scroll to position [517, 0]
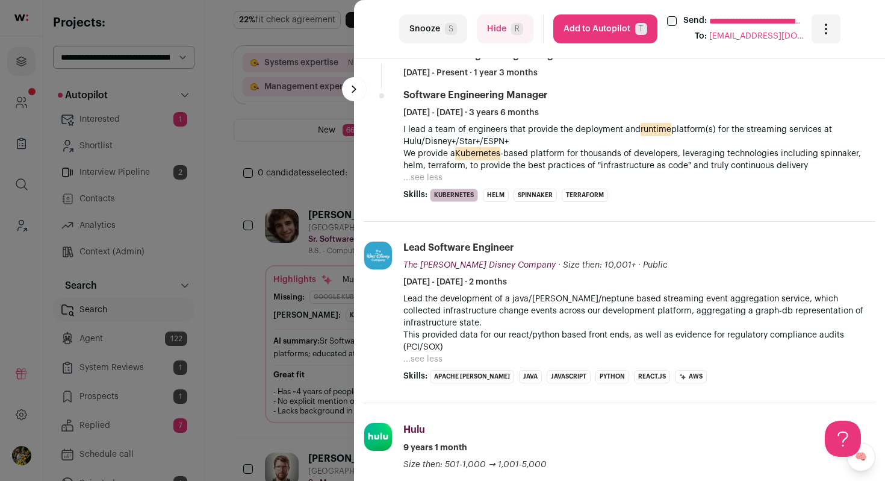
click at [508, 36] on button "Hide R" at bounding box center [505, 28] width 57 height 29
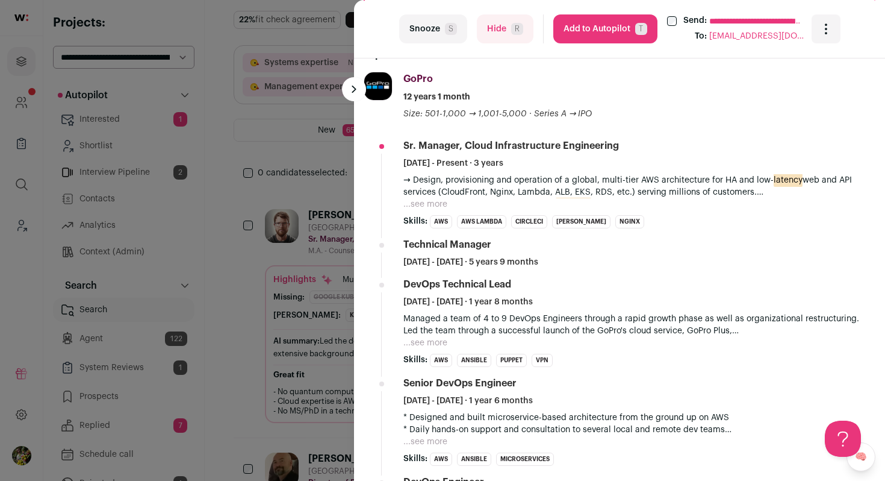
scroll to position [428, 0]
click at [430, 202] on button "...see more" at bounding box center [426, 203] width 44 height 12
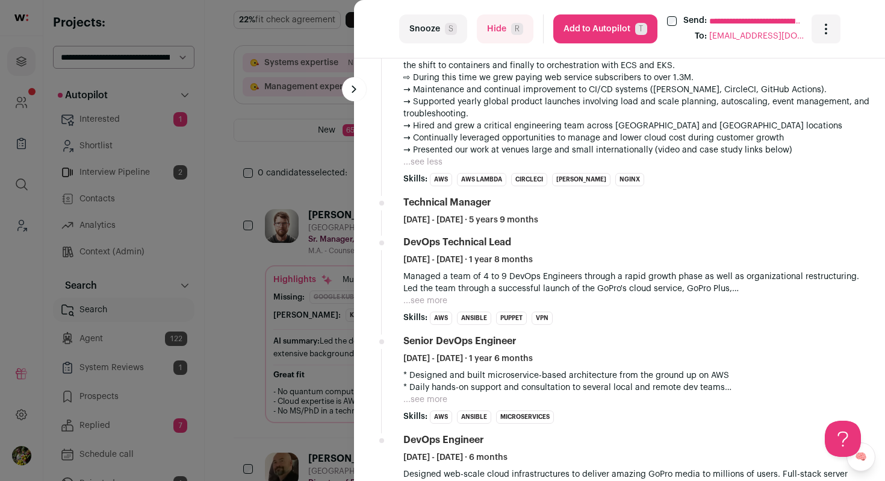
scroll to position [720, 0]
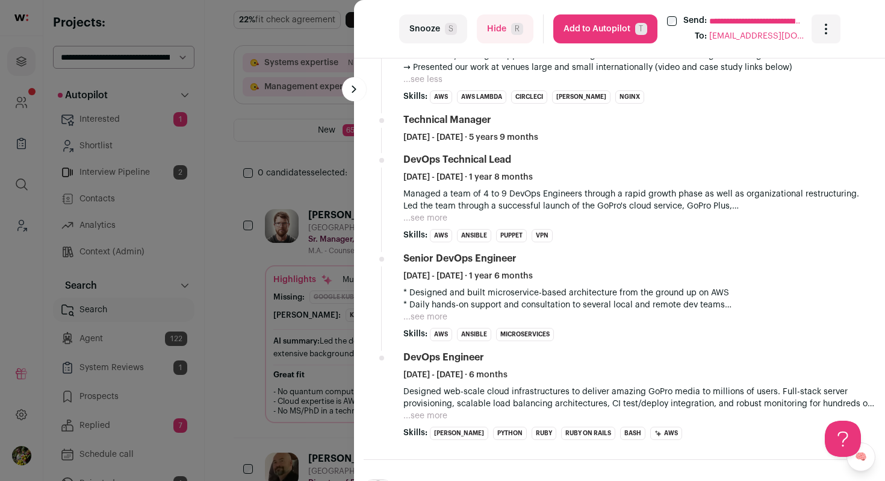
click at [431, 212] on button "...see more" at bounding box center [426, 218] width 44 height 12
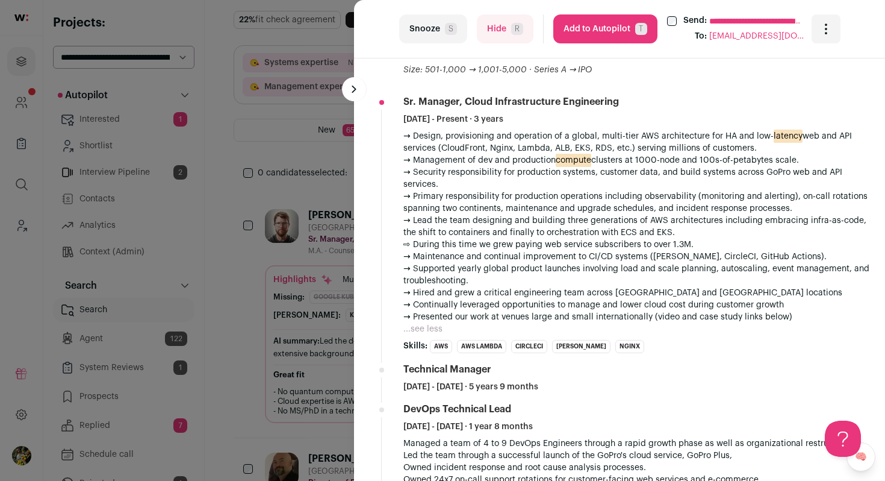
scroll to position [443, 0]
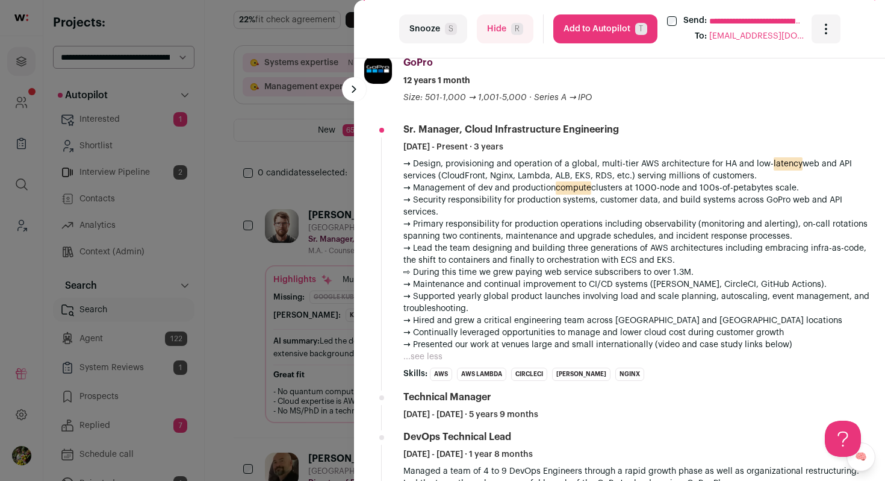
click at [396, 174] on li "GoPro gopro.com Add to company list Public / Private Public Company size 1,000-…" at bounding box center [620, 431] width 512 height 753
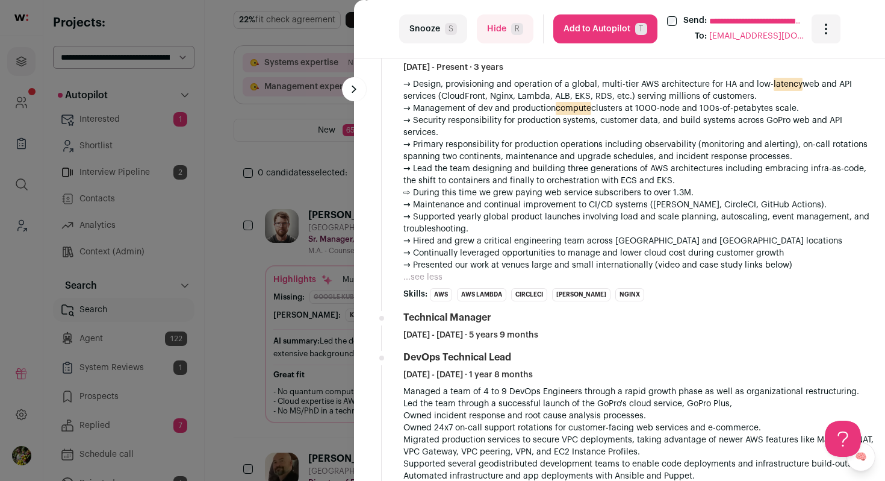
scroll to position [523, 0]
click at [508, 35] on button "Hide R" at bounding box center [505, 28] width 57 height 29
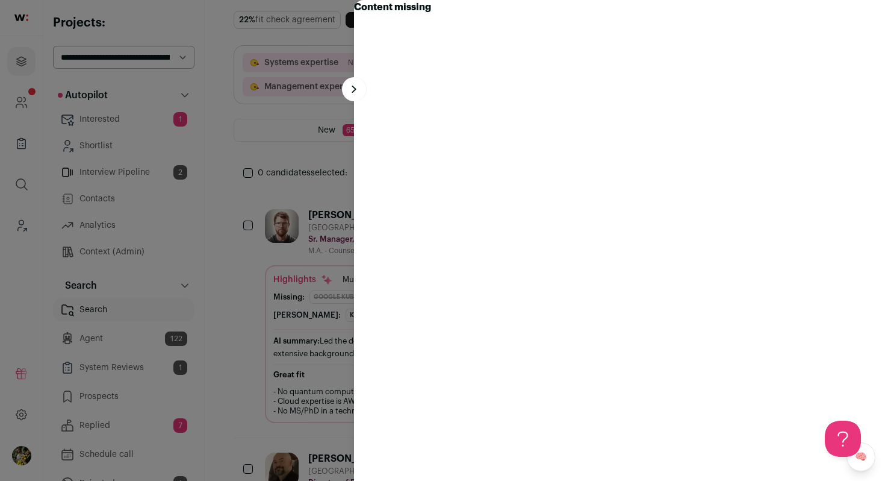
scroll to position [0, 0]
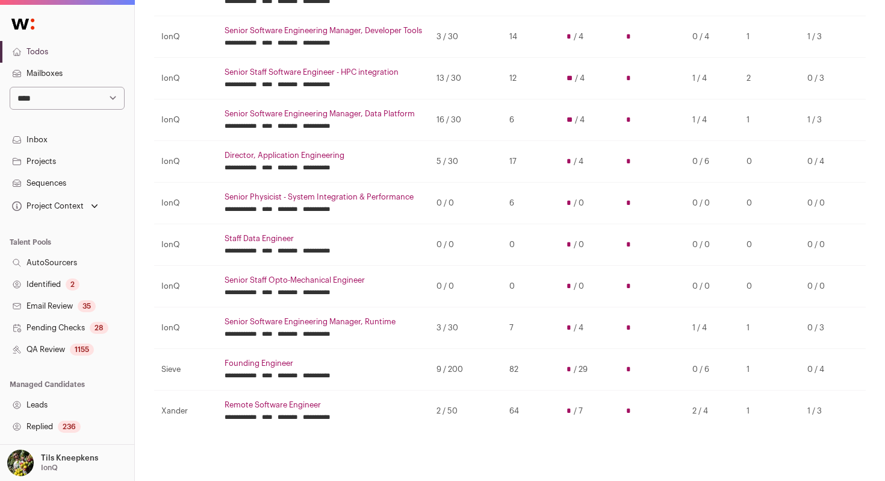
scroll to position [264, 0]
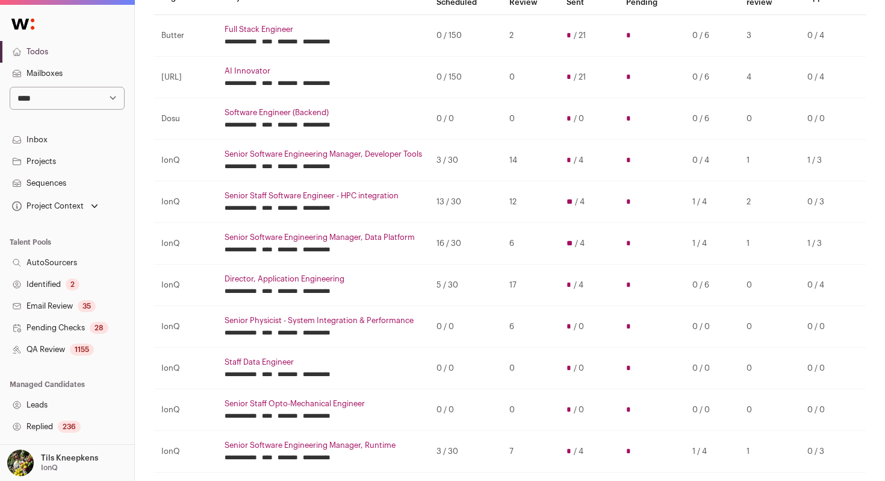
scroll to position [142, 0]
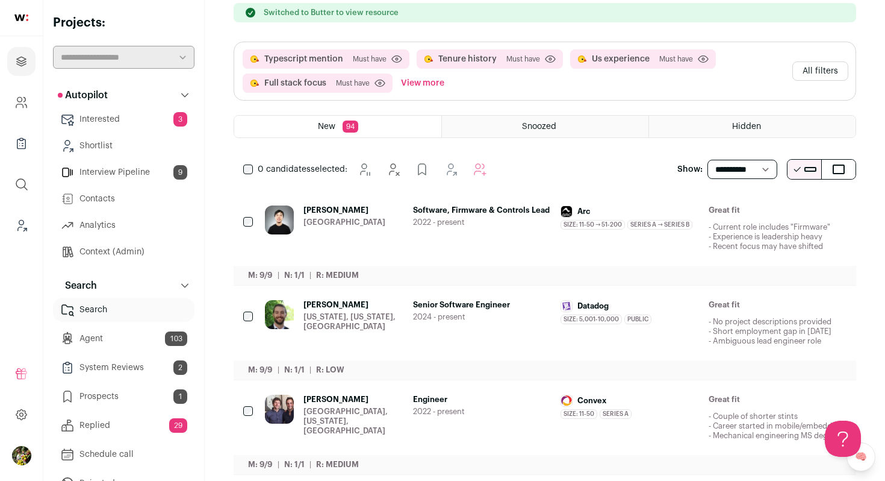
click at [748, 216] on button "Hide" at bounding box center [738, 210] width 25 height 25
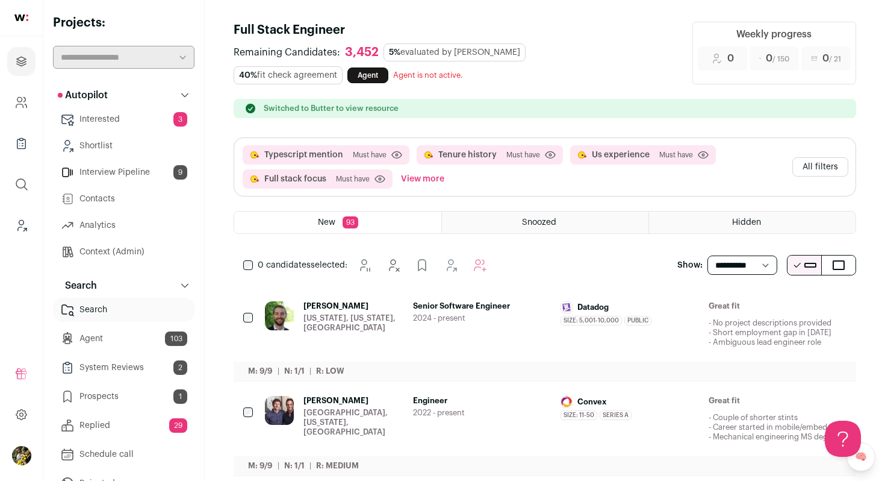
click at [426, 176] on button "View more" at bounding box center [423, 178] width 48 height 19
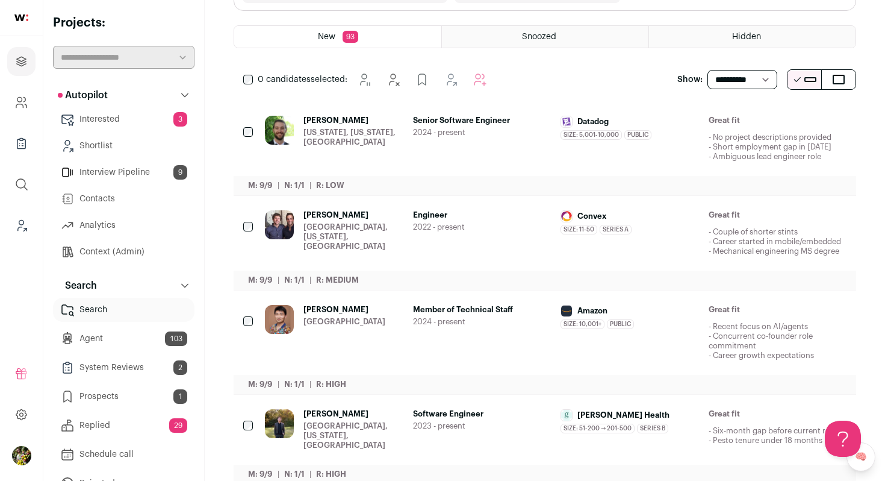
scroll to position [351, 0]
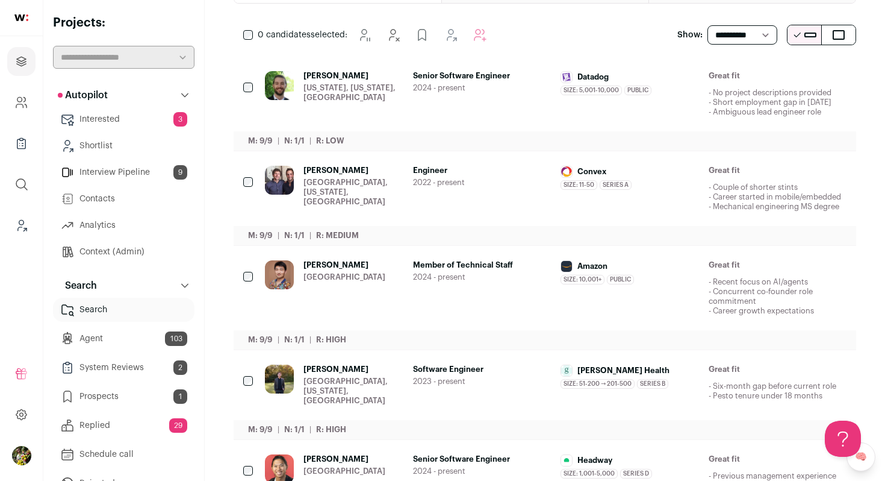
click at [411, 178] on div "[PERSON_NAME] [GEOGRAPHIC_DATA], [US_STATE], [GEOGRAPHIC_DATA] Engineer 2022 - …" at bounding box center [556, 189] width 582 height 46
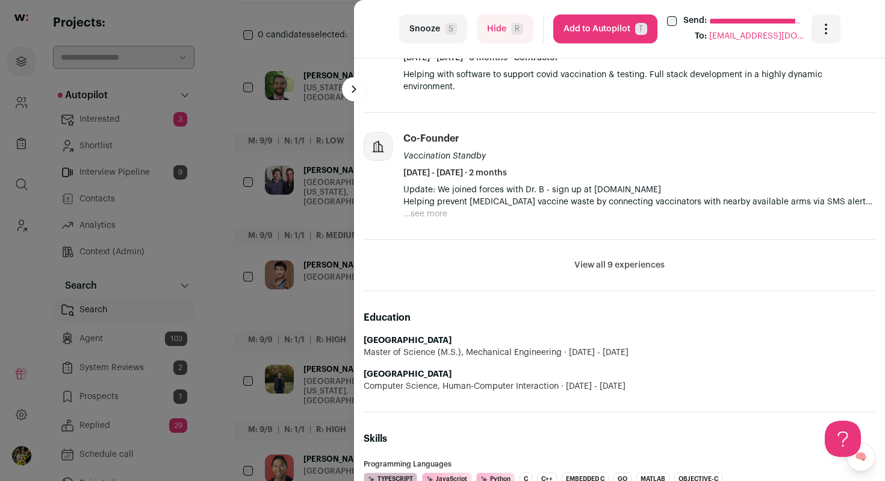
scroll to position [593, 0]
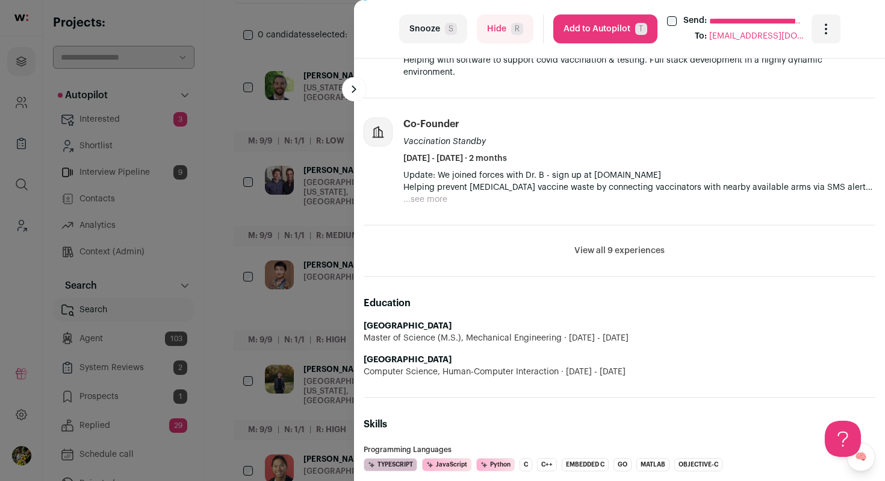
click at [593, 245] on button "View all 9 experiences" at bounding box center [620, 251] width 90 height 12
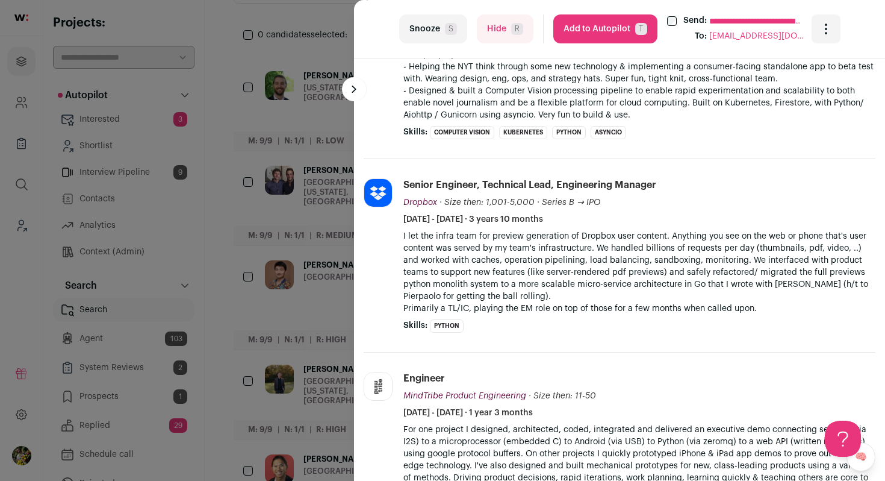
scroll to position [843, 0]
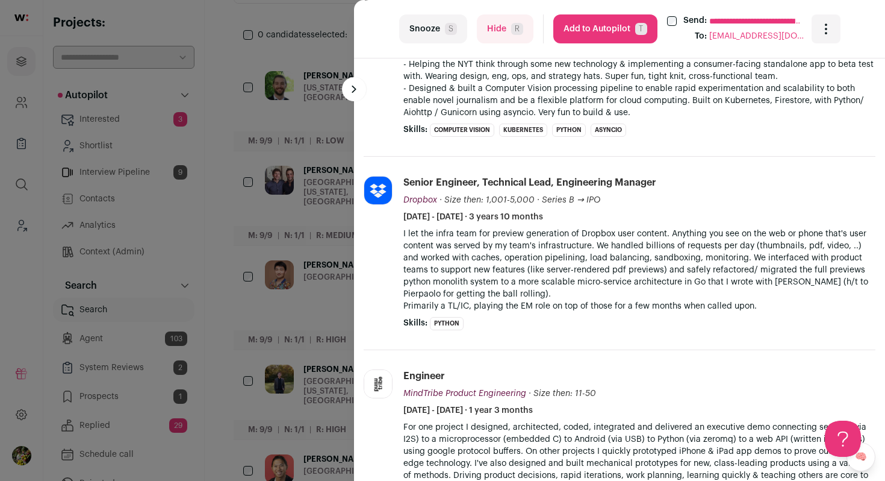
click at [295, 252] on div "**********" at bounding box center [442, 240] width 885 height 481
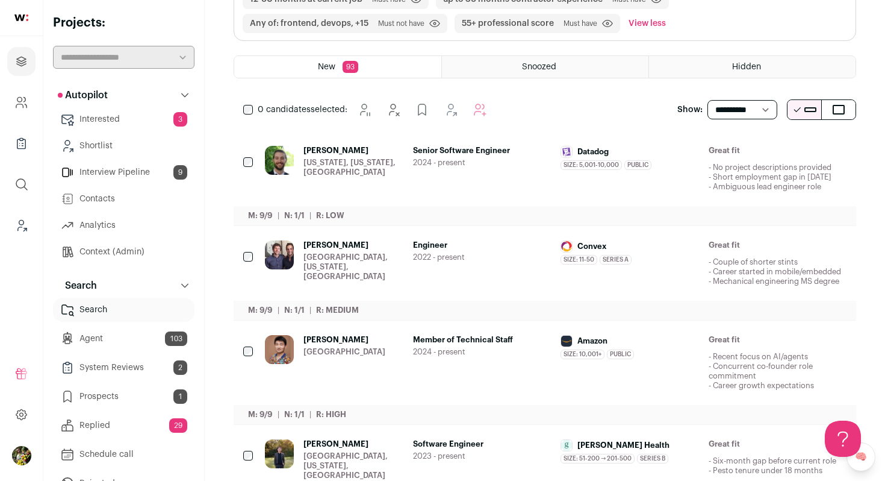
scroll to position [0, 0]
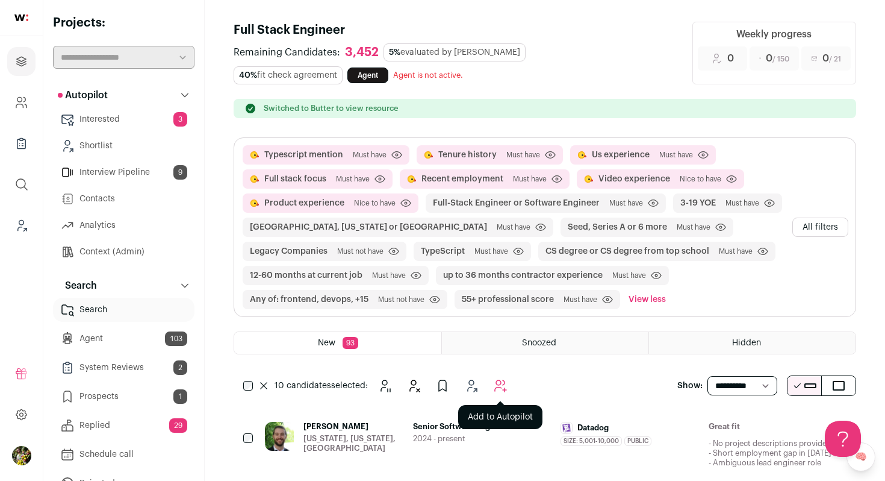
click at [505, 382] on icon "Add to Autopilot" at bounding box center [500, 385] width 14 height 14
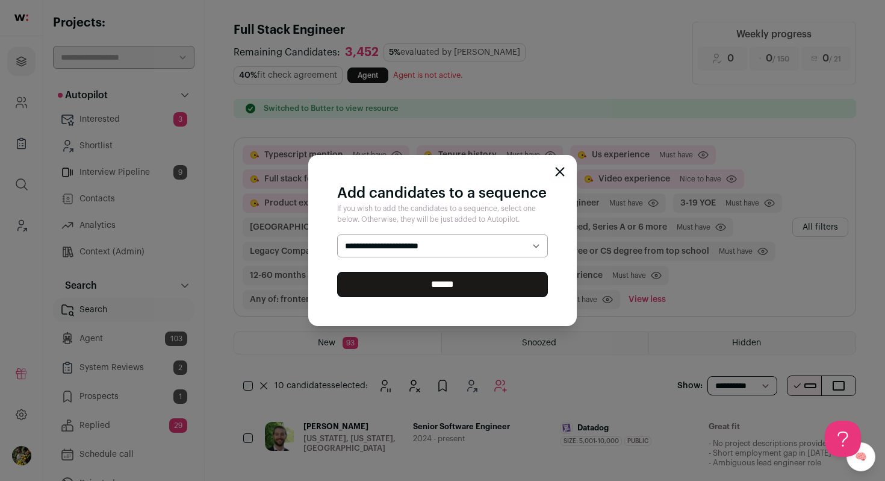
select select "*****"
click at [337, 234] on select "**********" at bounding box center [442, 245] width 211 height 23
click at [472, 281] on input "******" at bounding box center [442, 284] width 211 height 25
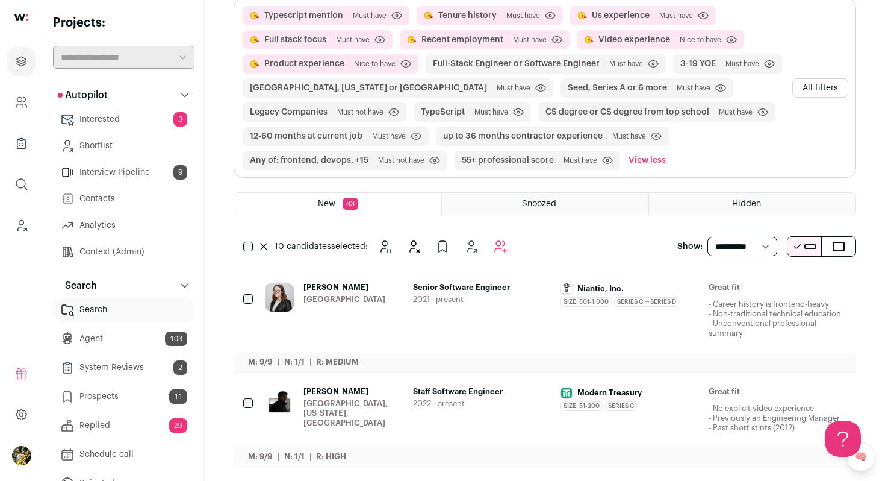
scroll to position [108, 0]
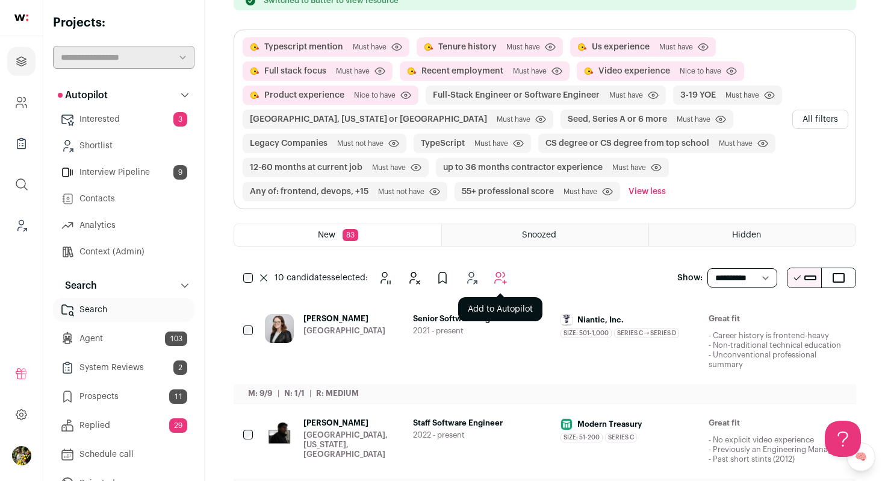
click at [503, 278] on icon "Add to Autopilot" at bounding box center [500, 277] width 14 height 14
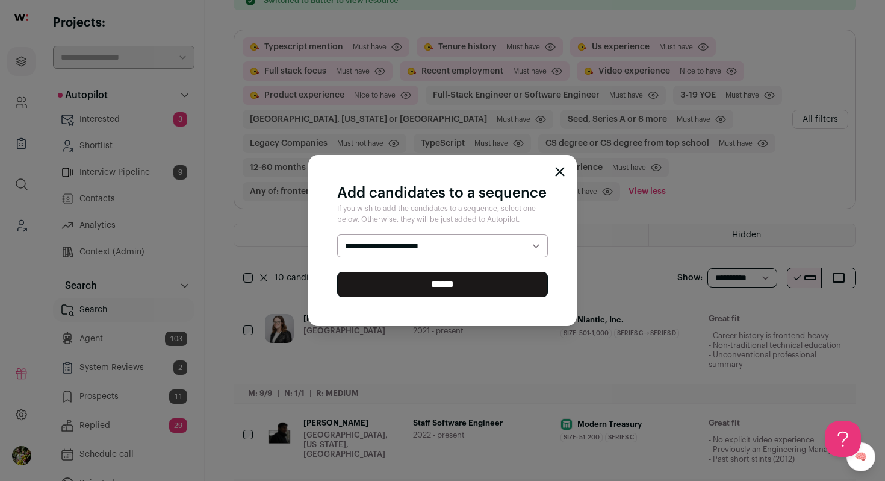
select select "*****"
click at [337, 234] on select "**********" at bounding box center [442, 245] width 211 height 23
click at [503, 281] on input "******" at bounding box center [442, 284] width 211 height 25
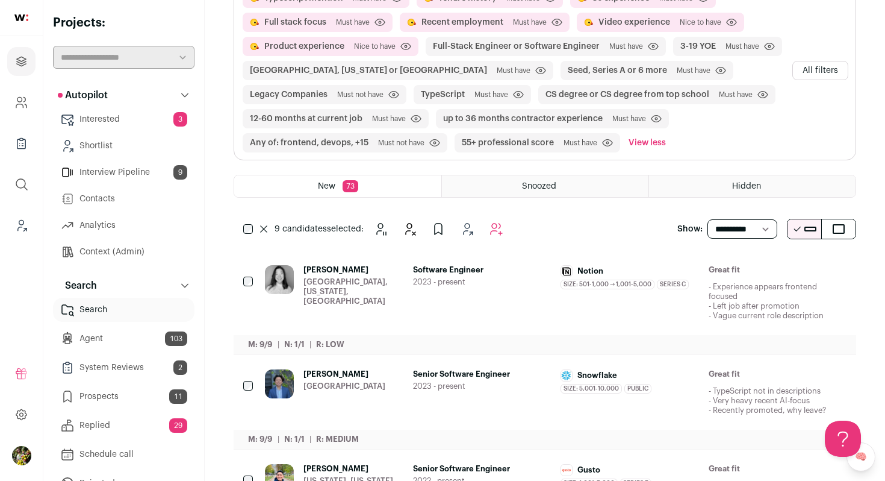
scroll to position [61, 0]
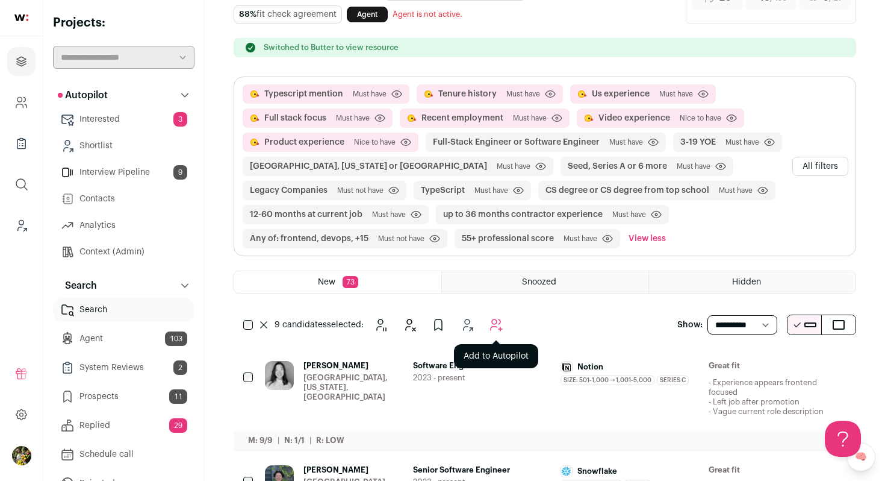
click at [505, 323] on button "Add to Autopilot" at bounding box center [496, 325] width 24 height 24
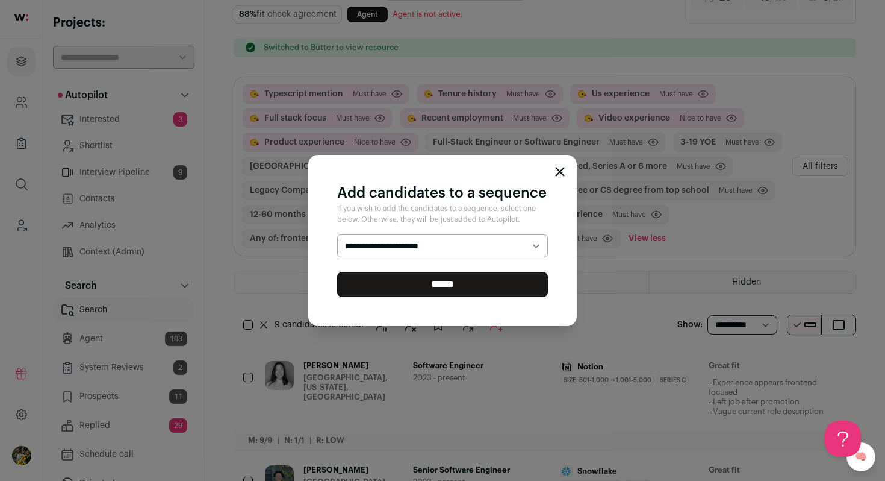
select select "*****"
click at [337, 234] on select "**********" at bounding box center [442, 245] width 211 height 23
click at [493, 295] on input "******" at bounding box center [442, 284] width 211 height 25
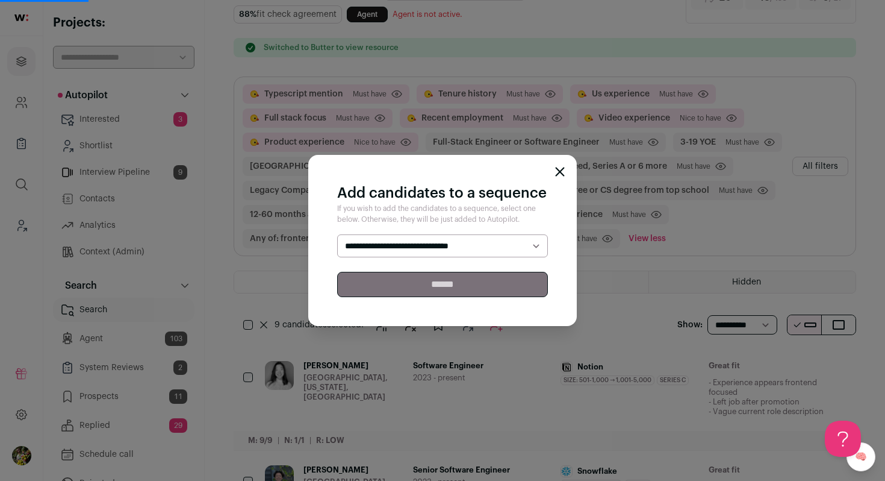
scroll to position [52, 0]
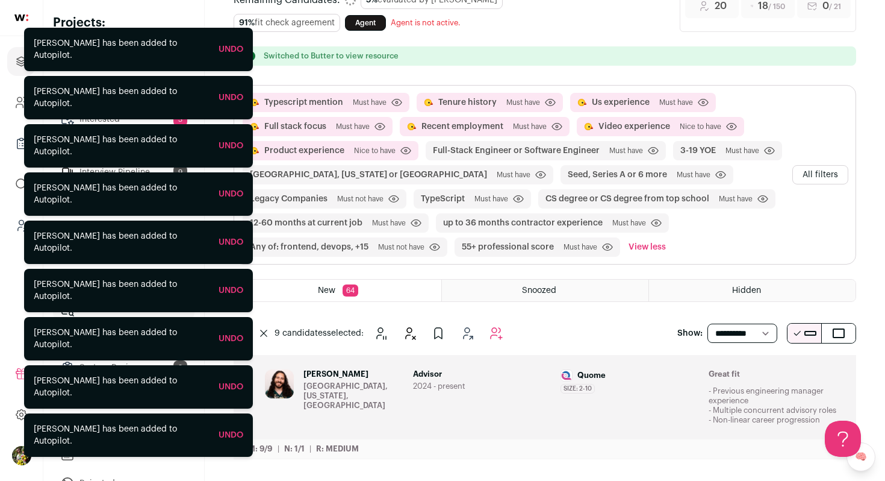
click at [483, 401] on div "Advisor 2024 - present" at bounding box center [482, 396] width 139 height 55
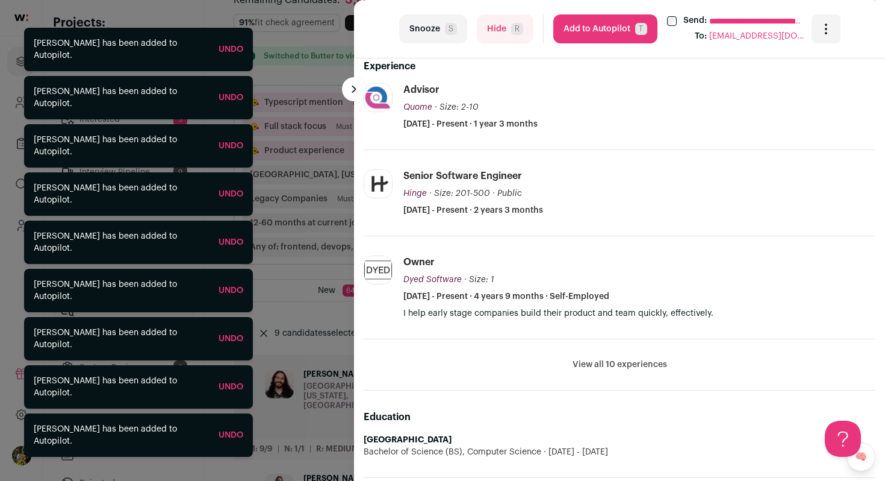
scroll to position [343, 0]
click at [603, 365] on button "View all 10 experiences" at bounding box center [620, 364] width 95 height 12
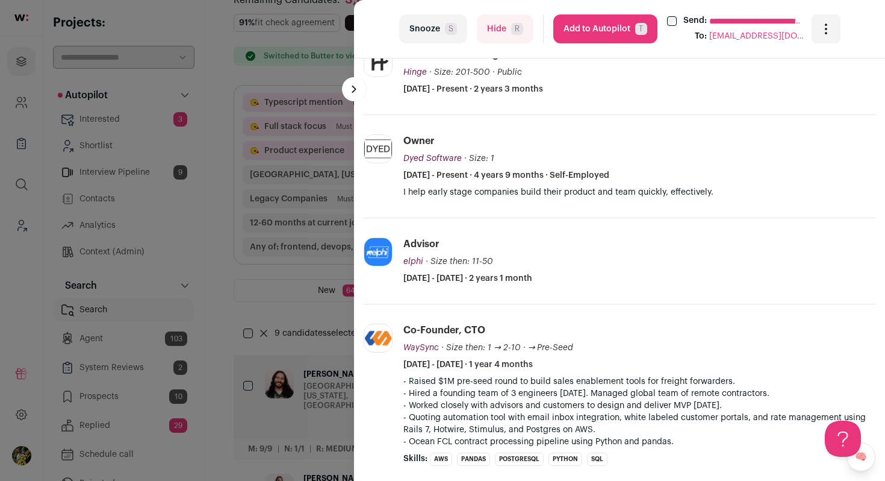
scroll to position [494, 0]
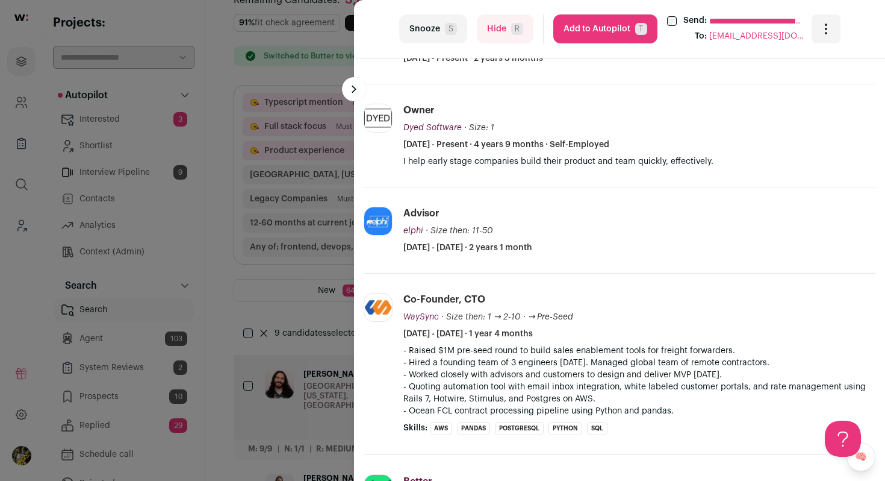
click at [581, 25] on button "Add to Autopilot T" at bounding box center [605, 28] width 104 height 29
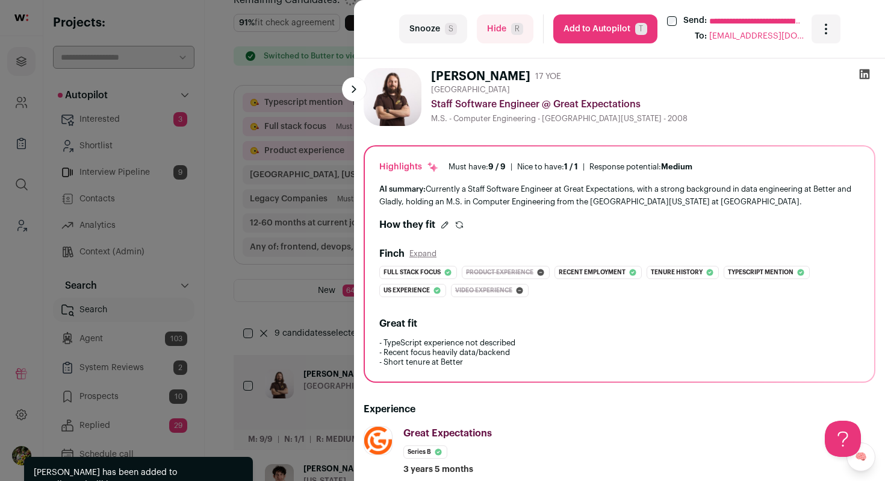
click at [313, 170] on div "**********" at bounding box center [442, 240] width 885 height 481
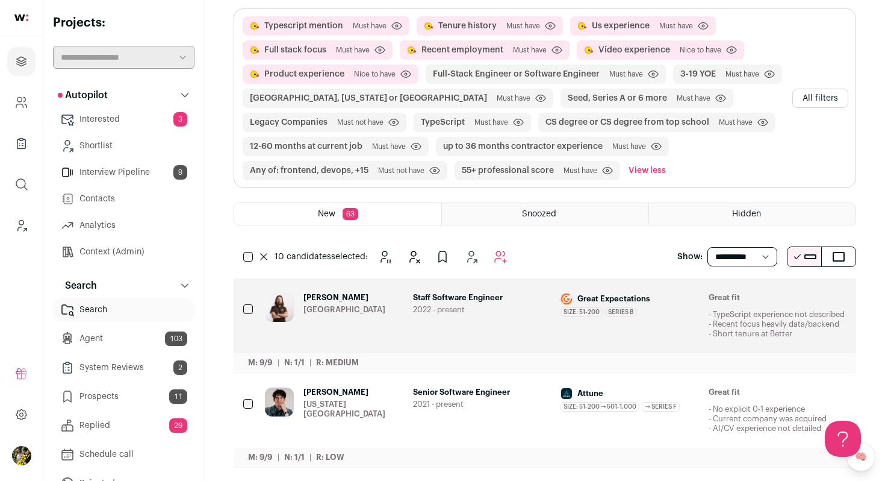
scroll to position [0, 0]
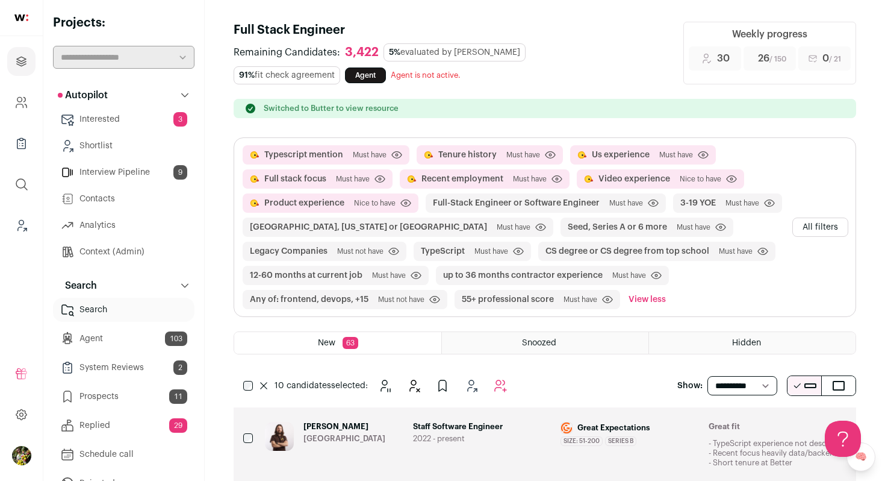
click at [506, 396] on button "Add to Autopilot" at bounding box center [500, 385] width 24 height 24
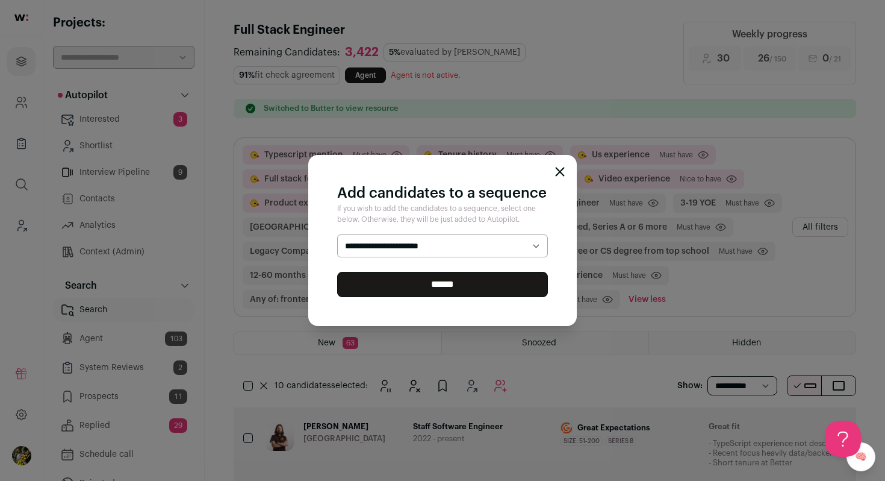
select select "*****"
click at [337, 234] on select "**********" at bounding box center [442, 245] width 211 height 23
click at [479, 281] on input "******" at bounding box center [442, 284] width 211 height 25
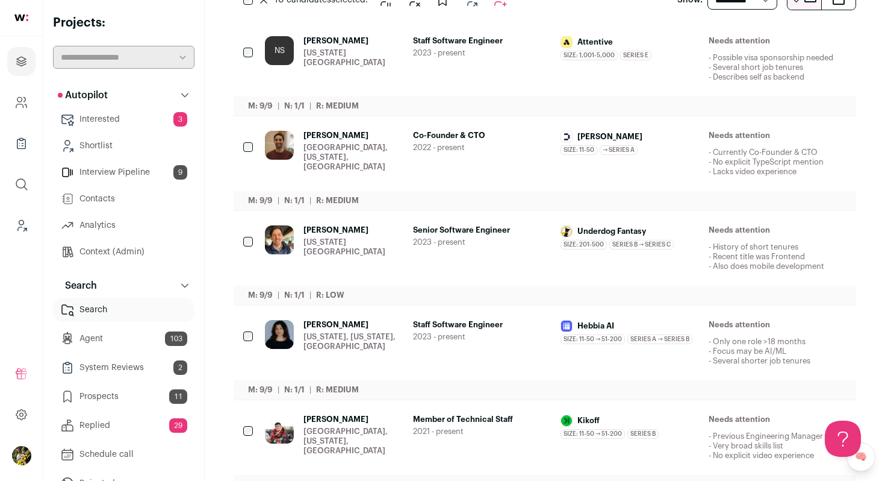
scroll to position [387, 0]
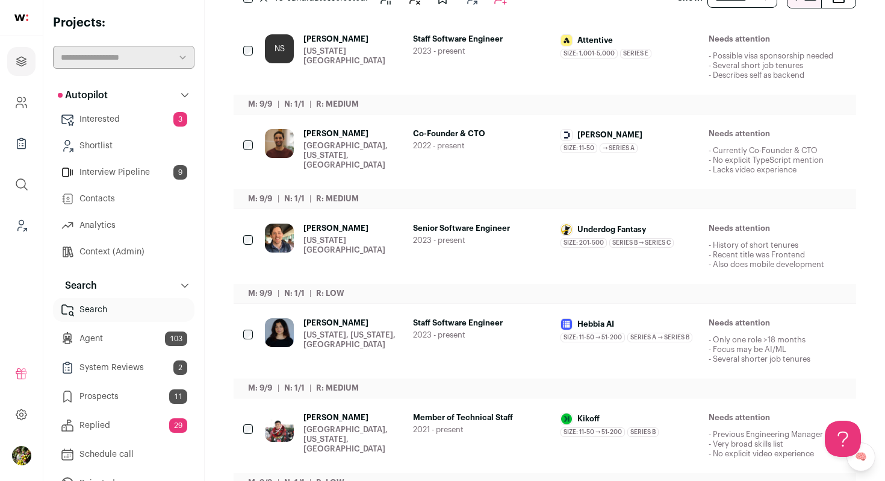
click at [737, 130] on icon "Hide" at bounding box center [739, 134] width 14 height 14
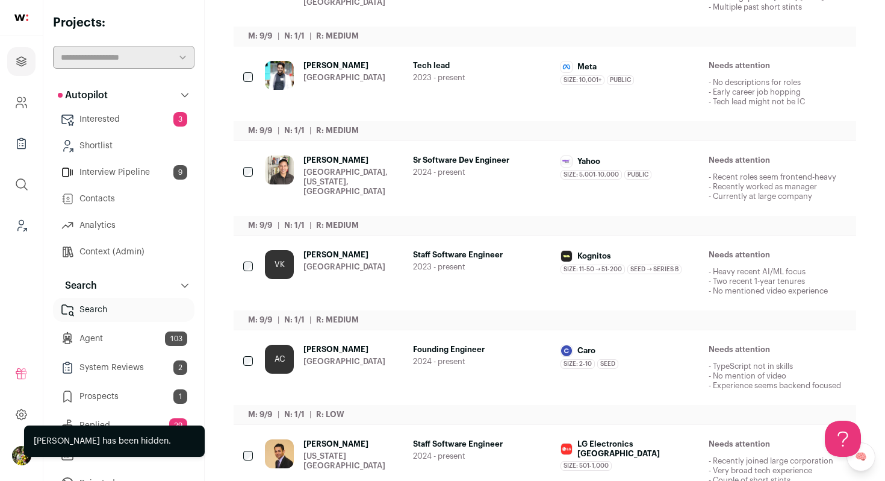
scroll to position [863, 0]
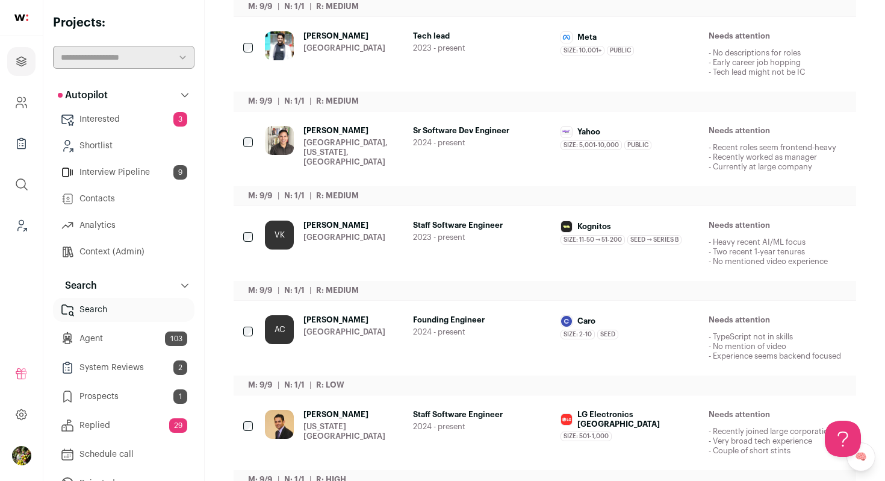
click at [737, 130] on icon "Hide" at bounding box center [740, 131] width 10 height 11
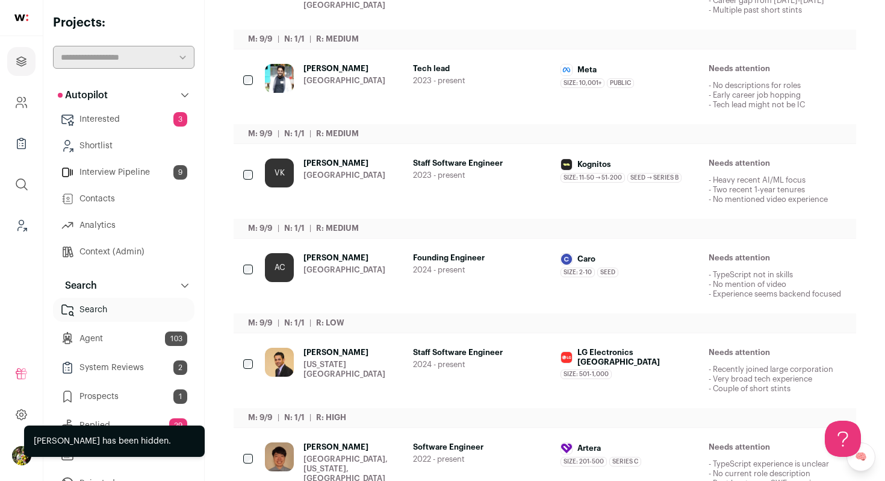
scroll to position [894, 0]
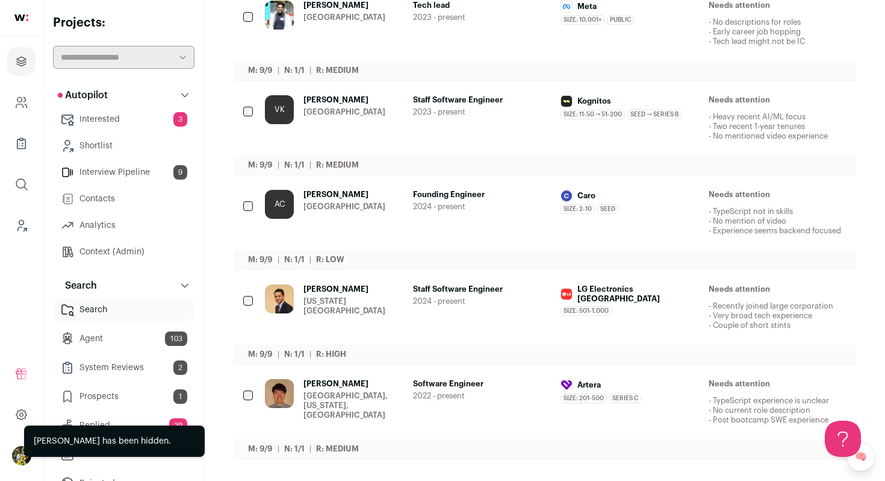
click at [745, 291] on icon "Hide" at bounding box center [739, 289] width 14 height 14
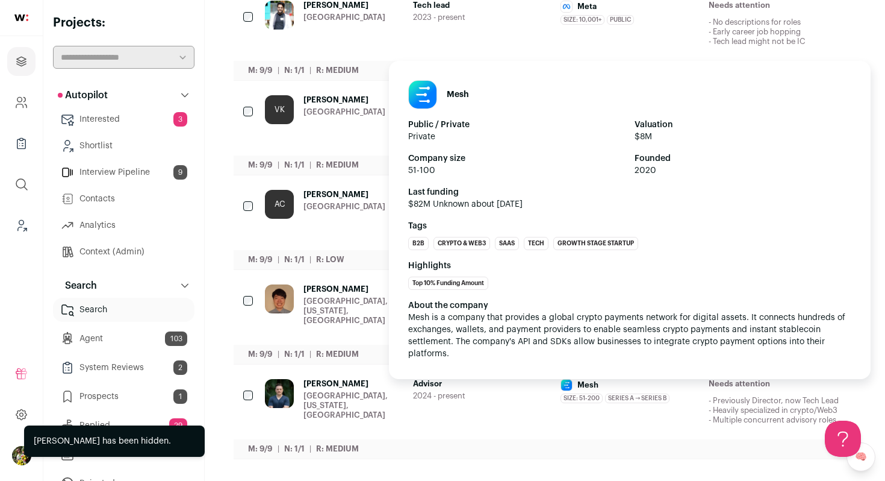
click at [661, 389] on div "Mesh" at bounding box center [630, 385] width 139 height 12
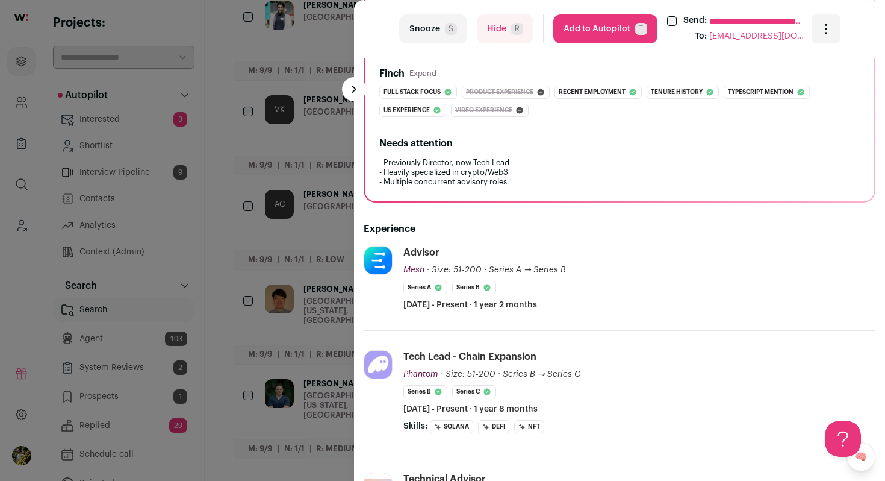
scroll to position [196, 0]
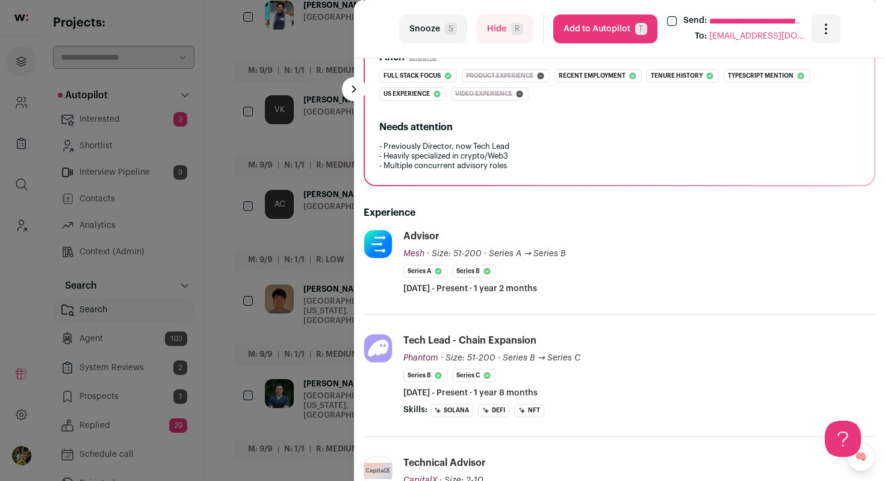
click at [329, 323] on div "**********" at bounding box center [442, 240] width 885 height 481
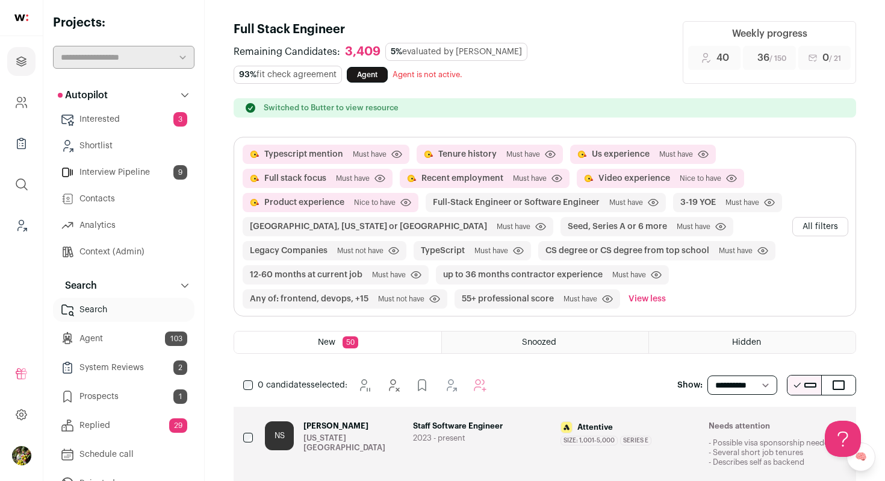
scroll to position [0, 0]
click at [492, 375] on button "Add to Autopilot" at bounding box center [500, 385] width 24 height 24
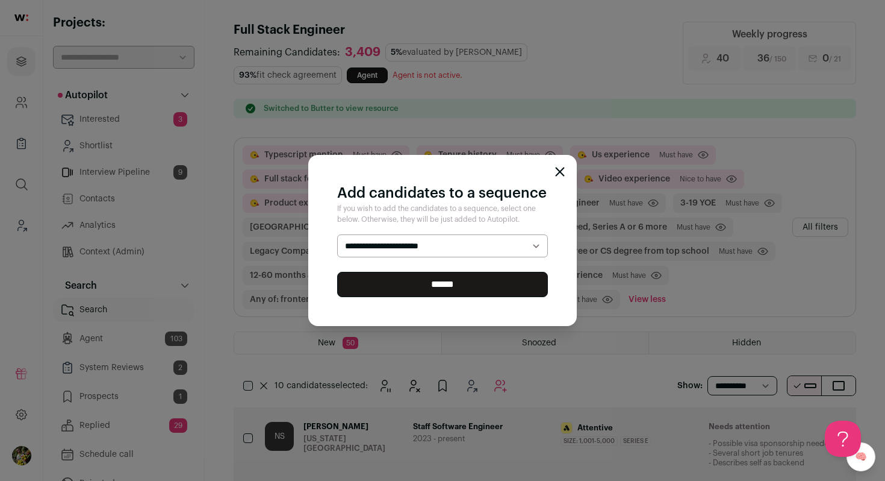
select select "*****"
click at [337, 234] on select "**********" at bounding box center [442, 245] width 211 height 23
click at [484, 285] on input "******" at bounding box center [442, 284] width 211 height 25
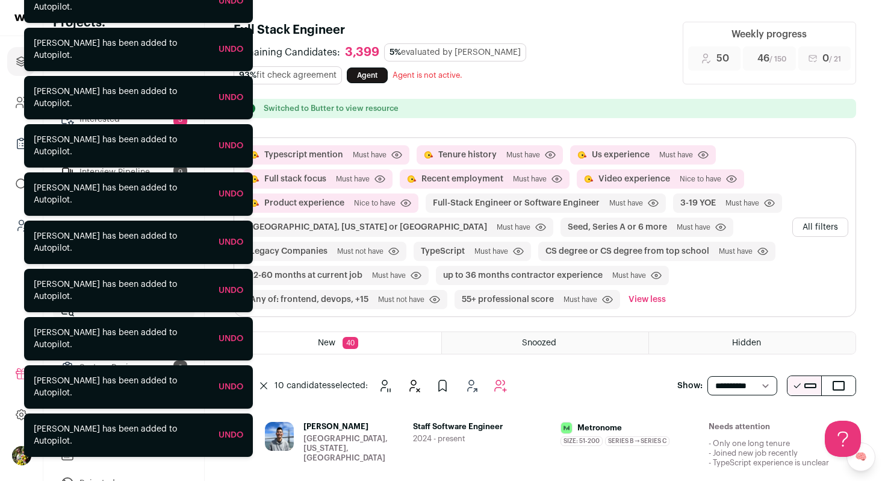
click at [811, 225] on button "All filters" at bounding box center [821, 226] width 56 height 19
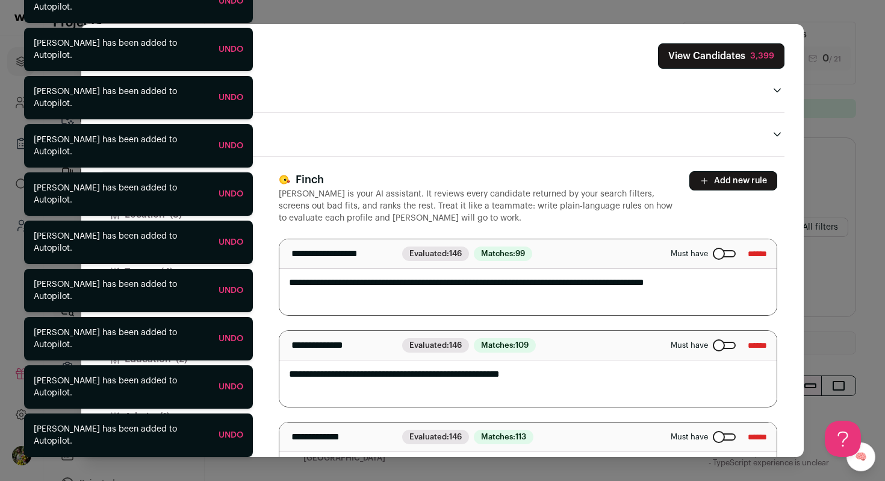
click at [736, 179] on button "Add new rule" at bounding box center [734, 180] width 88 height 19
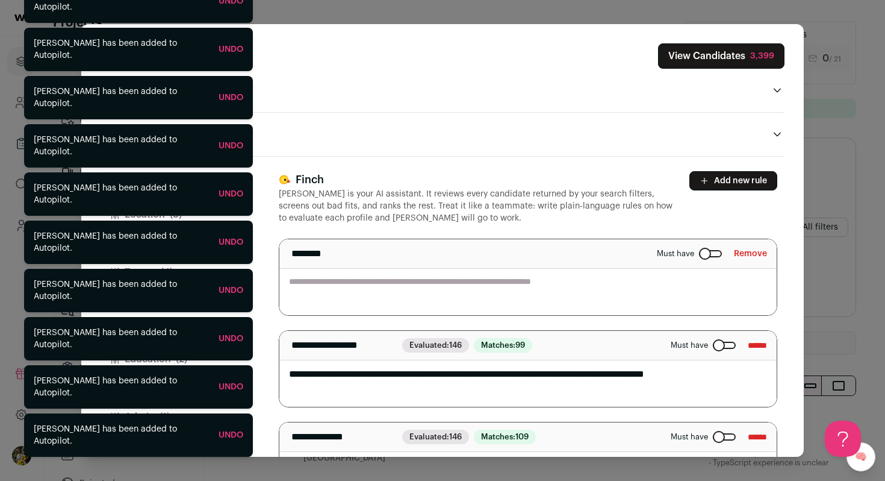
click at [612, 284] on textarea "Close modal via background" at bounding box center [527, 277] width 497 height 76
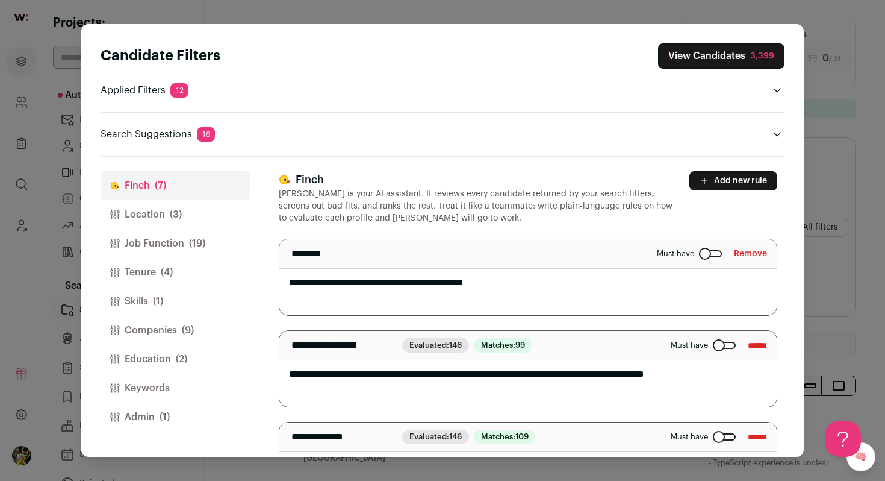
click at [479, 282] on textarea "**********" at bounding box center [527, 277] width 497 height 76
click at [547, 288] on textarea "**********" at bounding box center [527, 277] width 497 height 76
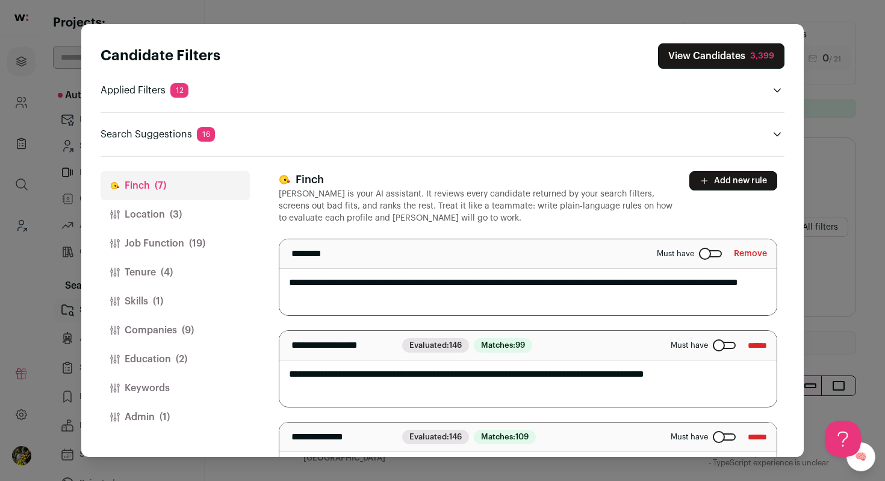
type textarea "**********"
click at [572, 213] on p "[PERSON_NAME] is your AI assistant. It reviews every candidate returned by your…" at bounding box center [477, 206] width 396 height 36
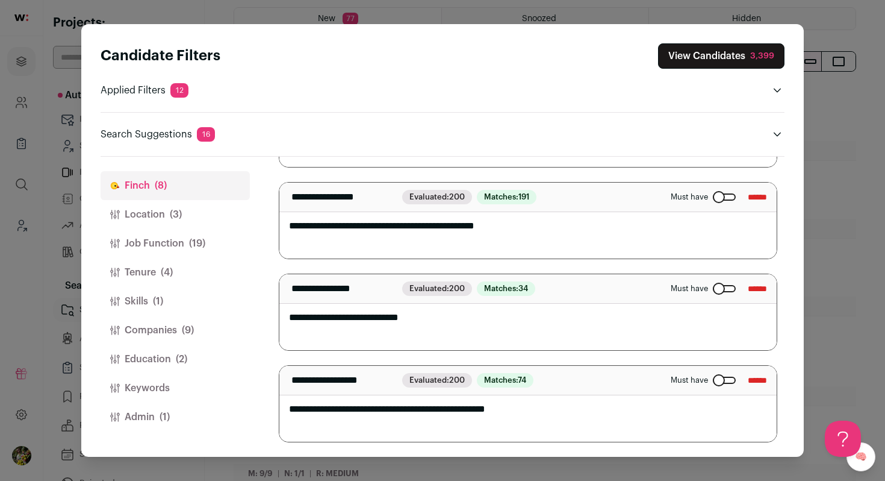
scroll to position [167, 0]
click at [458, 316] on textarea "**********" at bounding box center [527, 312] width 497 height 76
click at [607, 236] on textarea "**********" at bounding box center [527, 220] width 497 height 76
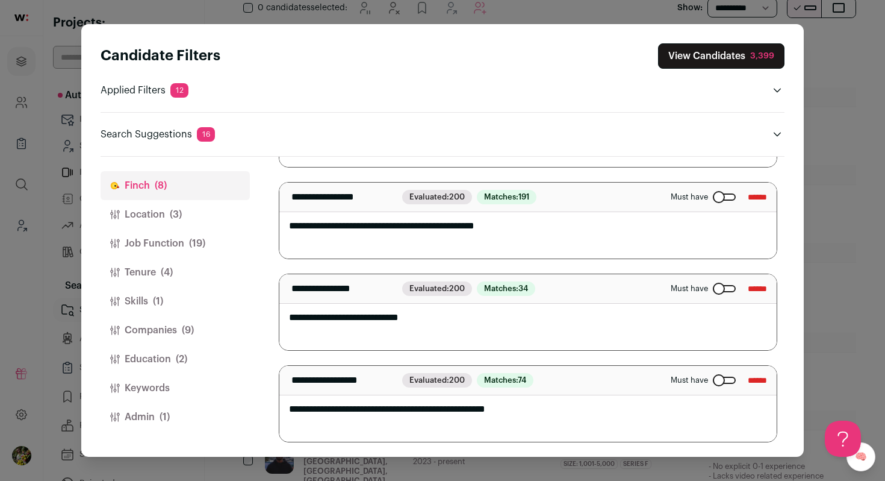
scroll to position [228, 0]
click at [605, 222] on textarea "**********" at bounding box center [527, 220] width 497 height 76
drag, startPoint x: 704, startPoint y: 58, endPoint x: 666, endPoint y: 132, distance: 83.8
click at [667, 131] on div "Candidate Filters View Candidates 3,399 Applied Filters 12 Open to opportunitie…" at bounding box center [443, 92] width 684 height 98
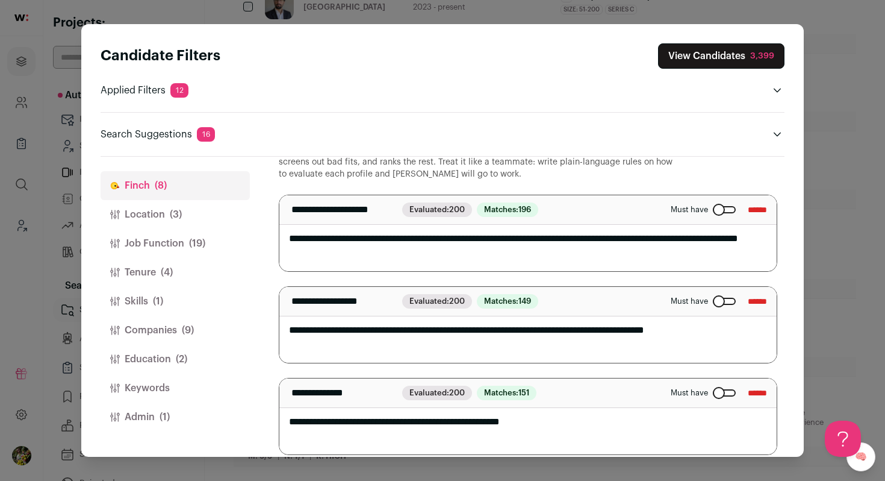
scroll to position [0, 0]
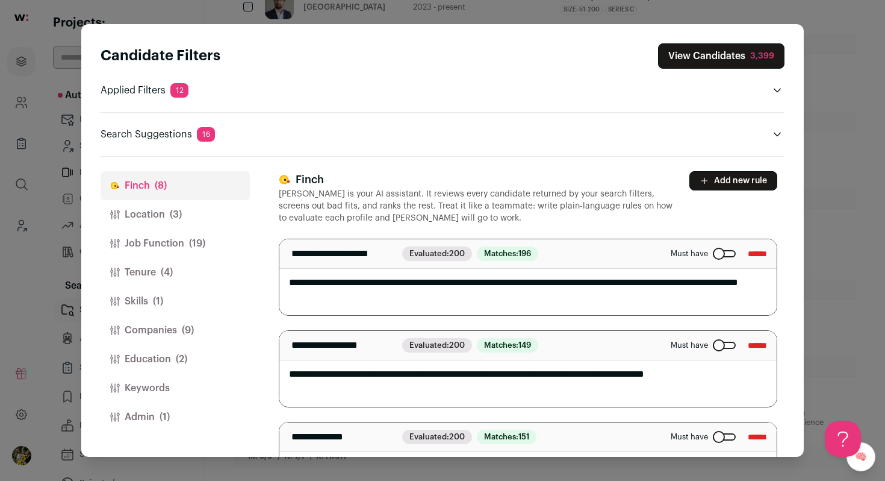
click at [704, 55] on button "View Candidates 3,399" at bounding box center [721, 55] width 126 height 25
